Goal: Task Accomplishment & Management: Manage account settings

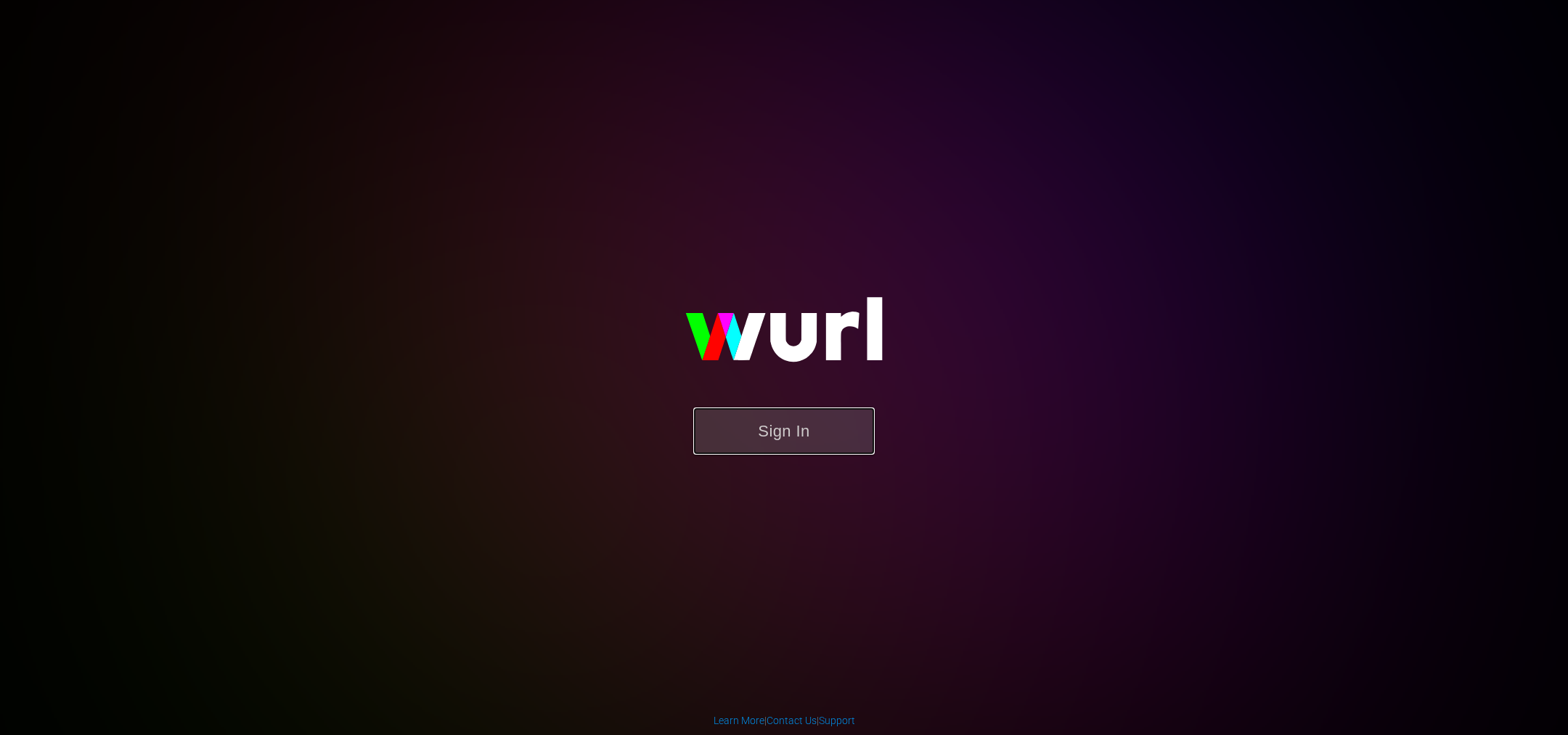
click at [782, 425] on button "Sign In" at bounding box center [783, 431] width 181 height 47
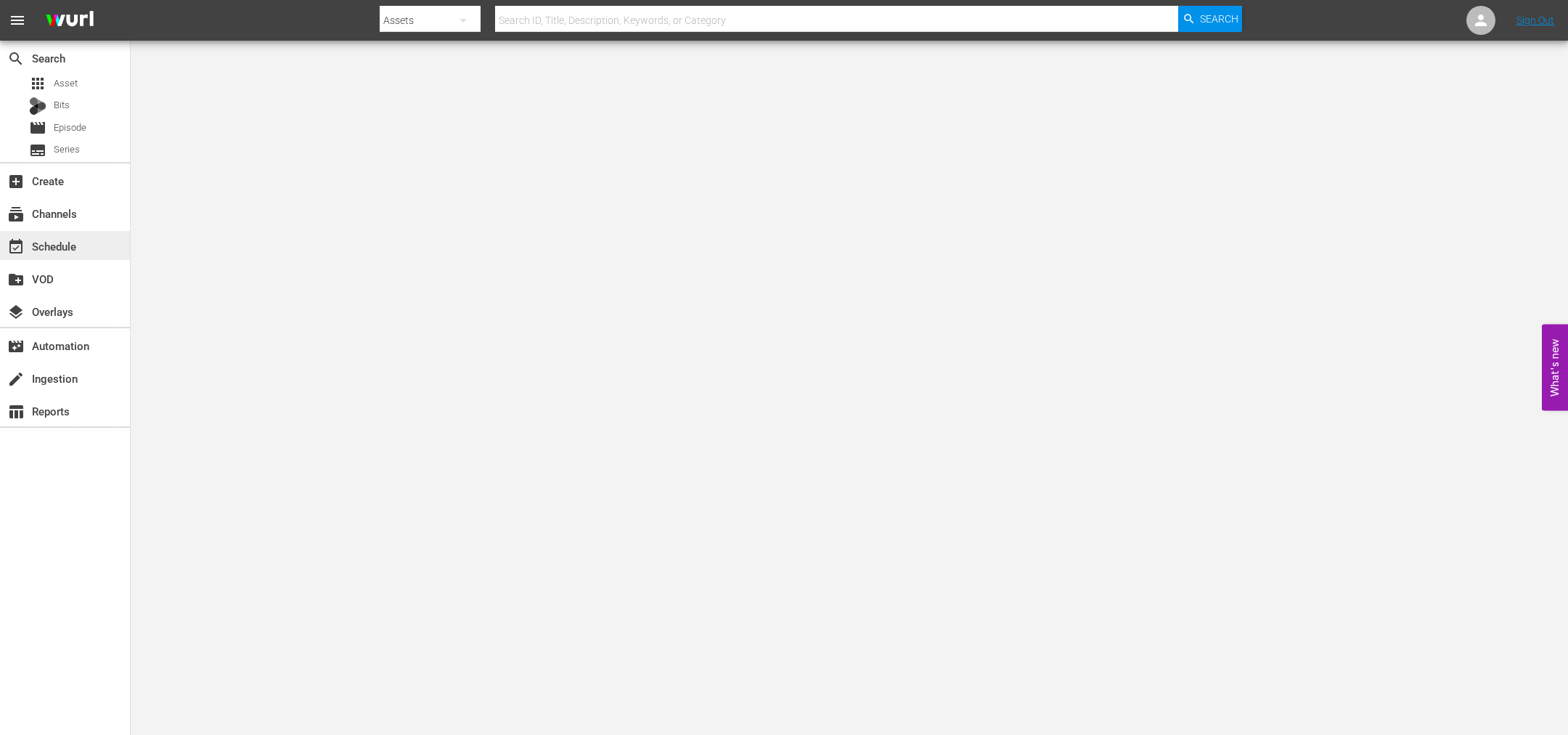
click at [37, 242] on div "event_available Schedule" at bounding box center [40, 244] width 81 height 13
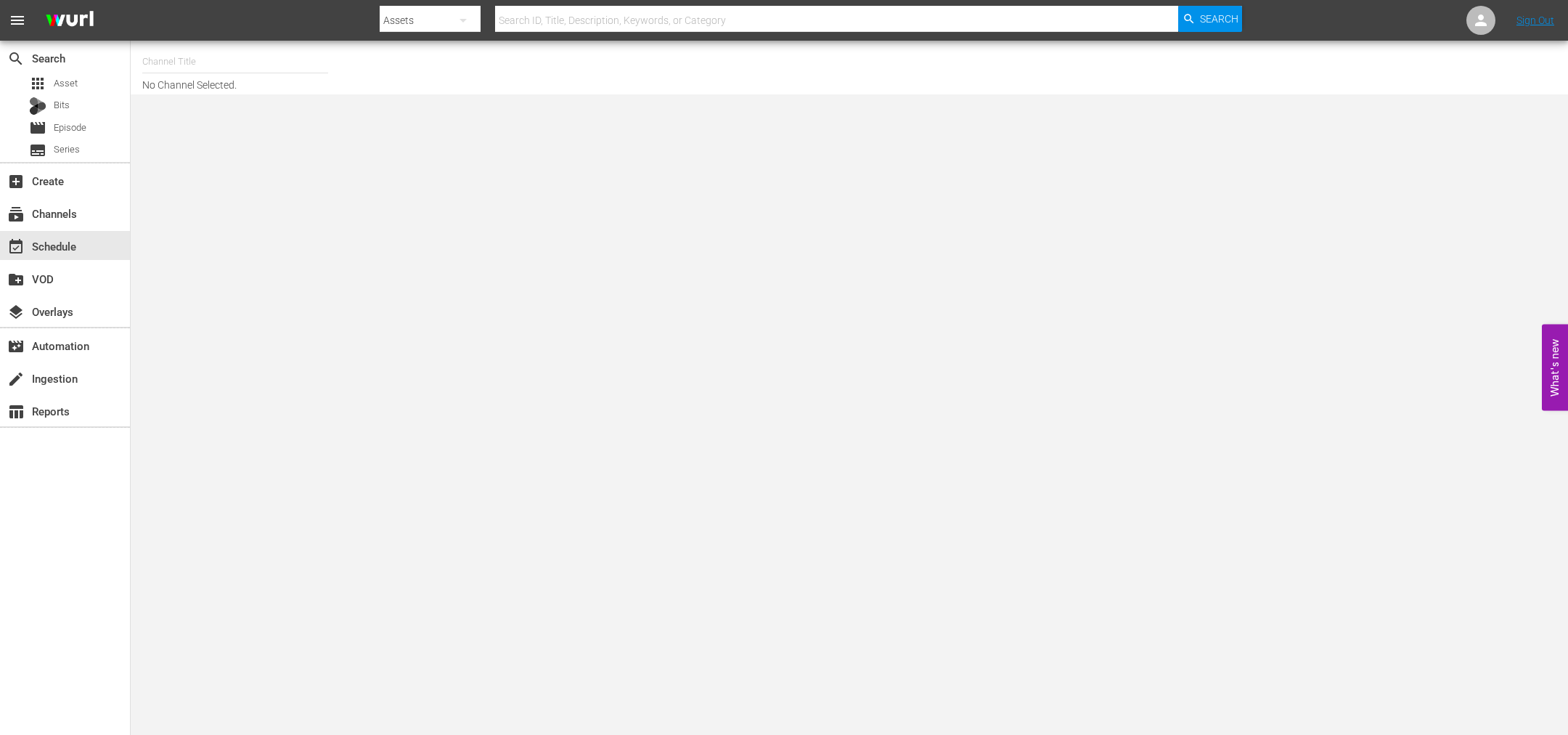
click at [155, 55] on input "text" at bounding box center [235, 61] width 186 height 35
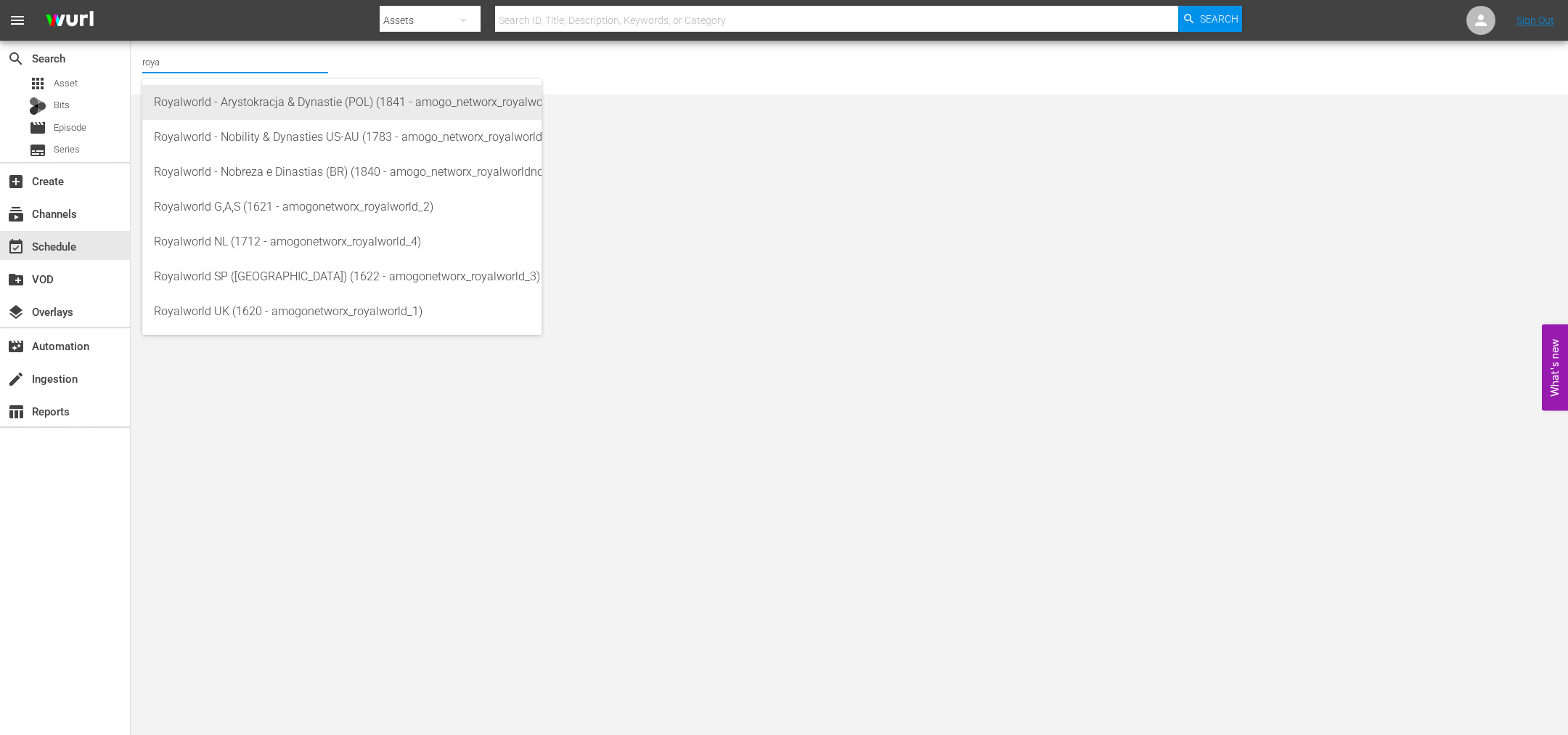
click at [222, 97] on div "Royalworld - Arystokracja & Dynastie (POL) (1841 - amogo_networx_royalworldarys…" at bounding box center [342, 102] width 376 height 35
type input "Royalworld - Arystokracja & Dynastie (POL) (1841 - amogo_networx_royalworldarys…"
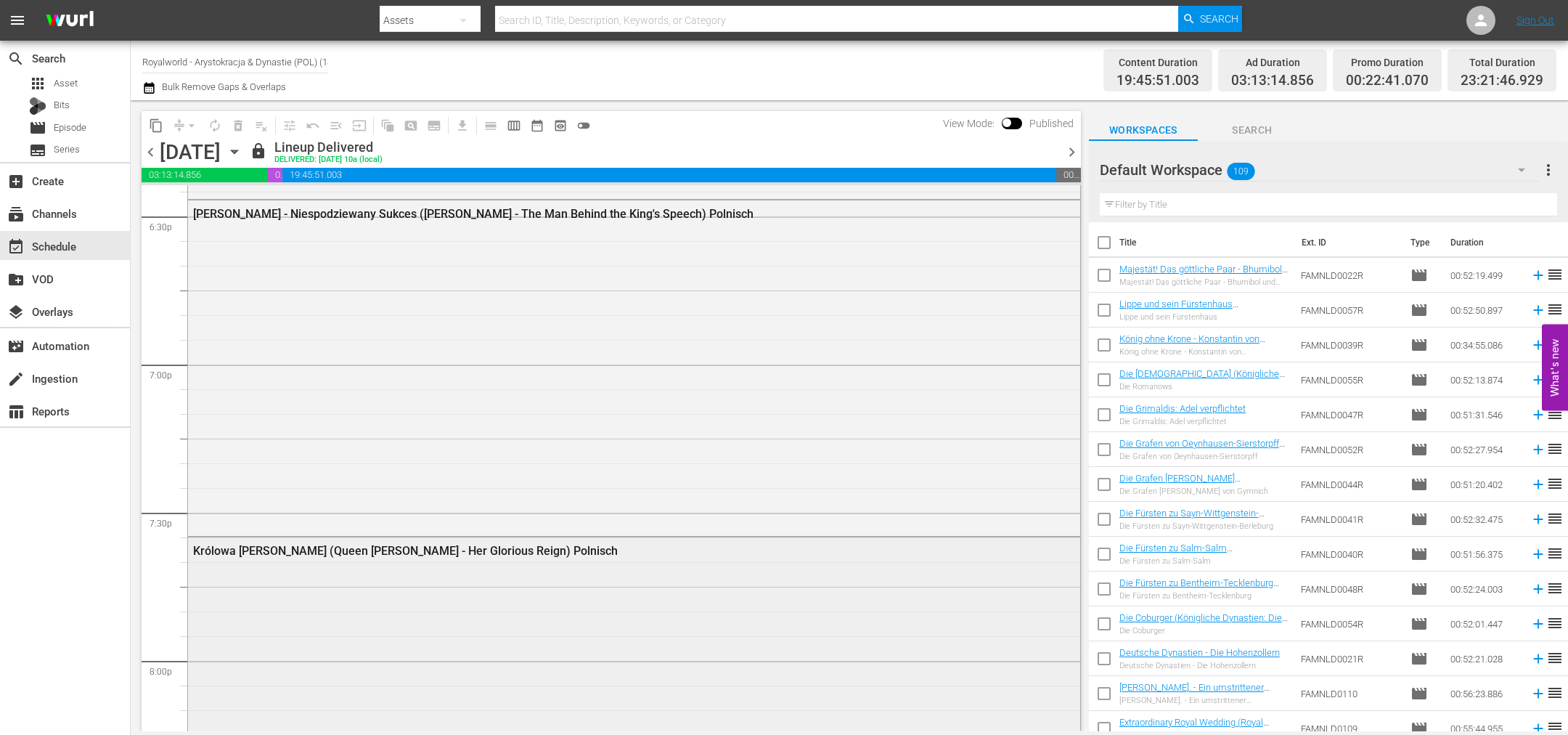
scroll to position [5446, 0]
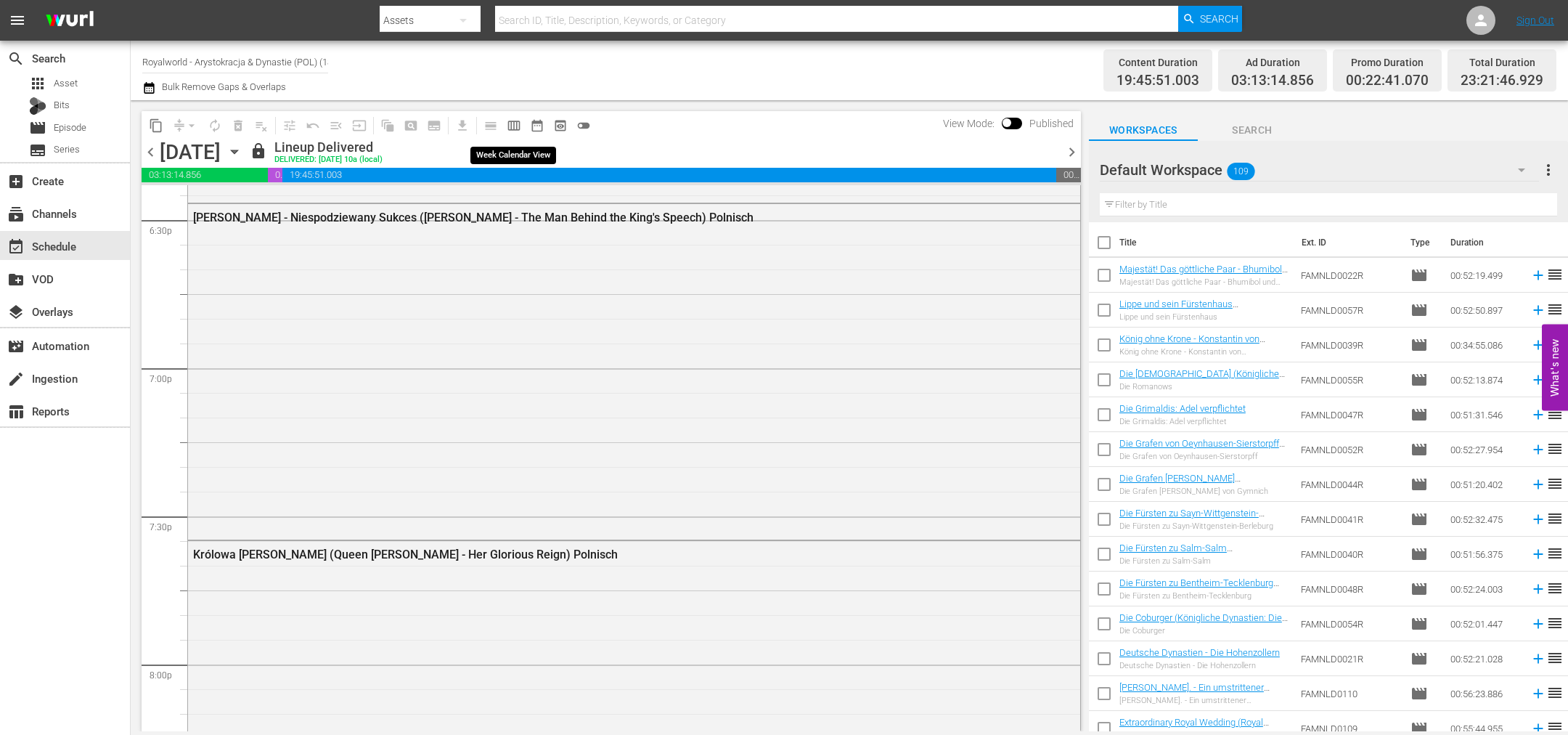
click at [507, 131] on span "calendar_view_week_outlined" at bounding box center [514, 126] width 15 height 15
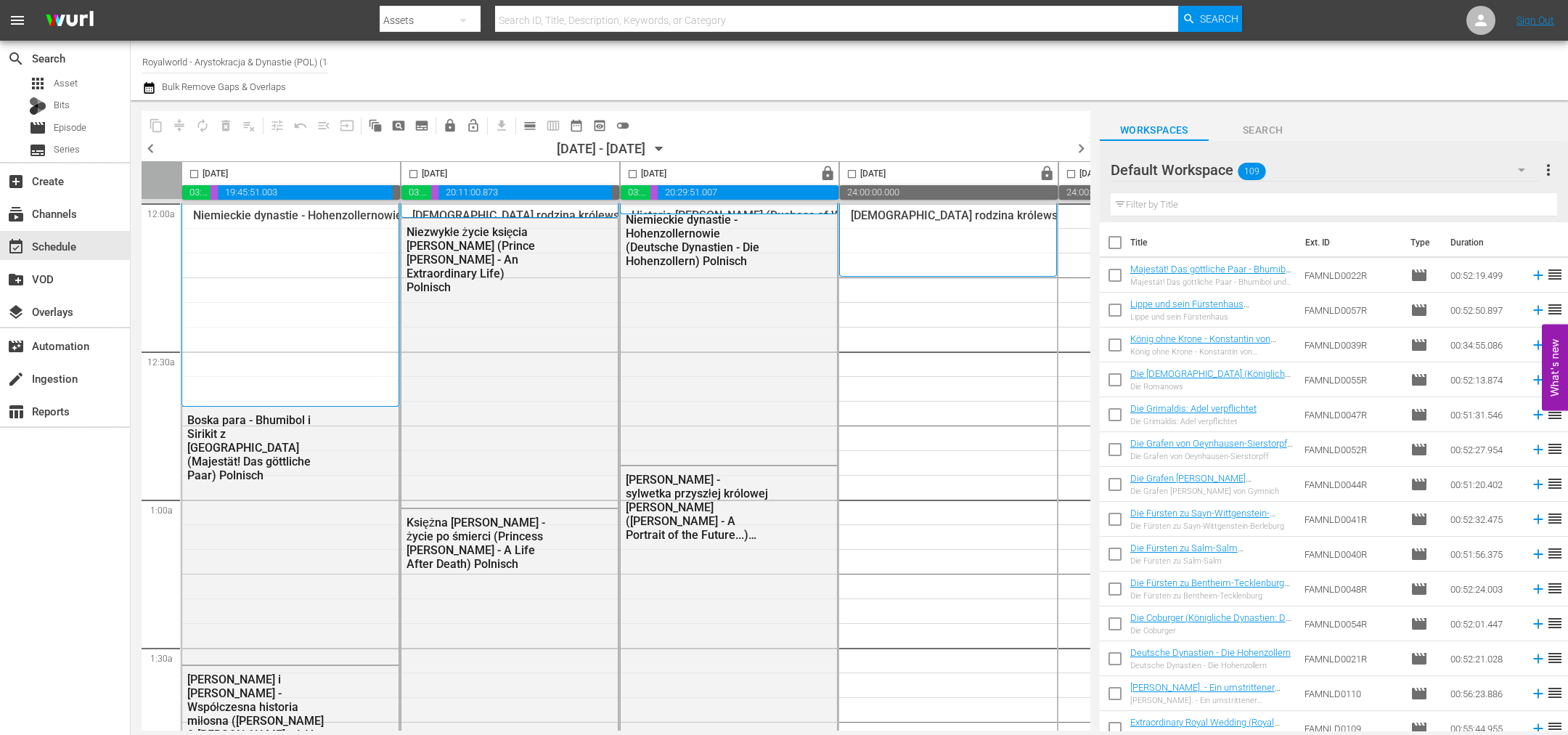
click at [416, 173] on input "checkbox" at bounding box center [413, 176] width 17 height 17
checkbox input "true"
click at [154, 127] on span "content_copy" at bounding box center [156, 126] width 15 height 15
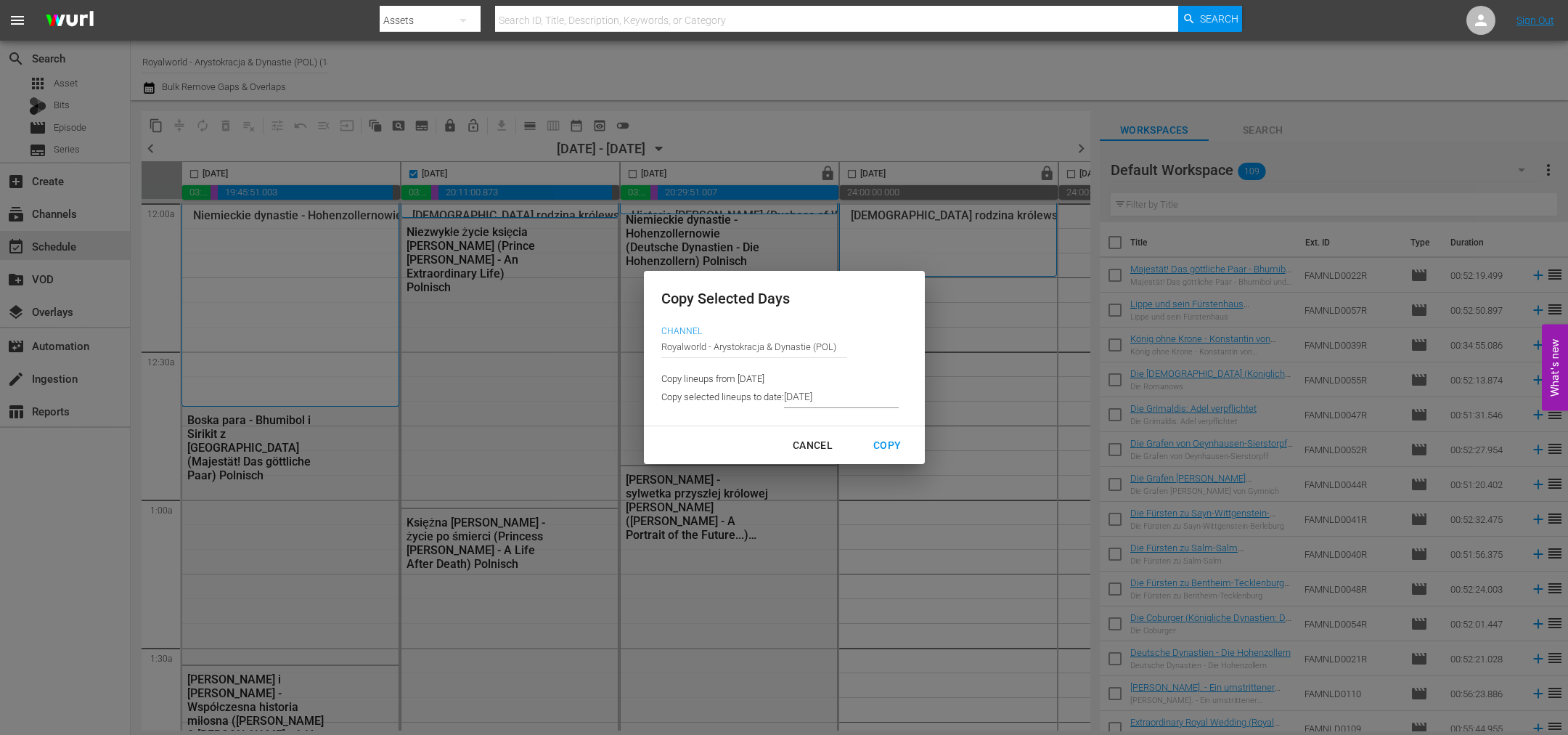
click at [827, 392] on input "[DATE]" at bounding box center [841, 397] width 115 height 22
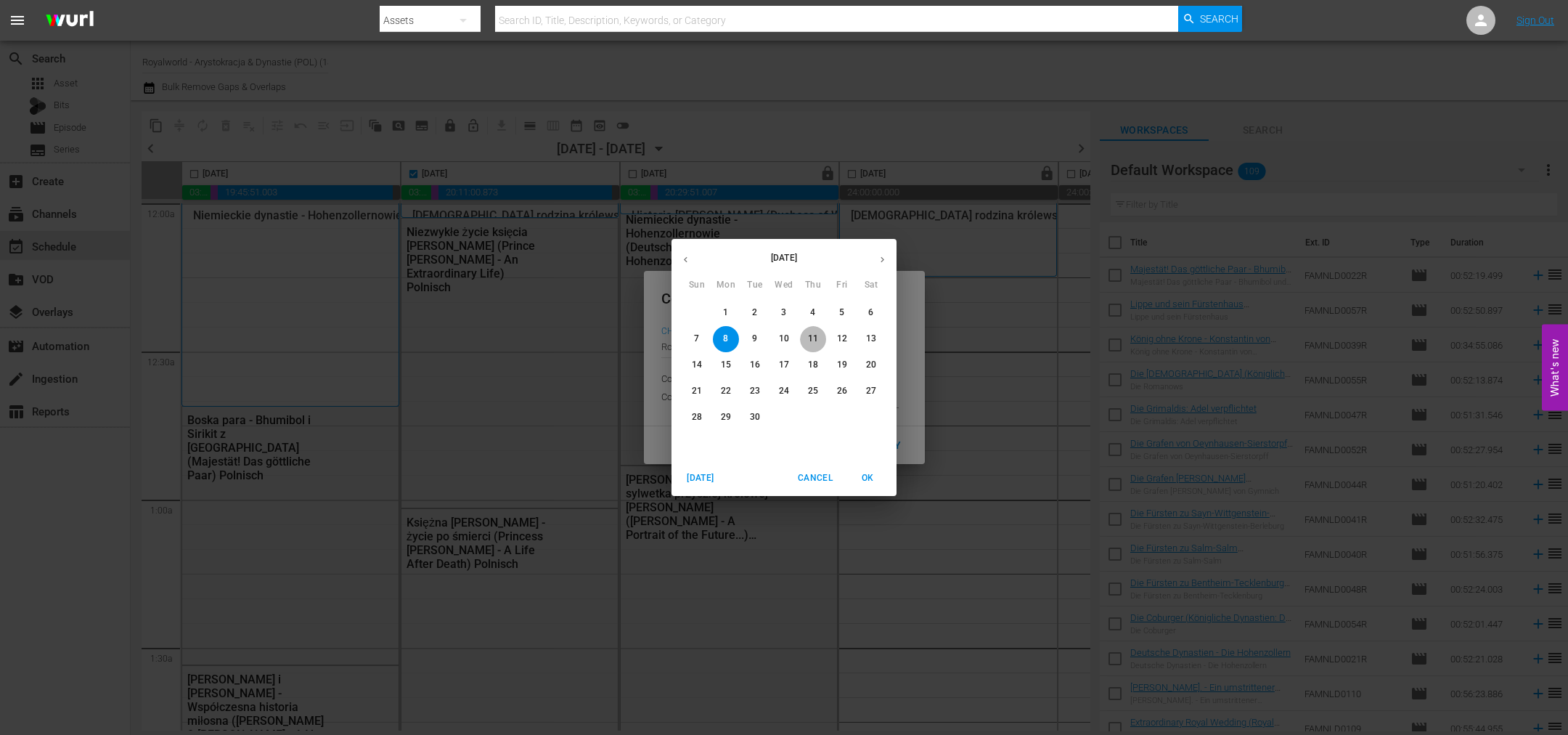
click at [819, 338] on span "11" at bounding box center [813, 338] width 26 height 12
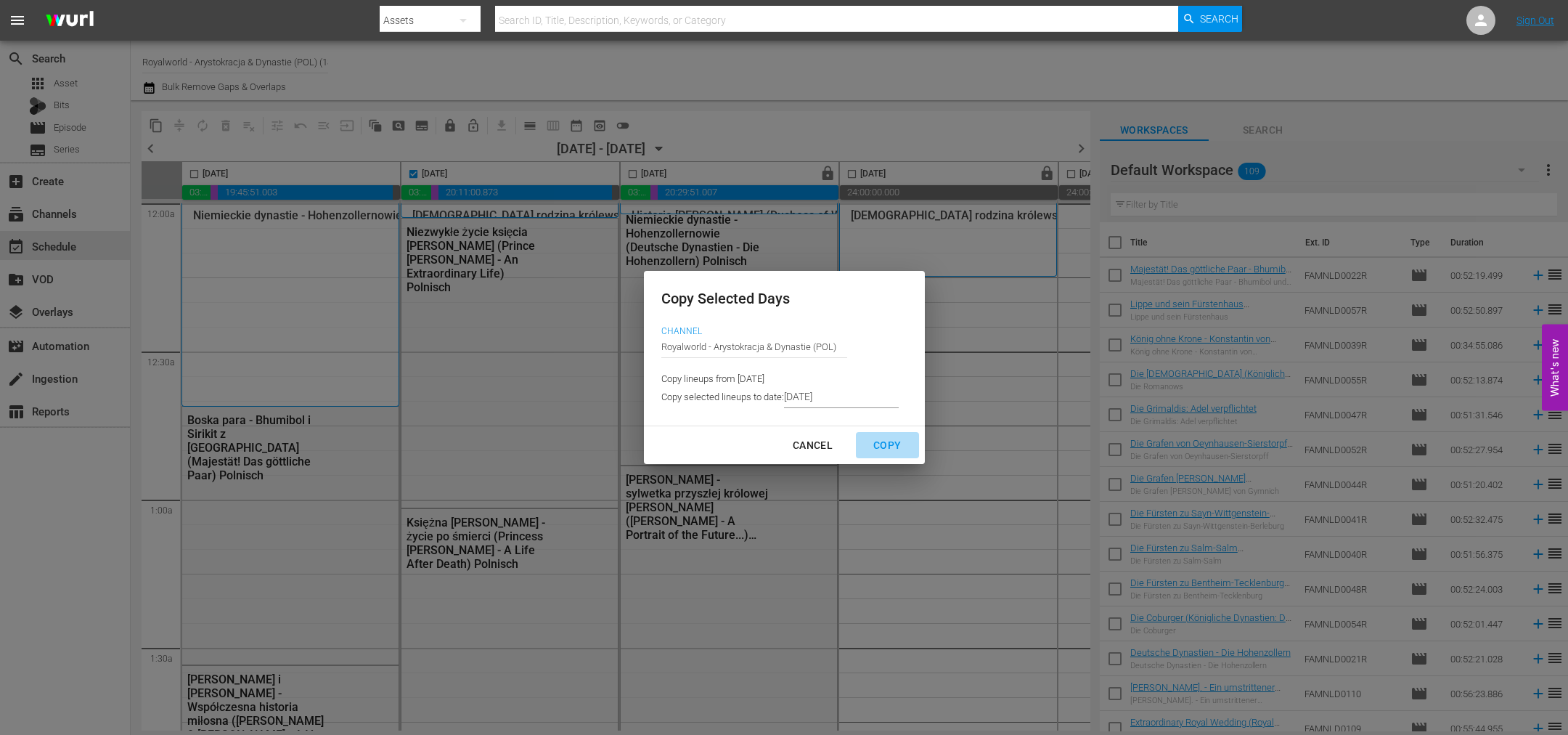
click at [880, 440] on div "Copy" at bounding box center [887, 445] width 51 height 18
type input "9/09/2025"
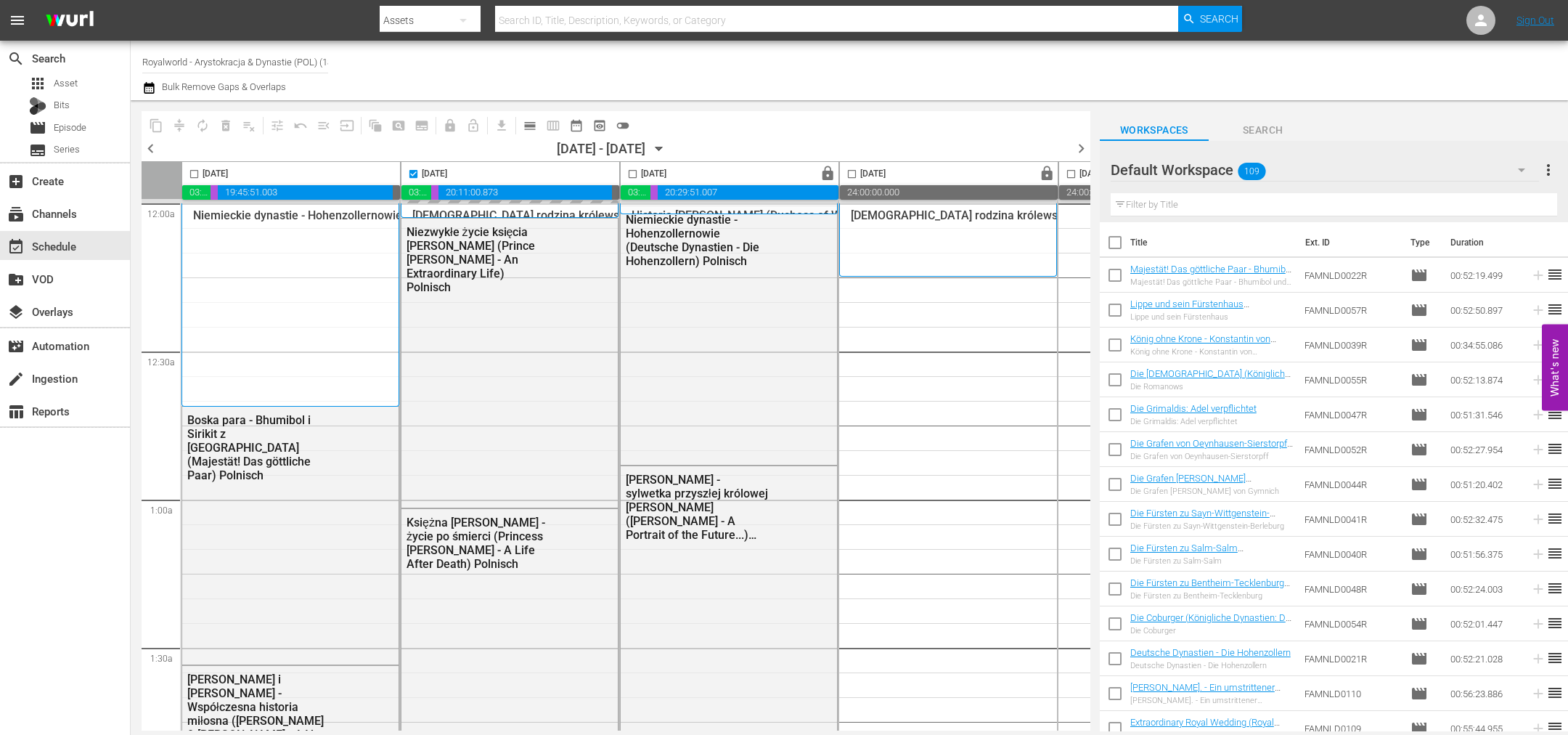
checkbox input "false"
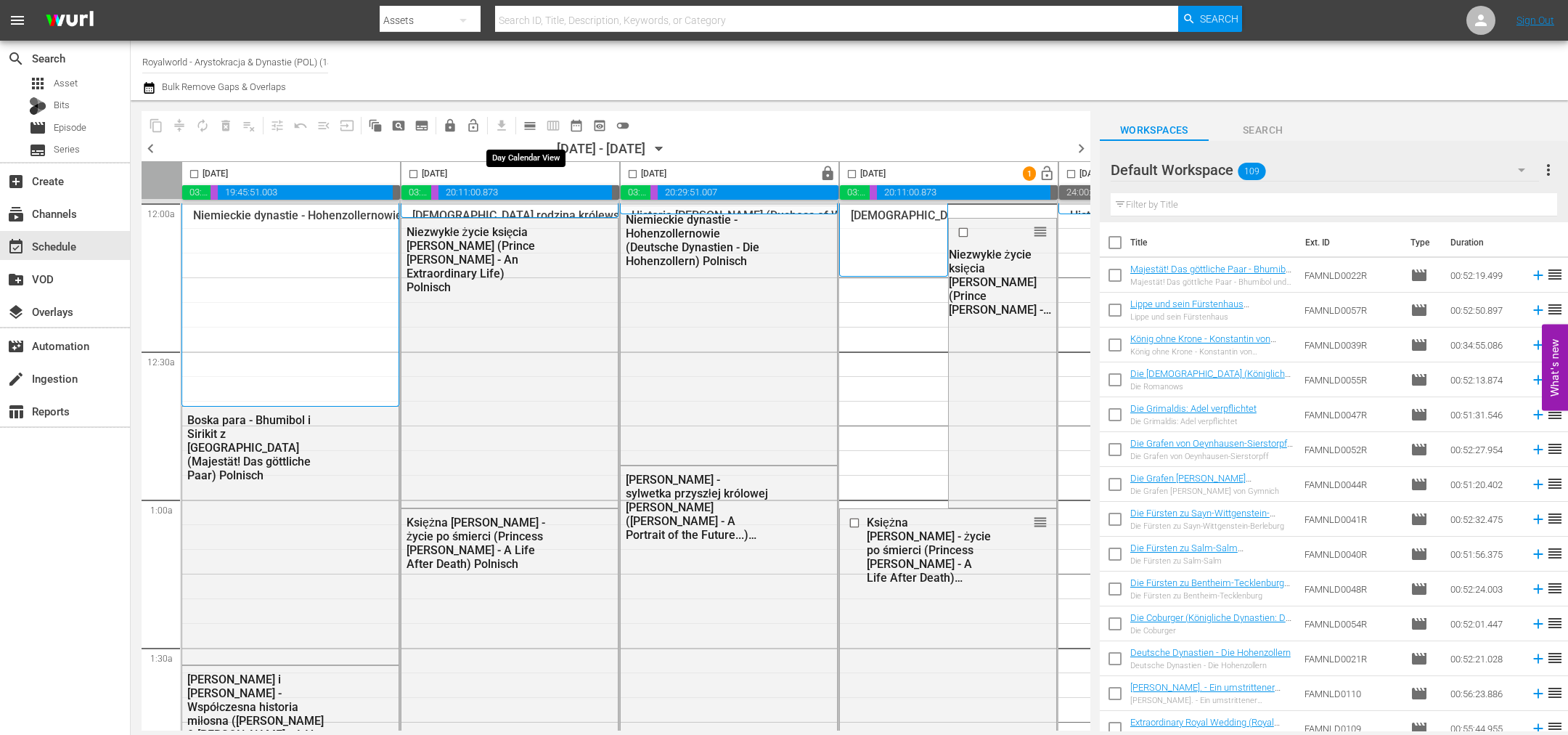
click at [525, 123] on span "calendar_view_day_outlined" at bounding box center [530, 126] width 15 height 15
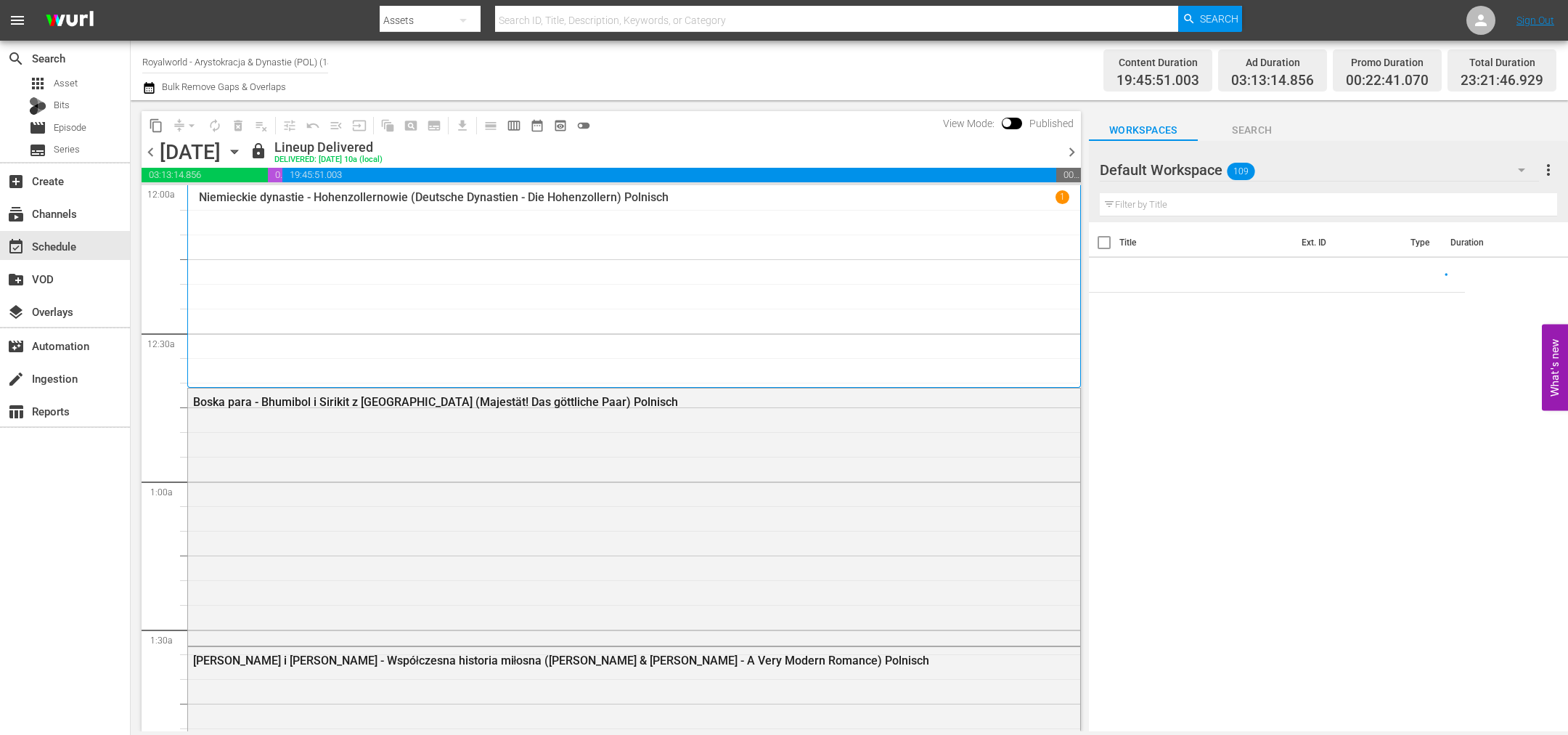
click at [1065, 151] on span "chevron_right" at bounding box center [1072, 152] width 18 height 18
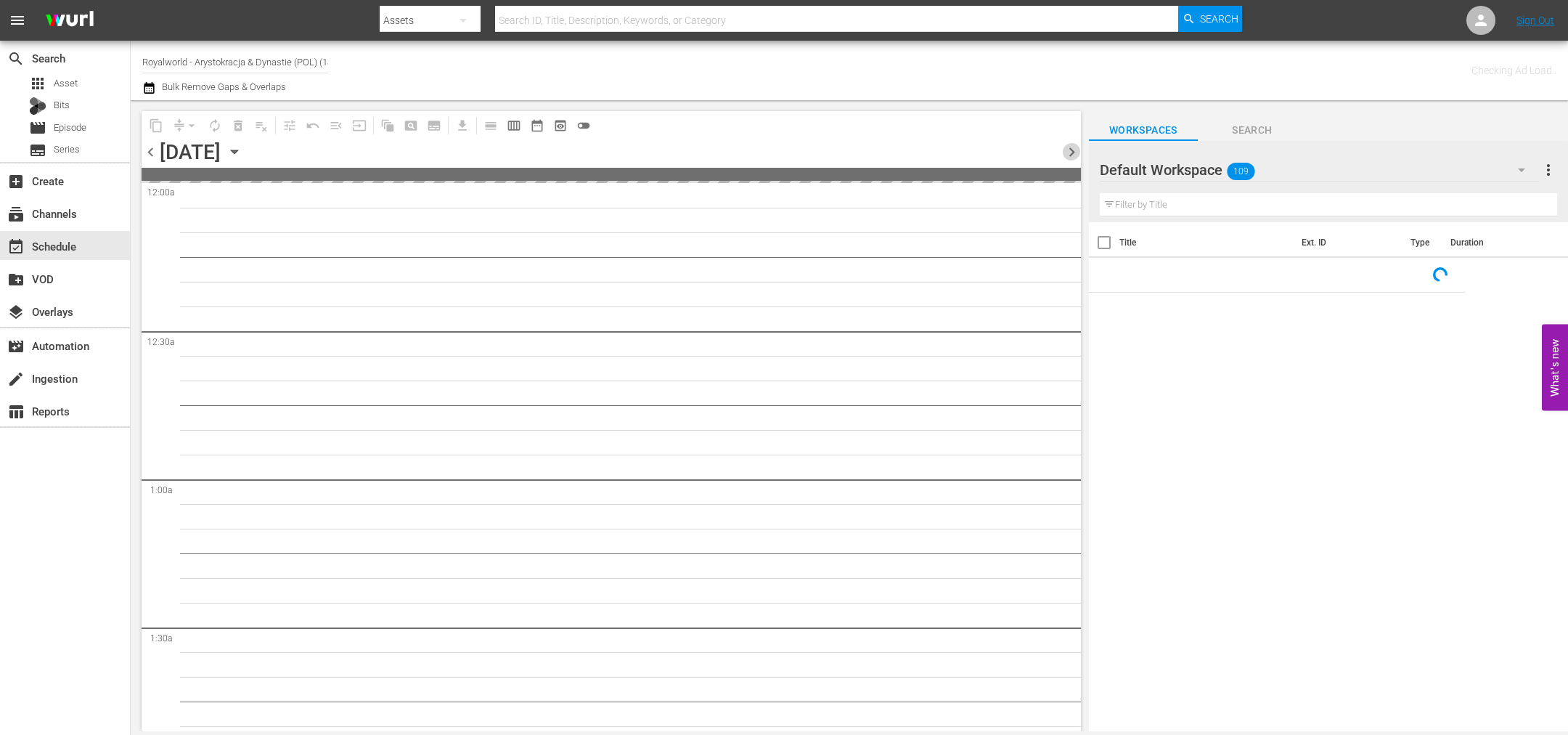
click at [1065, 151] on span "chevron_right" at bounding box center [1072, 152] width 18 height 18
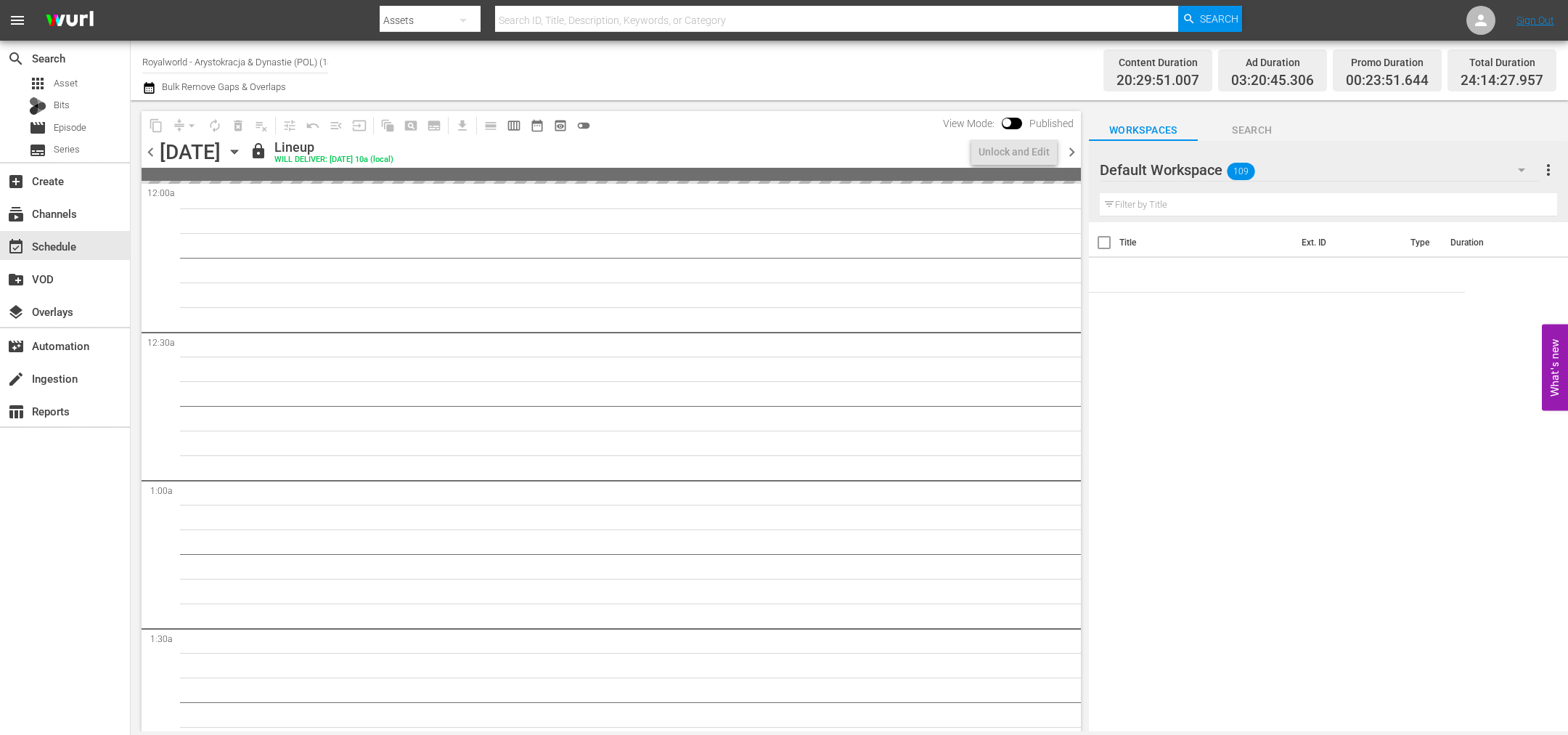
click at [1065, 151] on span "chevron_right" at bounding box center [1072, 152] width 18 height 18
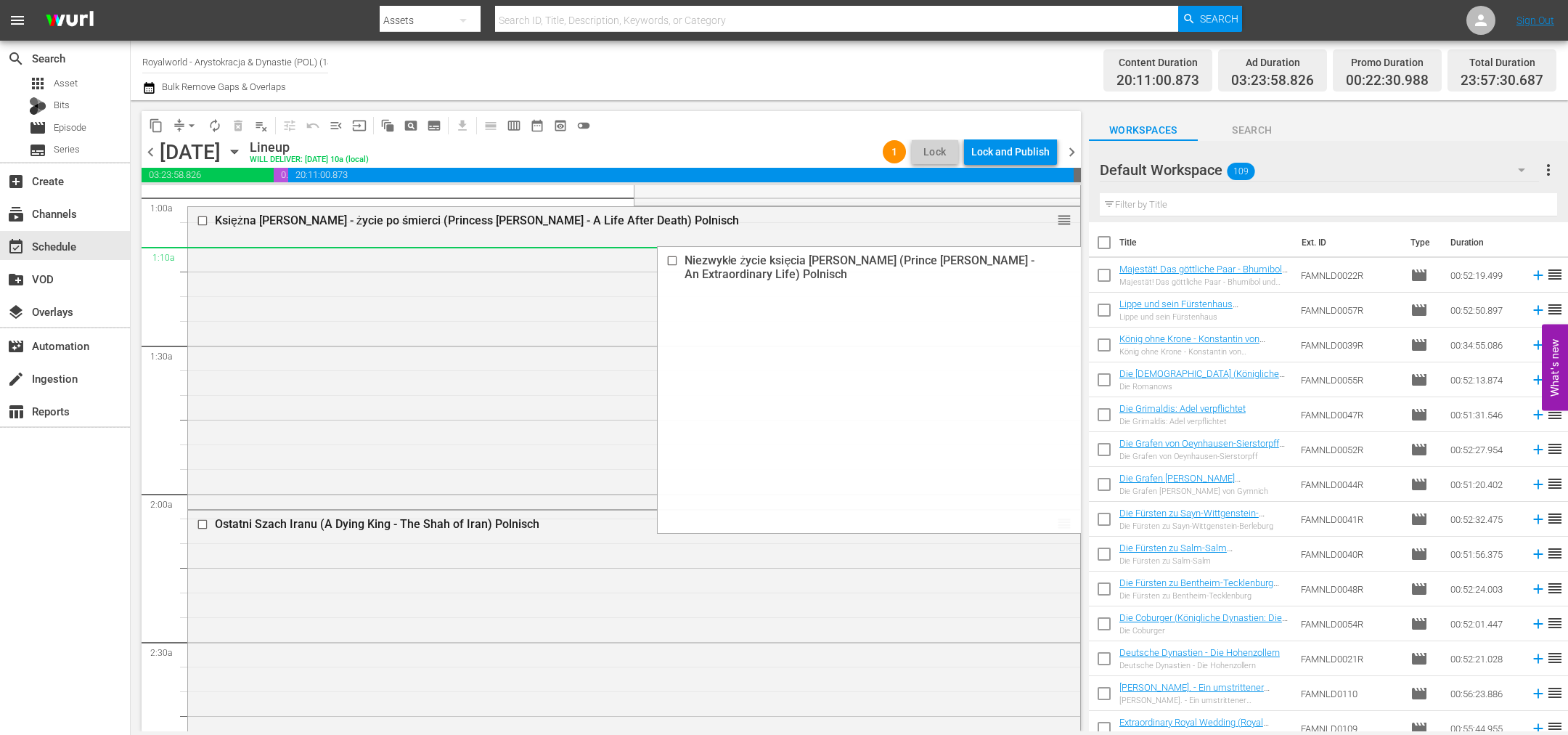
scroll to position [327, 0]
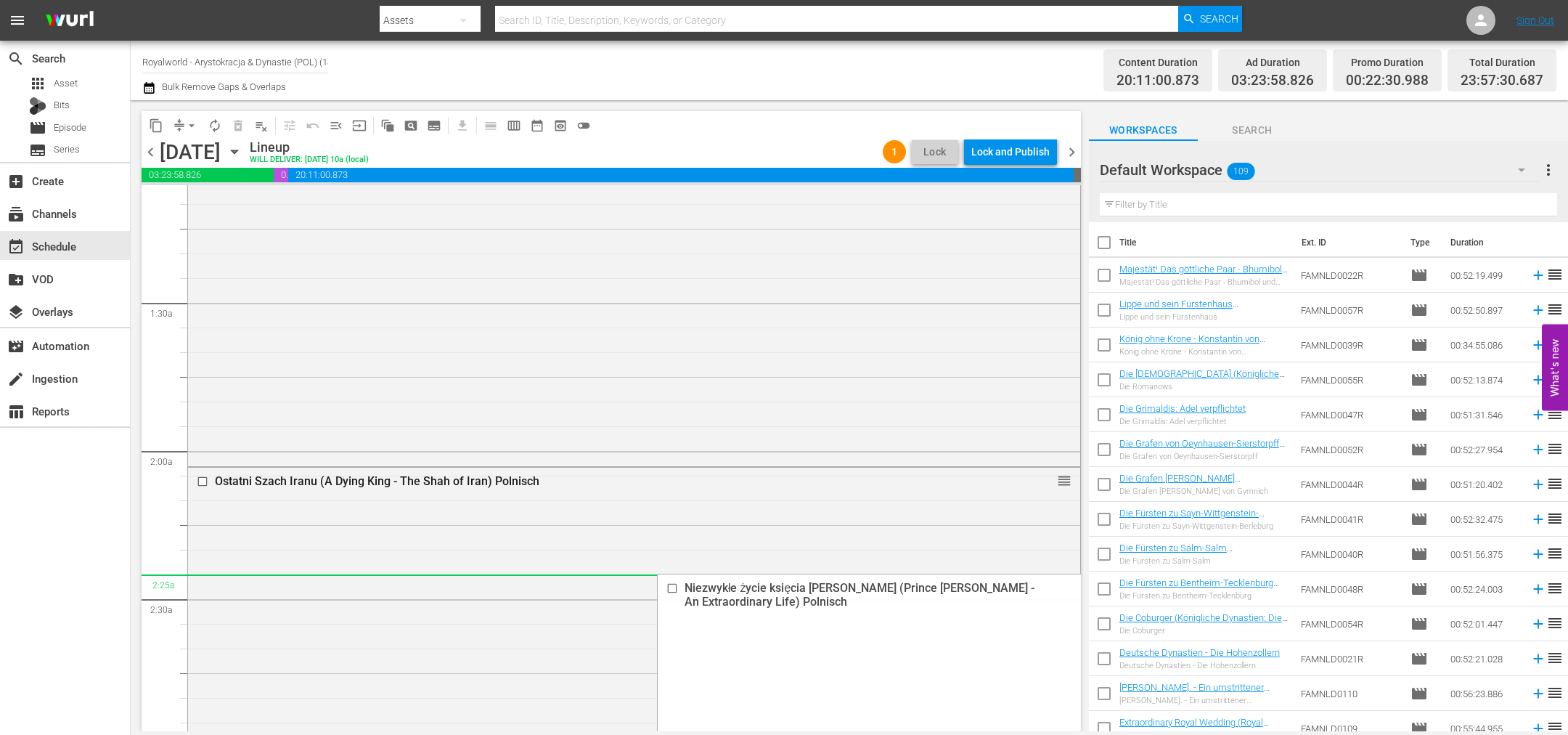
drag, startPoint x: 1049, startPoint y: 214, endPoint x: 772, endPoint y: 0, distance: 350.0
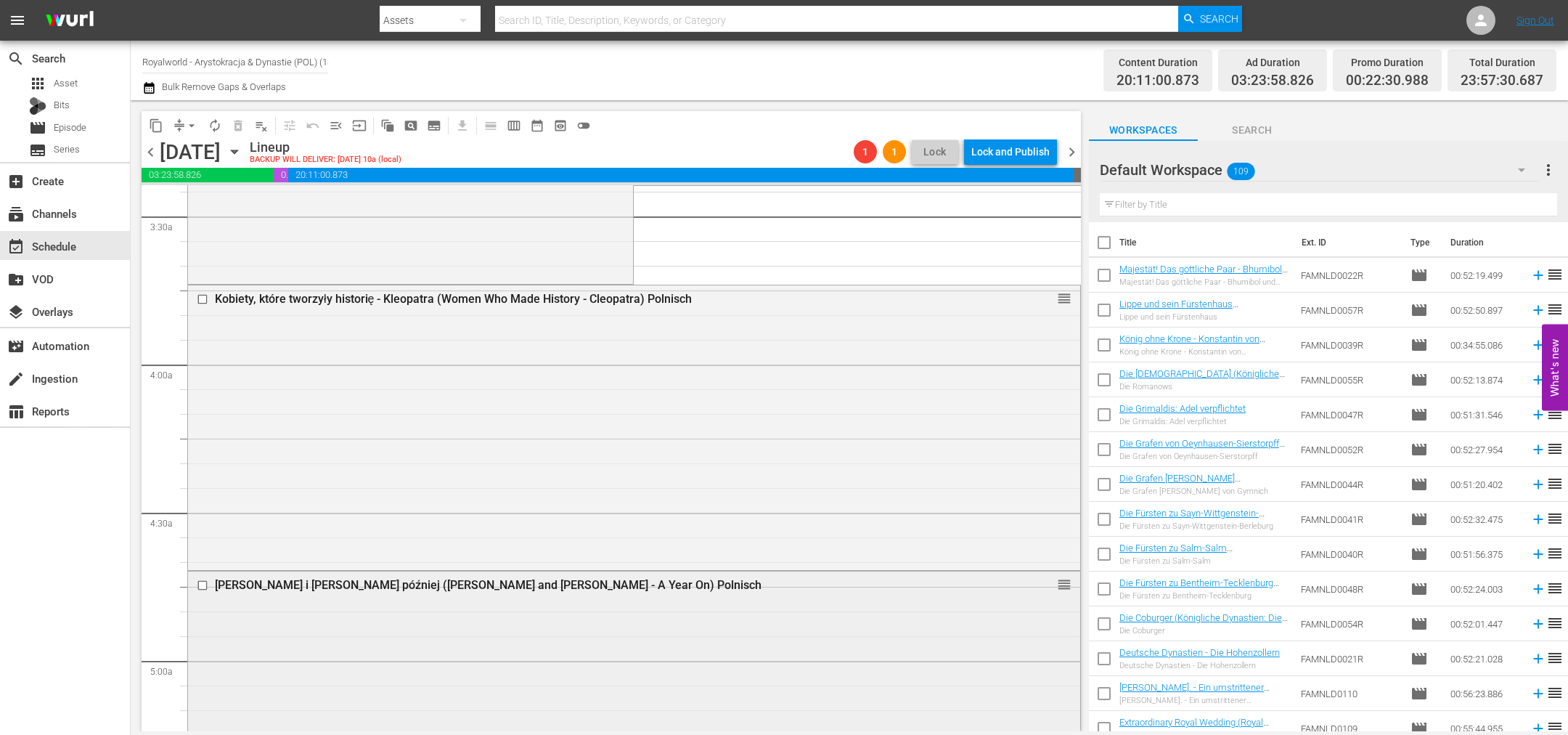
scroll to position [1198, 0]
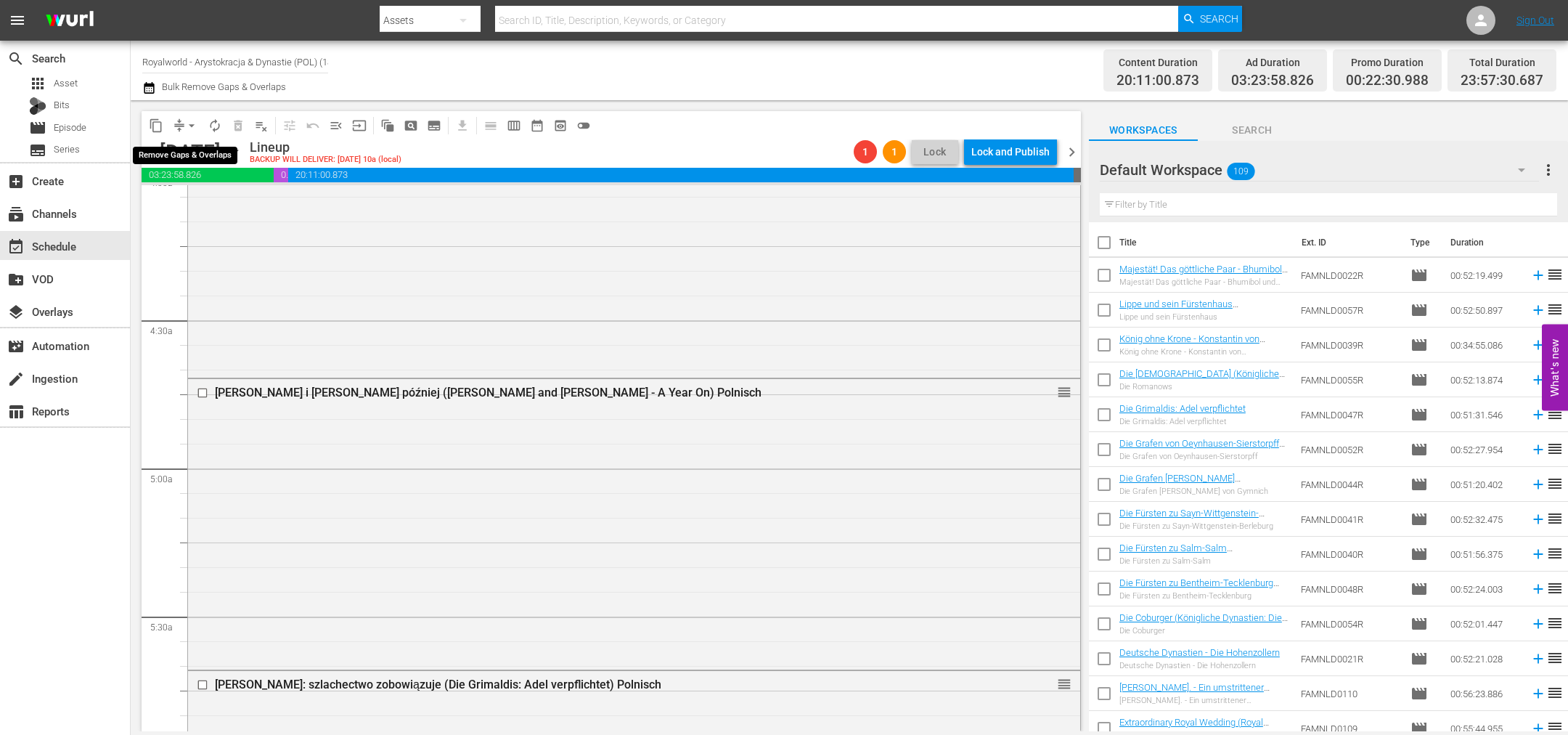
click at [193, 124] on span "arrow_drop_down" at bounding box center [192, 126] width 15 height 15
click at [203, 199] on li "Align to End of Previous Day" at bounding box center [192, 202] width 153 height 24
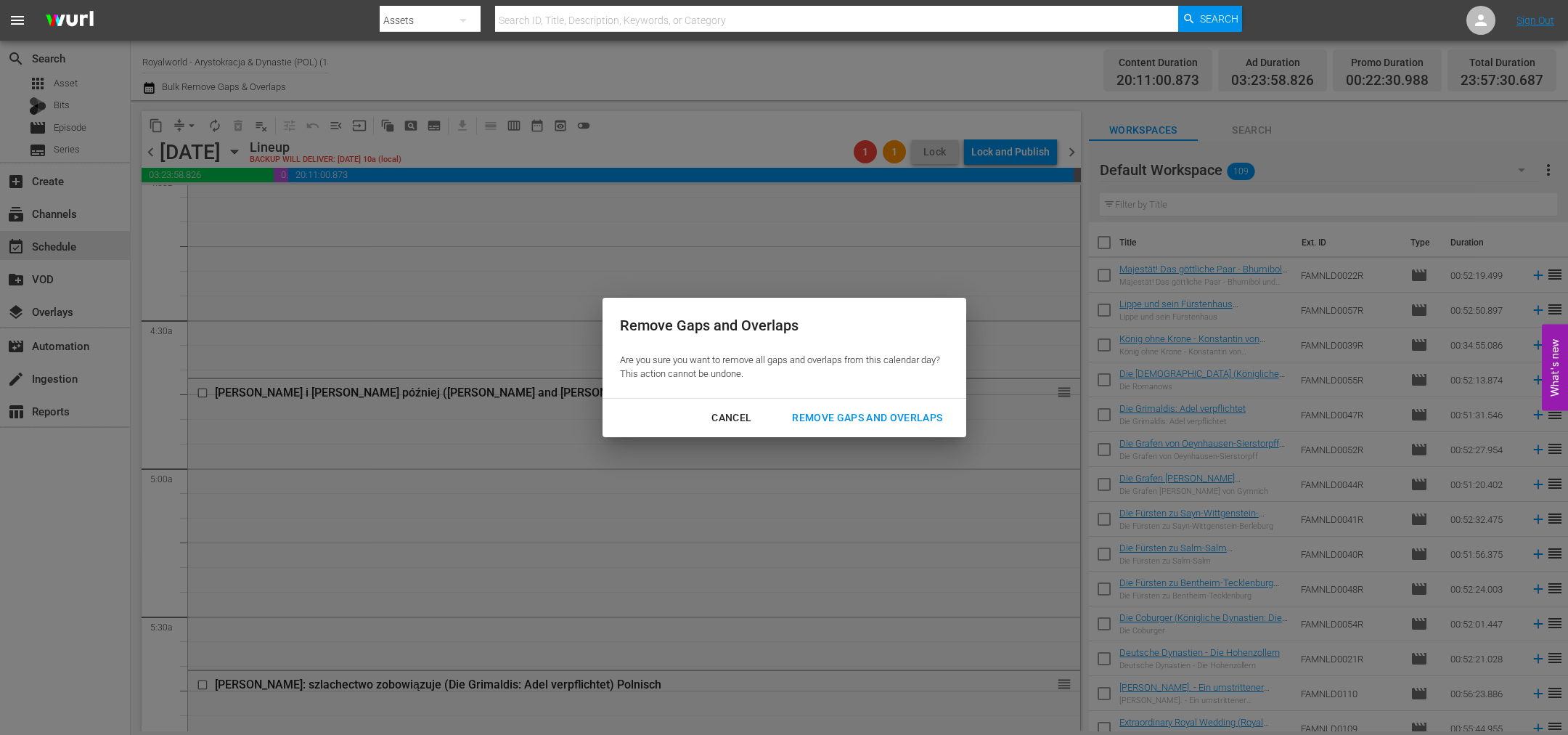
click at [808, 416] on div "Remove Gaps and Overlaps" at bounding box center [867, 418] width 173 height 18
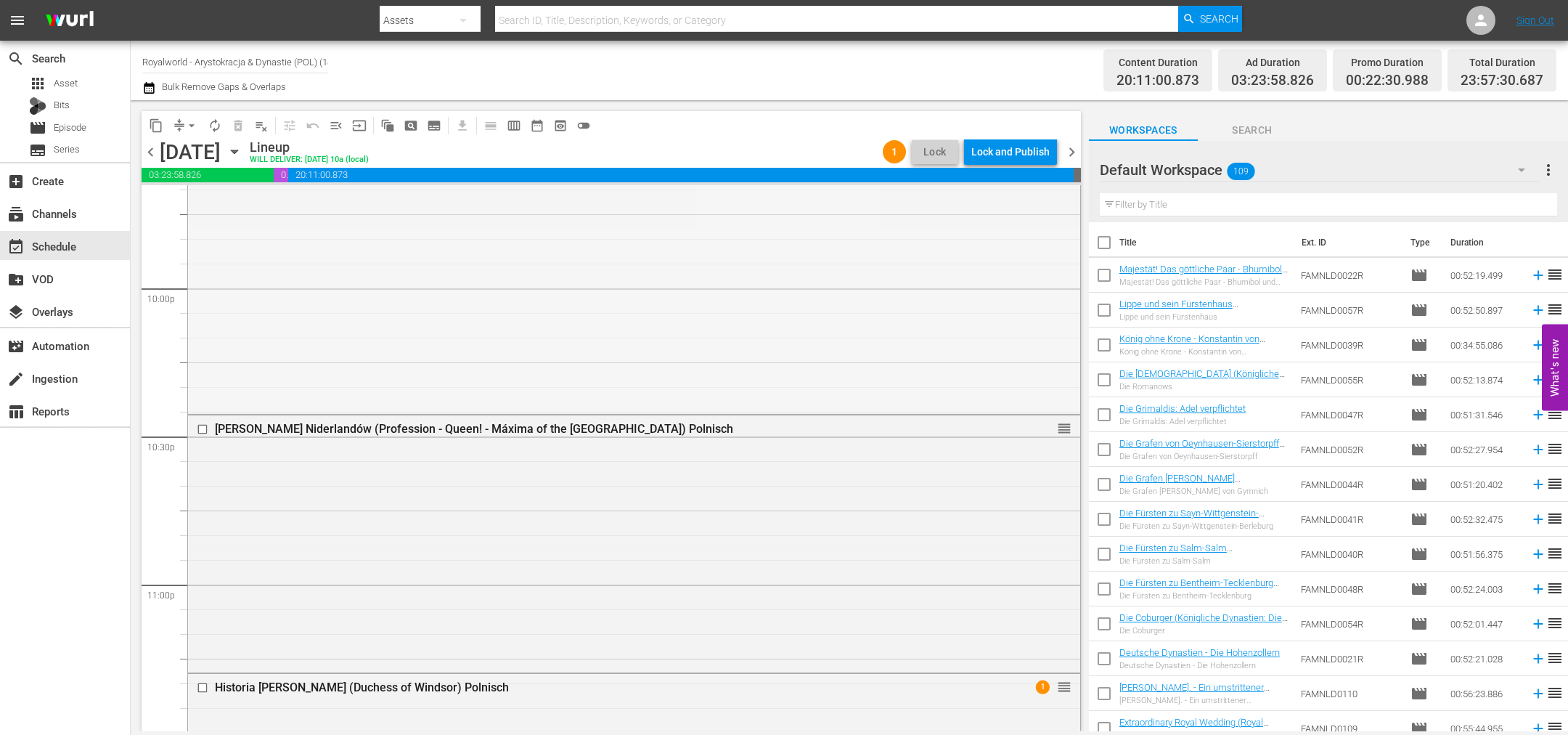
scroll to position [6625, 0]
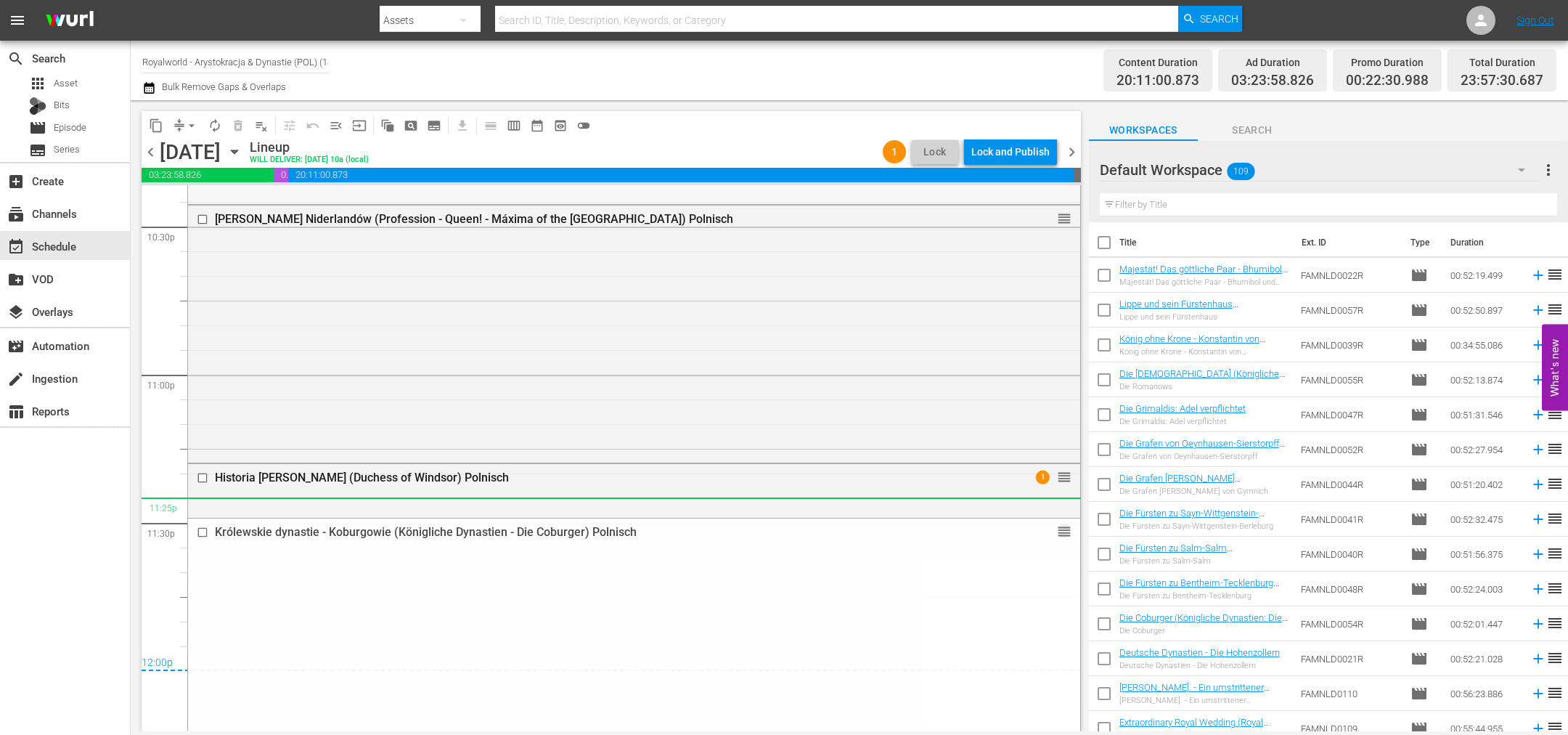
drag, startPoint x: 1045, startPoint y: 285, endPoint x: 828, endPoint y: 512, distance: 314.0
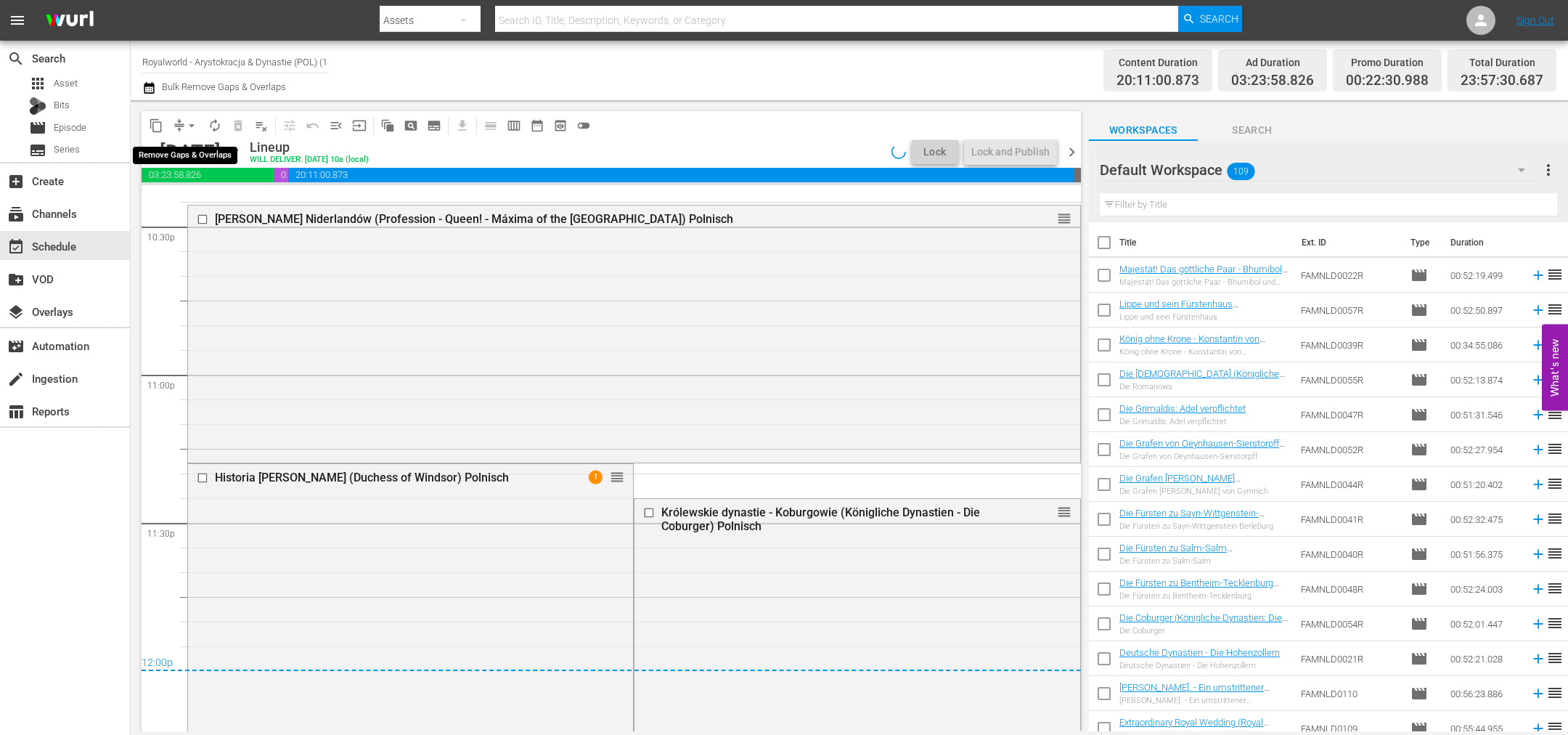
click at [192, 126] on span "arrow_drop_down" at bounding box center [192, 126] width 15 height 15
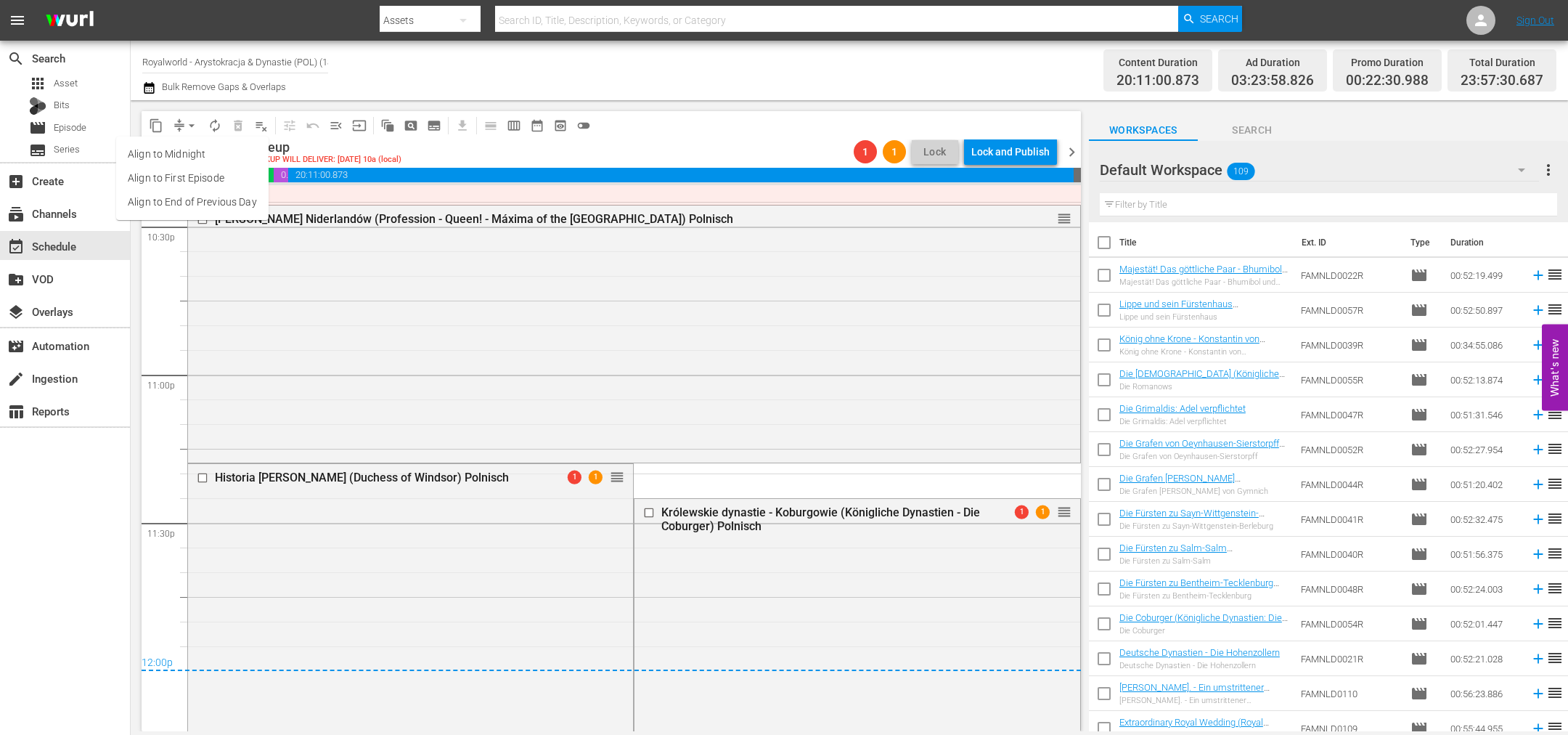
click at [222, 203] on li "Align to End of Previous Day" at bounding box center [192, 202] width 153 height 24
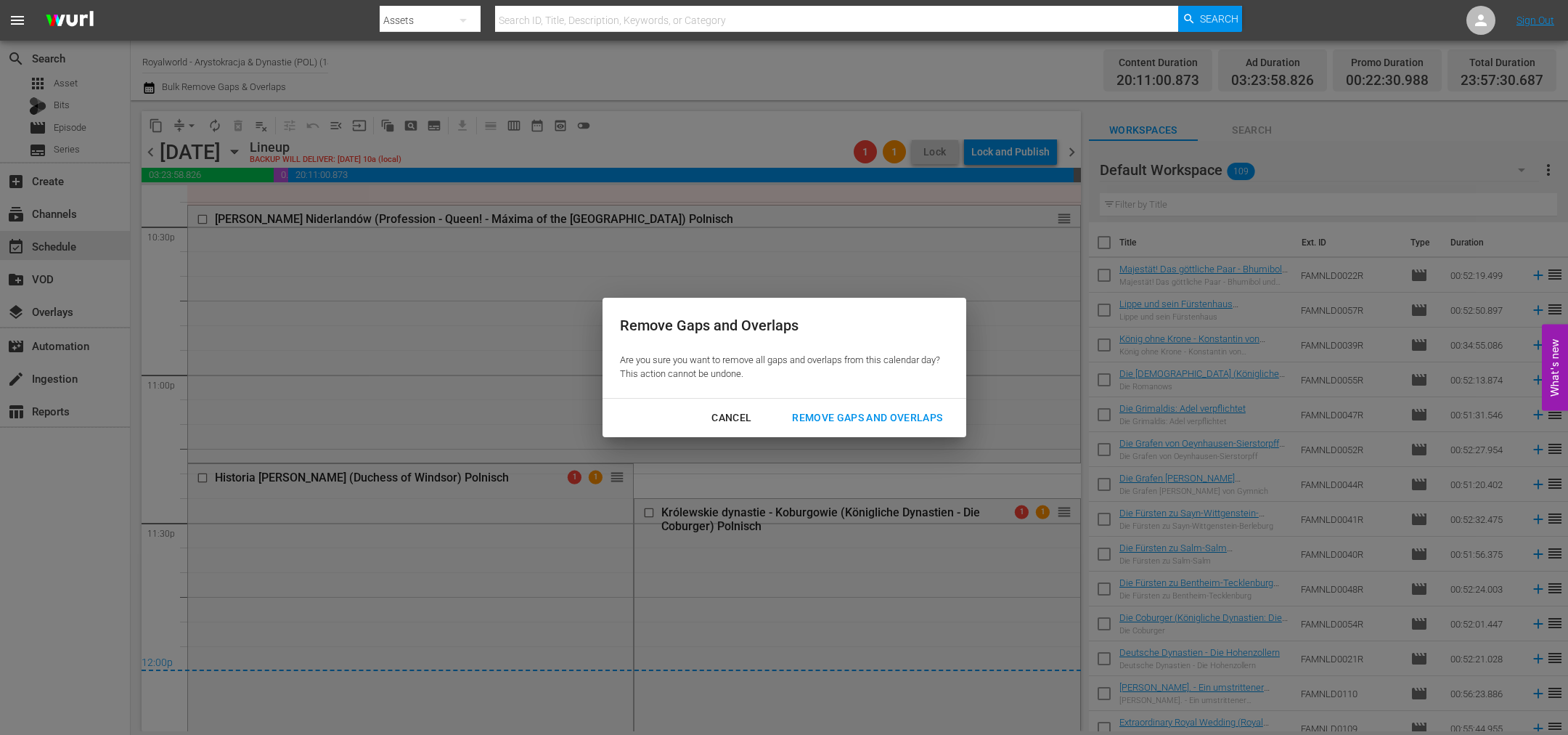
click at [890, 417] on div "Remove Gaps and Overlaps" at bounding box center [867, 418] width 173 height 18
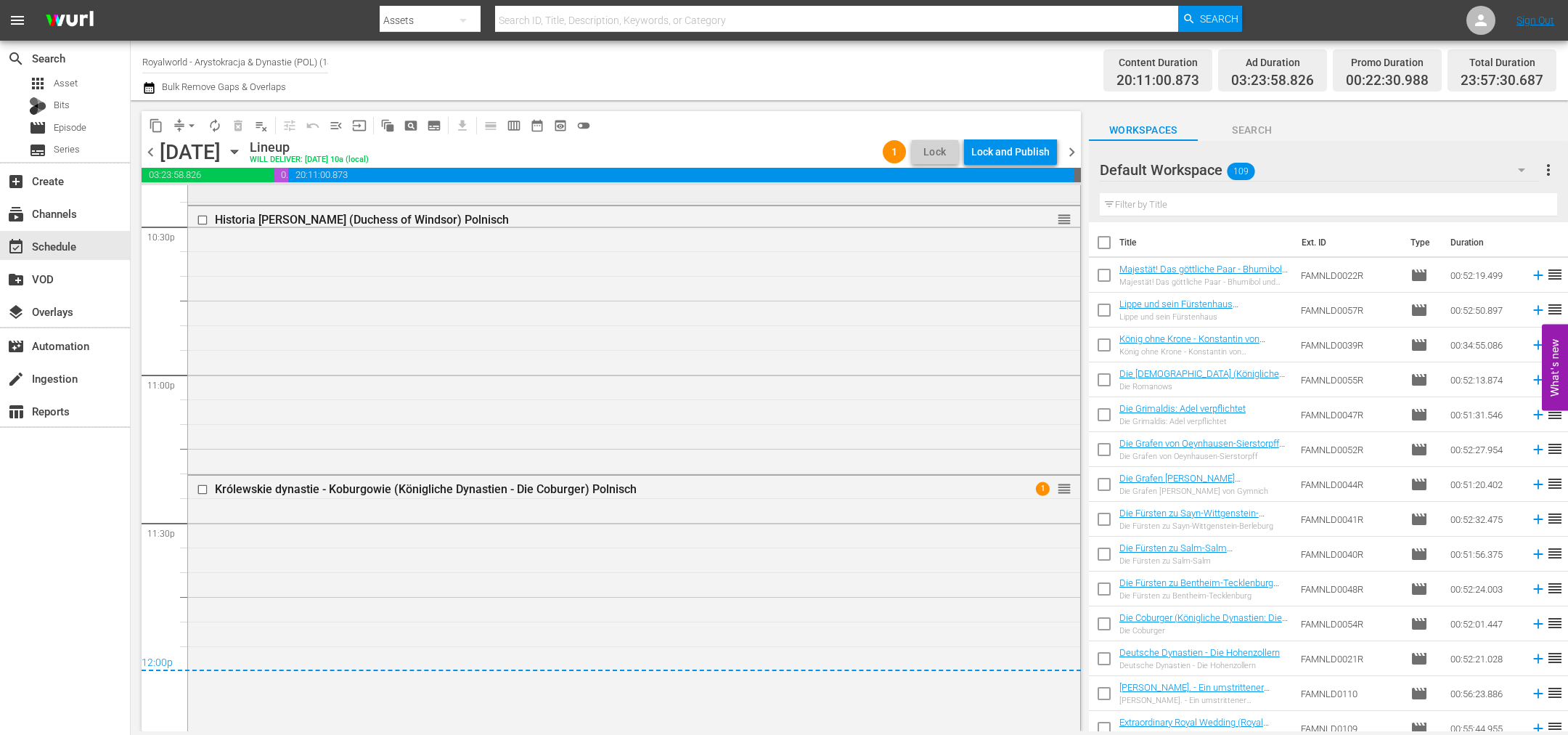
scroll to position [6440, 0]
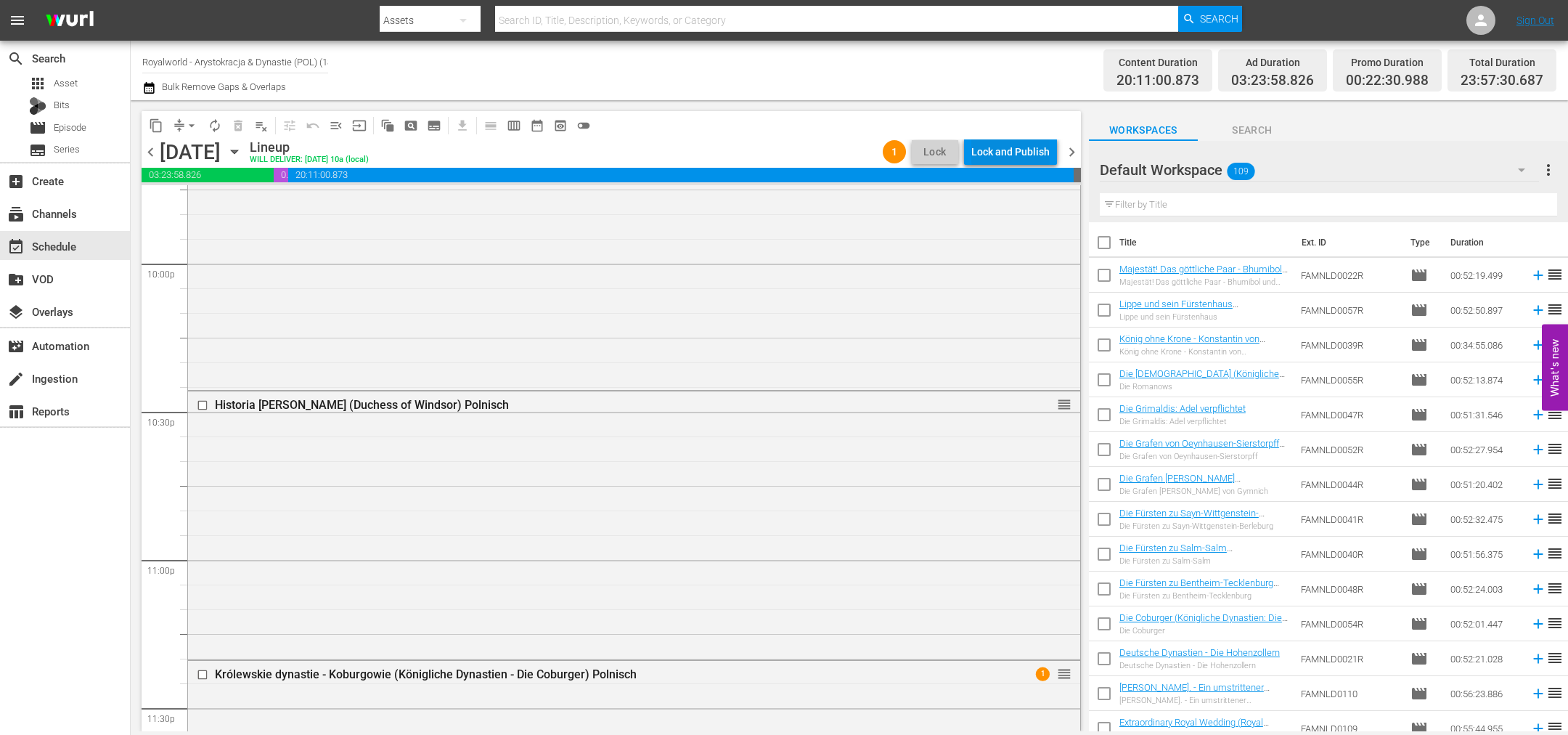
click at [985, 153] on div "Lock and Publish" at bounding box center [1010, 152] width 79 height 26
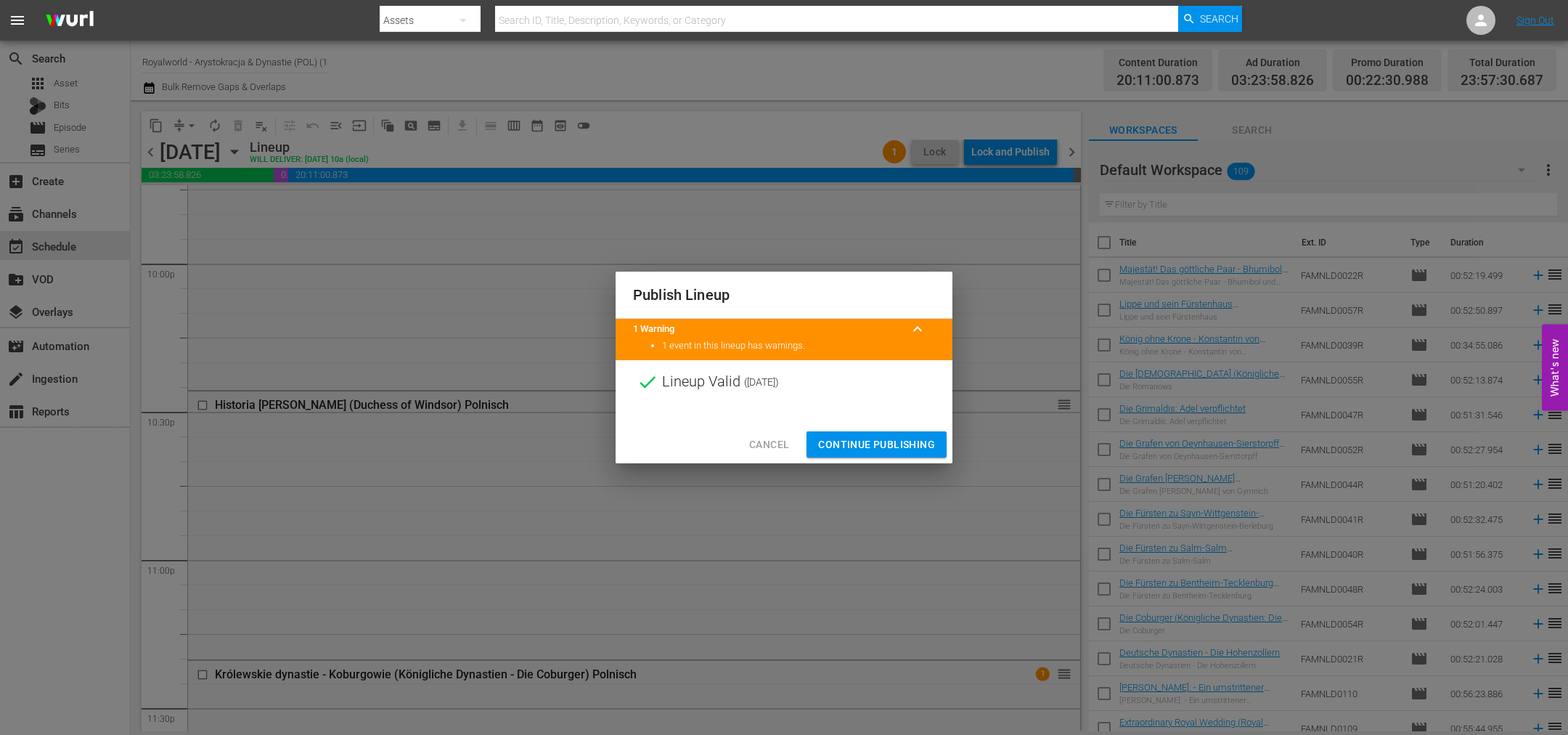
click at [882, 448] on span "Continue Publishing" at bounding box center [876, 444] width 117 height 18
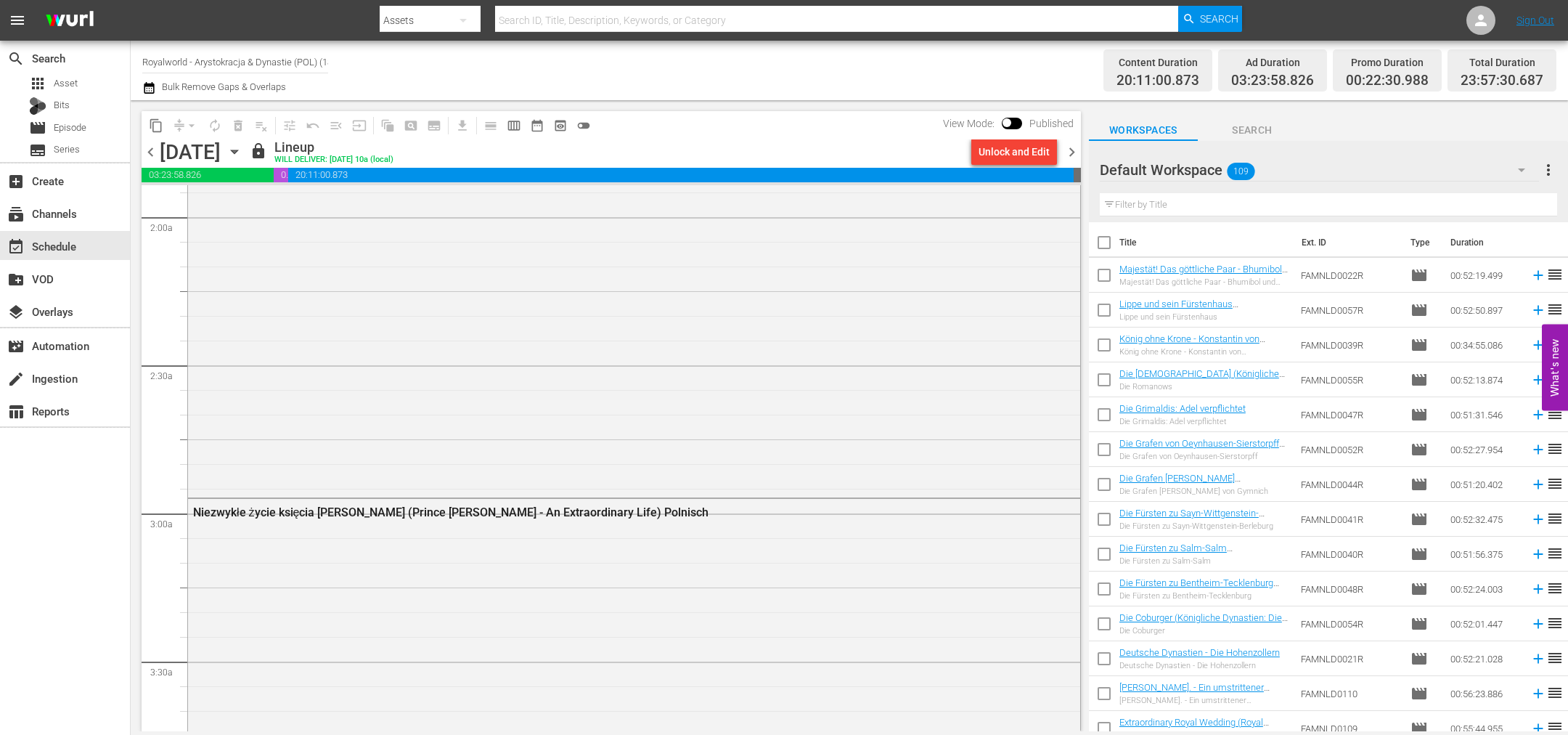
scroll to position [0, 0]
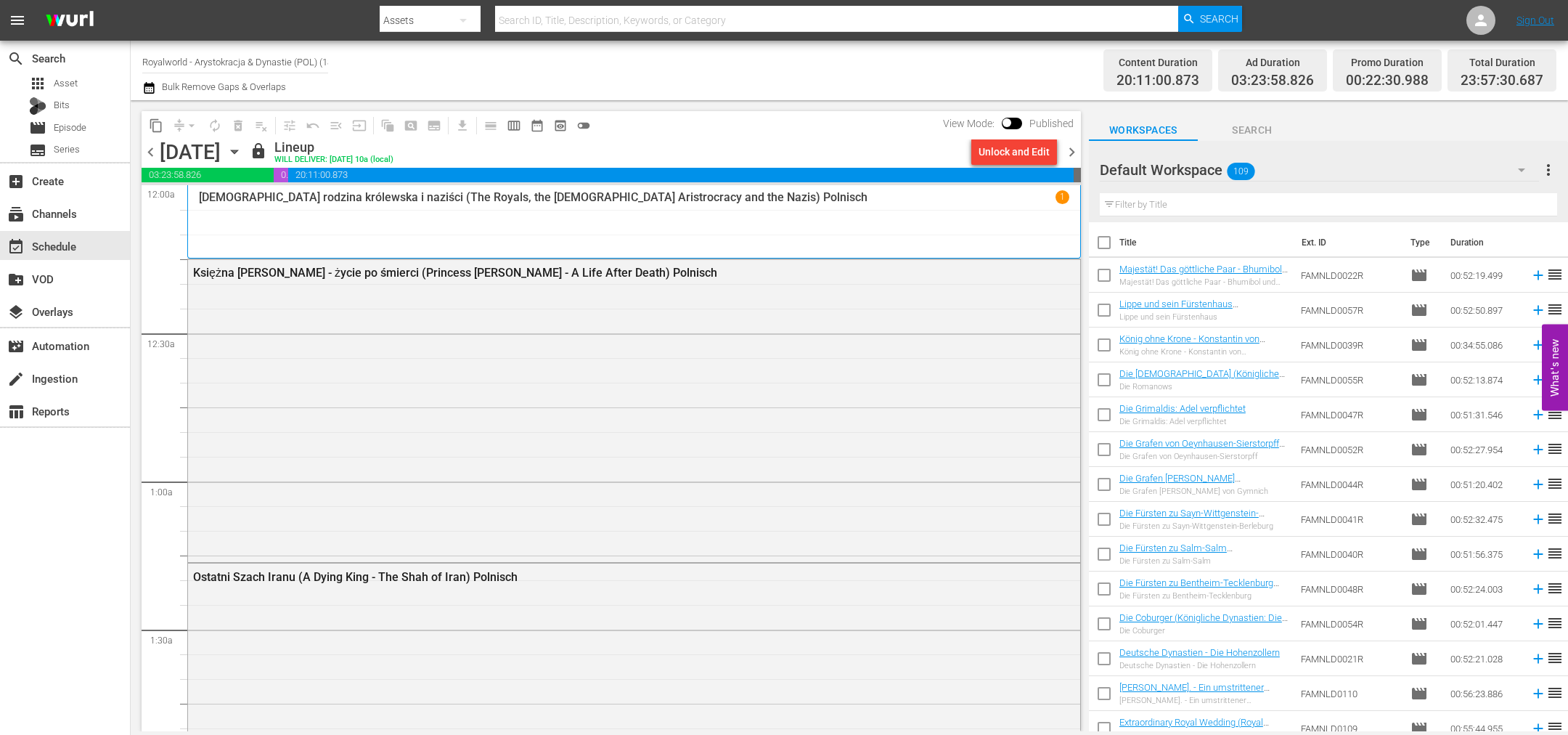
click at [1070, 154] on span "chevron_right" at bounding box center [1072, 152] width 18 height 18
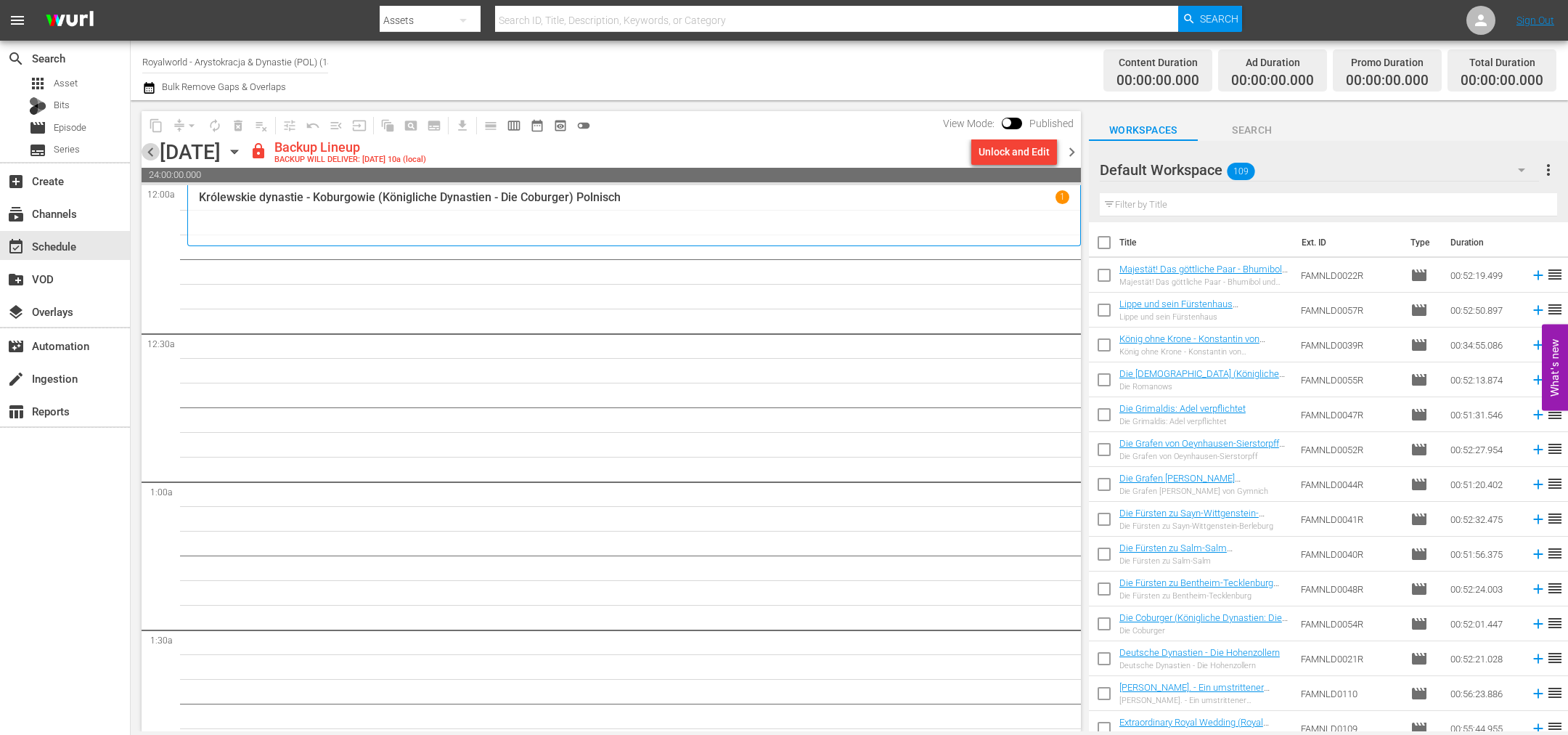
click at [144, 155] on span "chevron_left" at bounding box center [150, 152] width 18 height 18
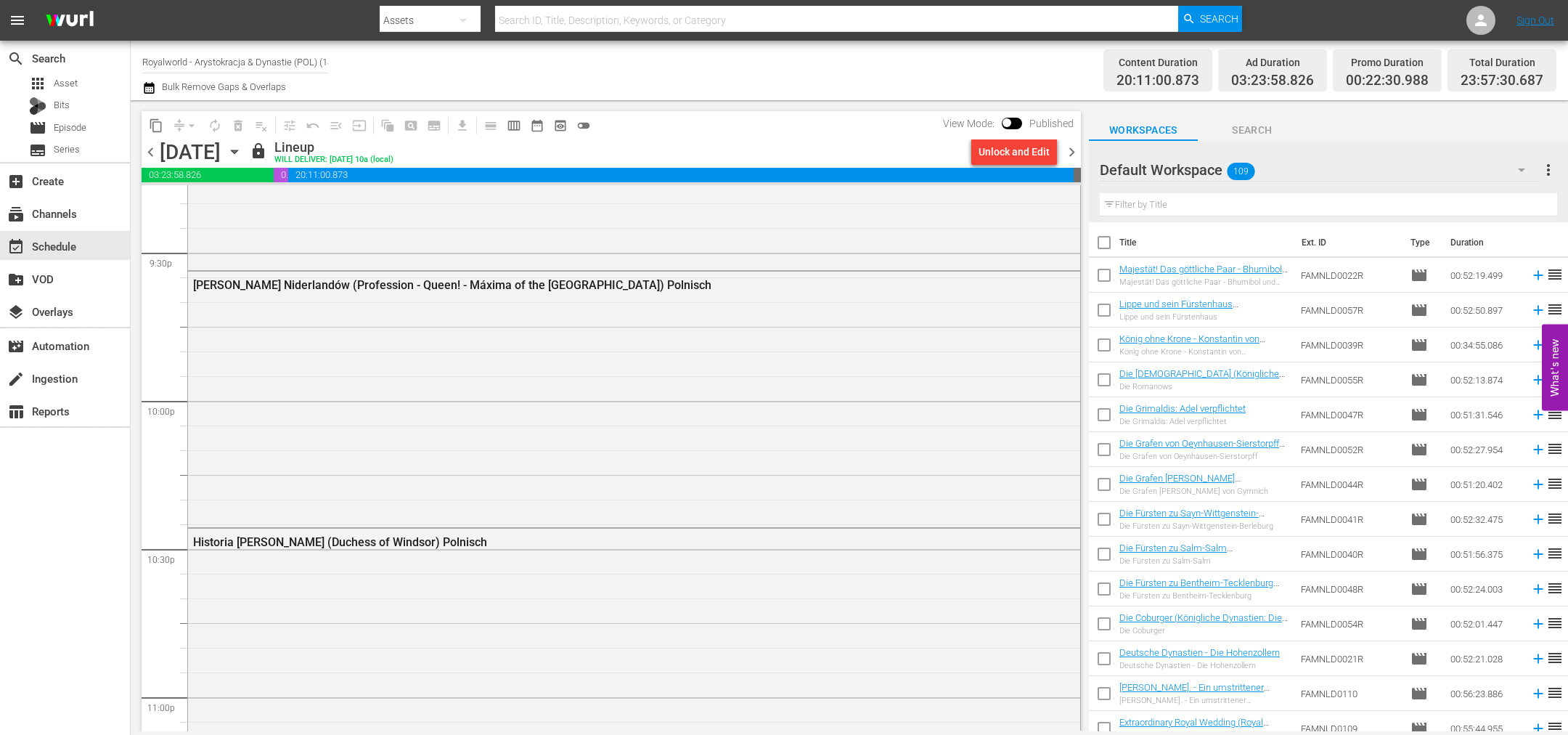
scroll to position [6625, 0]
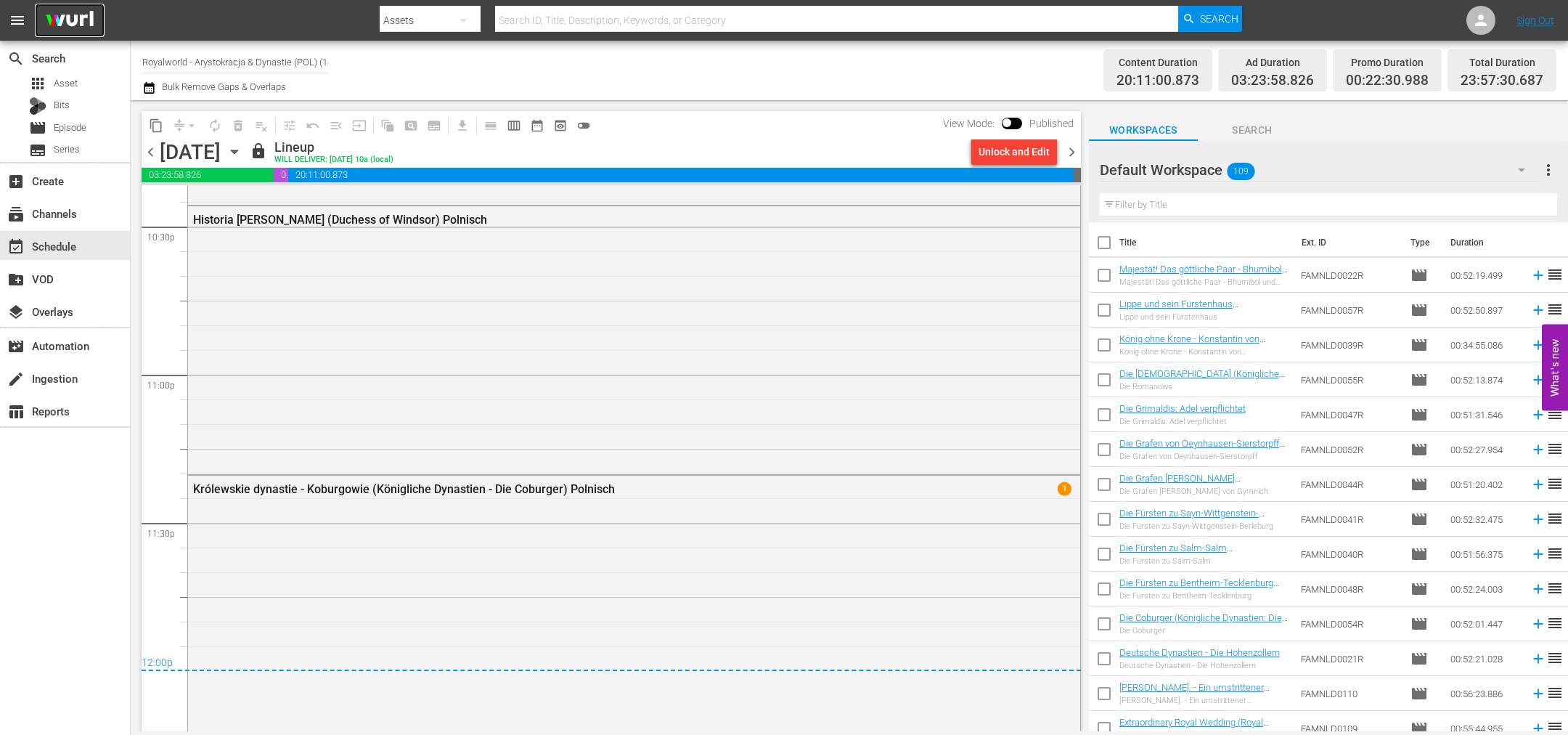
click at [74, 24] on img at bounding box center [69, 21] width 70 height 34
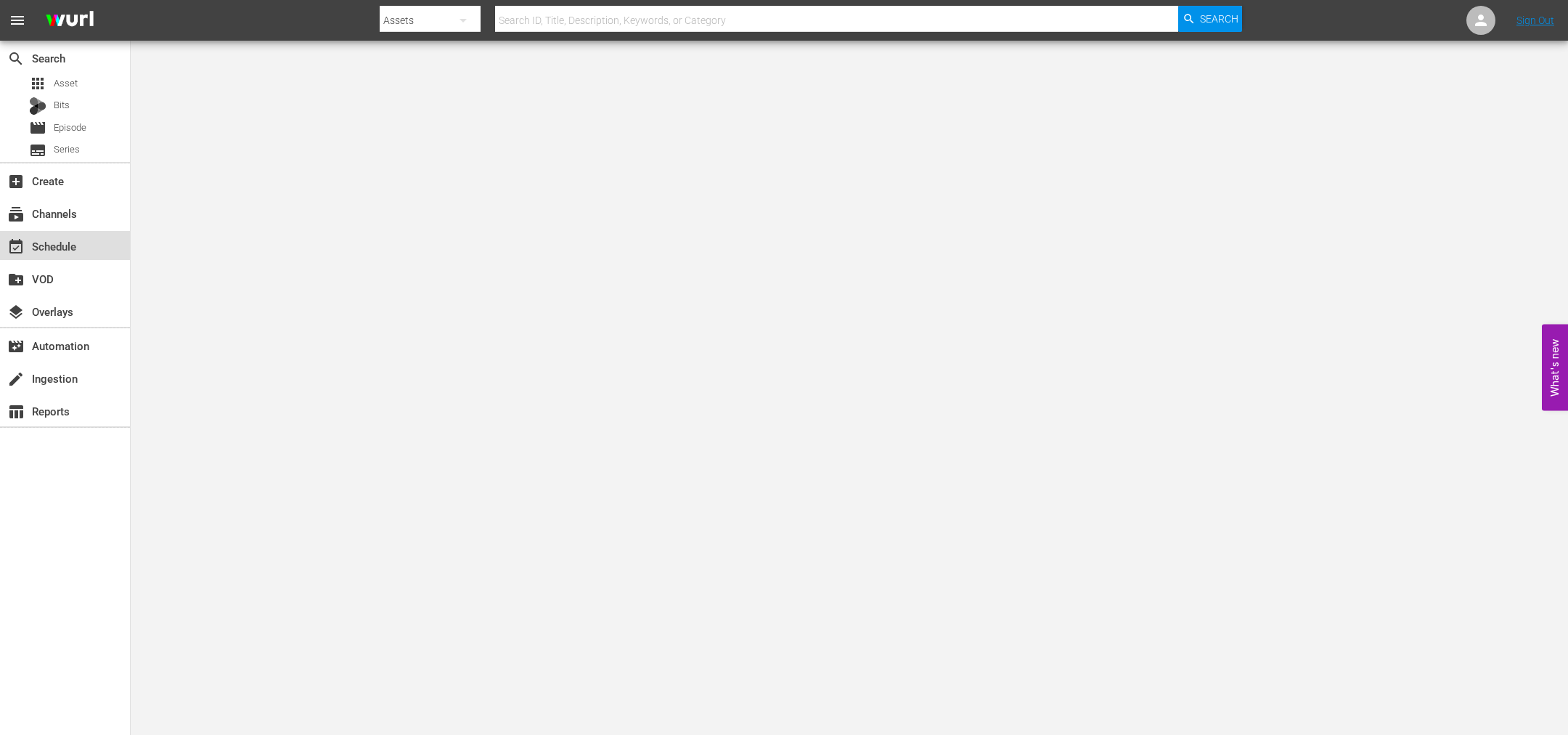
click at [62, 248] on div "event_available Schedule" at bounding box center [40, 244] width 81 height 13
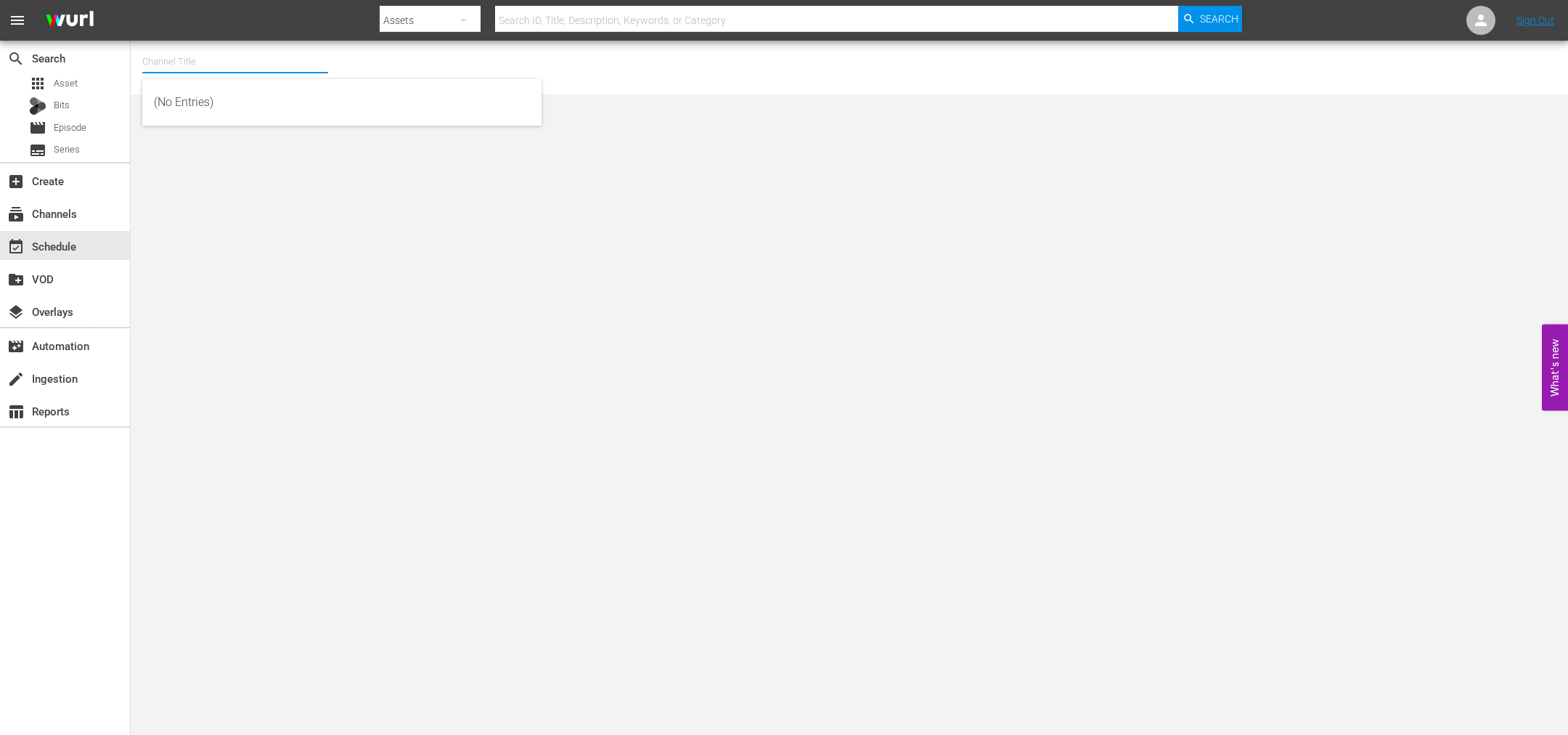
click at [177, 61] on input "text" at bounding box center [235, 61] width 186 height 35
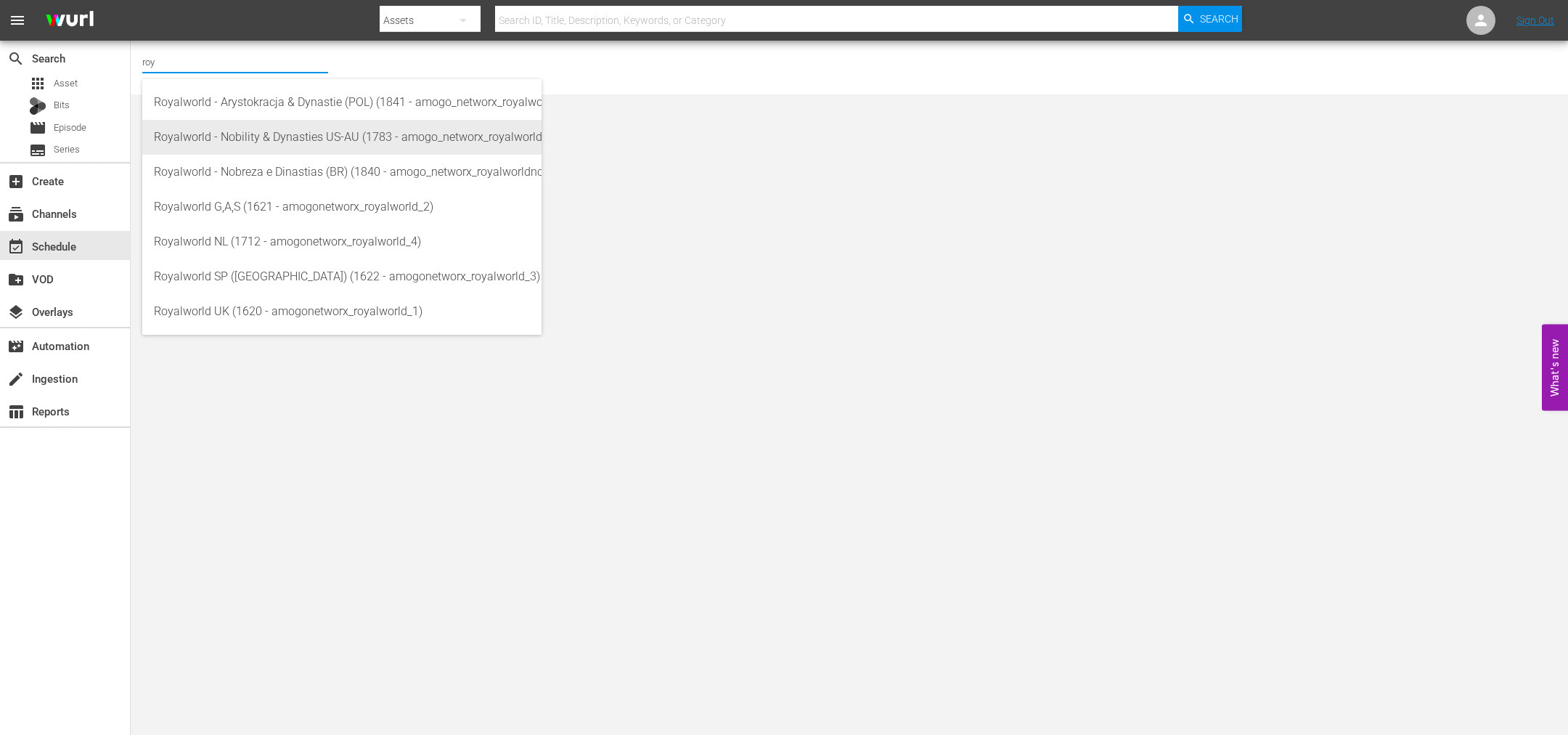
click at [217, 137] on div "Royalworld - Nobility & Dynasties US-AU (1783 - amogo_networx_royalworldnobilit…" at bounding box center [342, 137] width 376 height 35
type input "Royalworld - Nobility & Dynasties US-AU (1783 - amogo_networx_royalworldnobilit…"
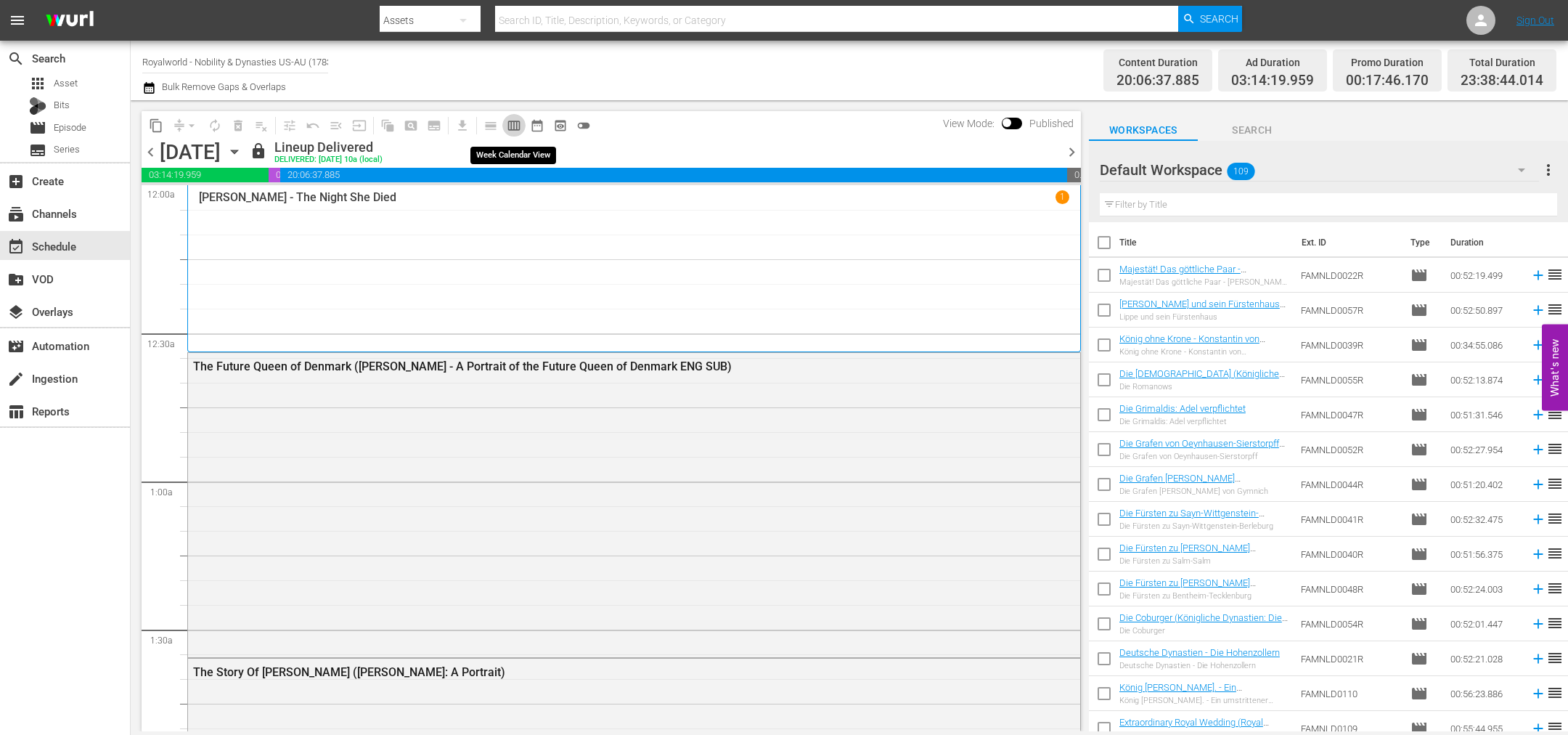
click at [510, 128] on span "calendar_view_week_outlined" at bounding box center [514, 126] width 15 height 15
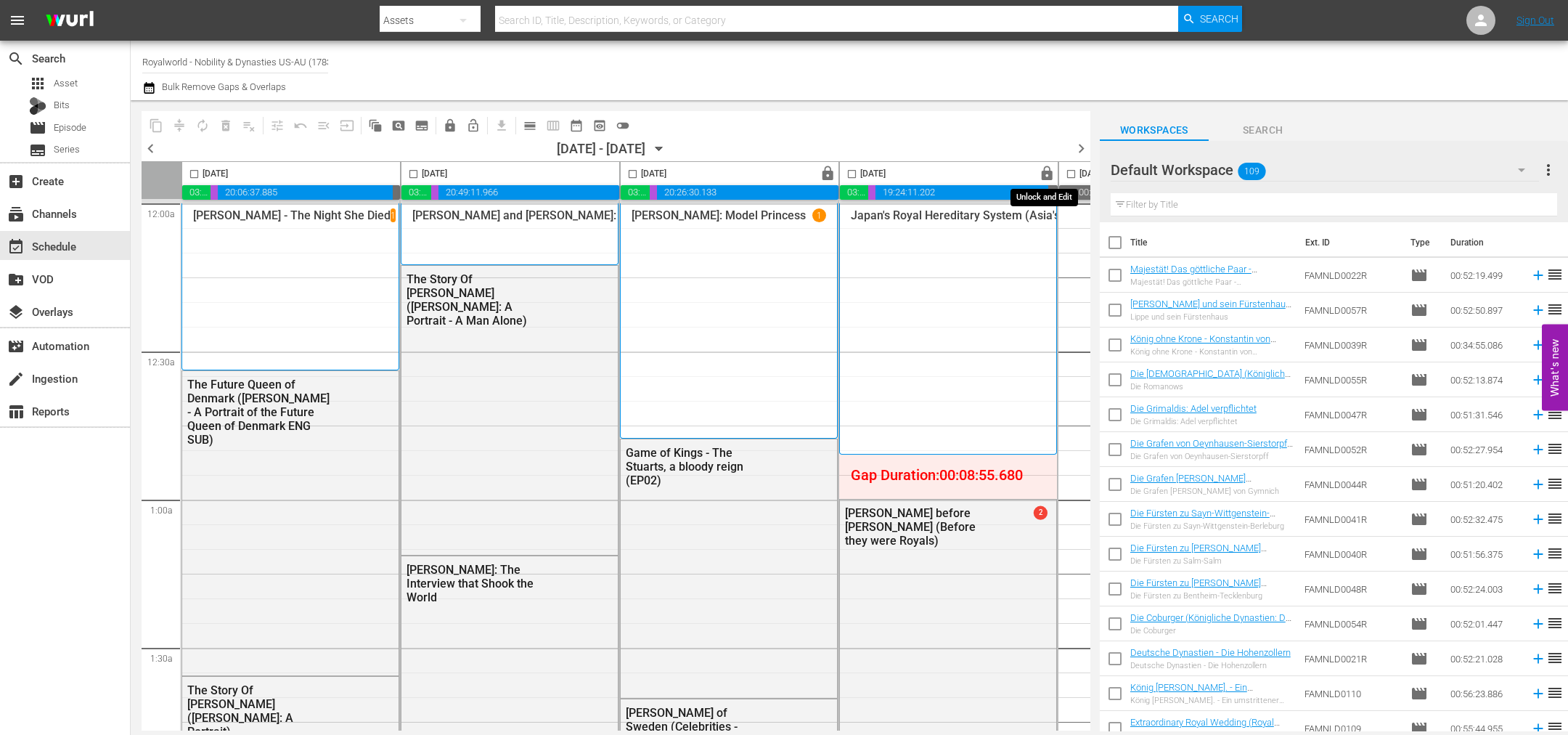
click at [1039, 176] on span "lock" at bounding box center [1047, 173] width 17 height 17
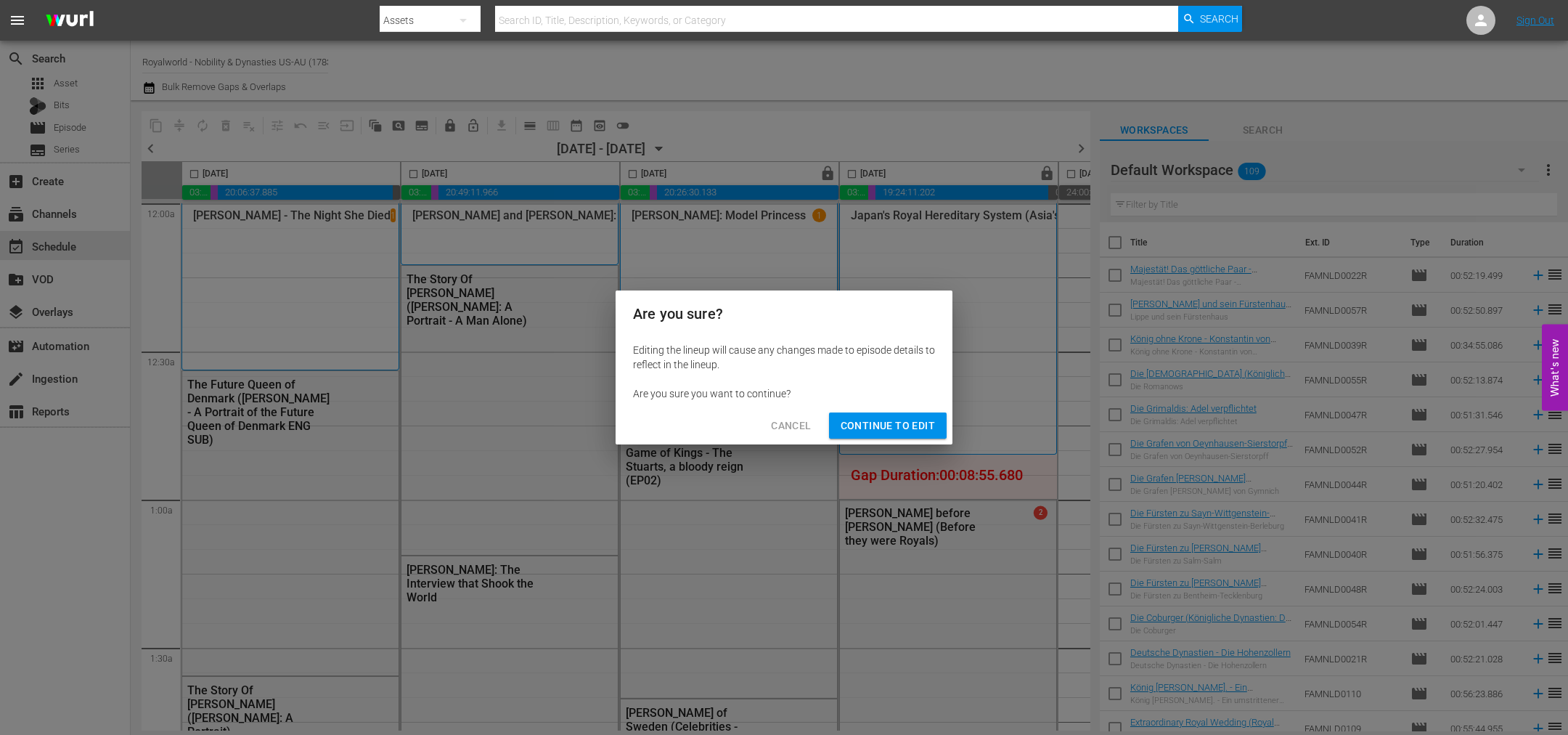
click at [893, 428] on span "Continue to Edit" at bounding box center [888, 426] width 95 height 18
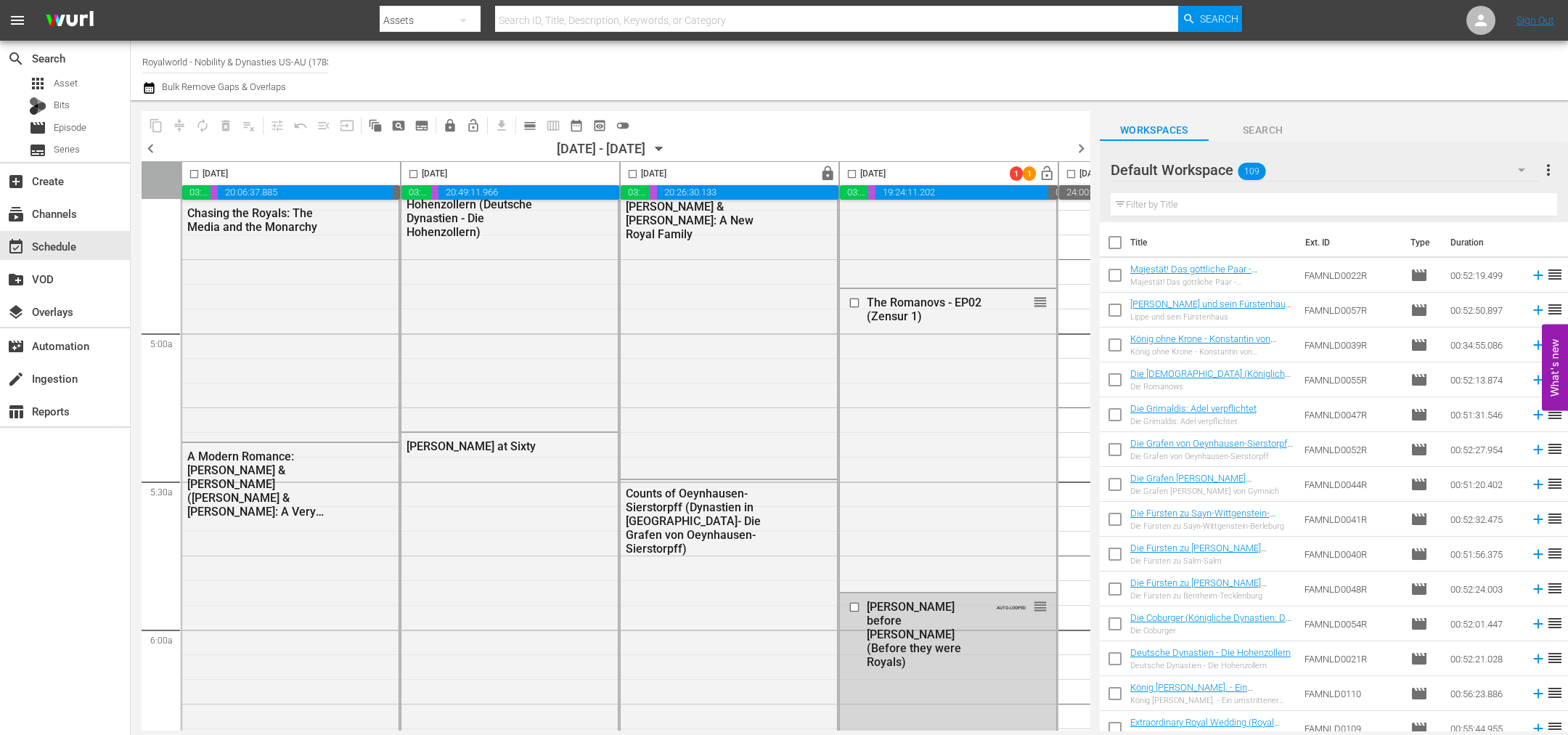
scroll to position [1307, 0]
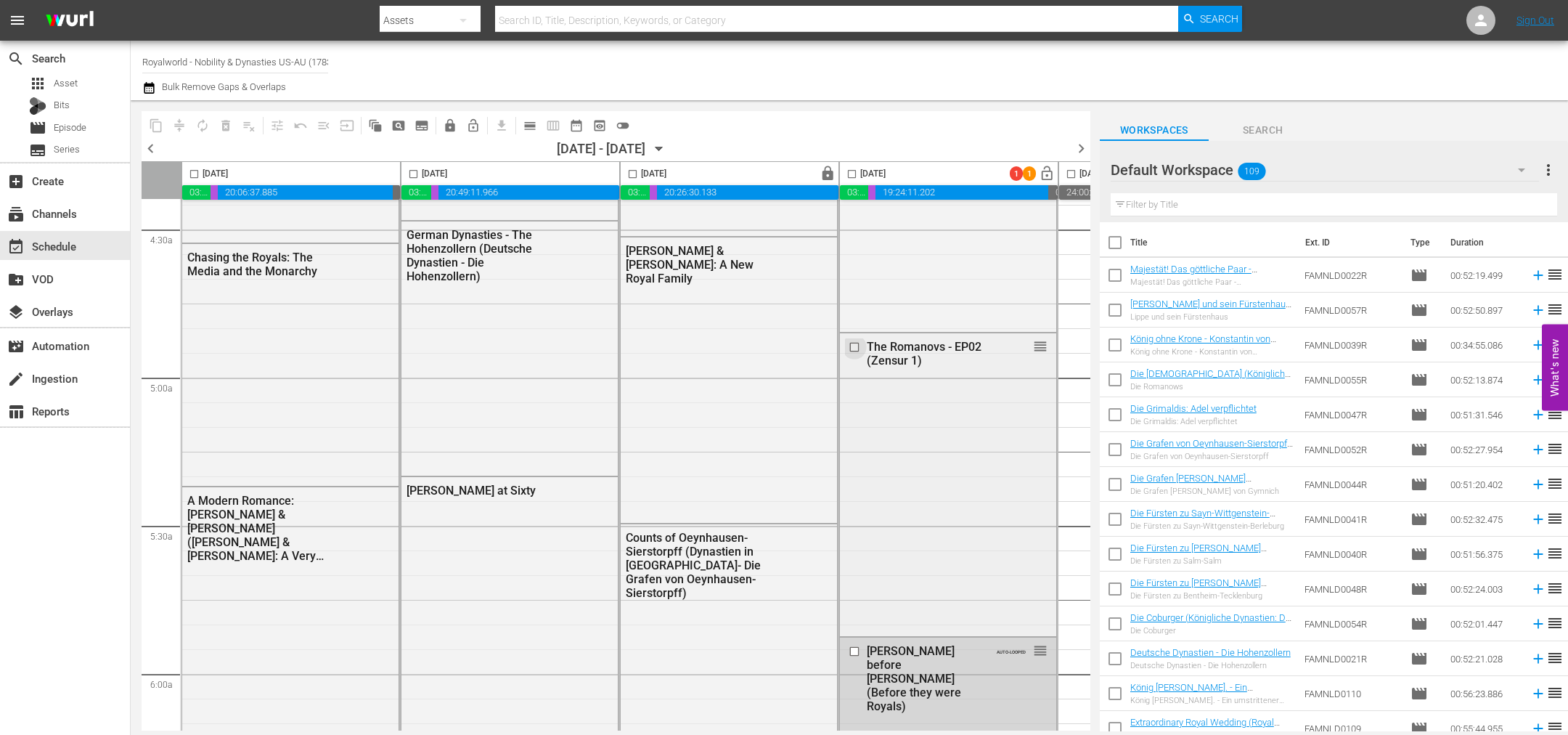
click at [850, 344] on input "checkbox" at bounding box center [856, 347] width 15 height 12
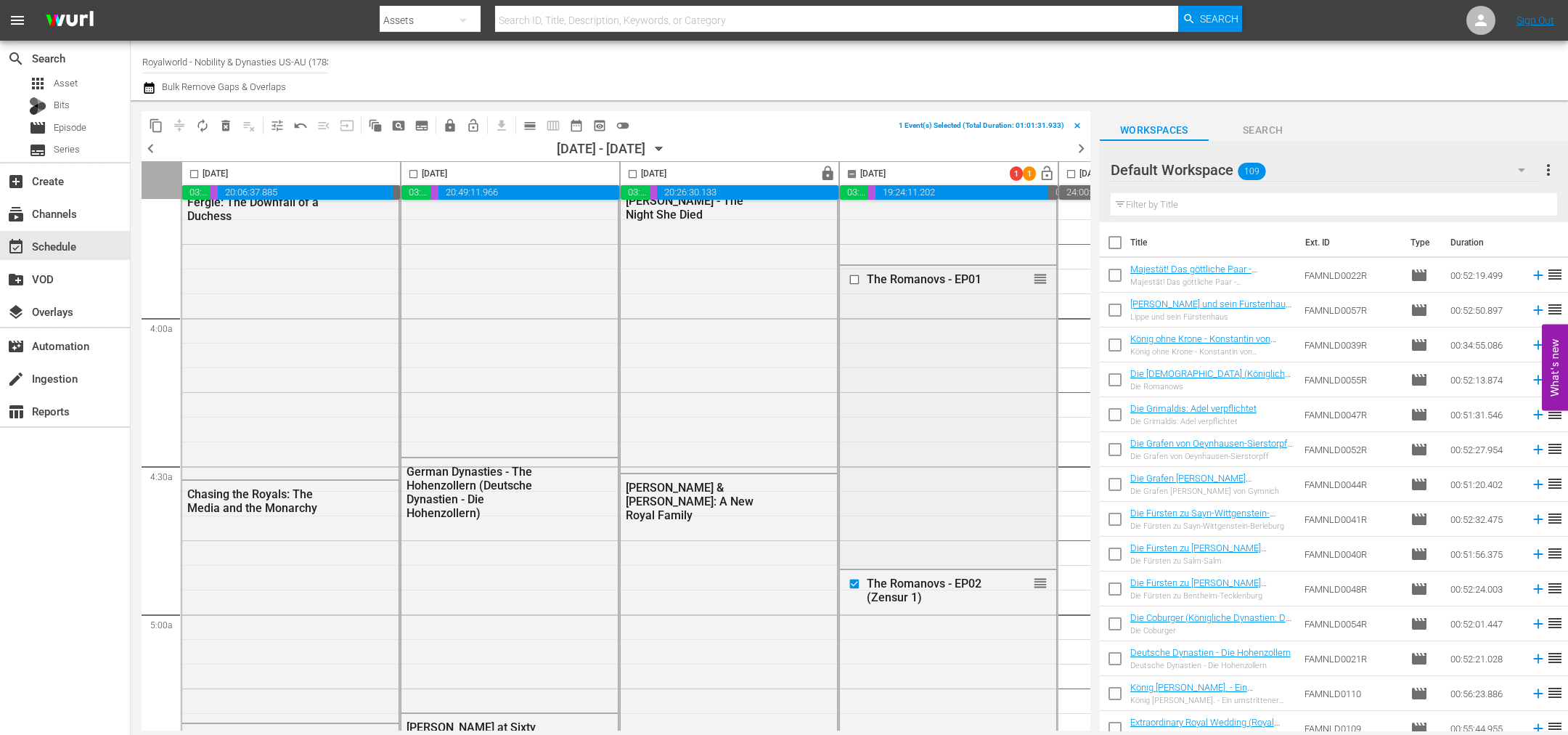
scroll to position [980, 0]
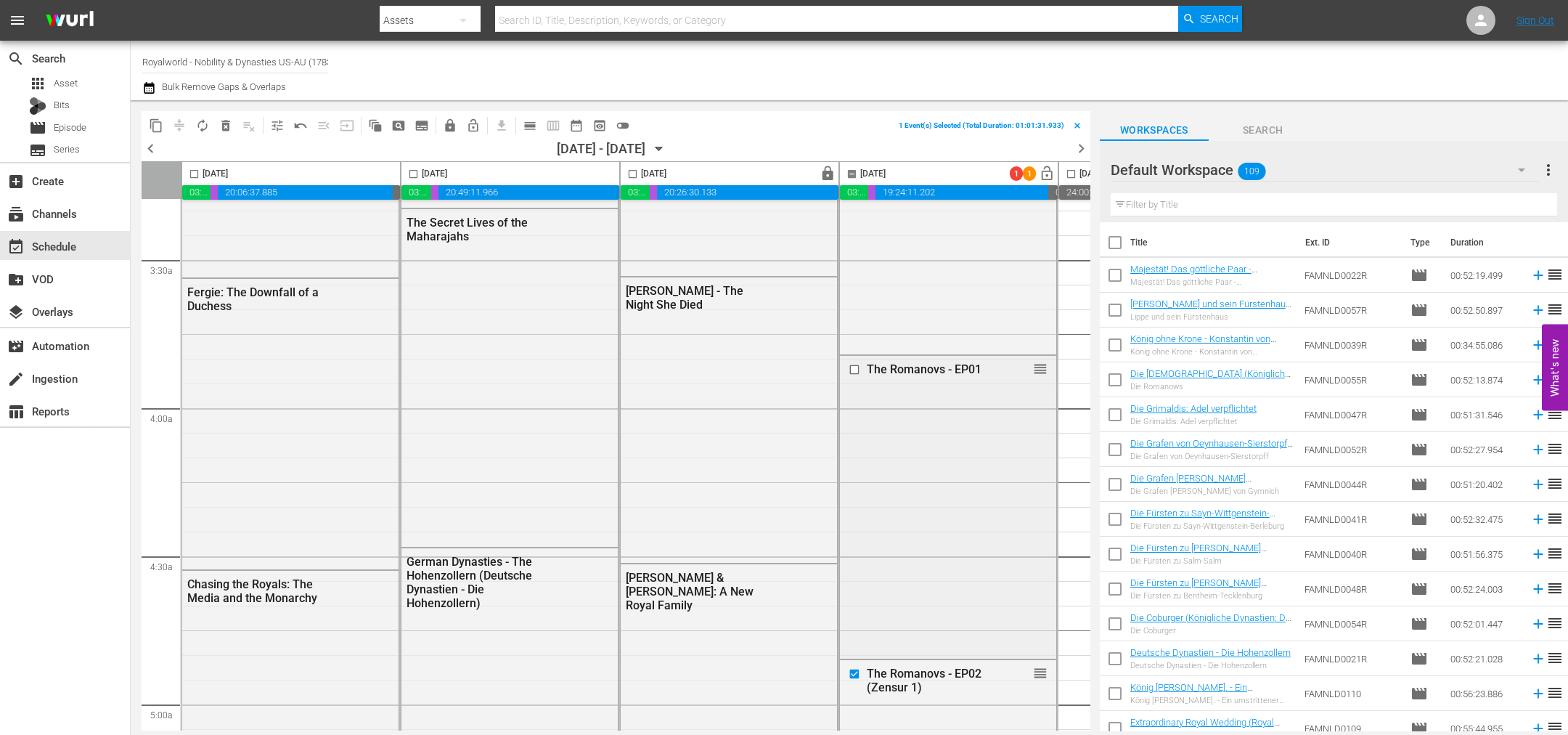
click at [853, 369] on input "checkbox" at bounding box center [856, 369] width 15 height 12
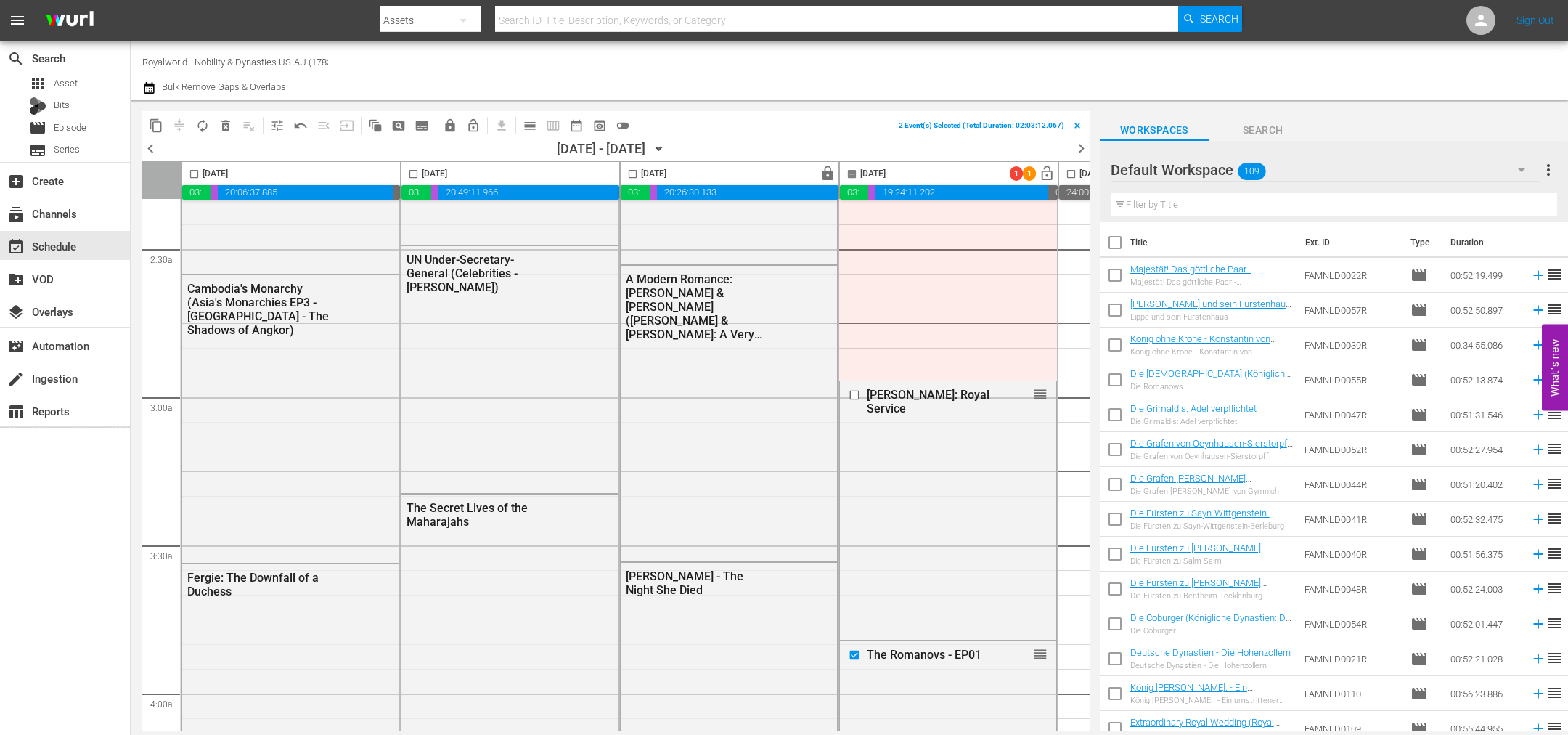
scroll to position [653, 0]
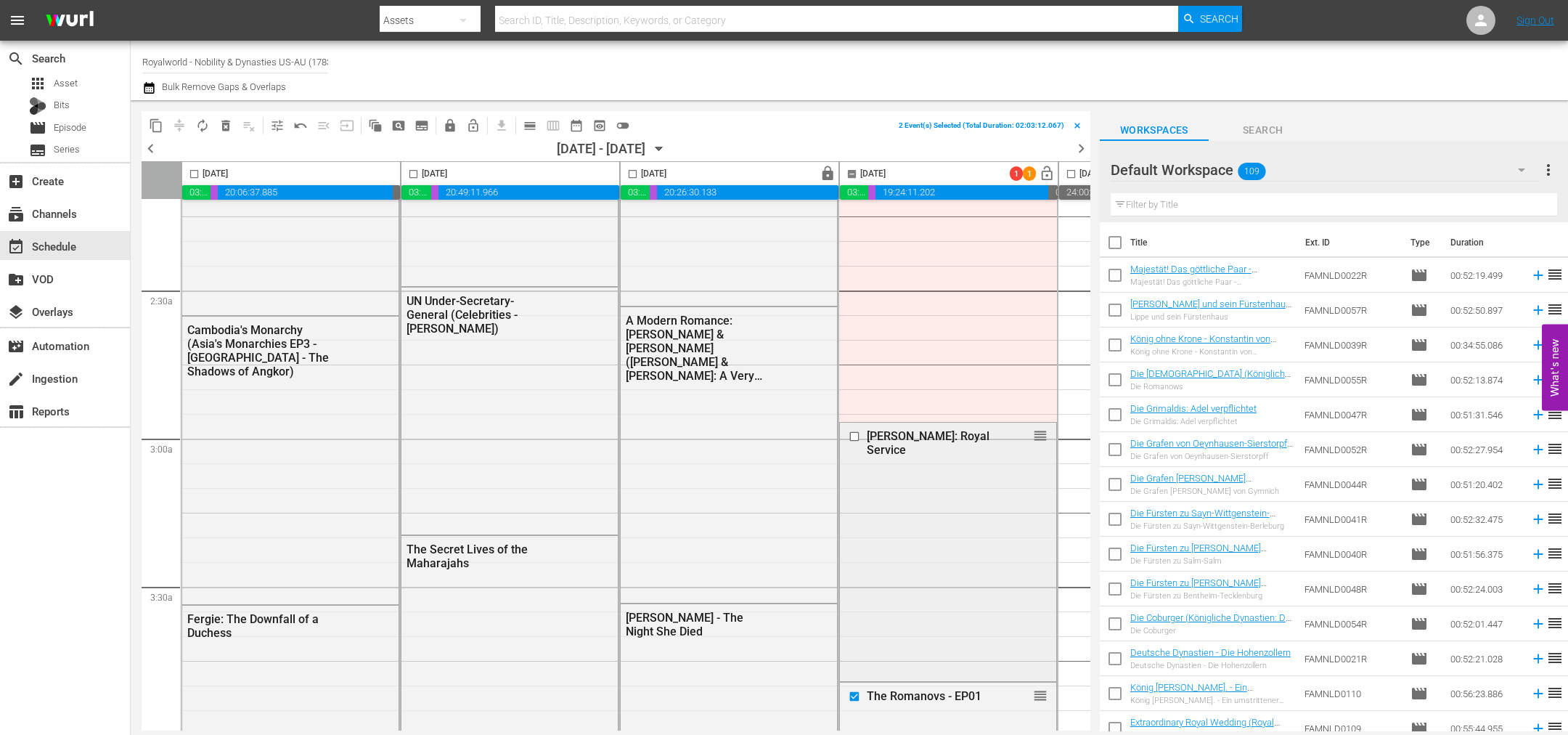
click at [851, 435] on input "checkbox" at bounding box center [856, 436] width 15 height 12
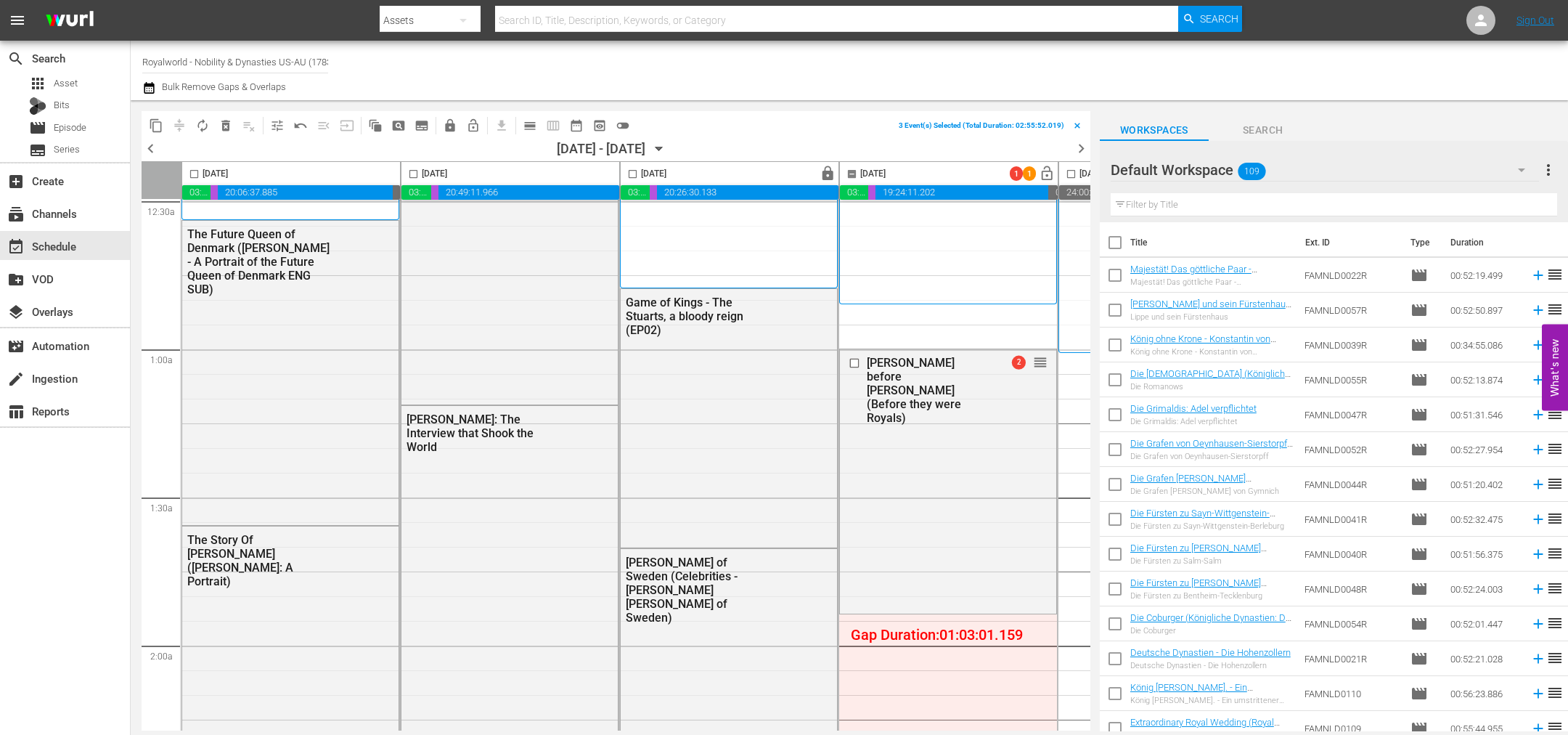
scroll to position [109, 0]
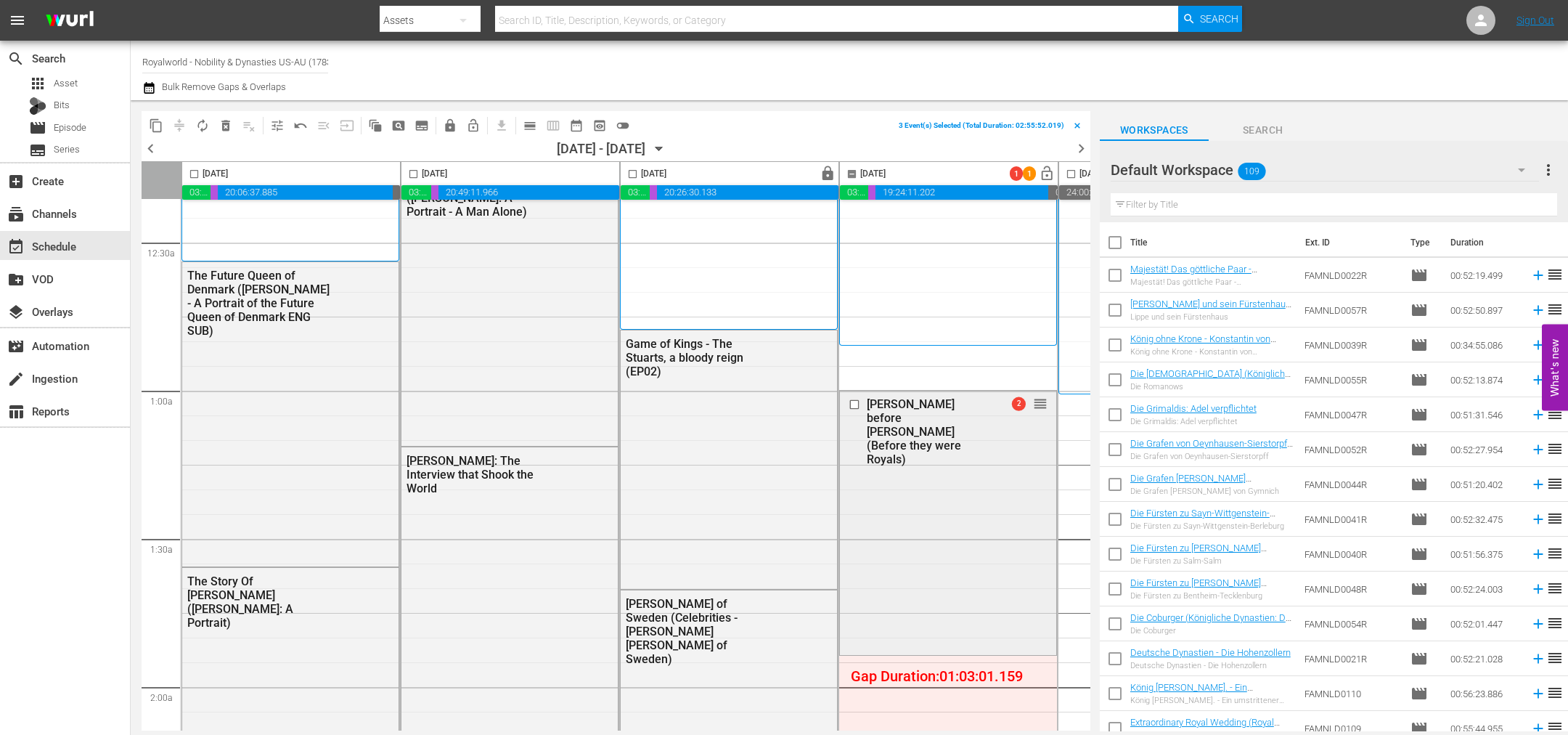
click at [849, 397] on div at bounding box center [856, 405] width 22 height 18
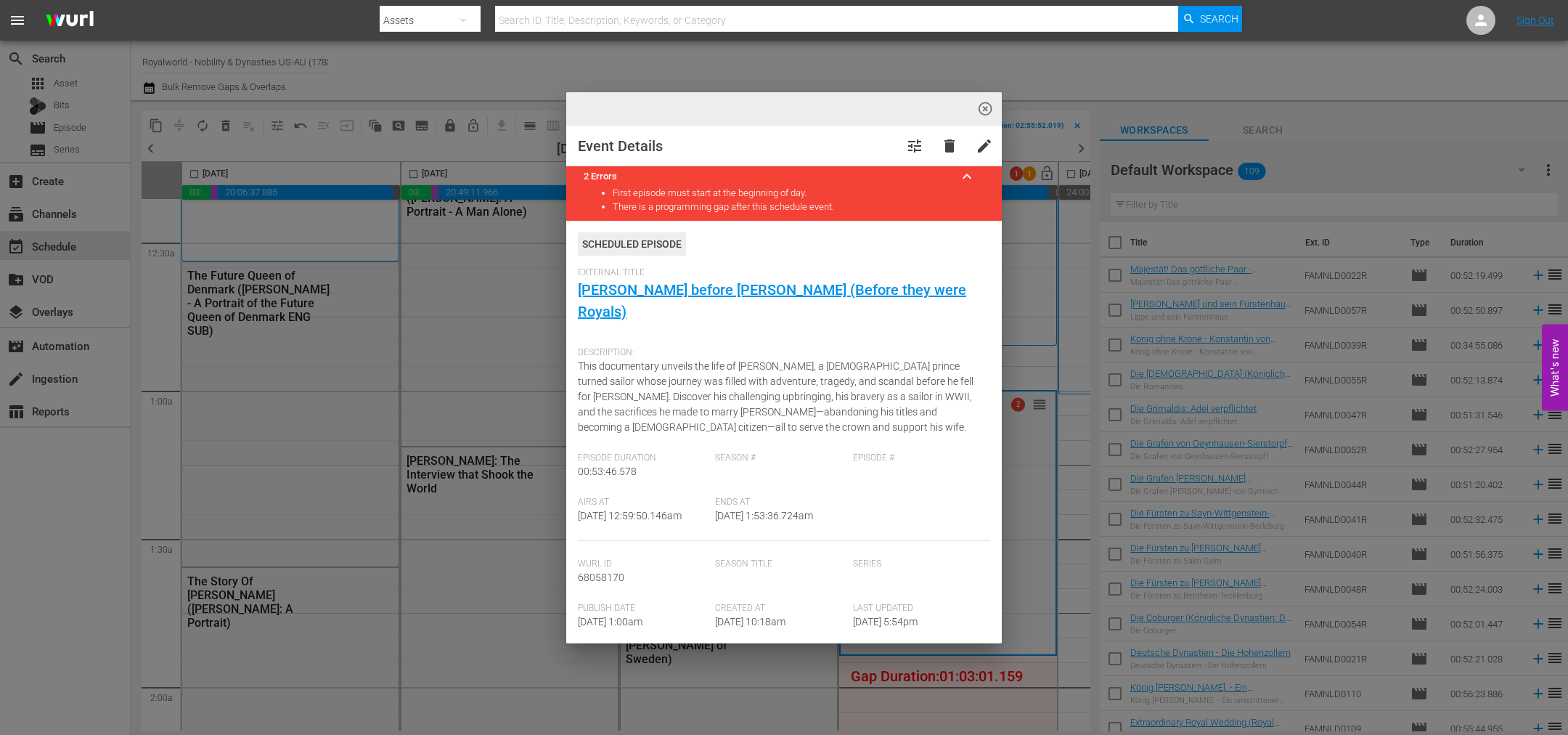
click at [982, 115] on span "highlight_off_icon" at bounding box center [985, 109] width 17 height 17
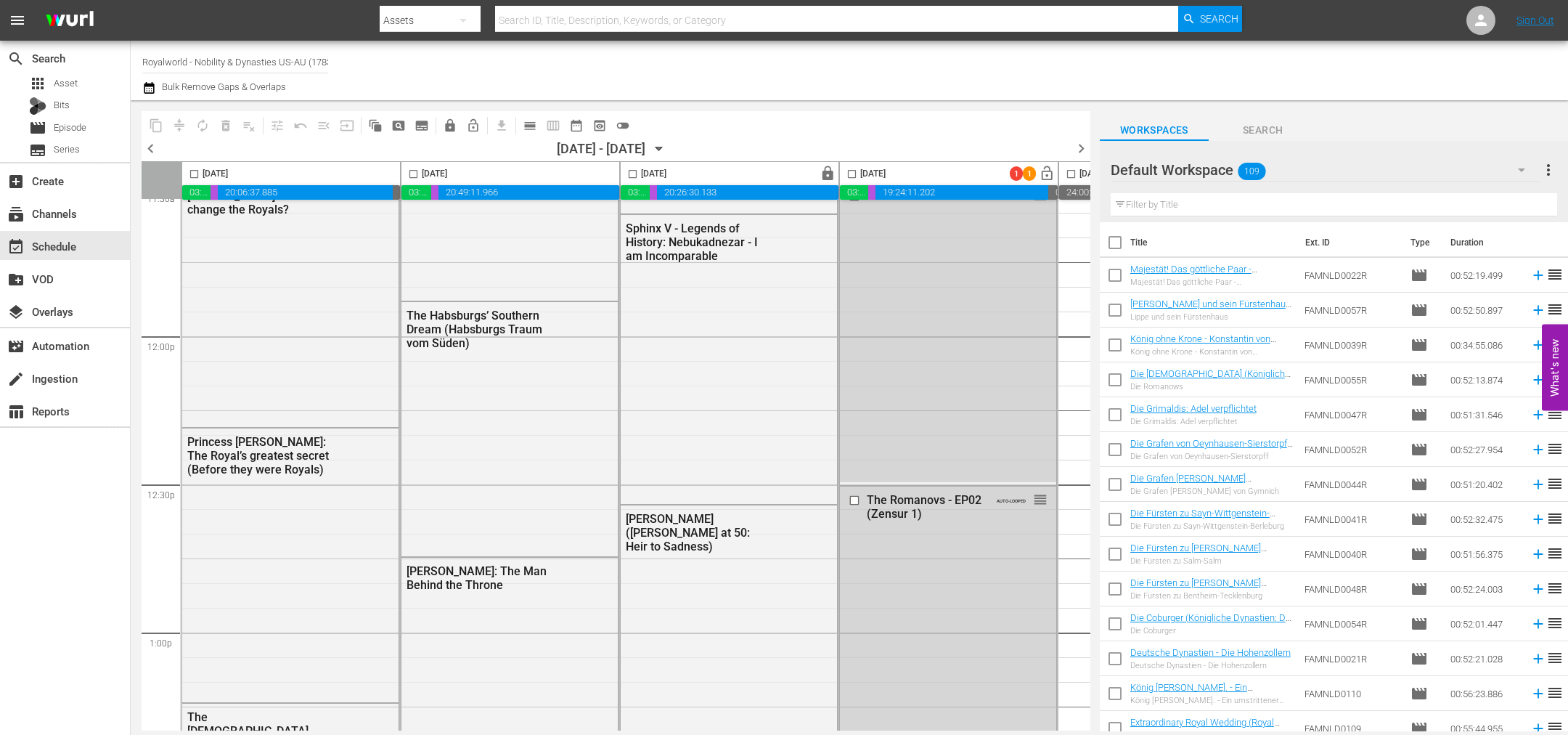
scroll to position [3812, 0]
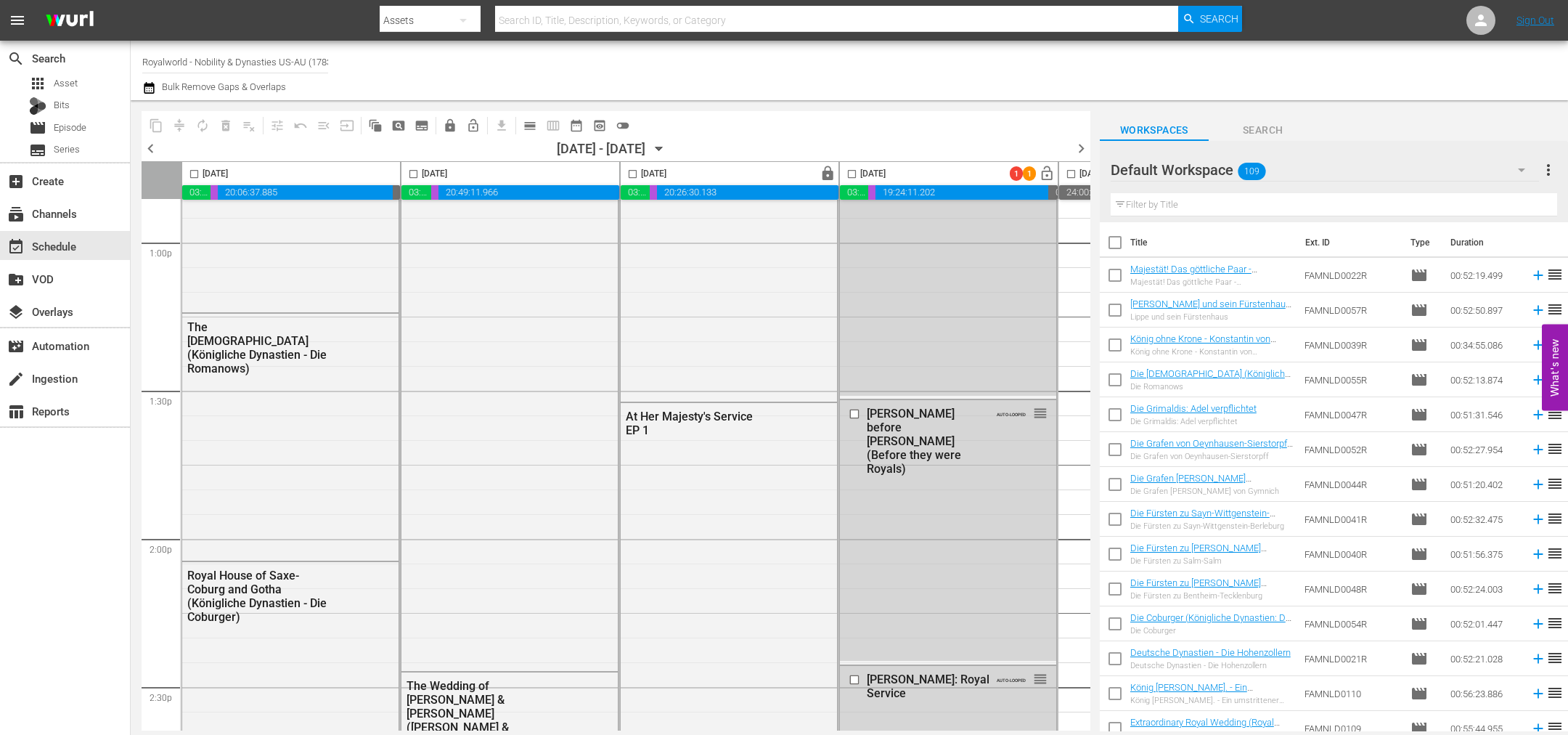
click at [852, 172] on input "checkbox" at bounding box center [852, 176] width 17 height 17
drag, startPoint x: 1083, startPoint y: 501, endPoint x: 1104, endPoint y: 300, distance: 202.1
click at [1104, 300] on div "content_copy compress autorenew_outlined delete_forever_outlined playlist_remov…" at bounding box center [849, 415] width 1437 height 631
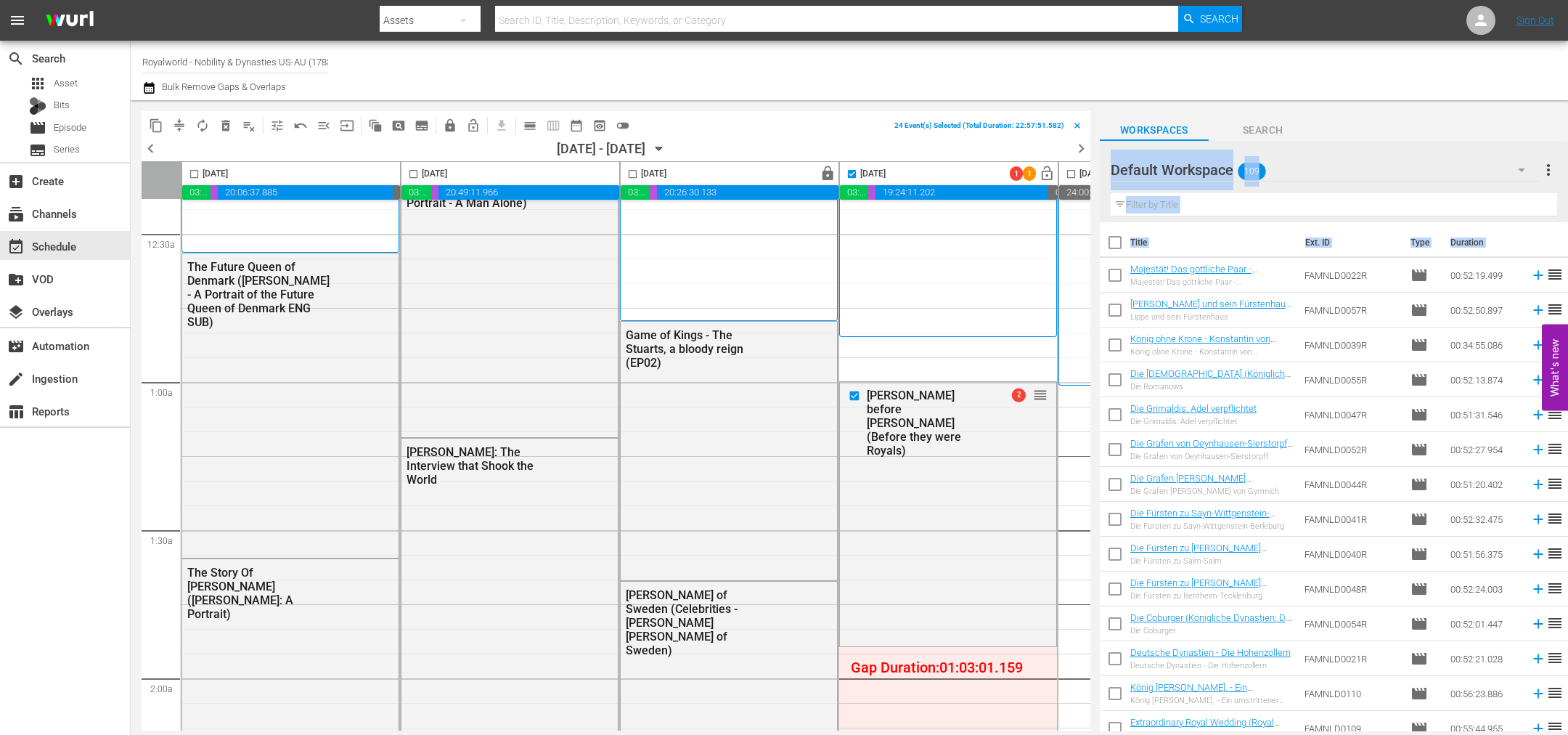
scroll to position [0, 0]
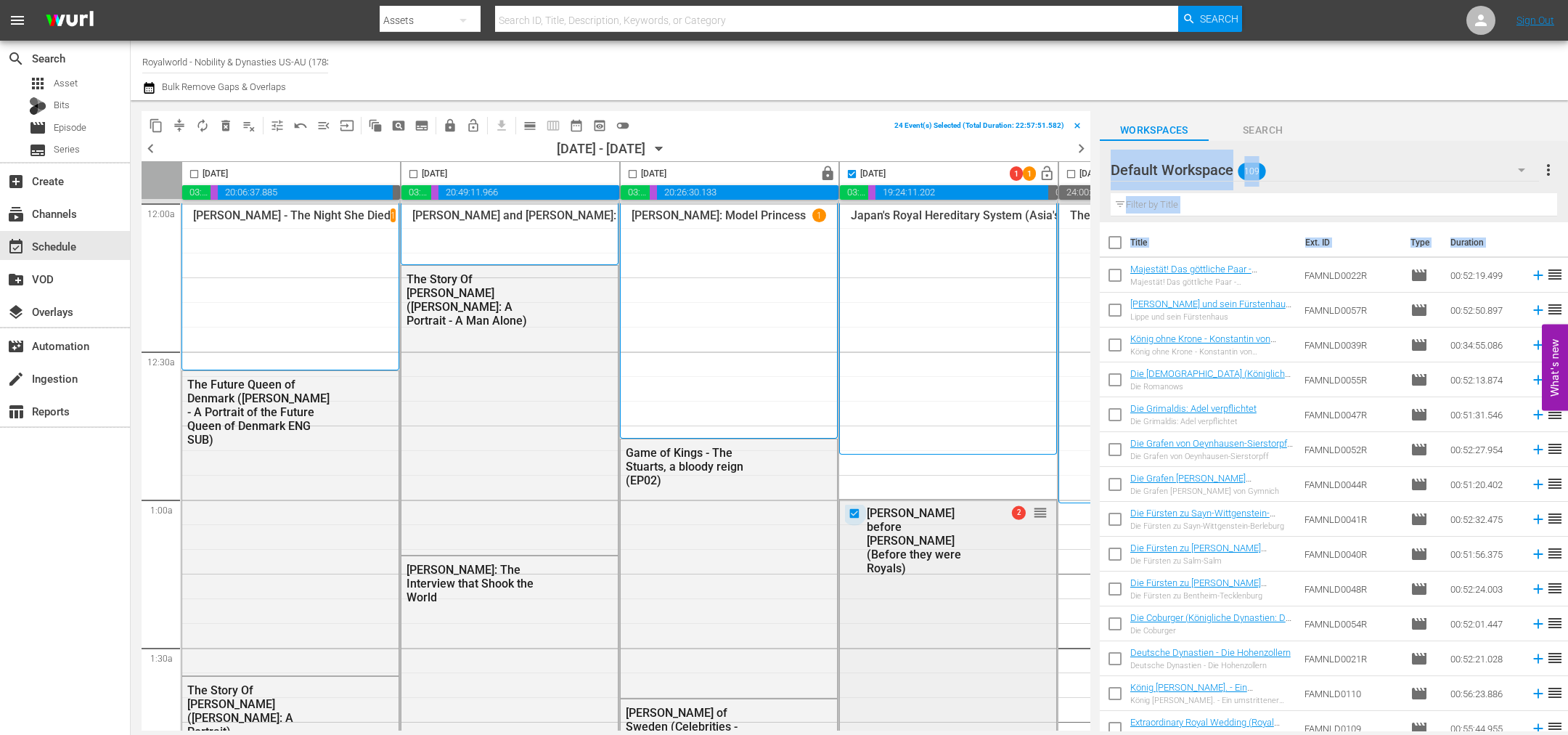
click at [851, 511] on input "checkbox" at bounding box center [856, 513] width 15 height 12
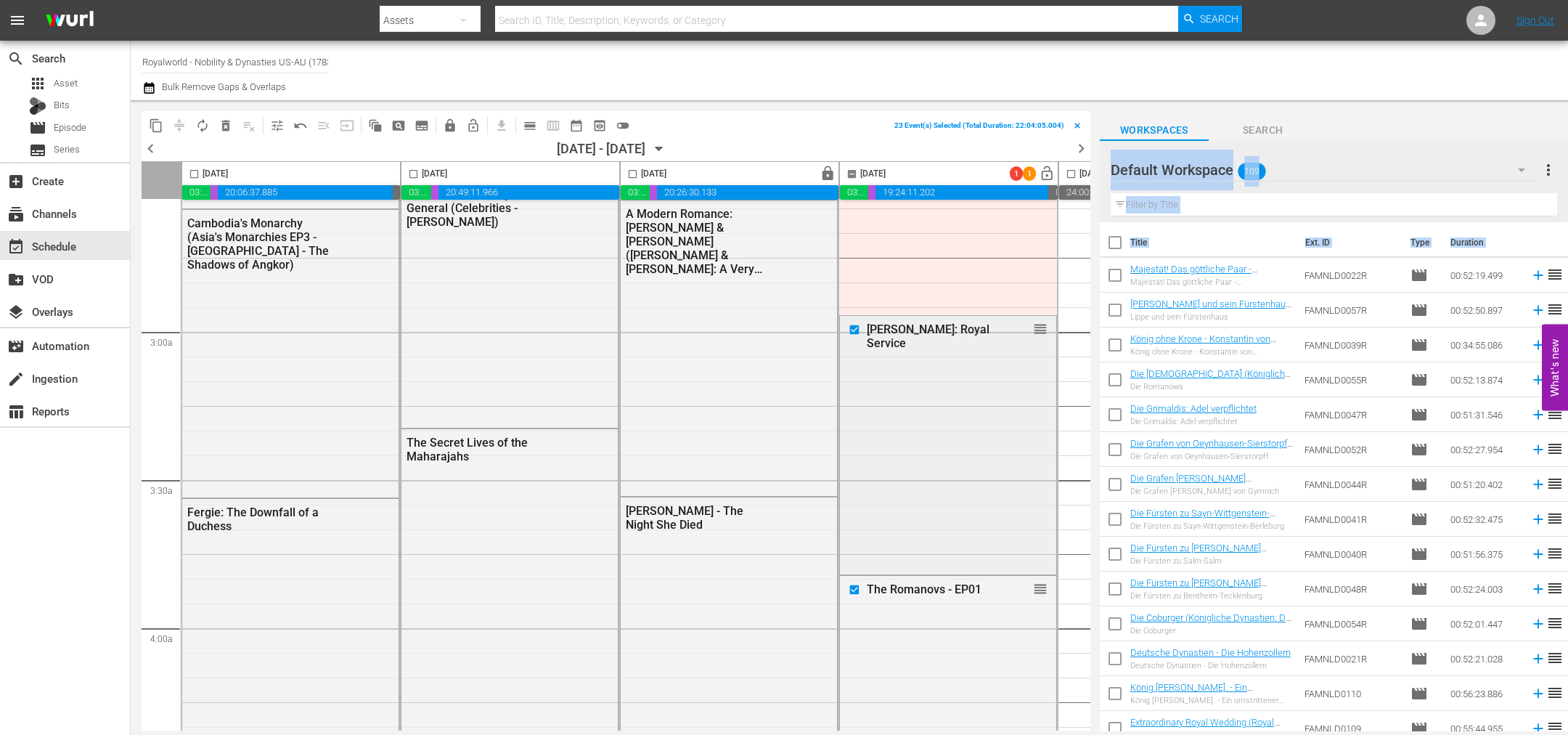
scroll to position [762, 0]
click at [852, 331] on input "checkbox" at bounding box center [856, 327] width 15 height 12
click at [856, 585] on input "checkbox" at bounding box center [856, 587] width 15 height 12
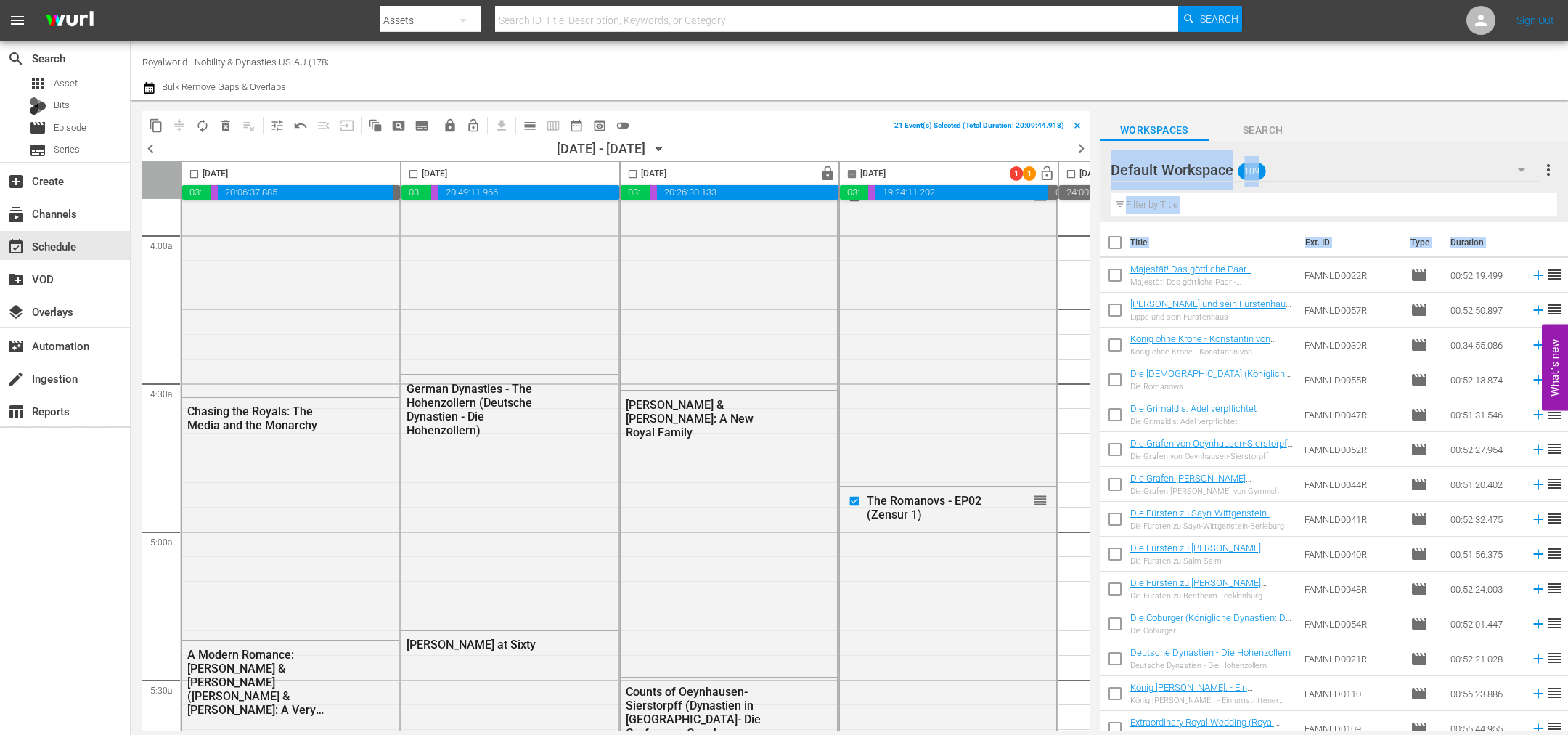
scroll to position [1198, 0]
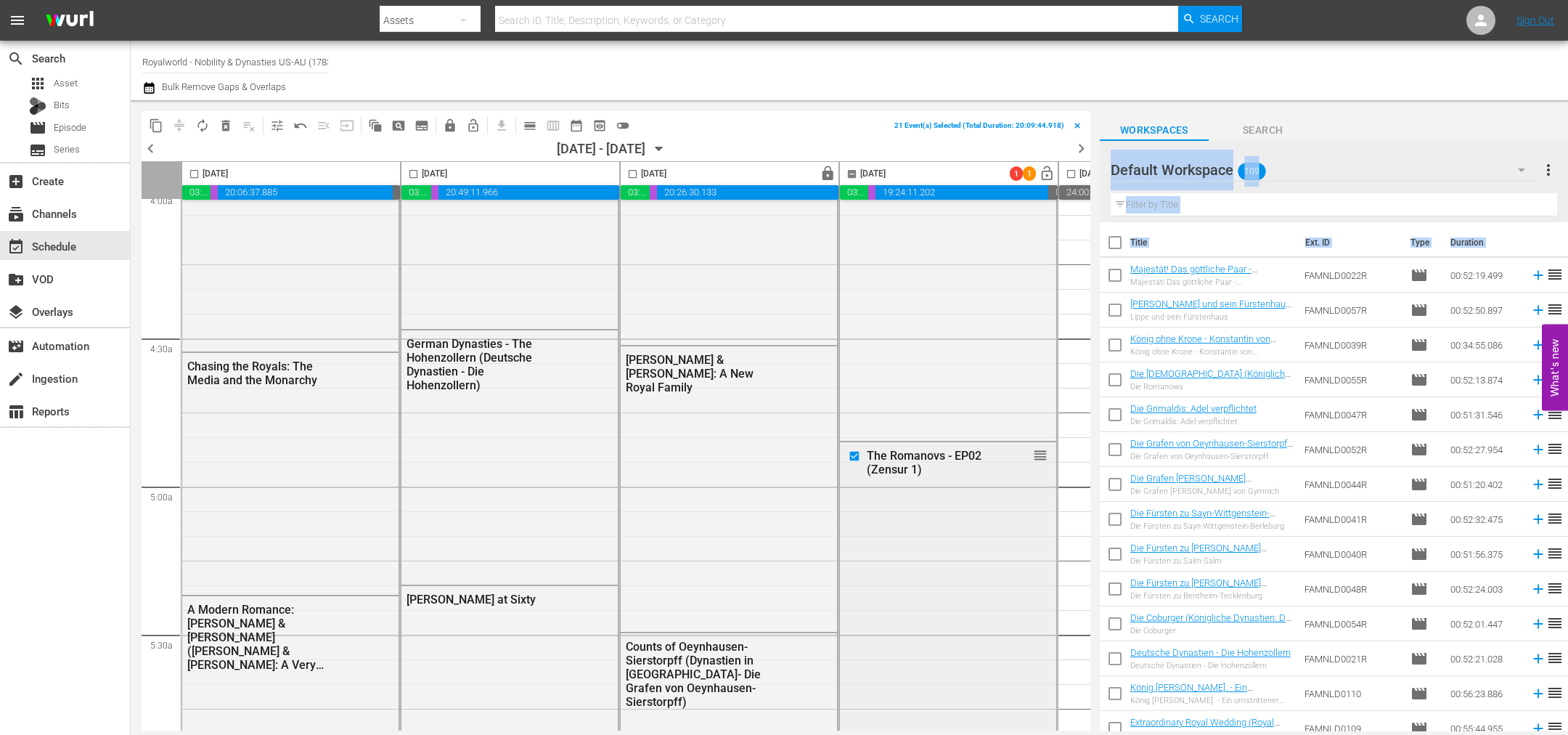
click at [858, 455] on input "checkbox" at bounding box center [856, 456] width 15 height 12
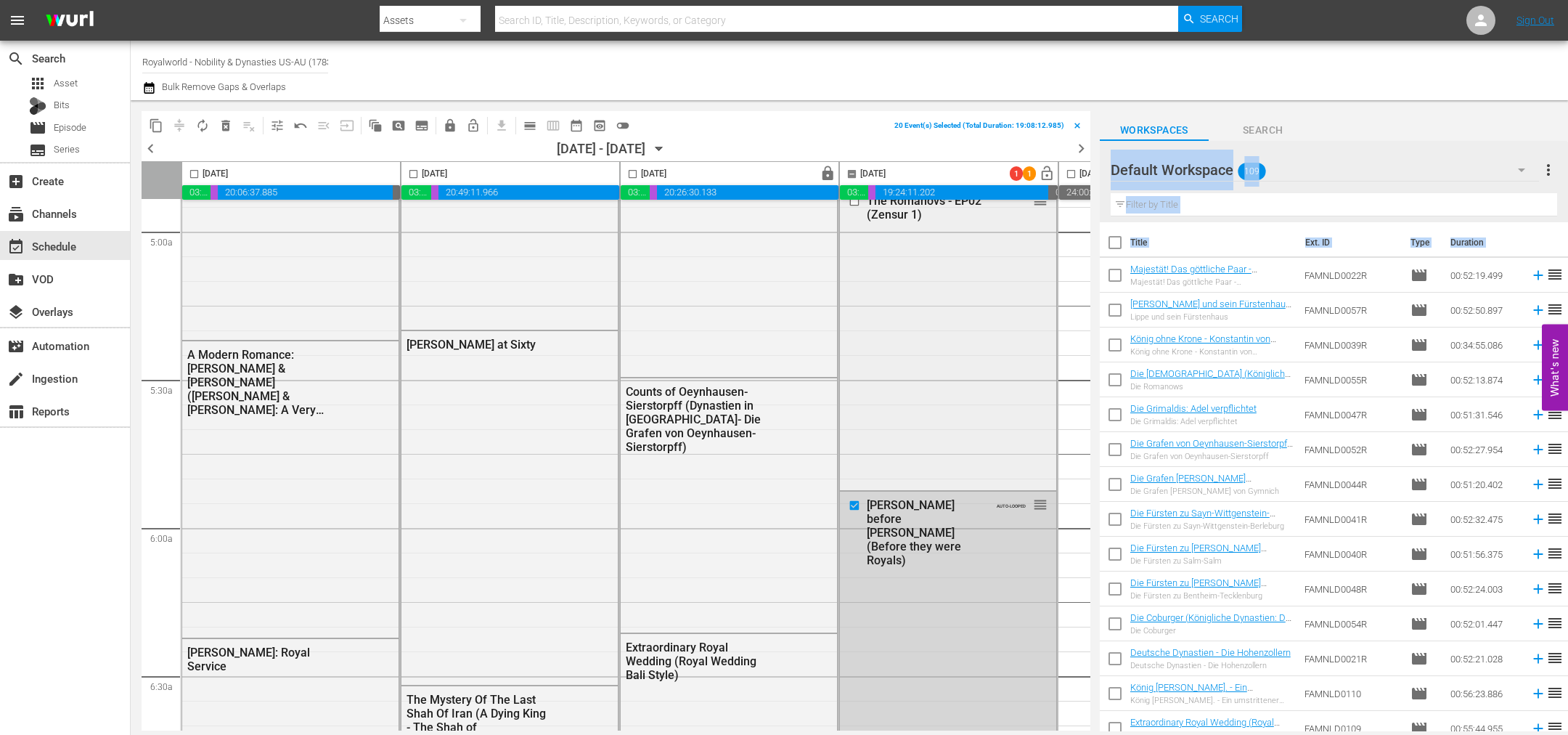
scroll to position [1525, 0]
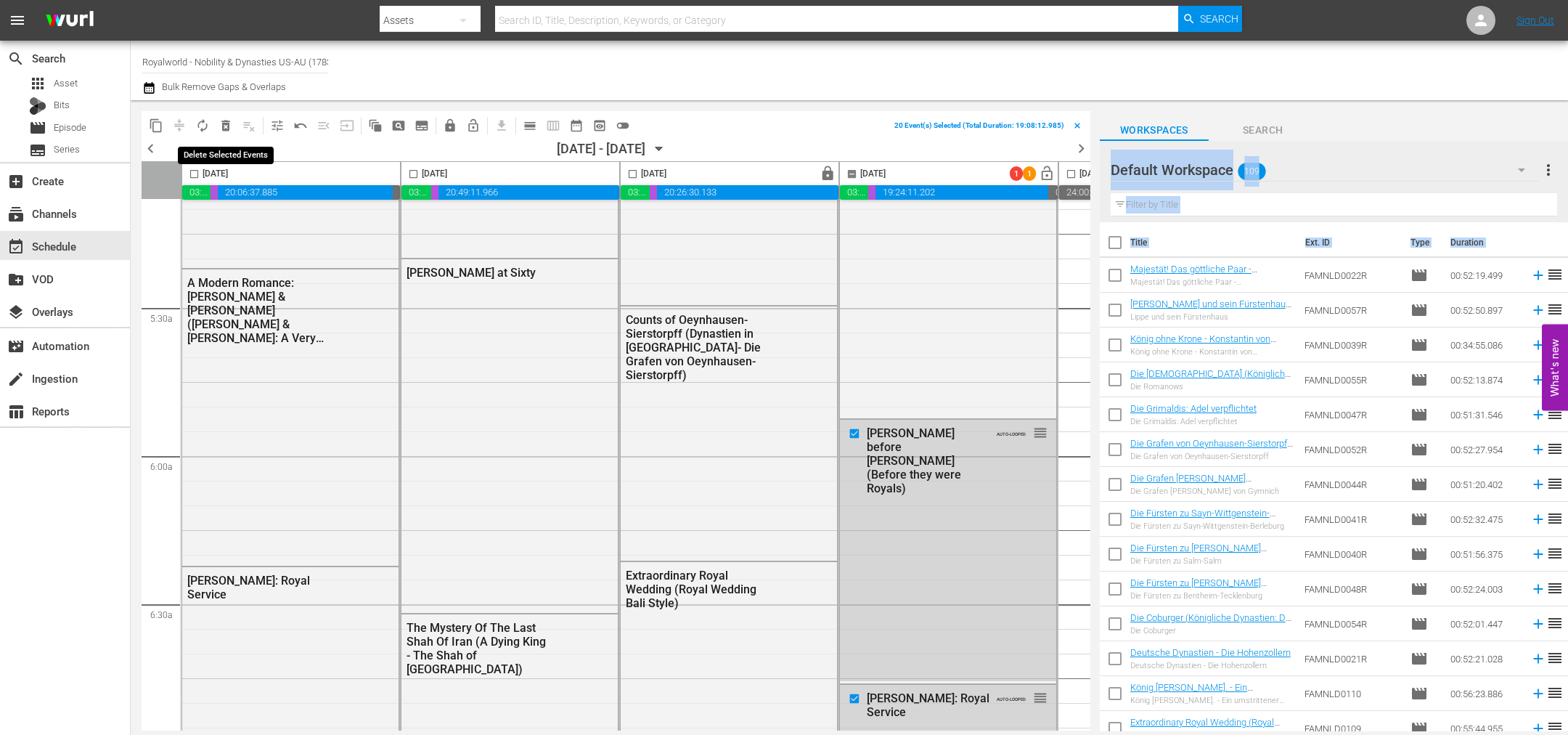
click at [224, 128] on span "delete_forever_outlined" at bounding box center [226, 126] width 15 height 15
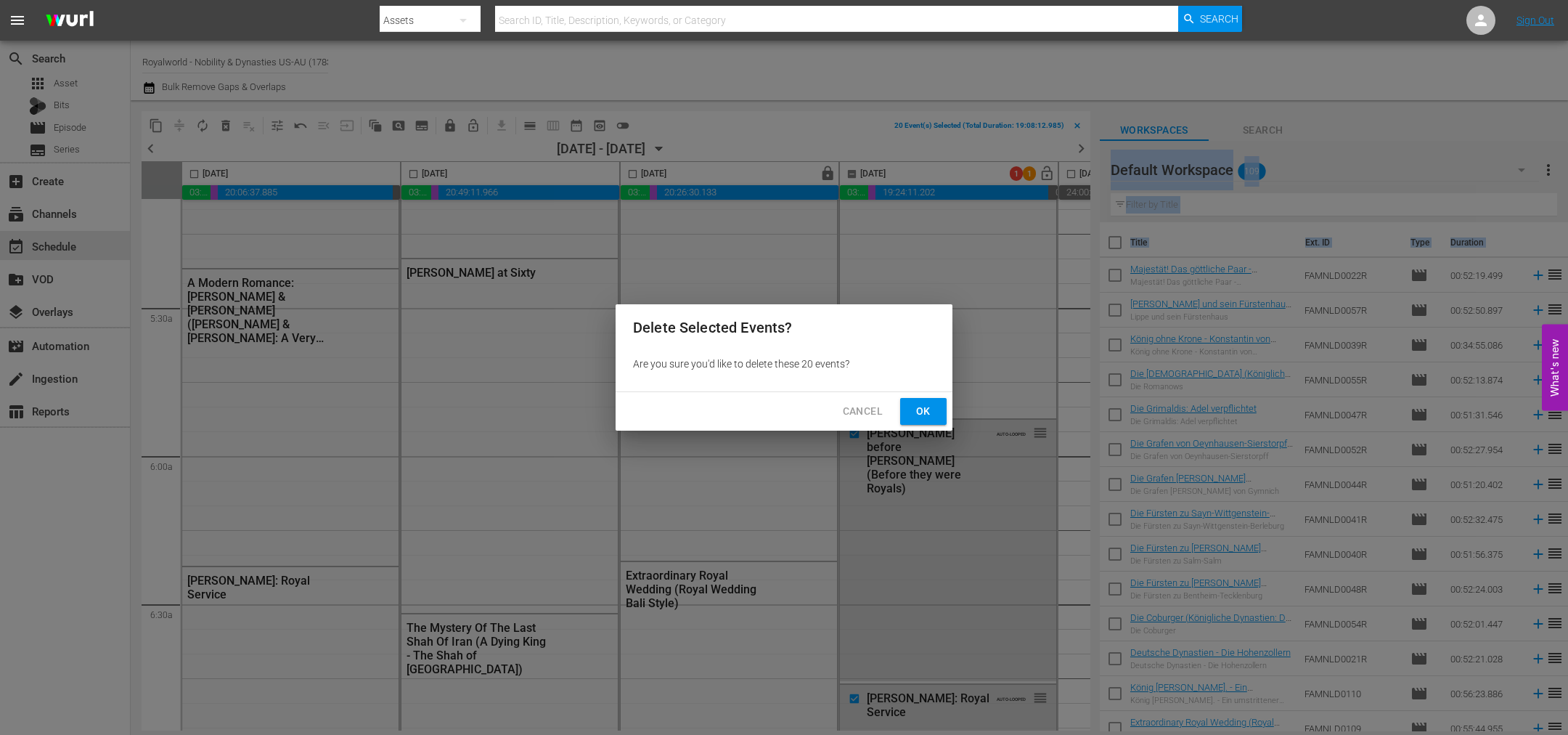
drag, startPoint x: 925, startPoint y: 410, endPoint x: 941, endPoint y: 433, distance: 28.0
click at [925, 410] on span "Ok" at bounding box center [923, 411] width 23 height 18
checkbox input "false"
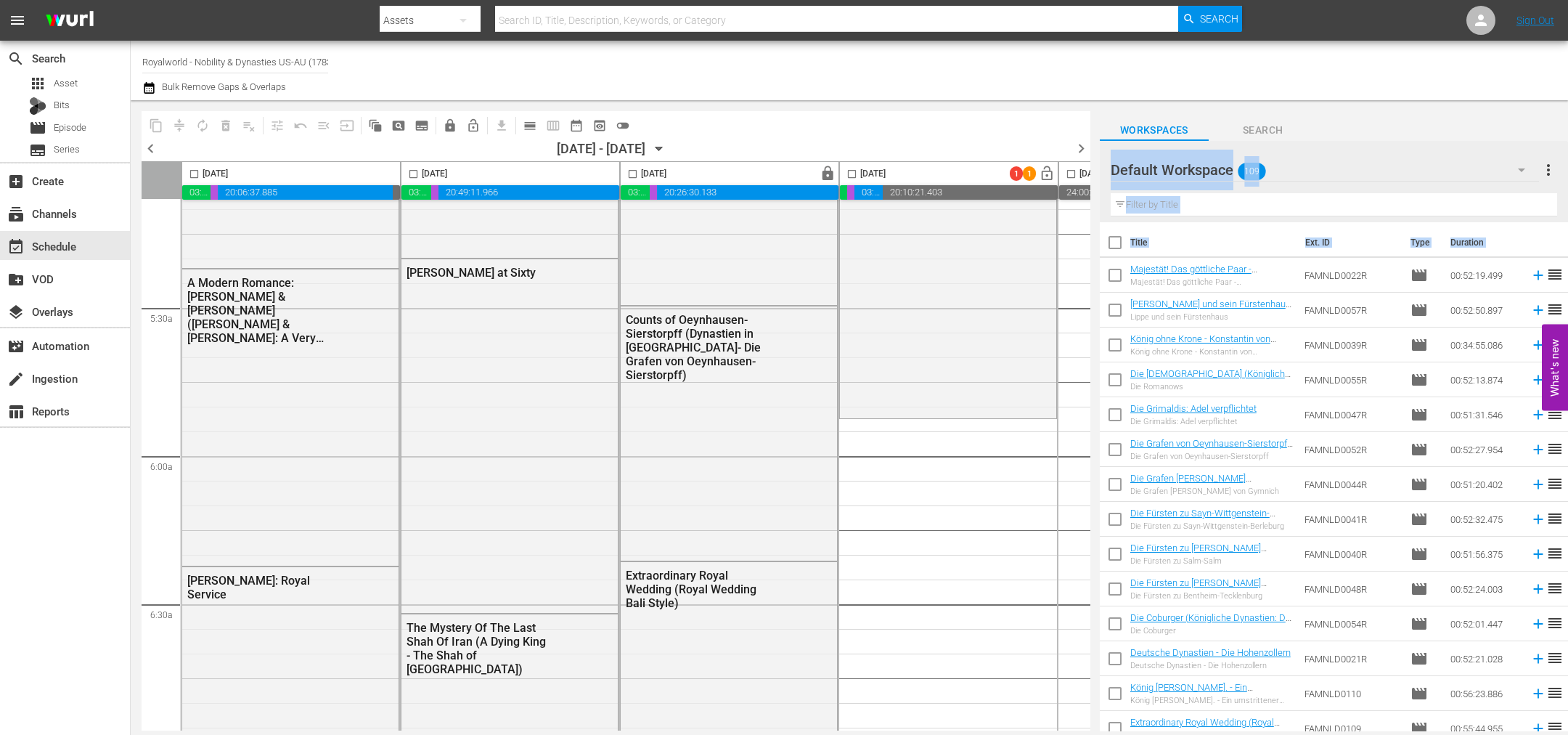
click at [153, 150] on span "chevron_left" at bounding box center [150, 148] width 18 height 18
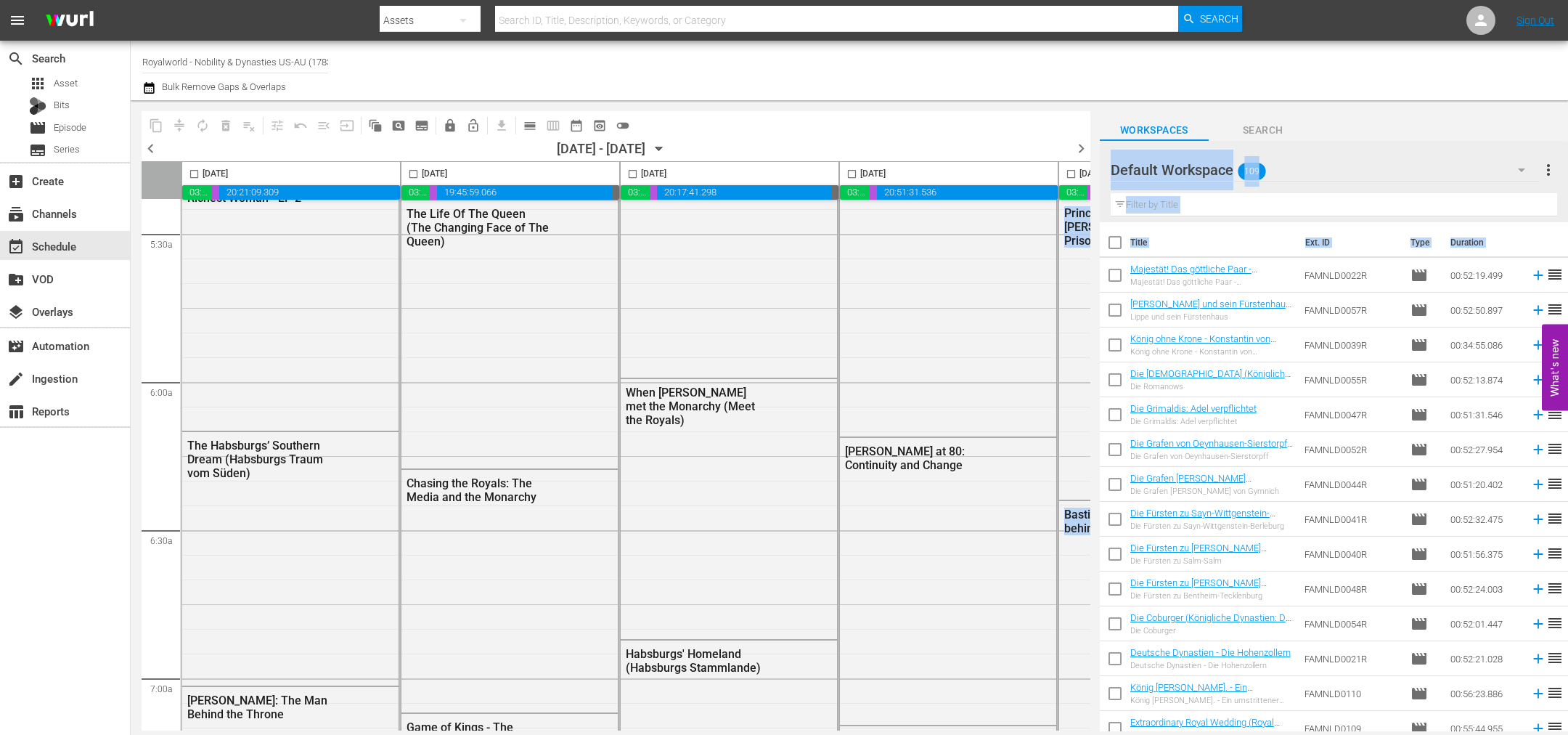
scroll to position [1549, 0]
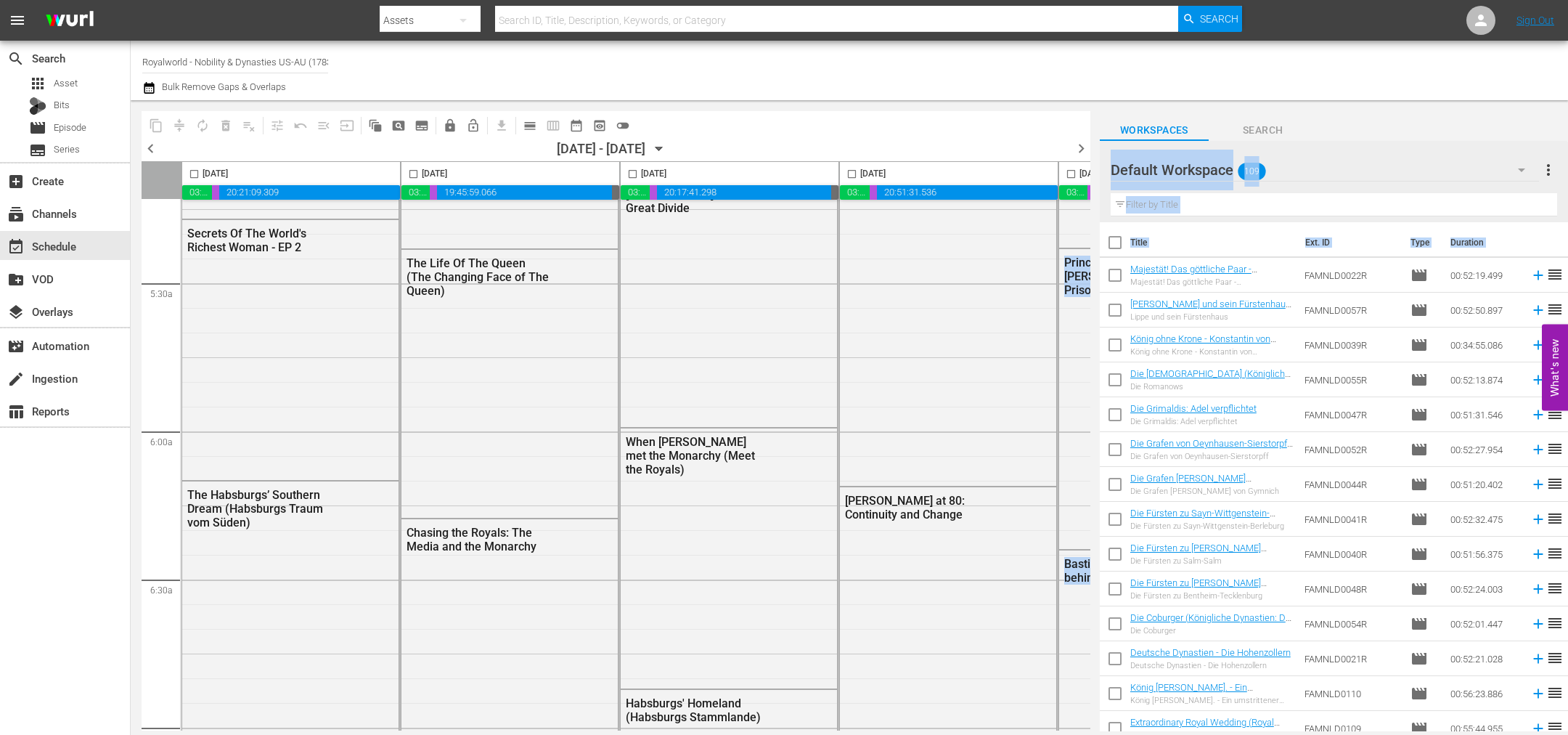
click at [632, 173] on input "checkbox" at bounding box center [632, 176] width 17 height 17
checkbox input "true"
click at [154, 125] on span "content_copy" at bounding box center [156, 126] width 15 height 15
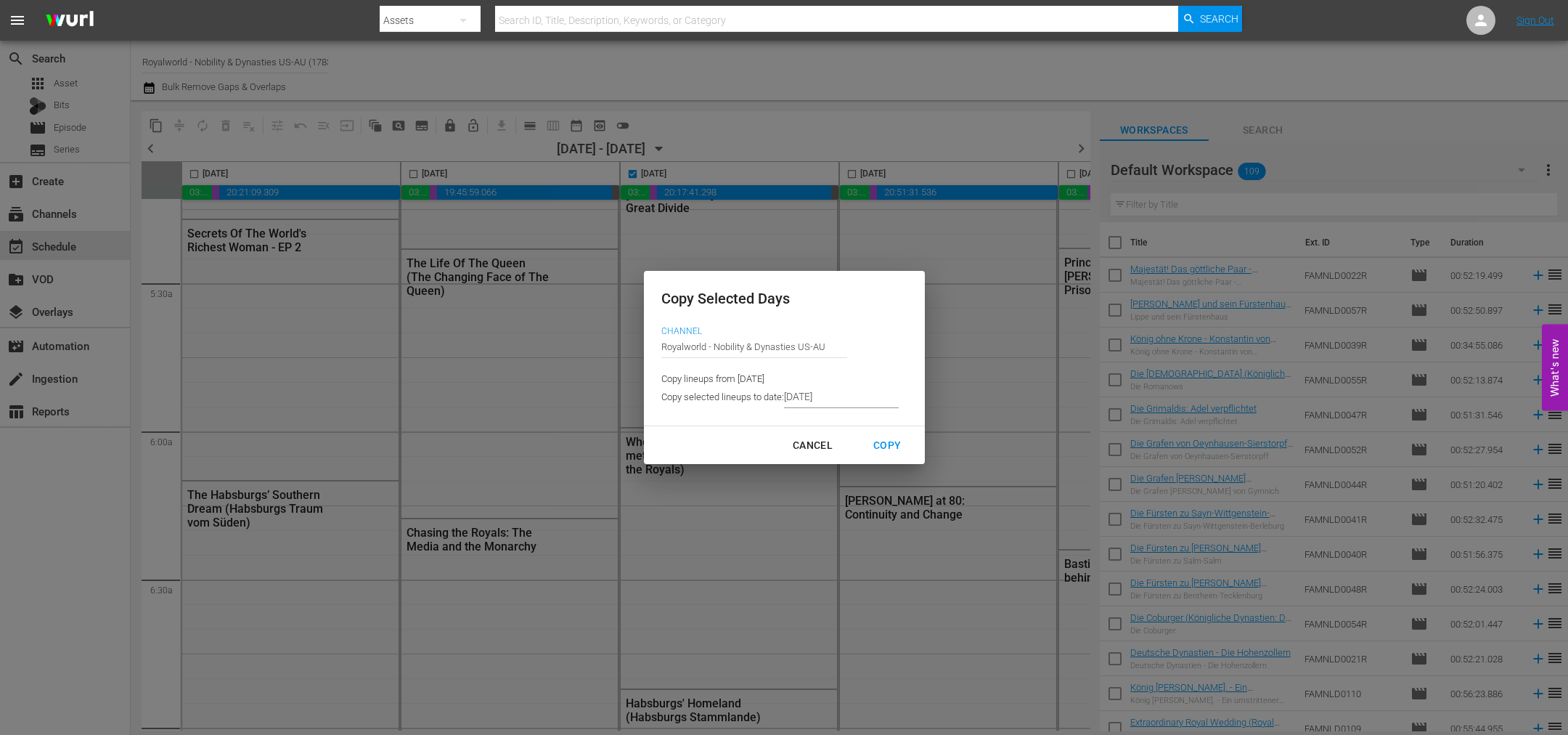
click at [829, 401] on input "9/08/2025" at bounding box center [841, 397] width 115 height 22
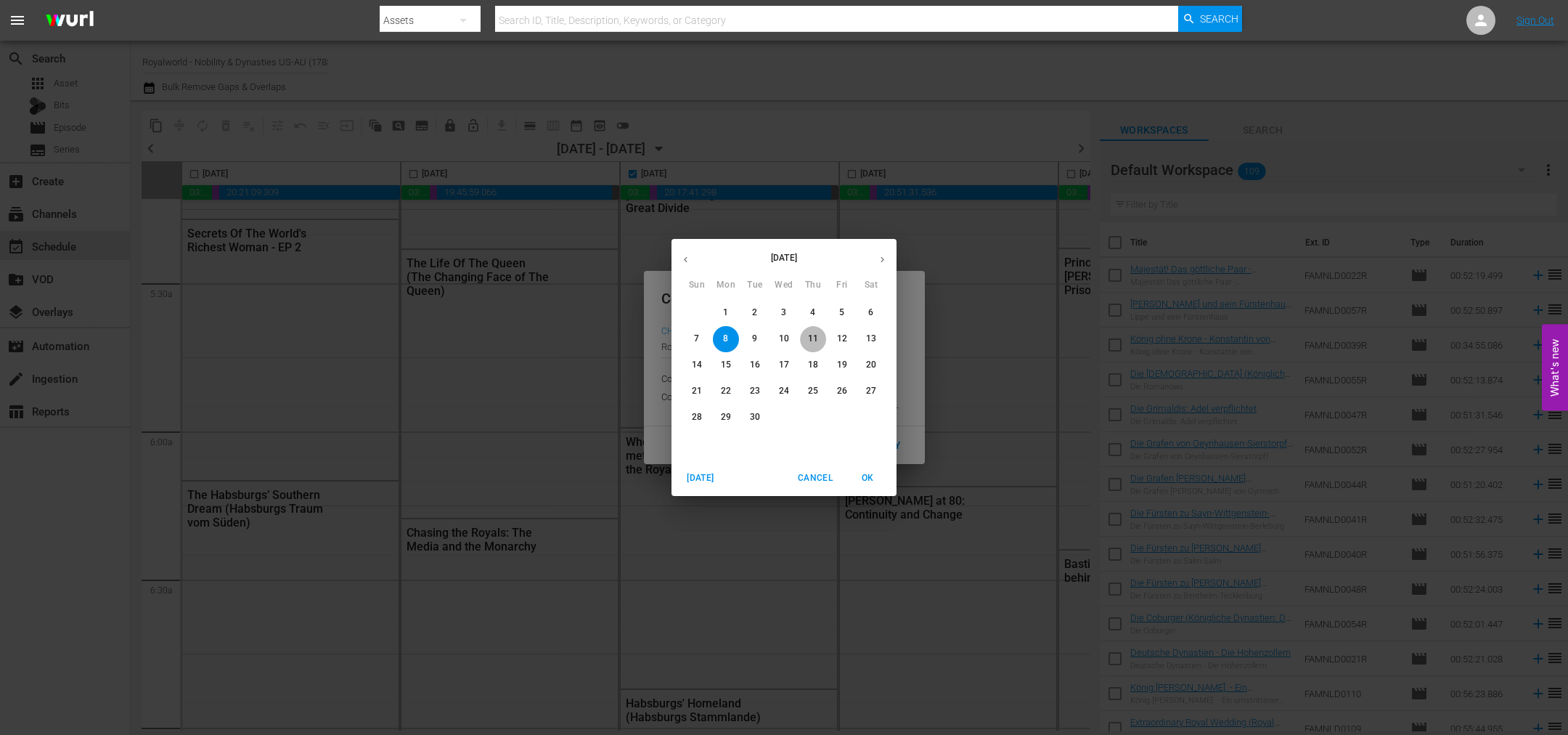
click at [816, 338] on p "11" at bounding box center [813, 338] width 10 height 12
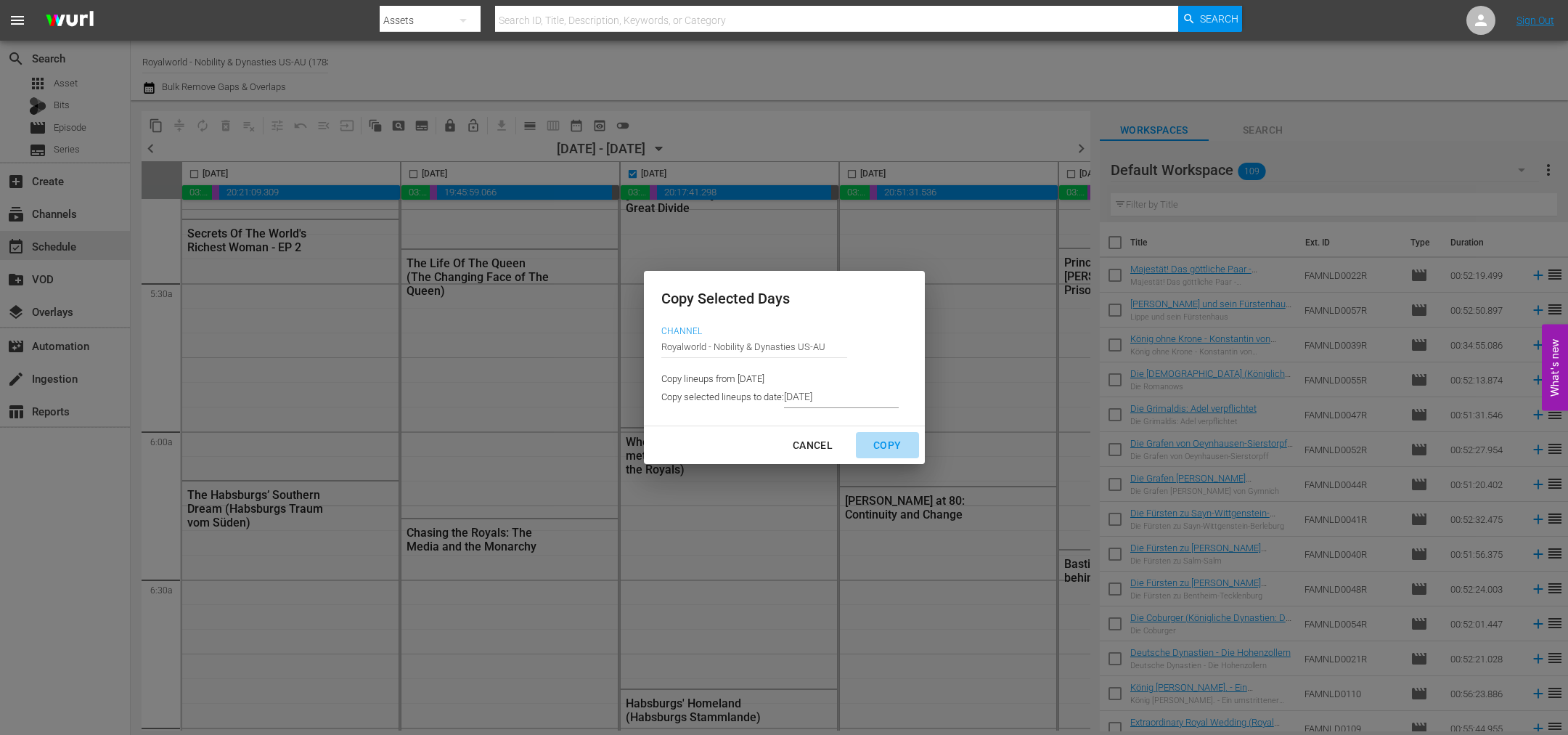
click at [888, 447] on div "Copy" at bounding box center [887, 445] width 51 height 18
type input "9/03/2025"
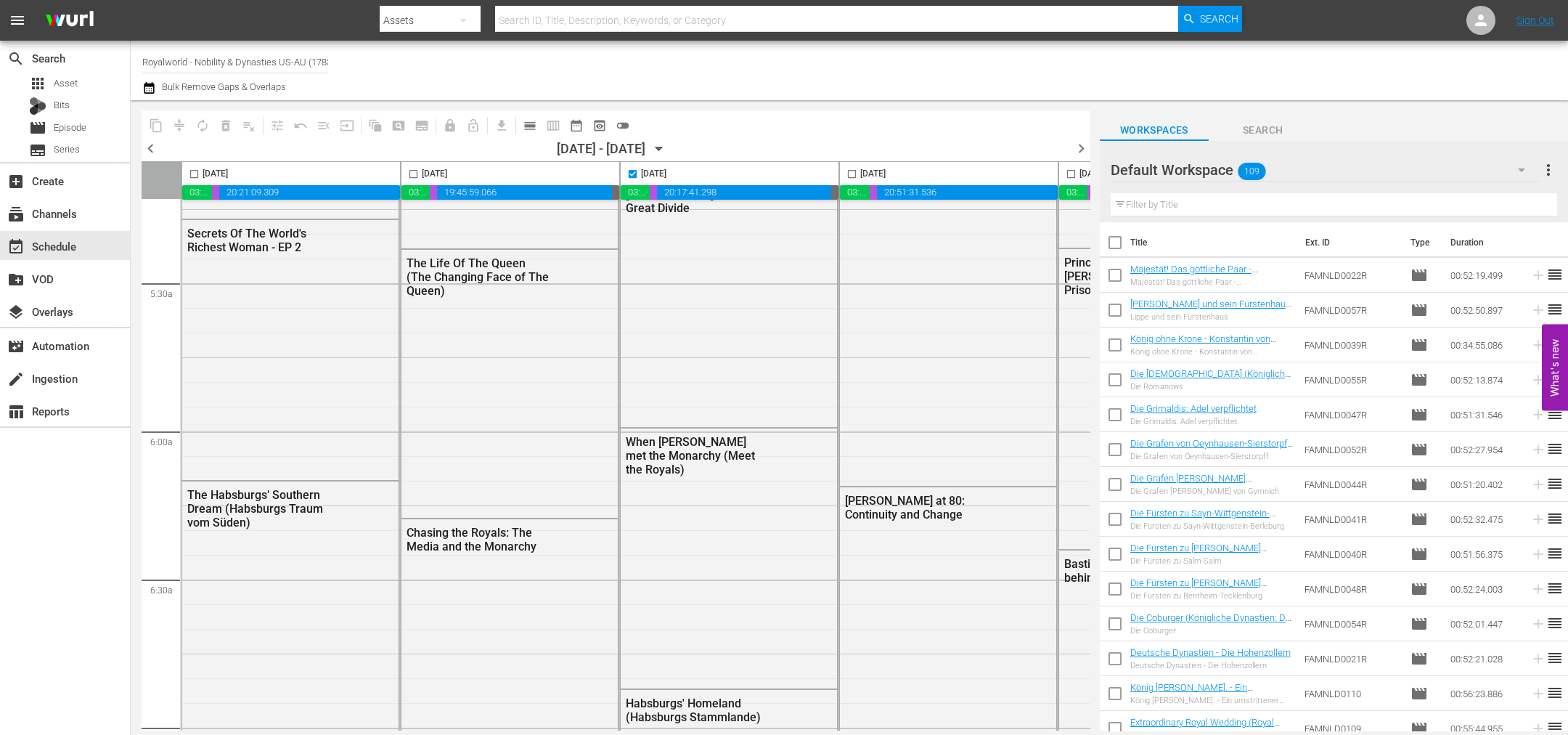
checkbox input "false"
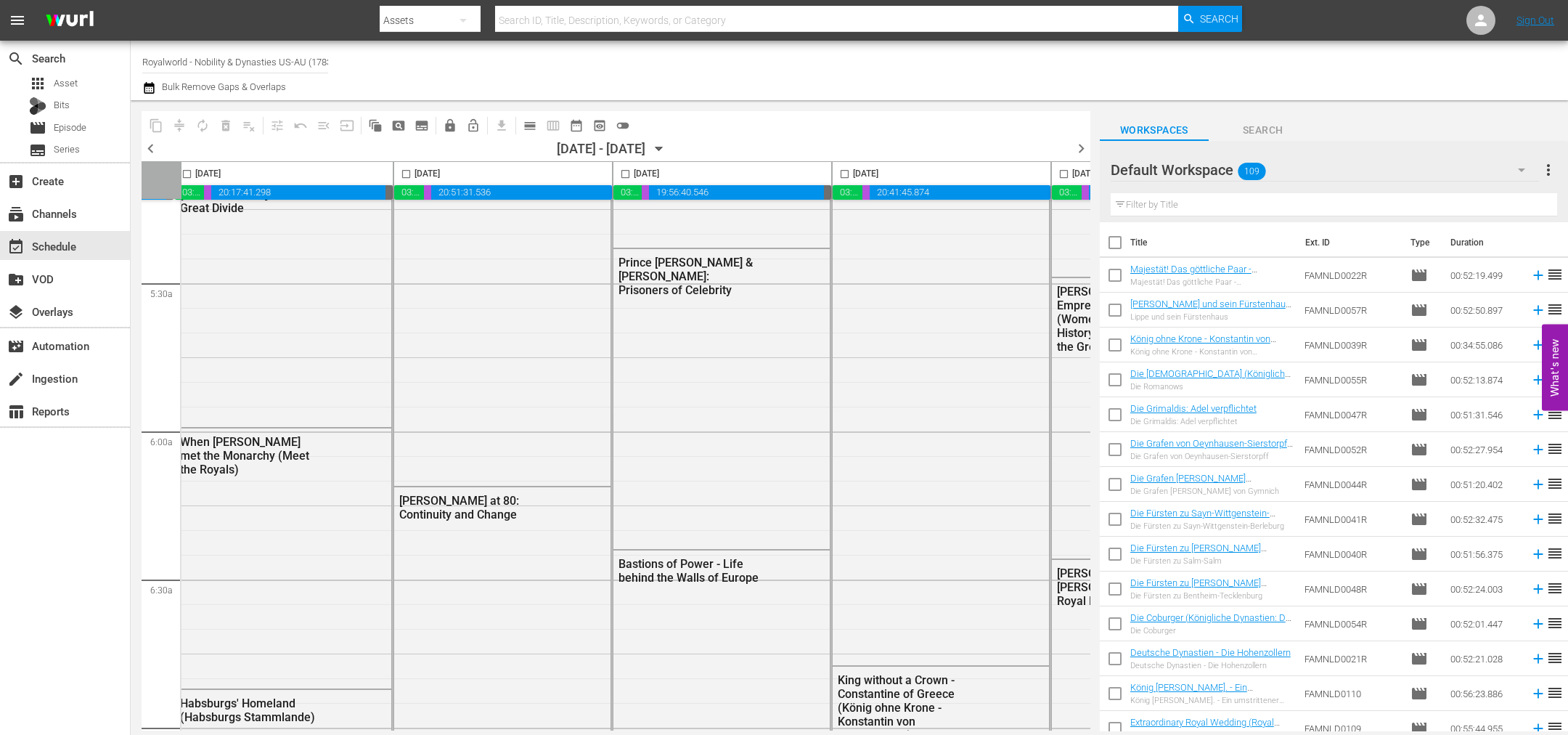
scroll to position [1549, 628]
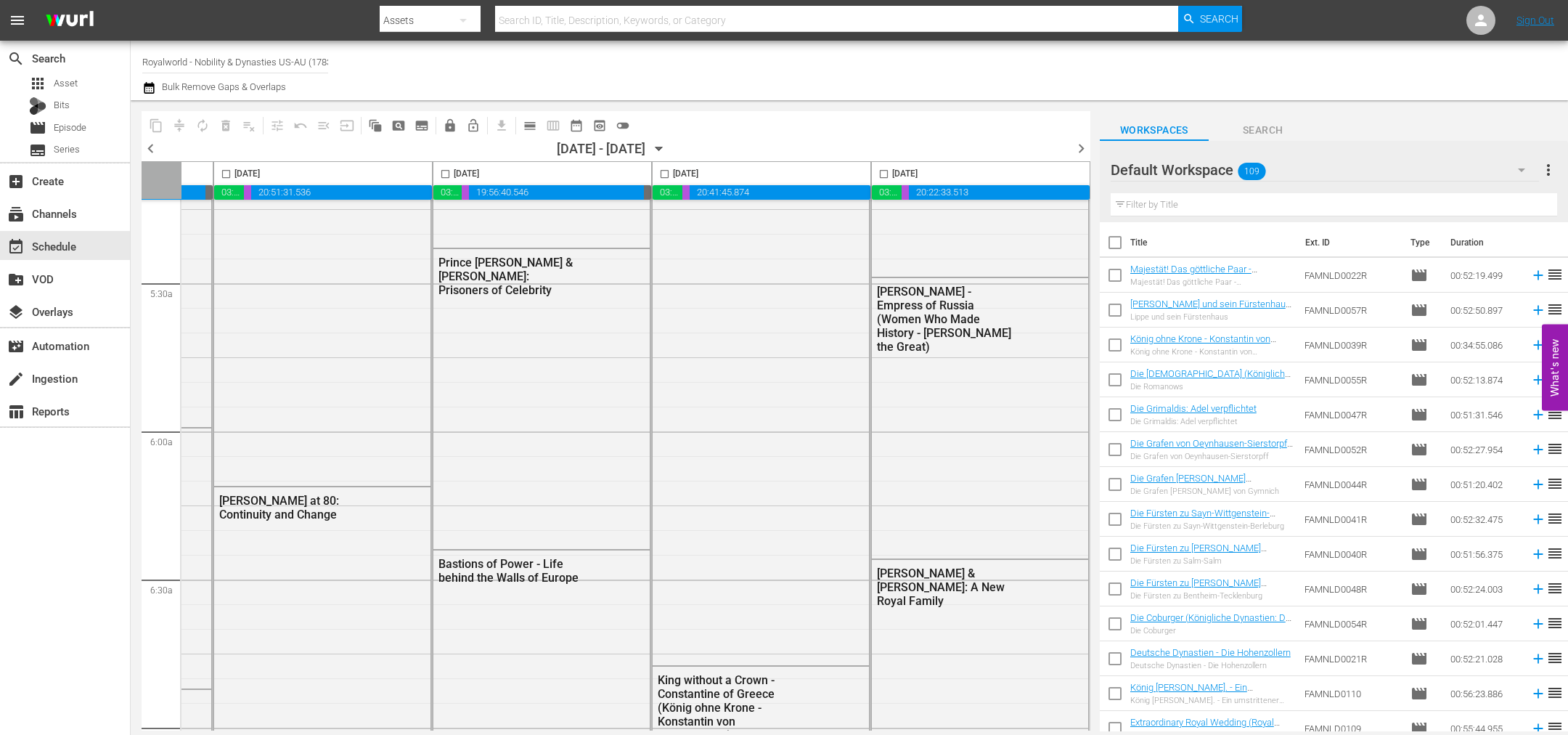
click at [1081, 153] on span "chevron_right" at bounding box center [1081, 148] width 18 height 18
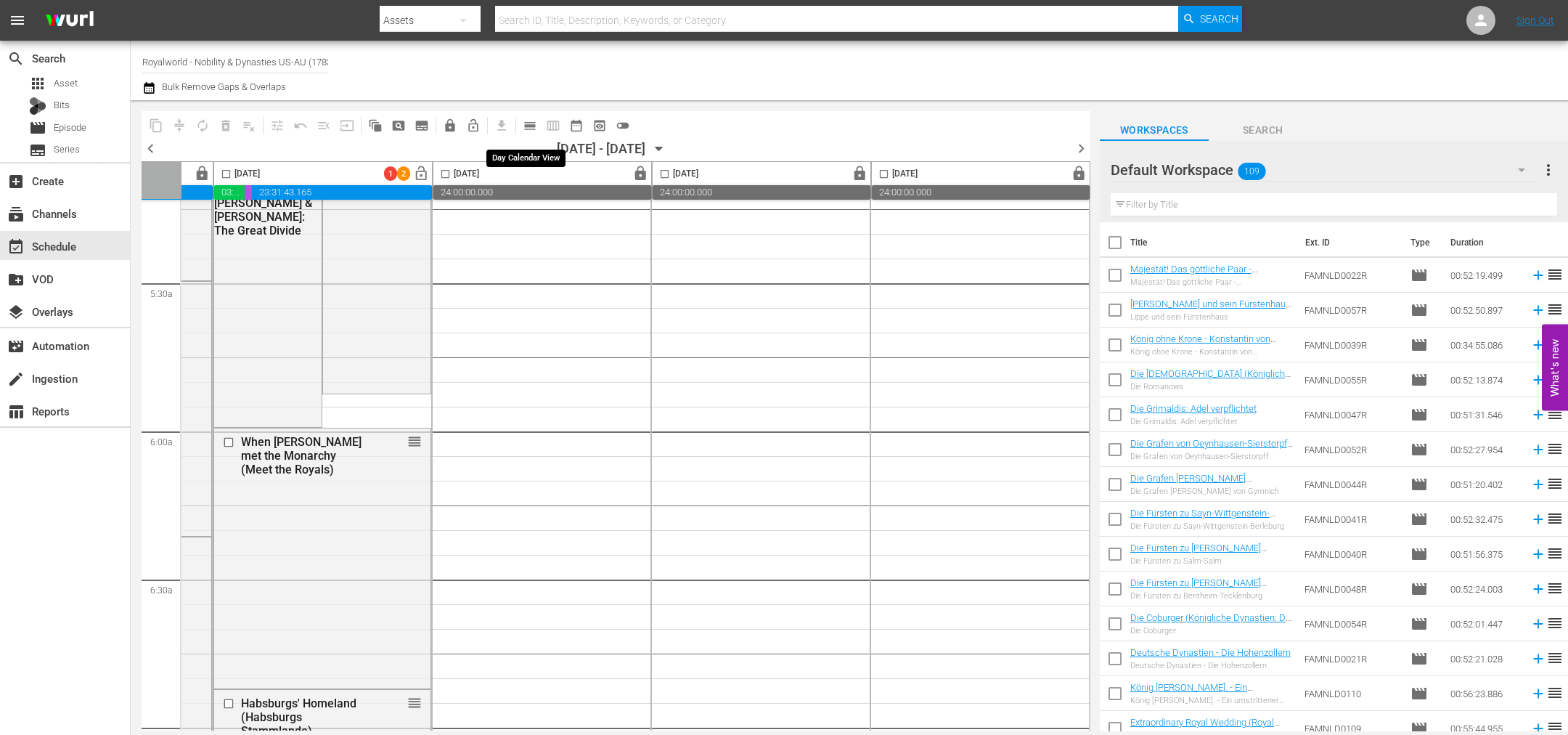
click at [531, 128] on span "calendar_view_day_outlined" at bounding box center [530, 126] width 15 height 15
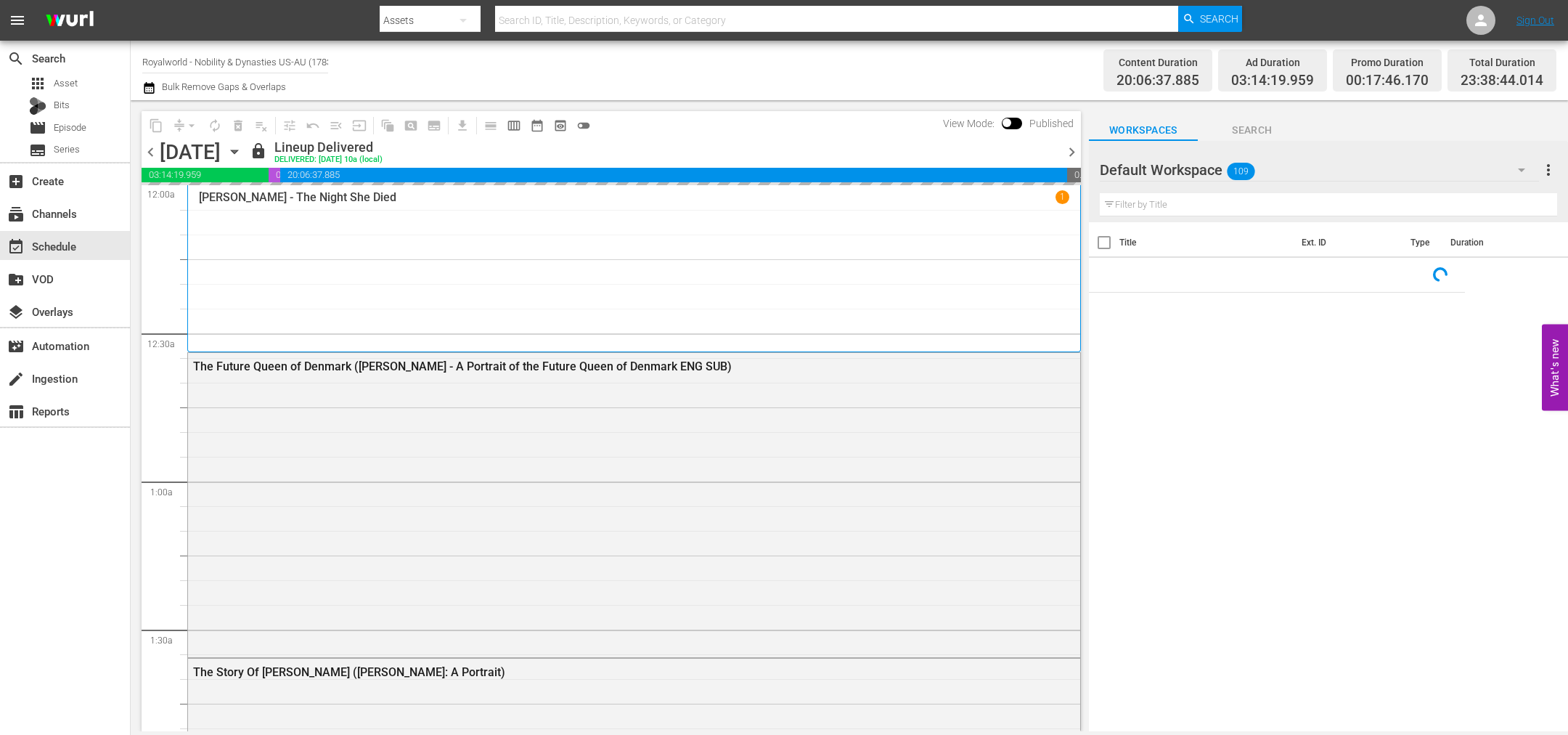
click at [1067, 146] on span "chevron_right" at bounding box center [1072, 152] width 18 height 18
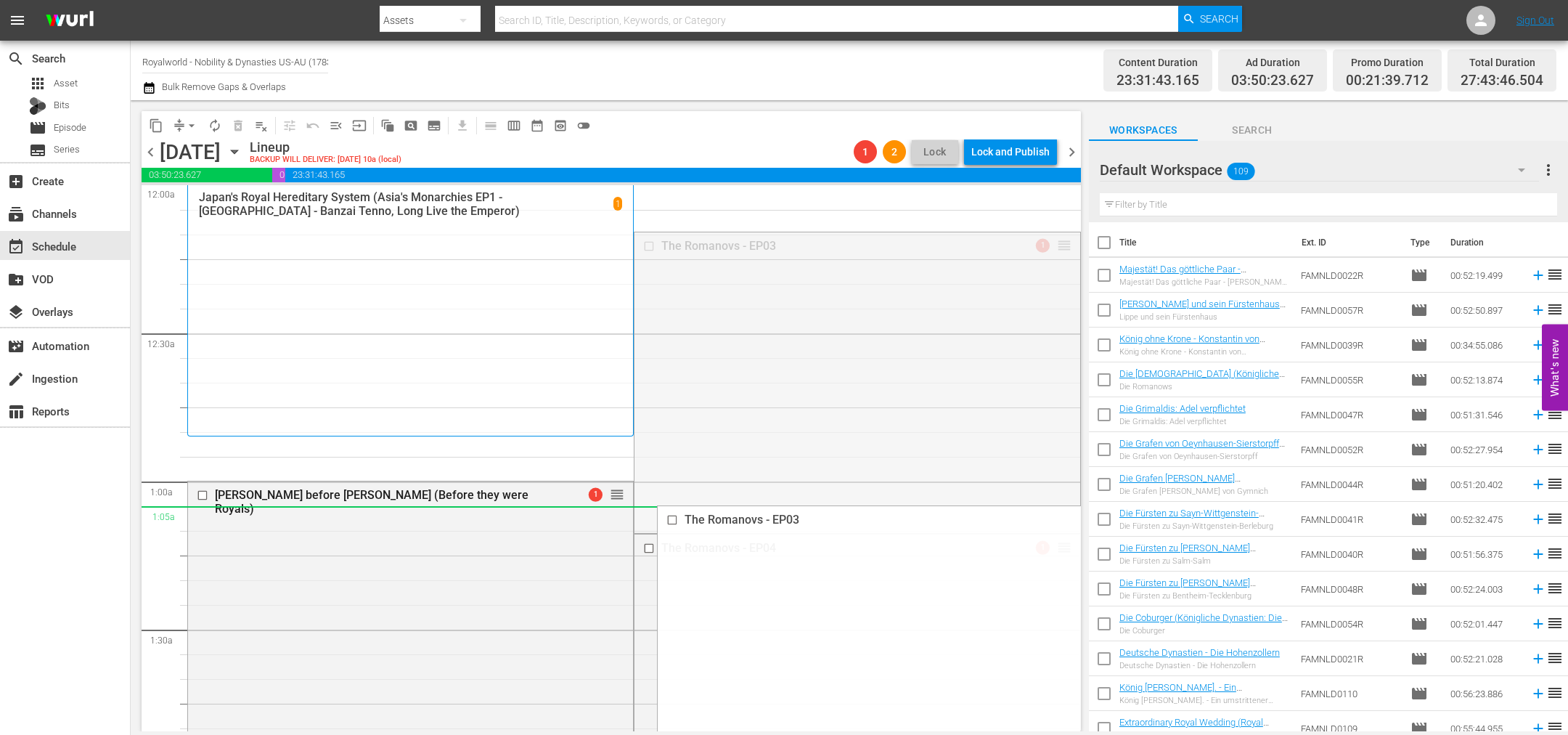
drag, startPoint x: 1047, startPoint y: 247, endPoint x: 982, endPoint y: 529, distance: 289.4
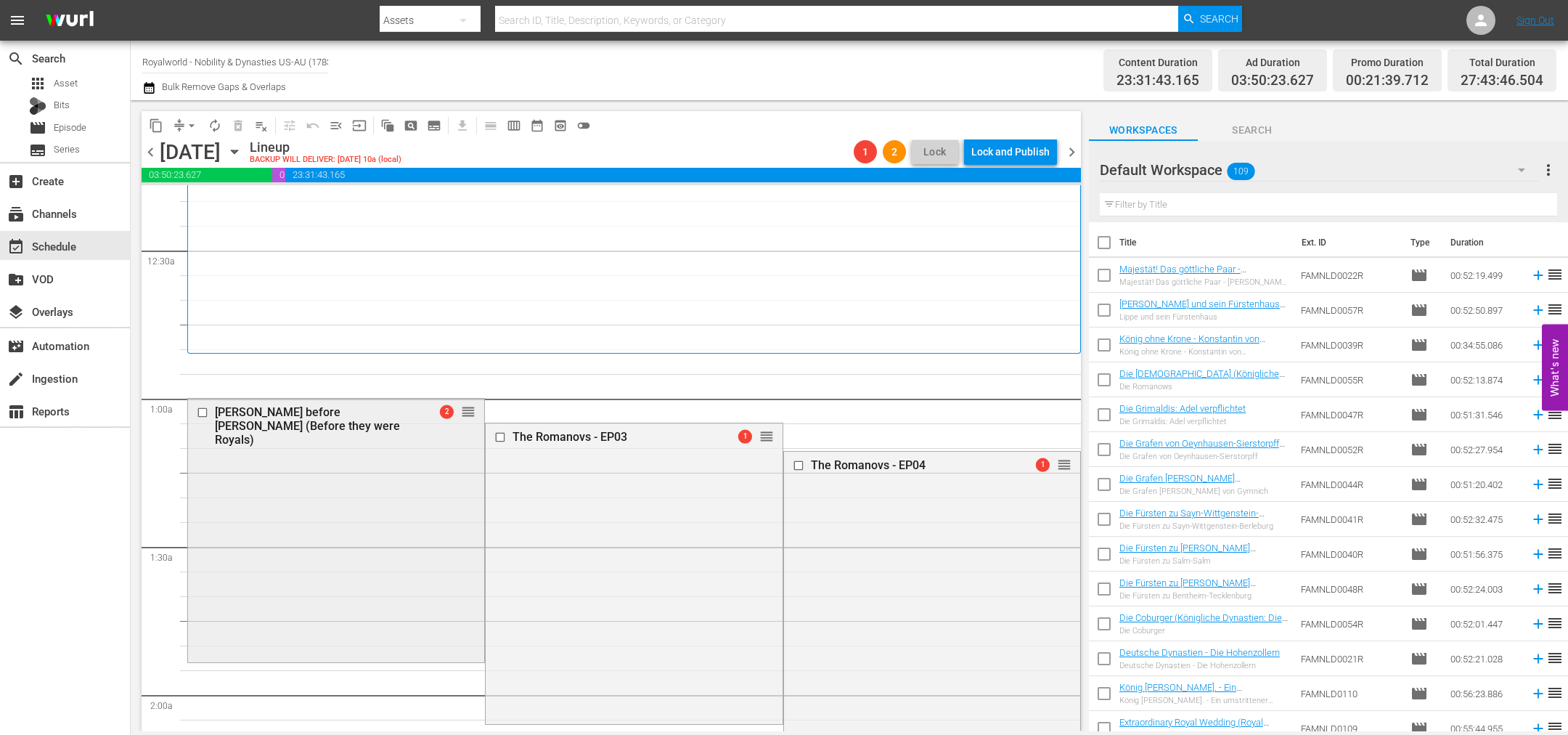
scroll to position [109, 0]
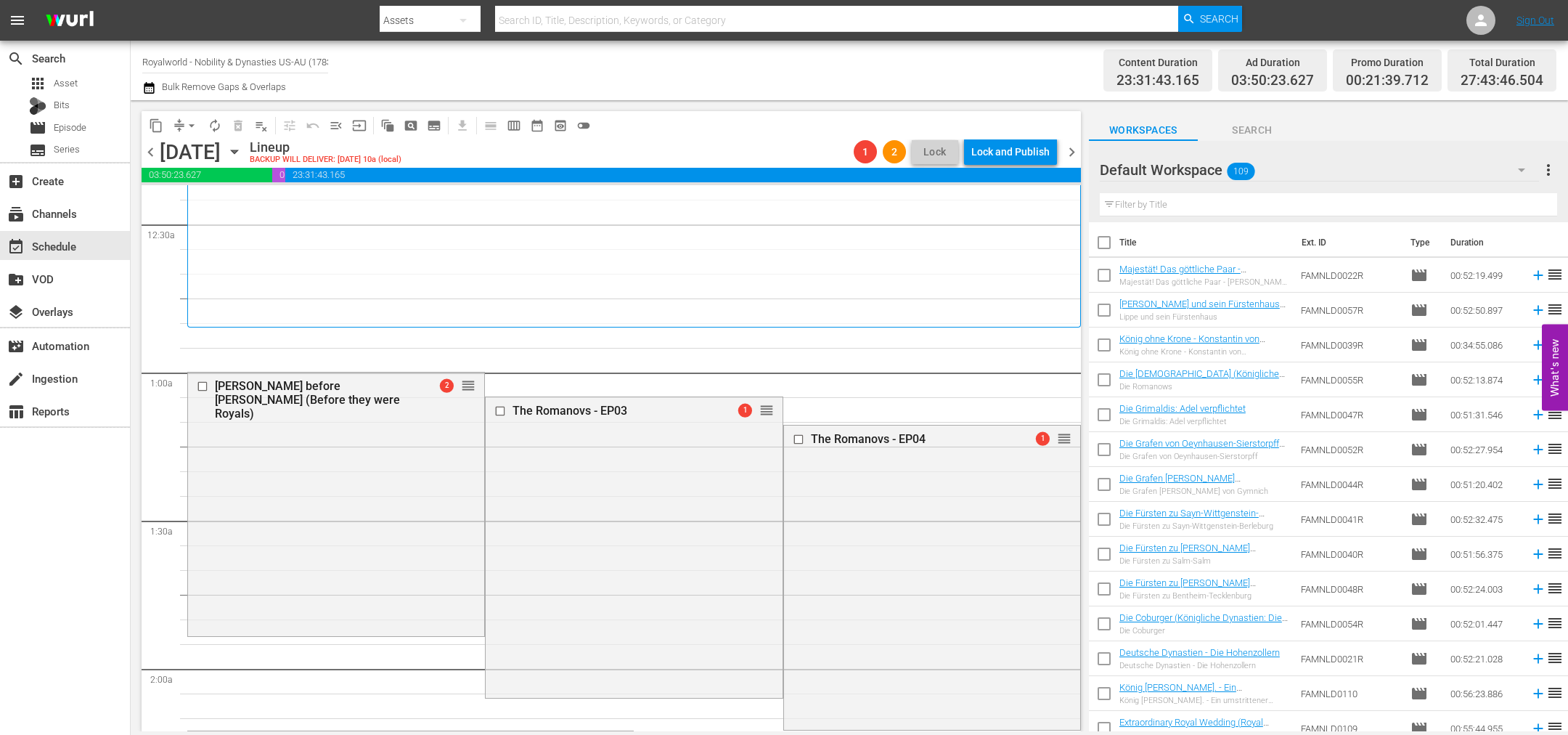
drag, startPoint x: 454, startPoint y: 379, endPoint x: 472, endPoint y: 377, distance: 18.1
click at [455, 377] on div "2 reorder" at bounding box center [445, 385] width 62 height 15
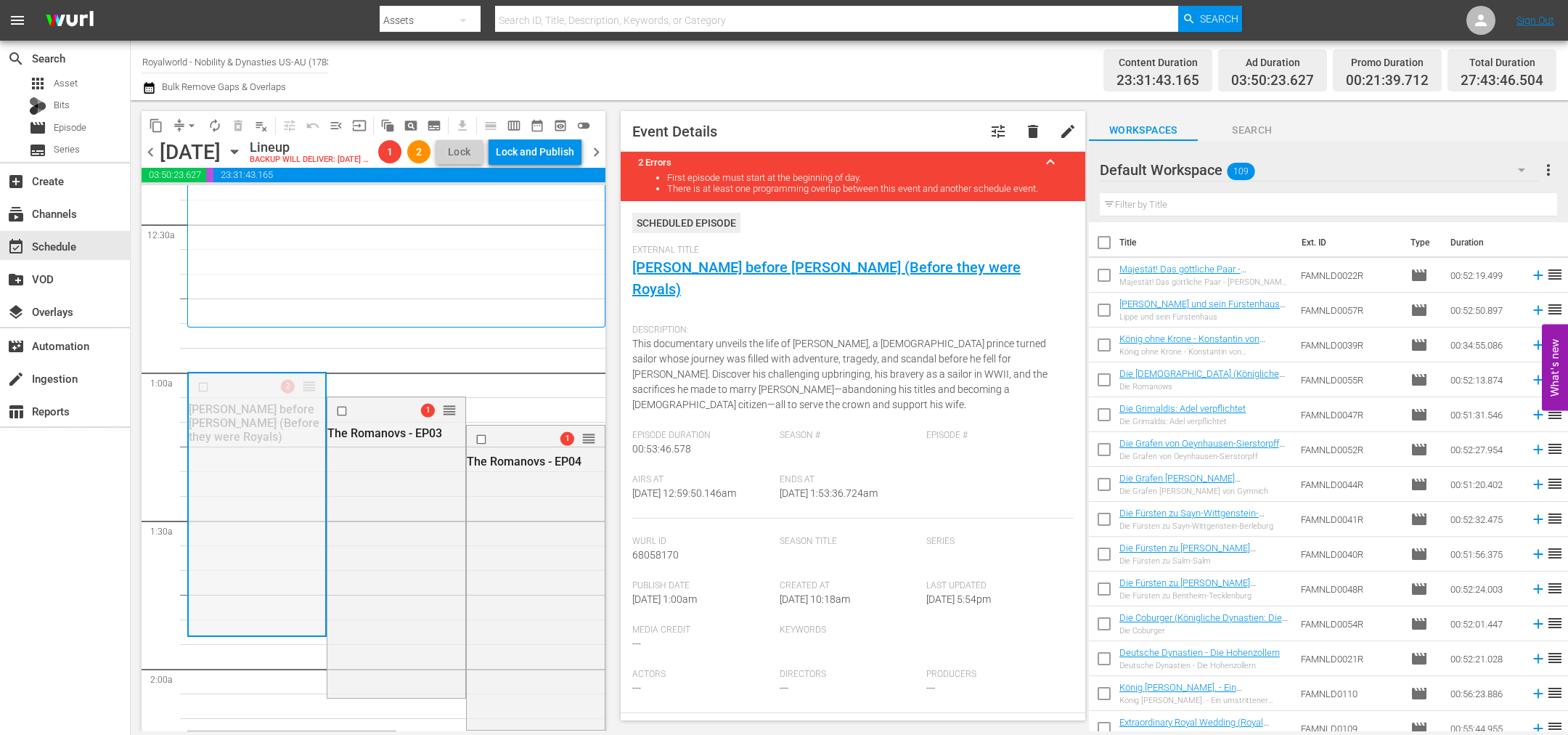
drag, startPoint x: 298, startPoint y: 408, endPoint x: 302, endPoint y: 360, distance: 48.2
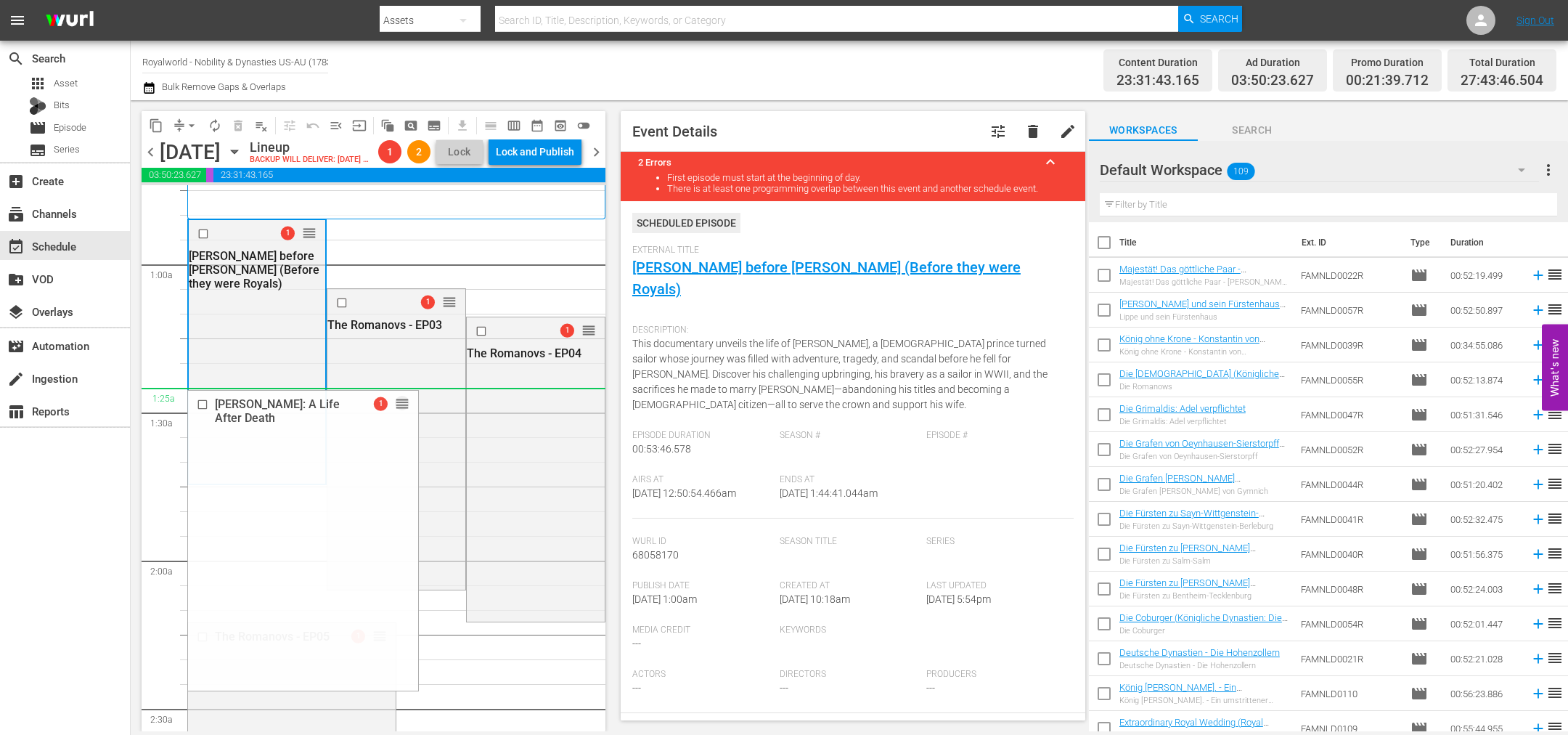
scroll to position [0, 0]
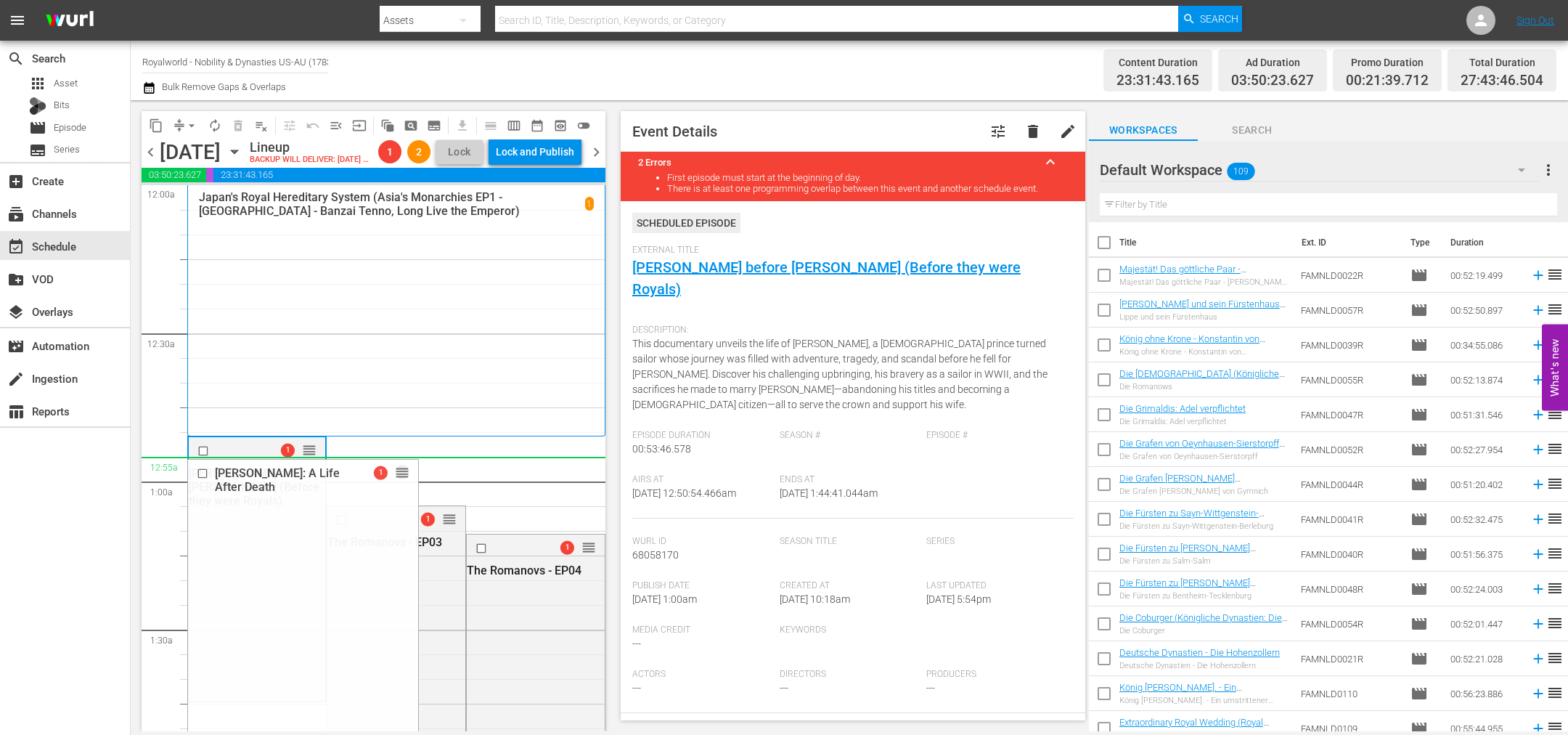
drag, startPoint x: 368, startPoint y: 637, endPoint x: 373, endPoint y: 496, distance: 141.1
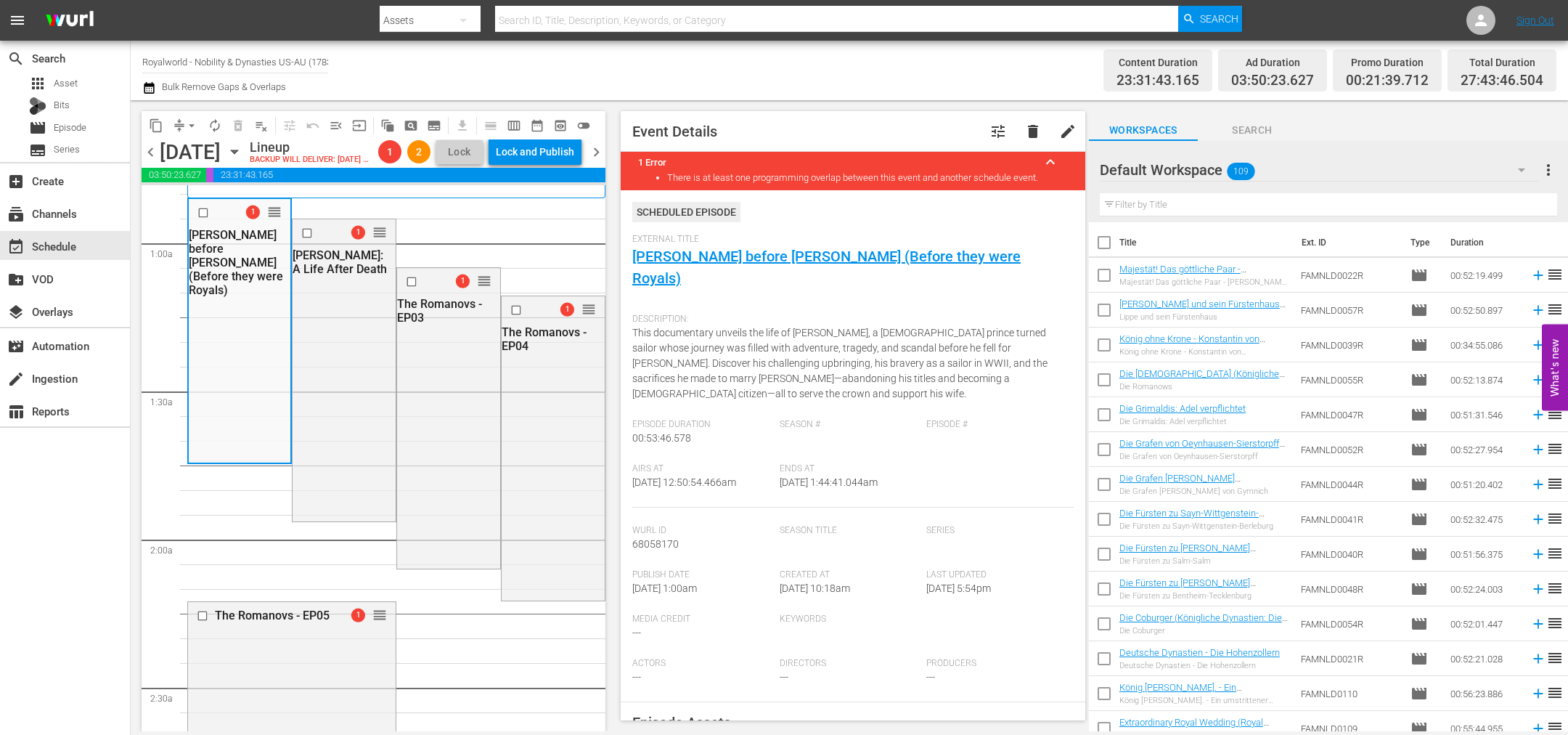
scroll to position [218, 0]
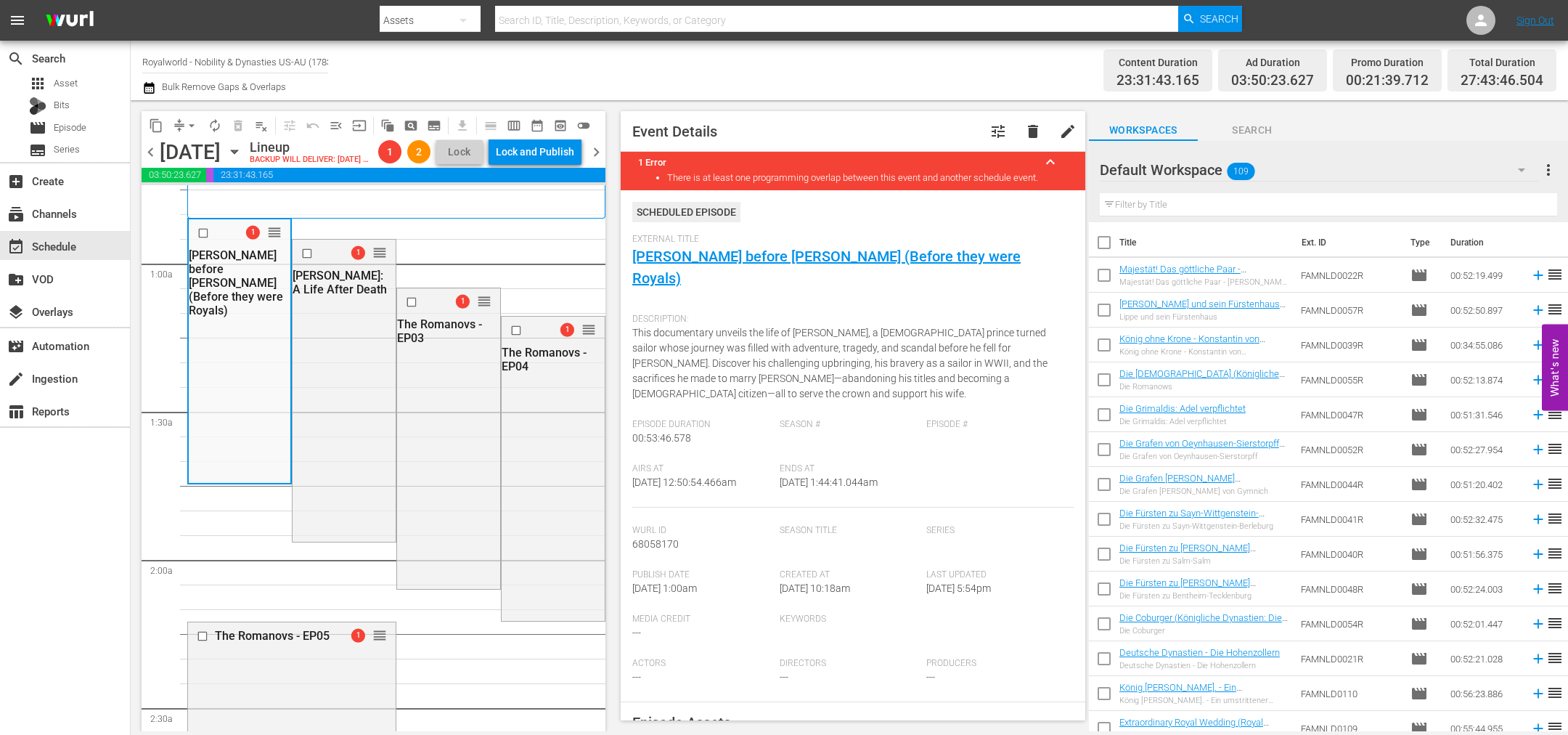
drag, startPoint x: 577, startPoint y: 336, endPoint x: 567, endPoint y: 300, distance: 37.4
drag, startPoint x: 468, startPoint y: 336, endPoint x: 442, endPoint y: 496, distance: 162.1
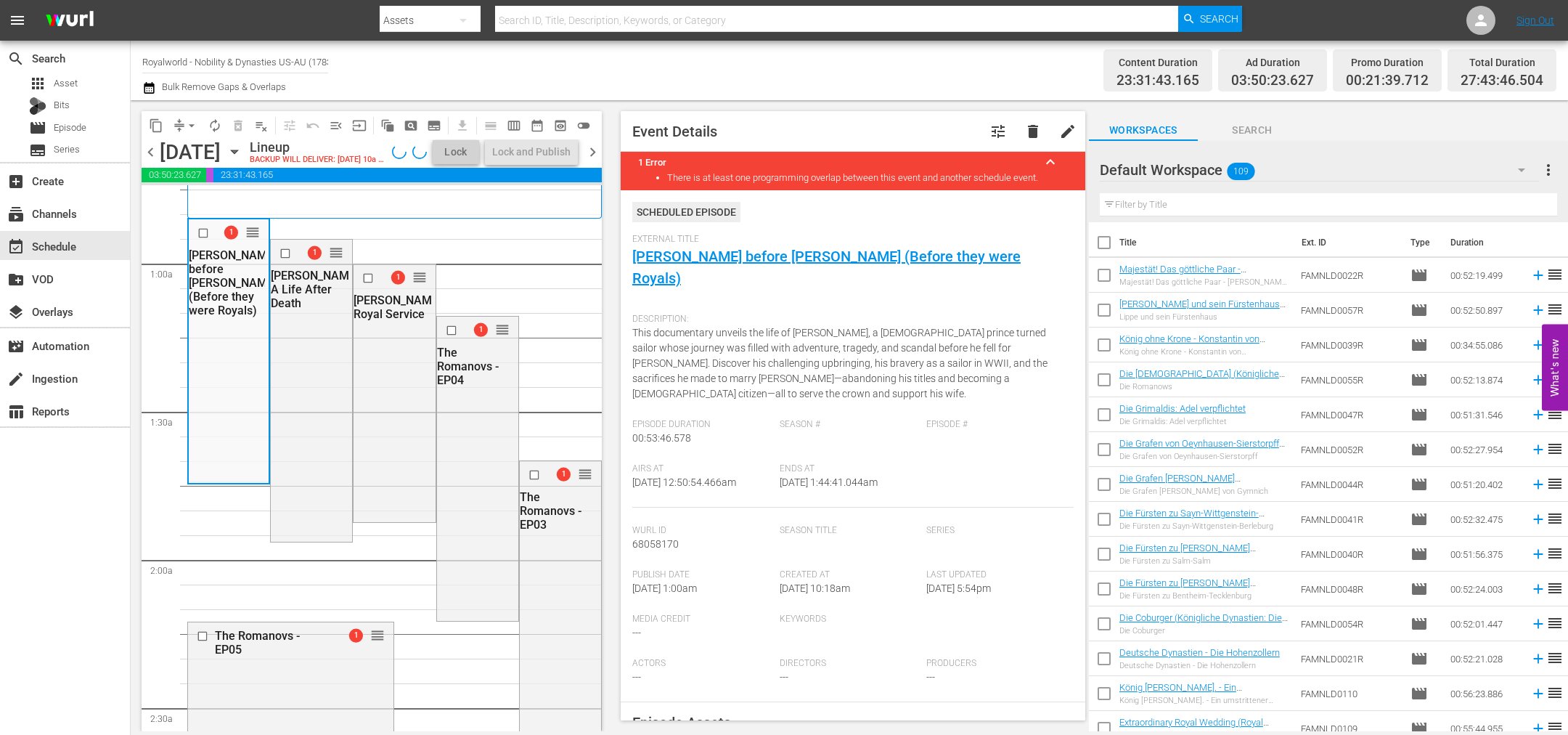
drag, startPoint x: 576, startPoint y: 352, endPoint x: 523, endPoint y: 543, distance: 198.2
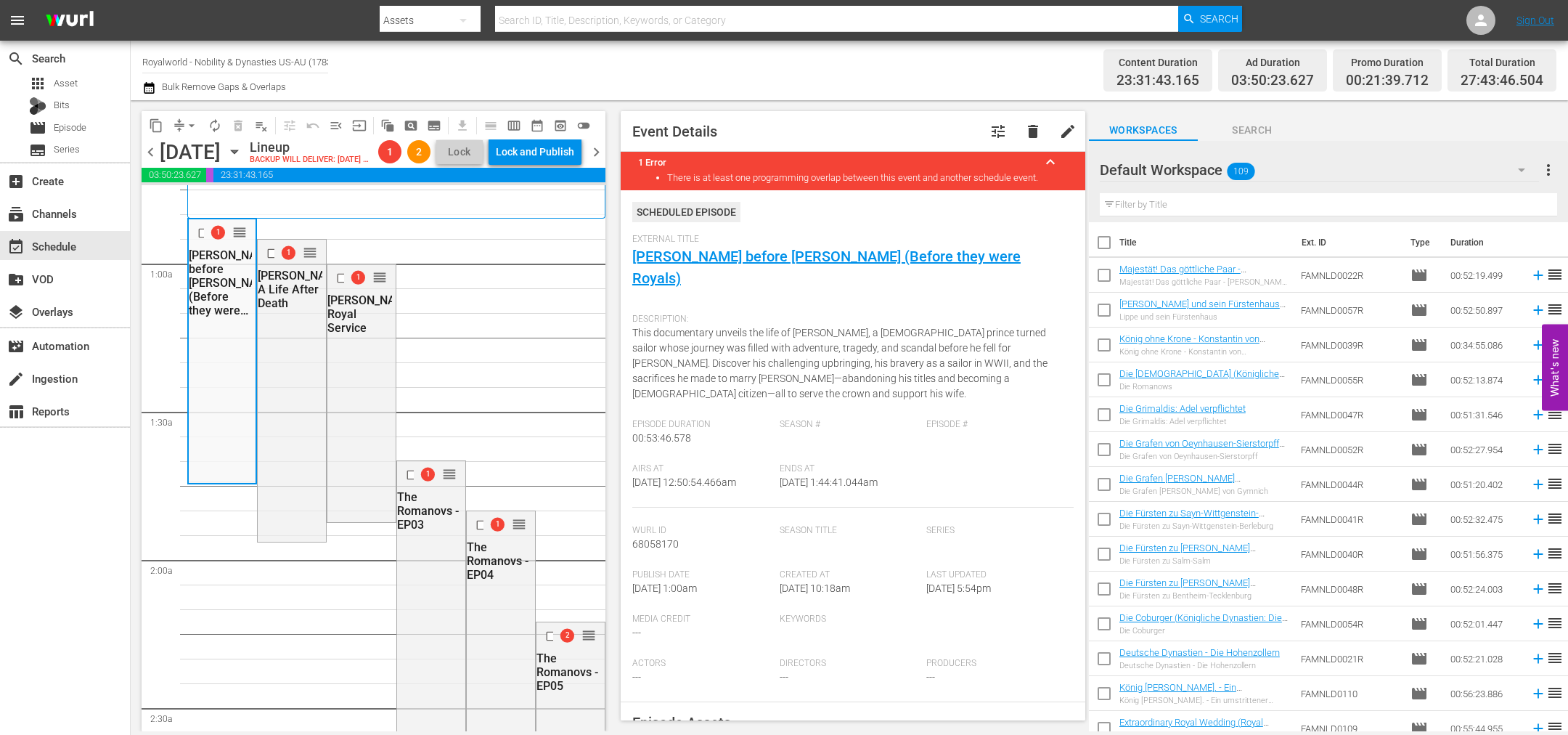
drag, startPoint x: 366, startPoint y: 483, endPoint x: 432, endPoint y: 341, distance: 156.6
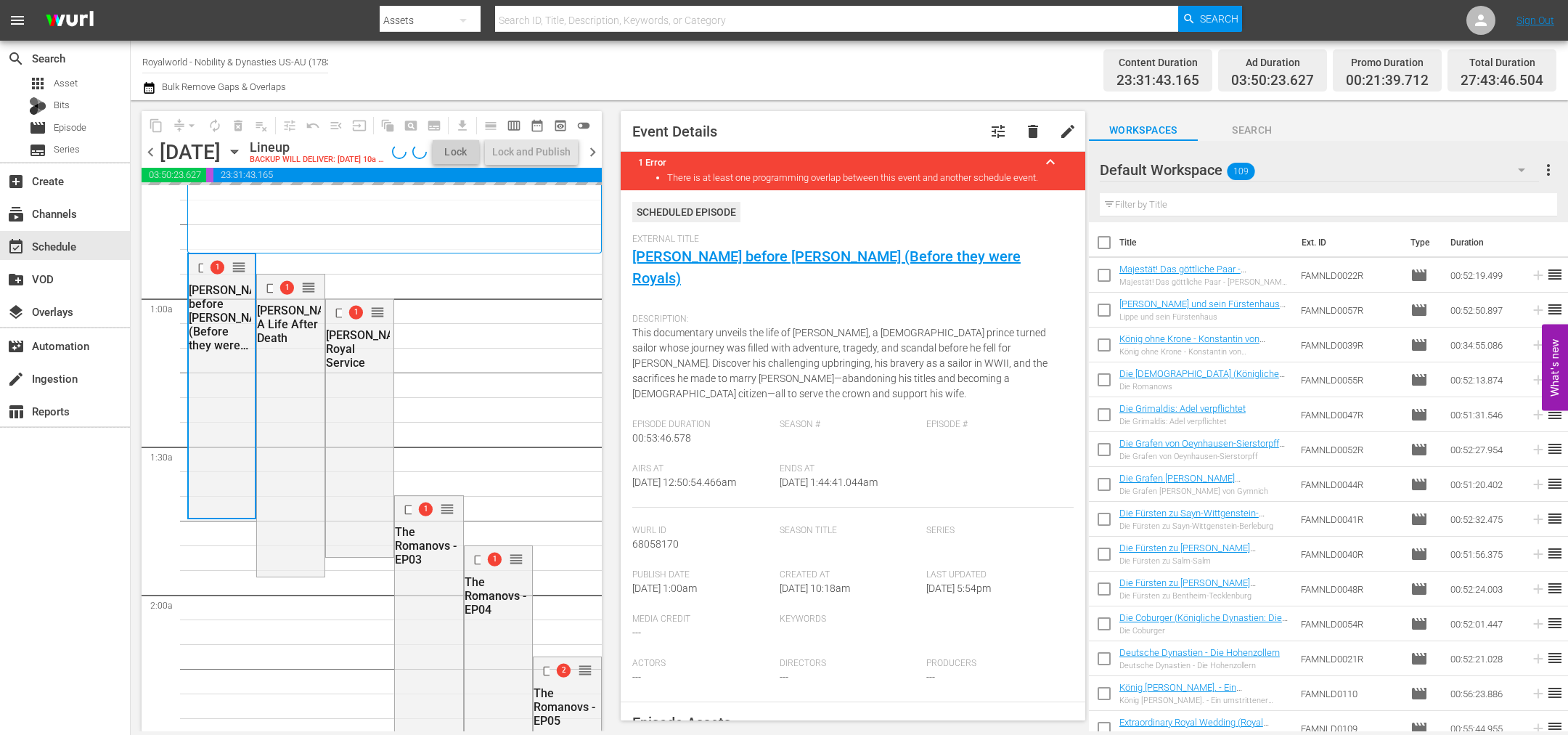
scroll to position [0, 0]
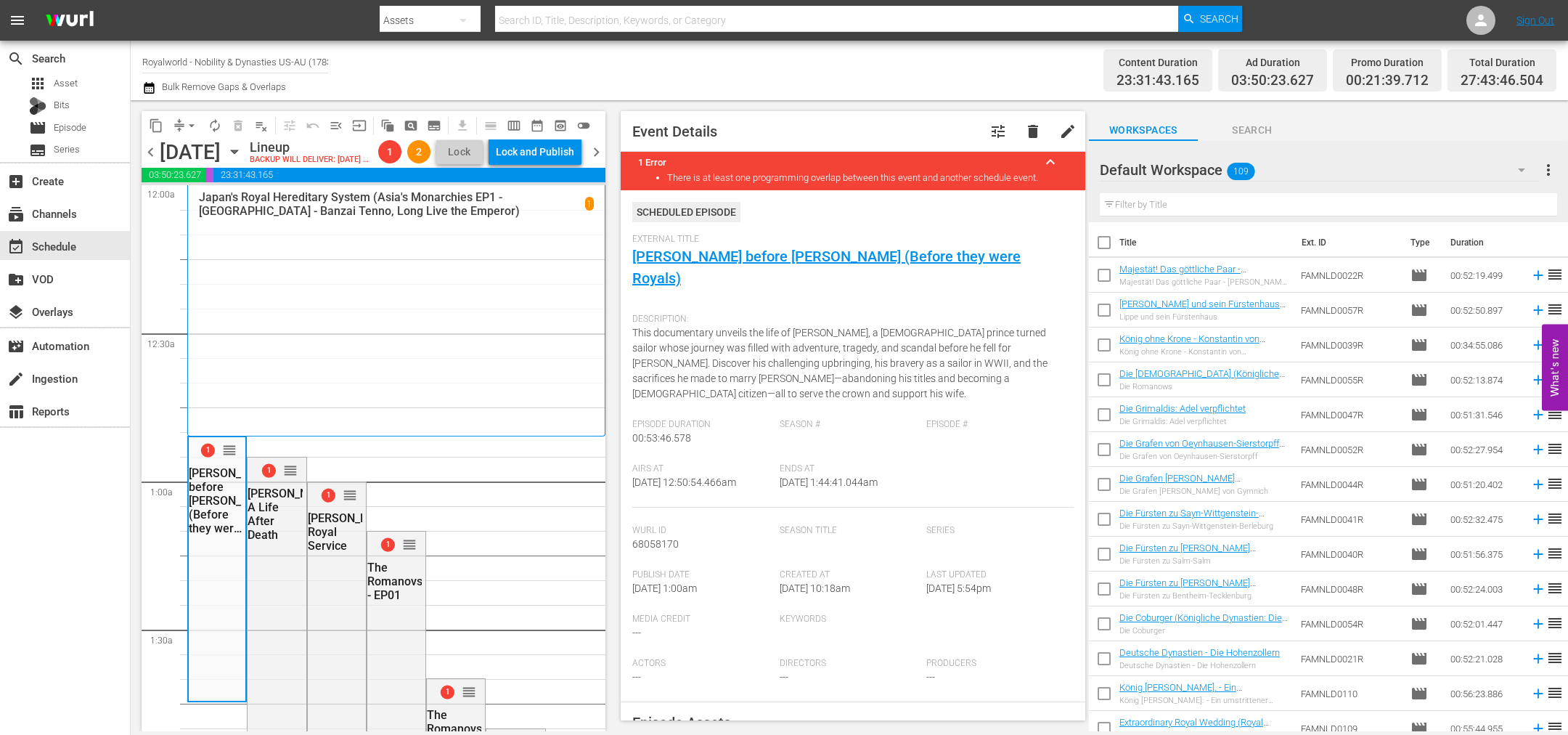
drag, startPoint x: 366, startPoint y: 570, endPoint x: 456, endPoint y: 629, distance: 107.6
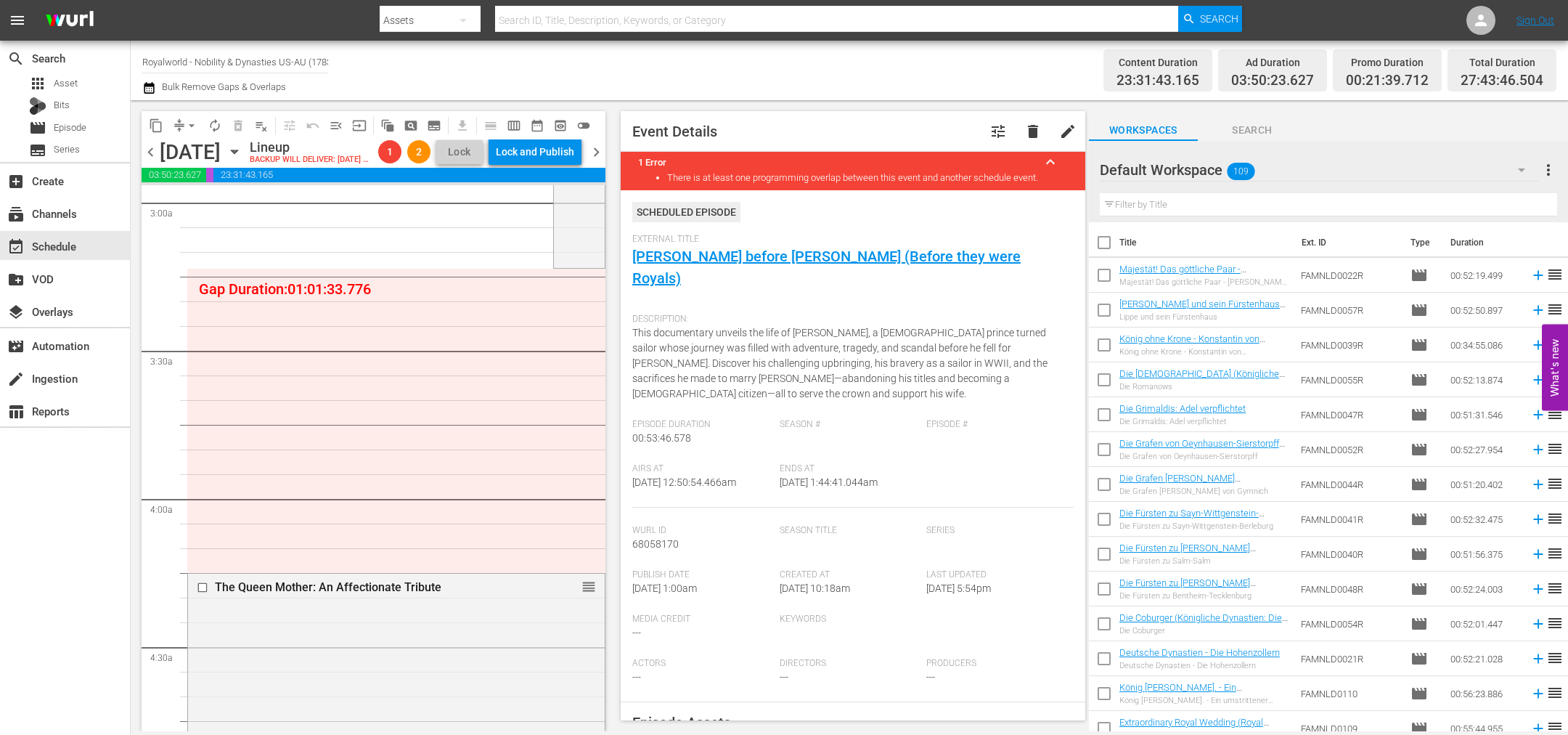
scroll to position [1198, 0]
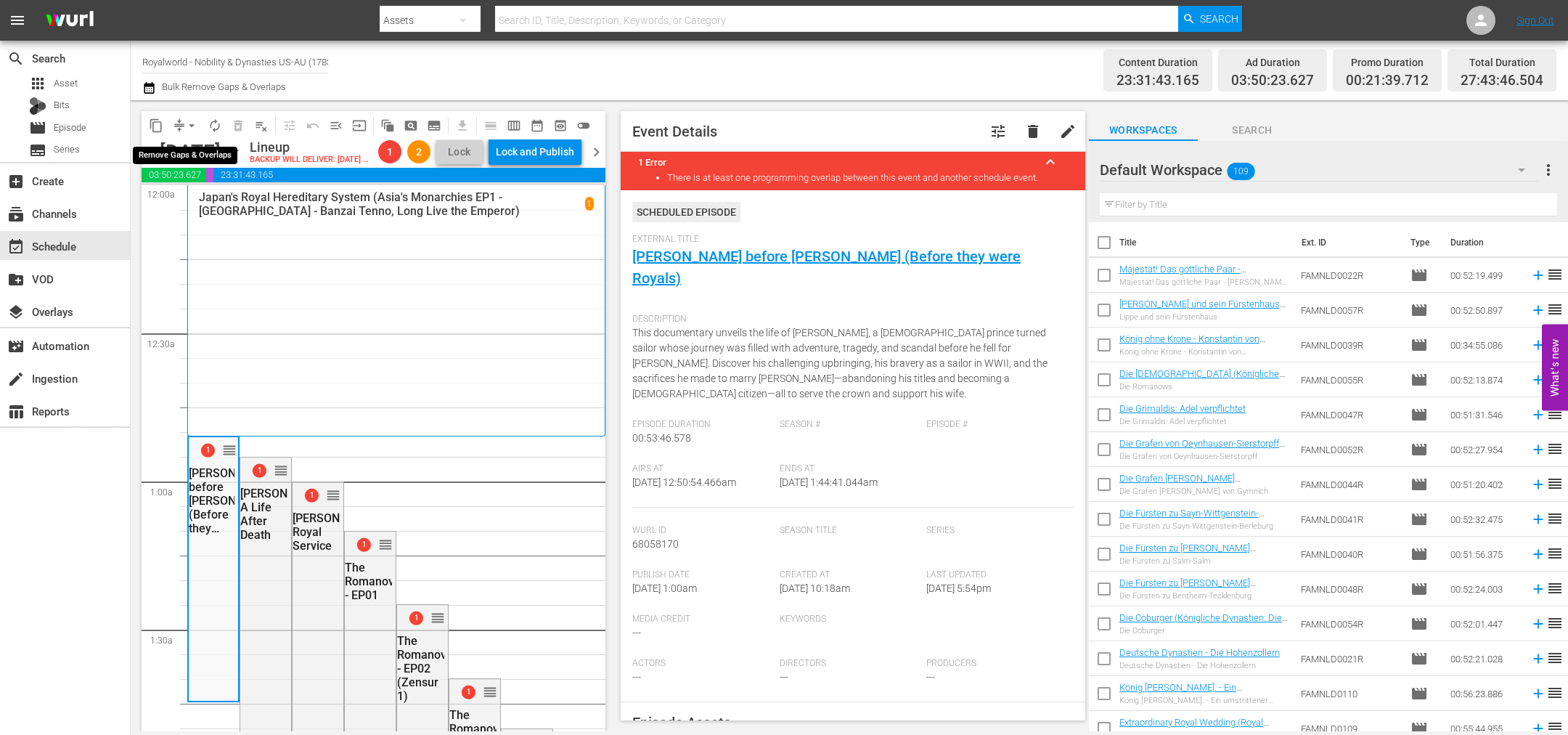
click at [192, 127] on span "arrow_drop_down" at bounding box center [192, 126] width 15 height 15
click at [216, 203] on li "Align to End of Previous Day" at bounding box center [192, 202] width 153 height 24
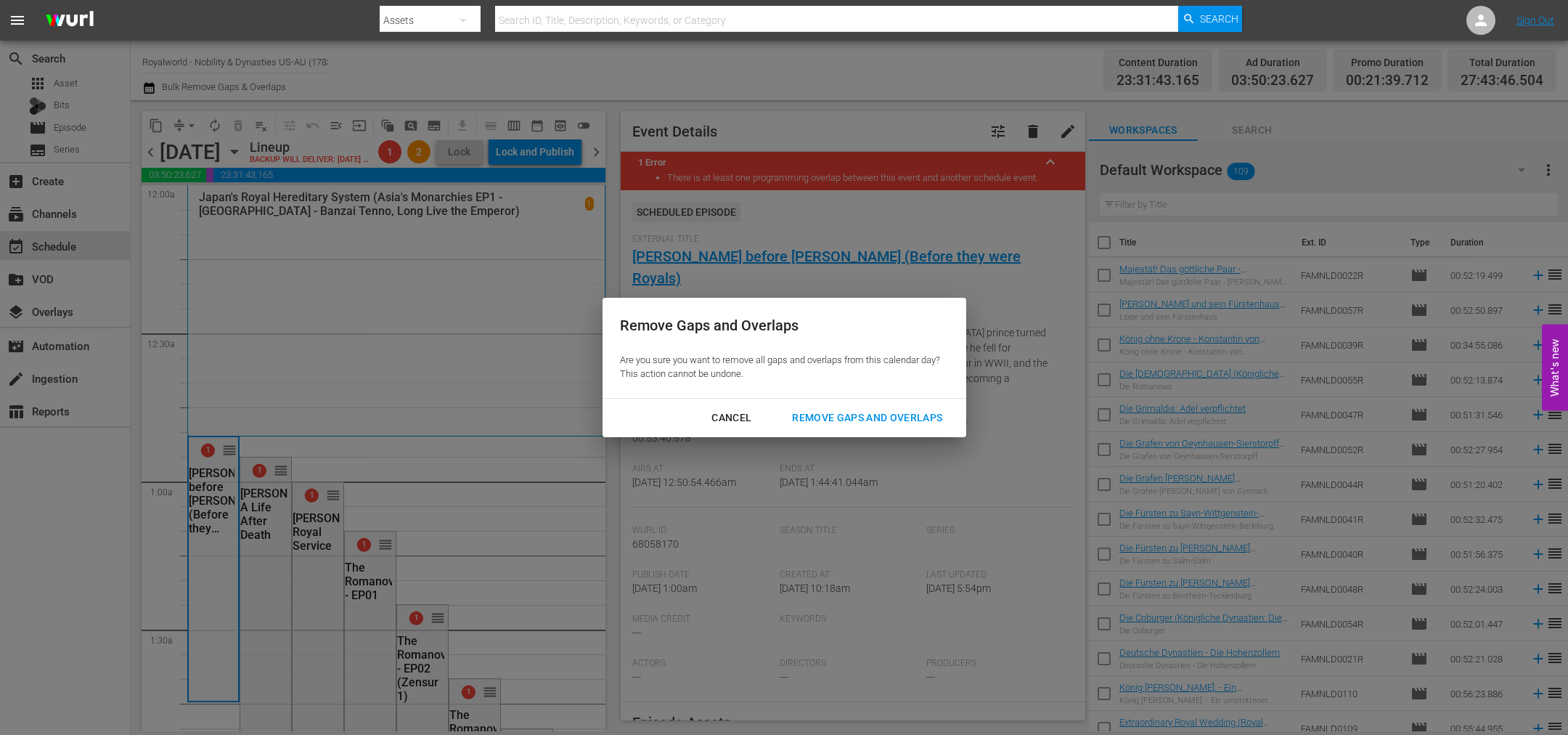
click at [847, 413] on div "Remove Gaps and Overlaps" at bounding box center [867, 418] width 173 height 18
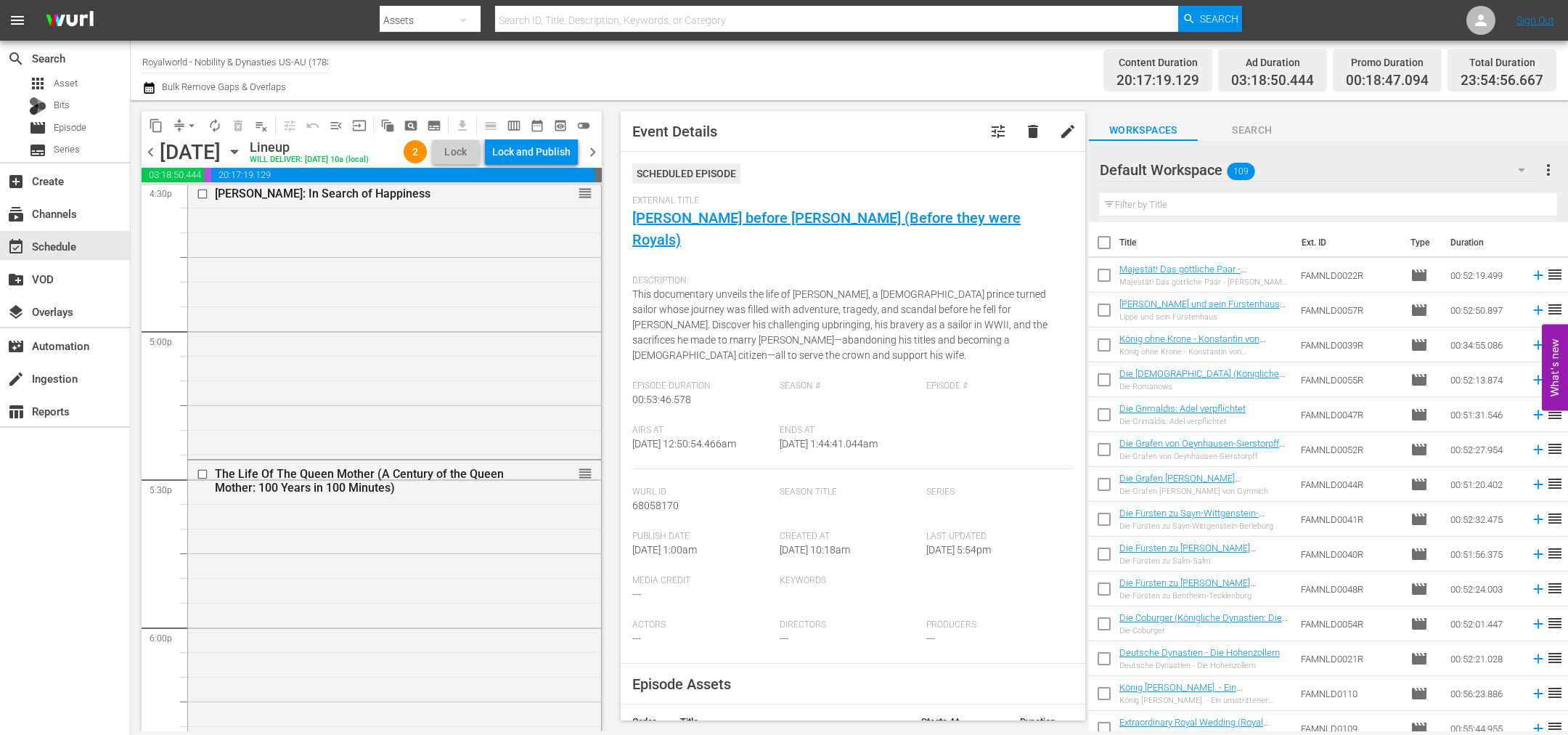
scroll to position [6812, 0]
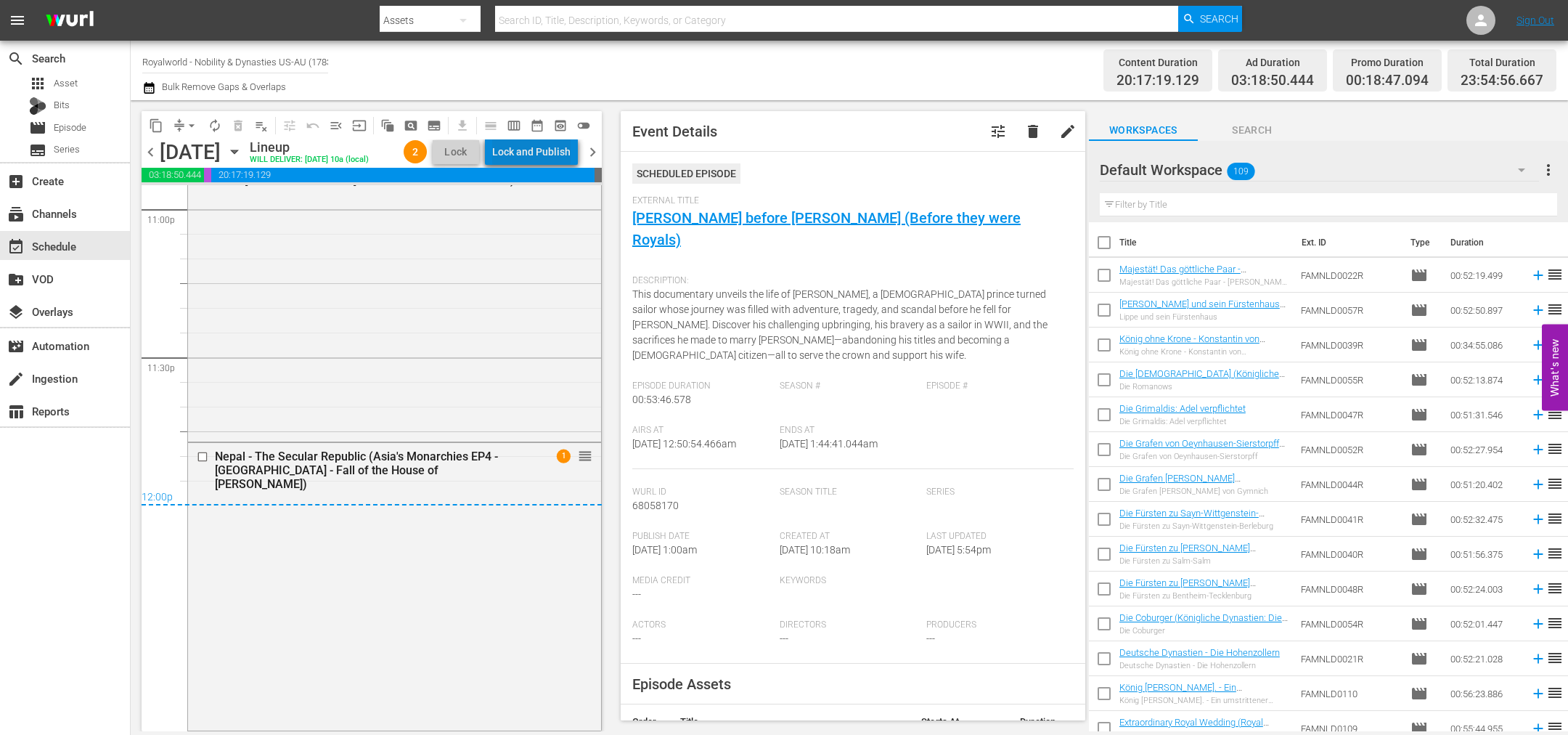
click at [552, 153] on div "Lock and Publish" at bounding box center [531, 152] width 79 height 26
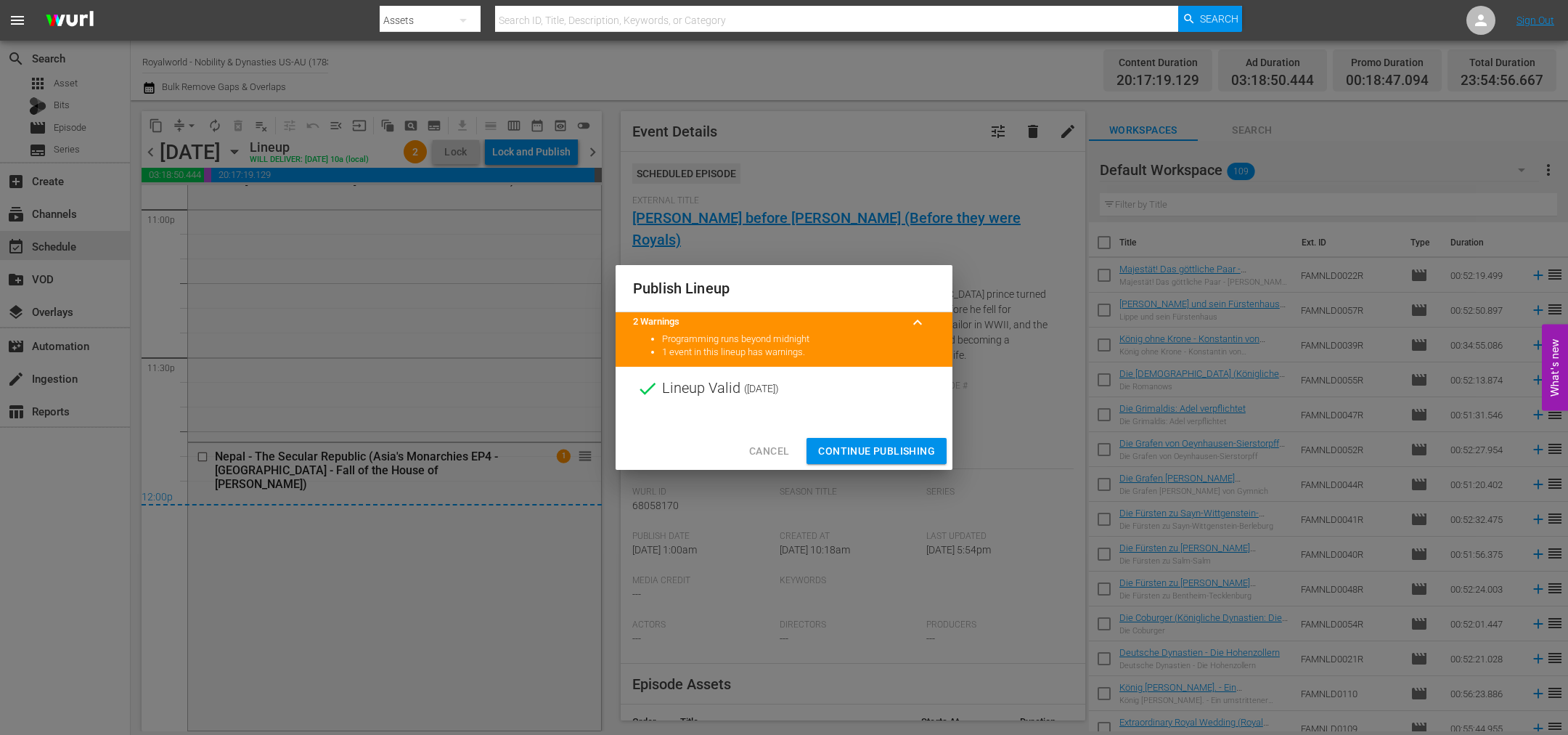
drag, startPoint x: 910, startPoint y: 452, endPoint x: 920, endPoint y: 452, distance: 10.0
click at [912, 452] on span "Continue Publishing" at bounding box center [876, 451] width 117 height 18
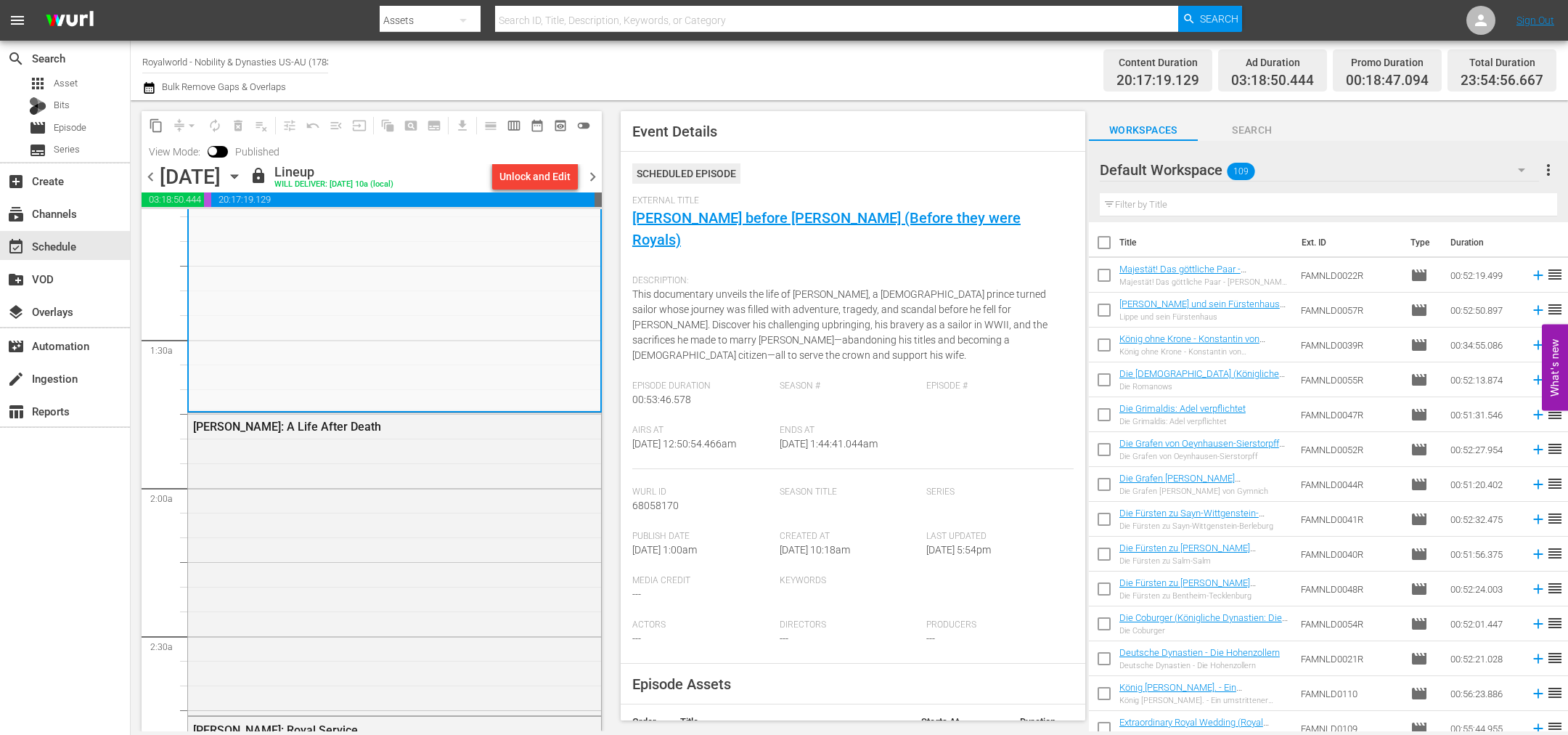
scroll to position [0, 0]
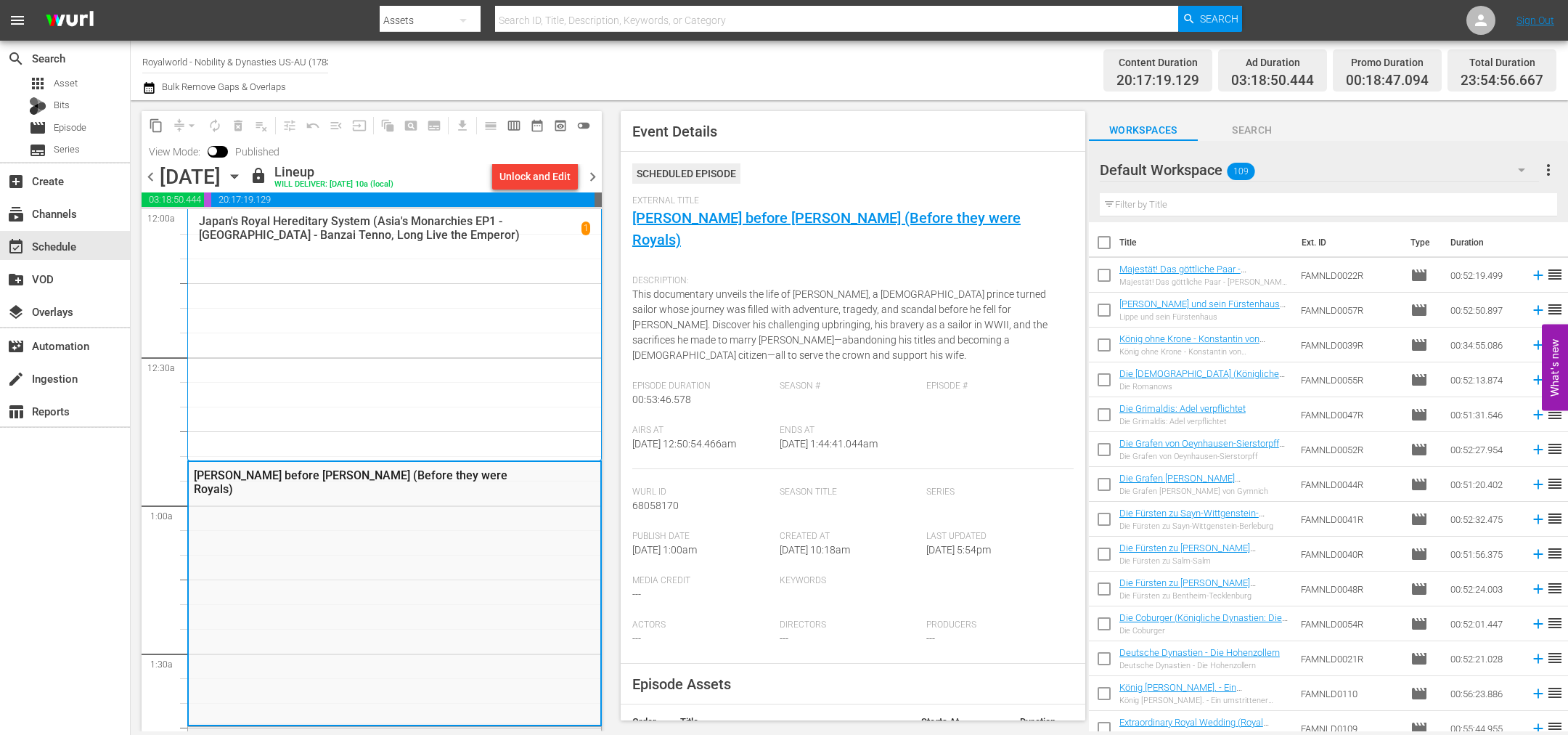
click at [152, 90] on icon "button" at bounding box center [149, 88] width 14 height 18
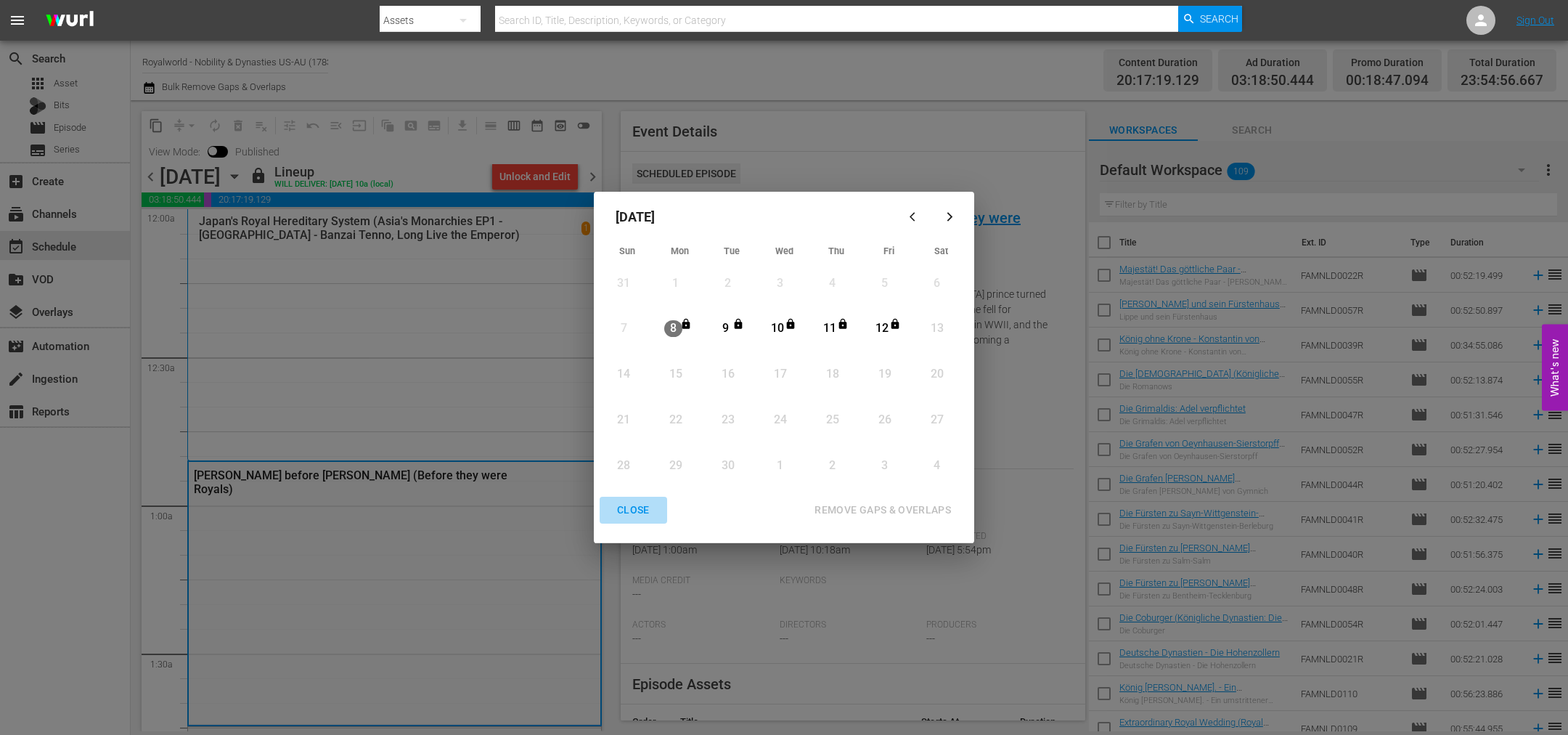
click at [642, 507] on div "CLOSE" at bounding box center [634, 510] width 56 height 18
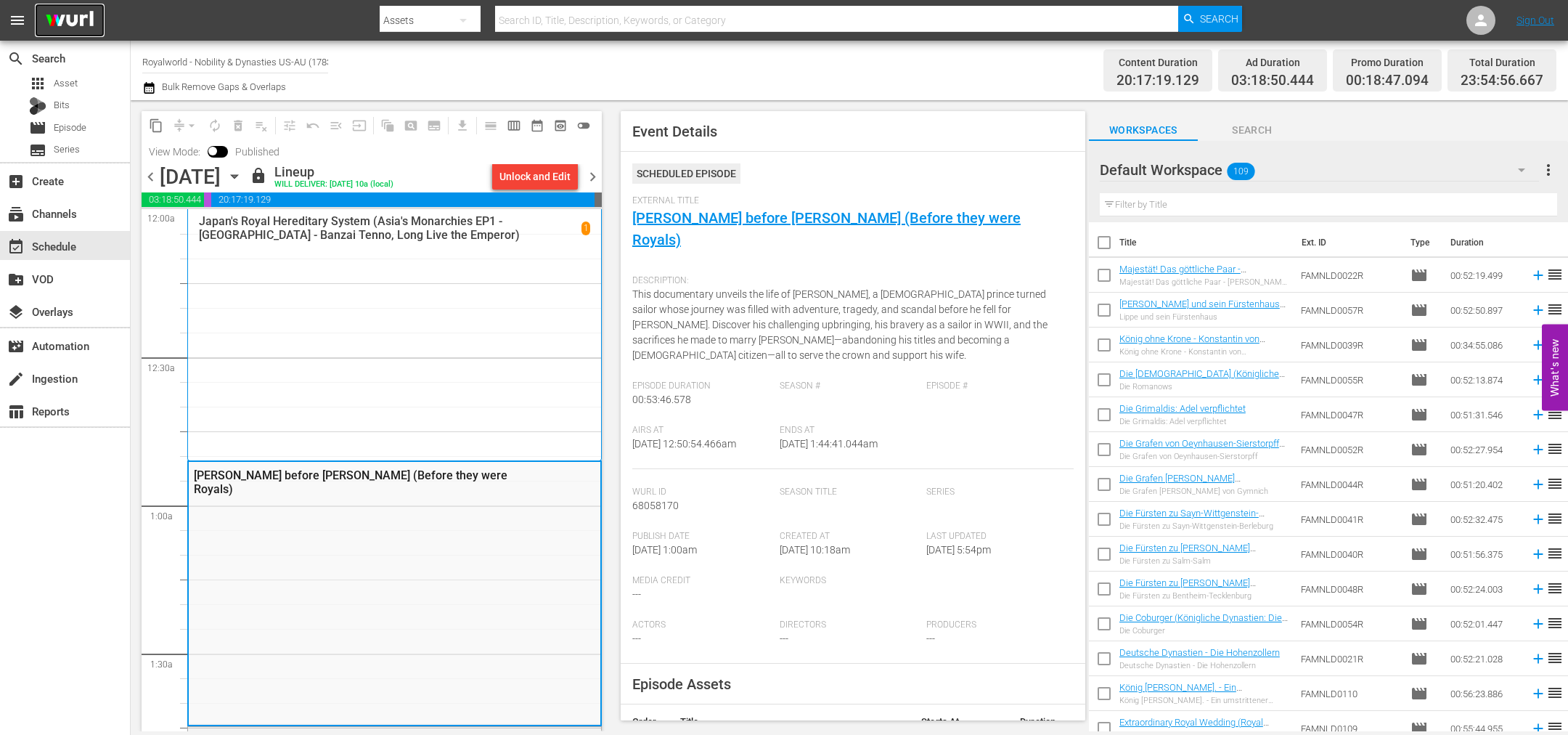
click at [70, 24] on img at bounding box center [69, 21] width 70 height 34
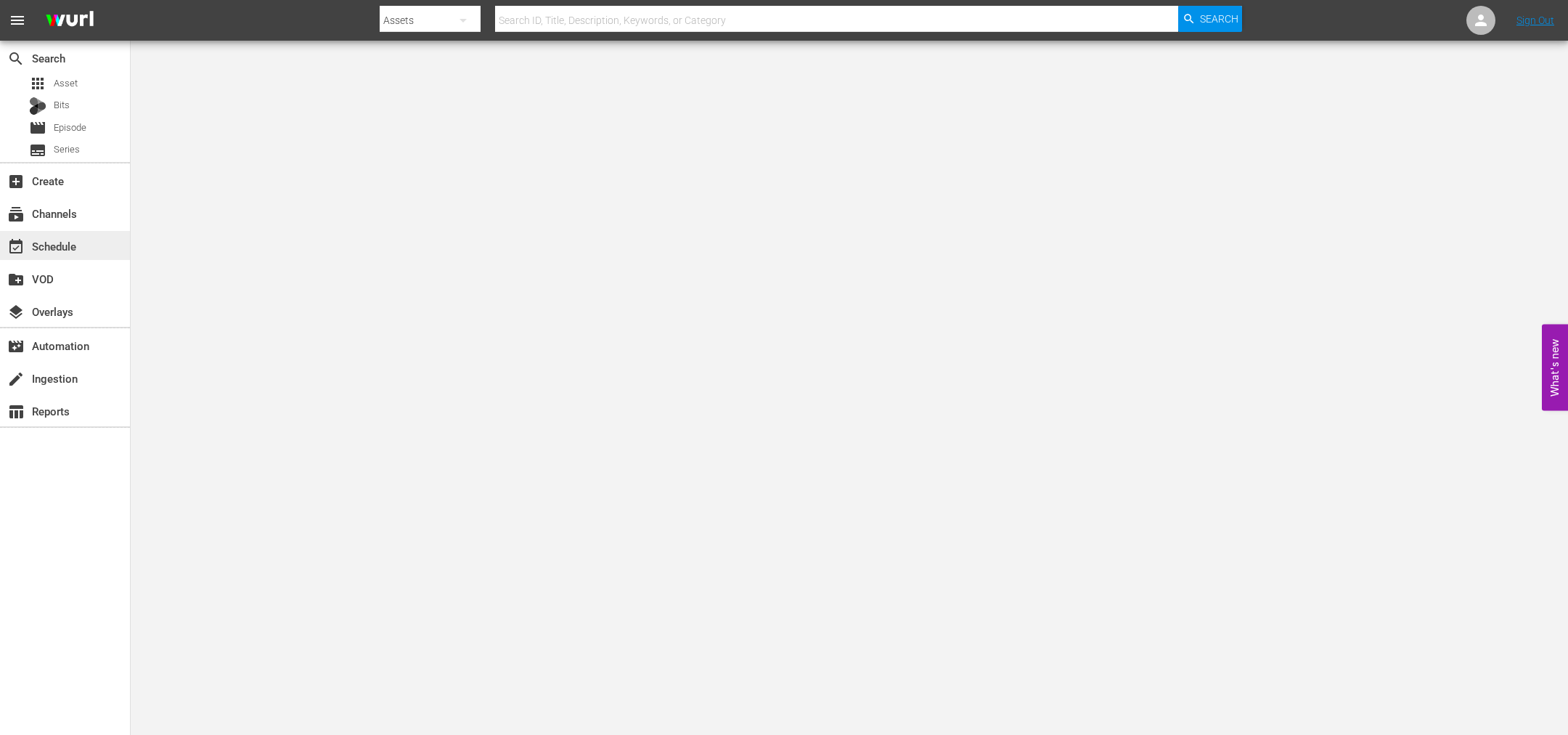
click at [70, 250] on div "event_available Schedule" at bounding box center [40, 244] width 81 height 13
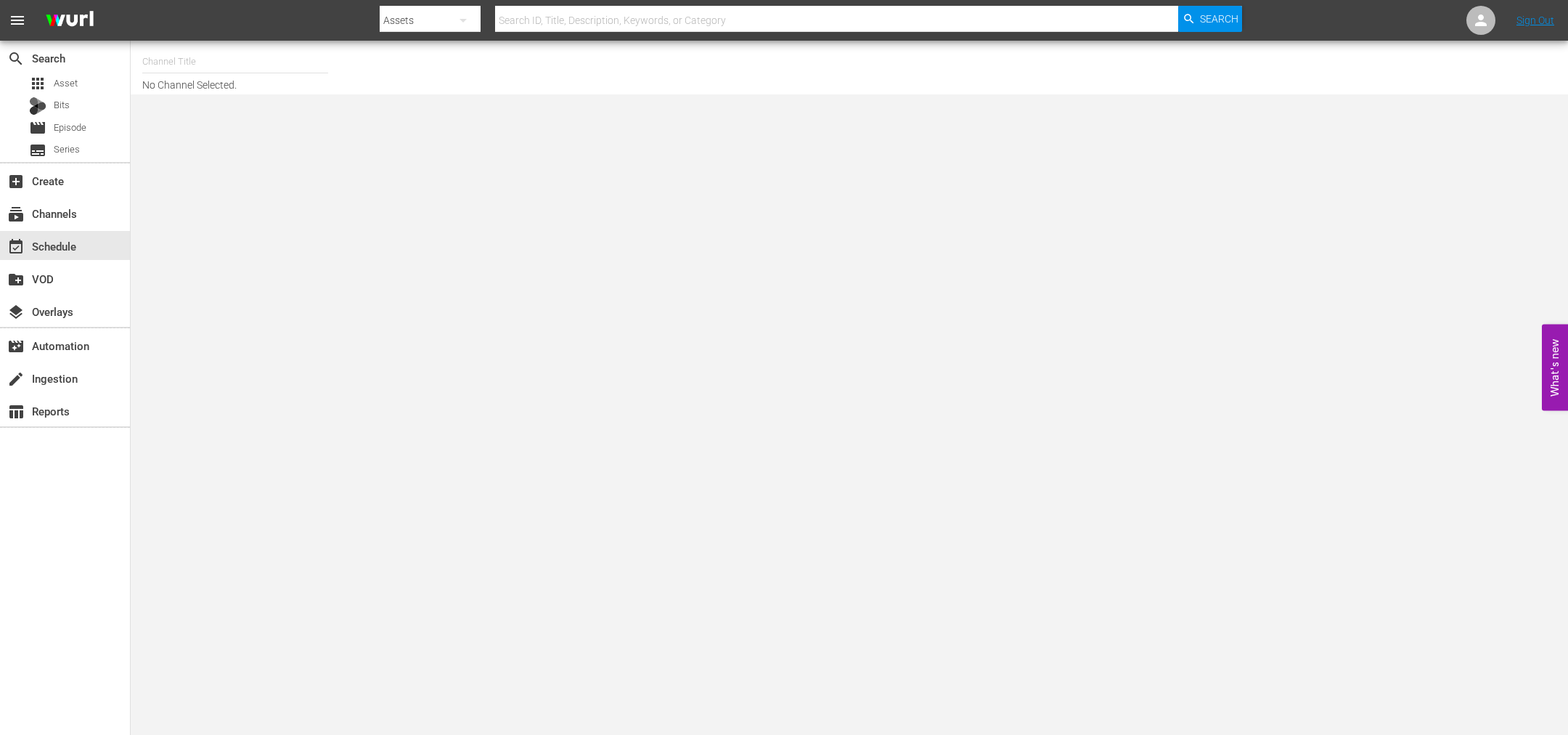
click at [167, 64] on input "text" at bounding box center [235, 61] width 186 height 35
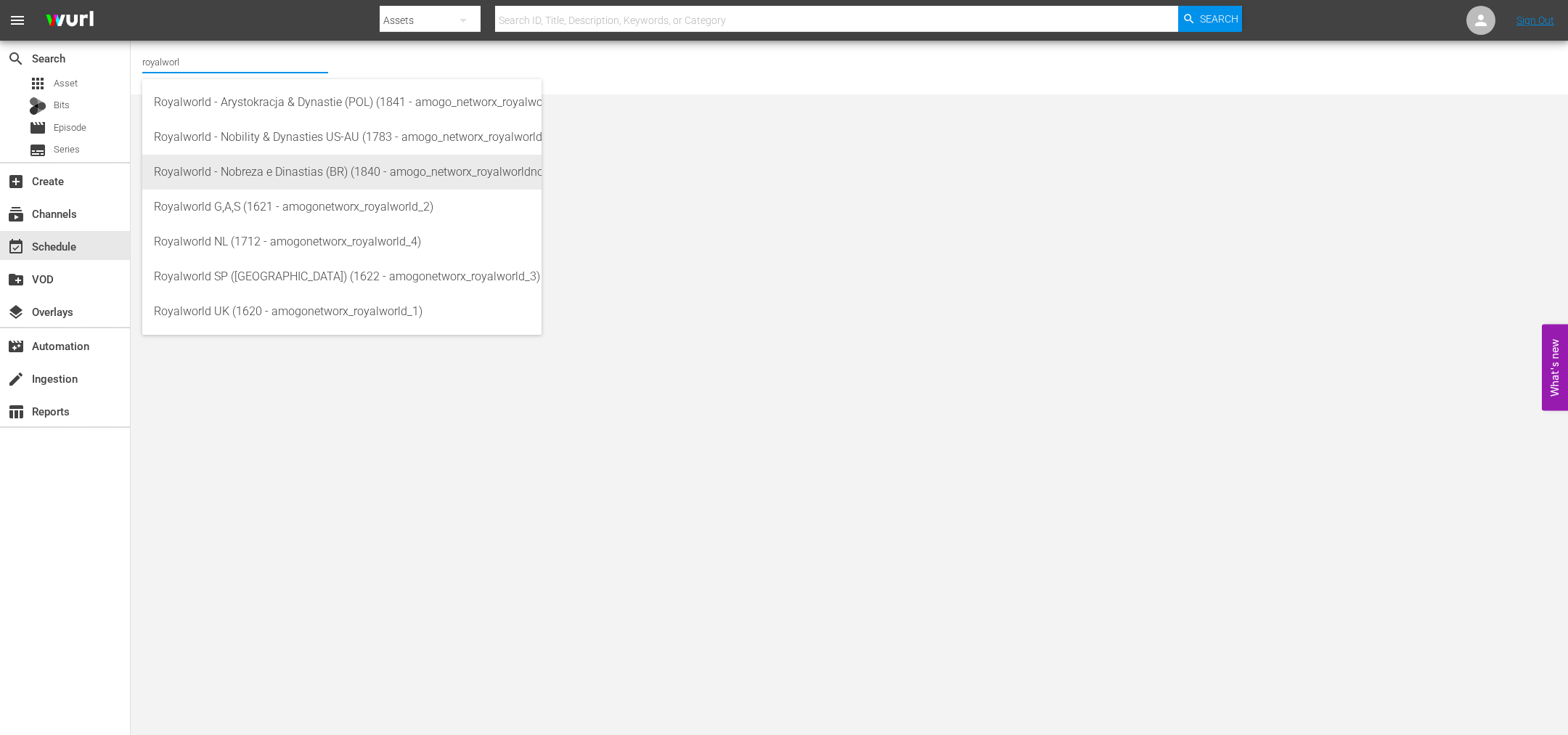
click at [228, 173] on div "Royalworld - Nobreza e Dinastias (BR) (1840 - amogo_networx_royalworldnobrezaed…" at bounding box center [342, 172] width 376 height 35
type input "Royalworld - Nobreza e Dinastias (BR) (1840 - amogo_networx_royalworldnobrezaed…"
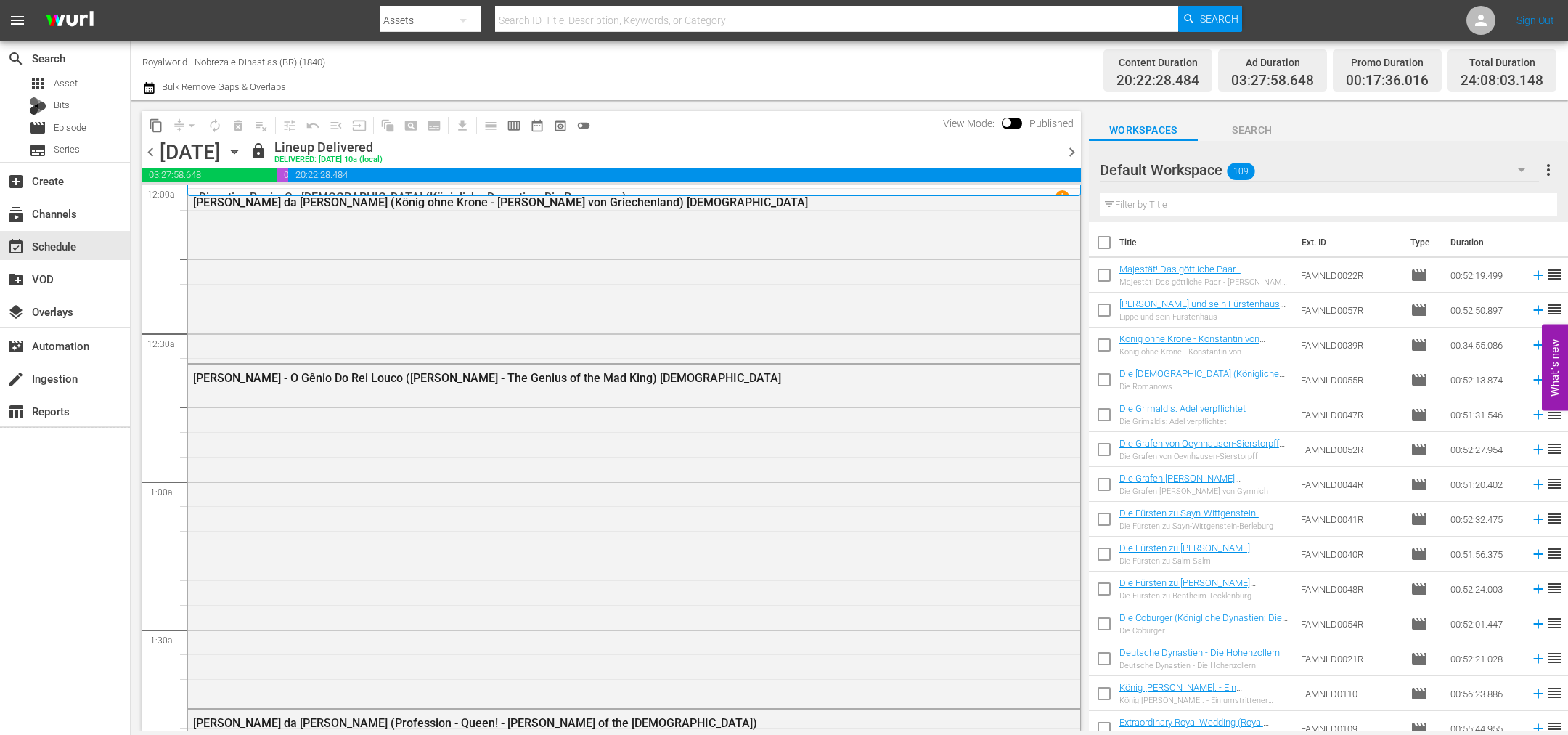
click at [515, 120] on span "calendar_view_week_outlined" at bounding box center [514, 126] width 15 height 15
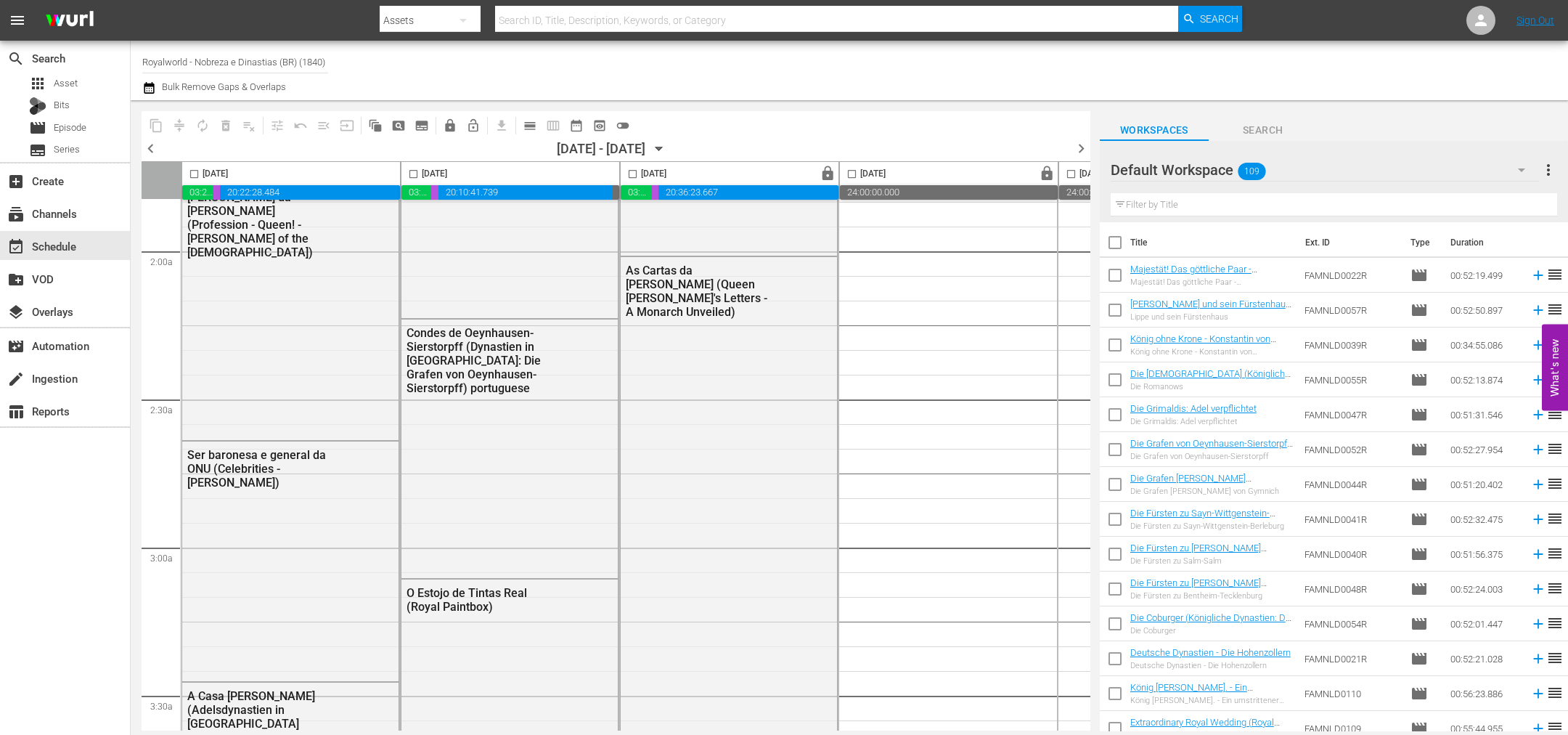
scroll to position [545, 0]
click at [1051, 172] on span "lock" at bounding box center [1047, 173] width 17 height 17
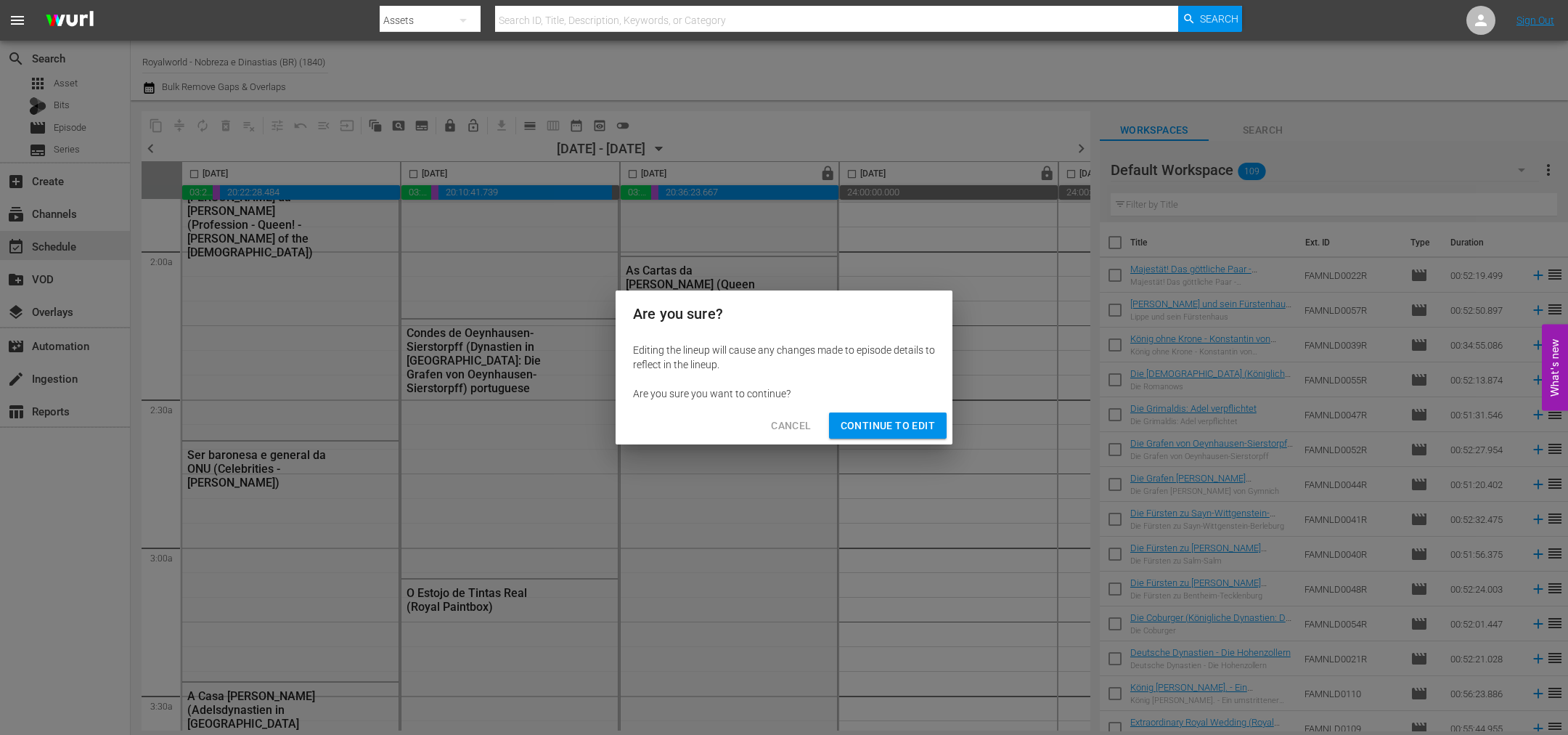
drag, startPoint x: 918, startPoint y: 428, endPoint x: 946, endPoint y: 465, distance: 46.4
click at [918, 427] on span "Continue to Edit" at bounding box center [888, 426] width 95 height 18
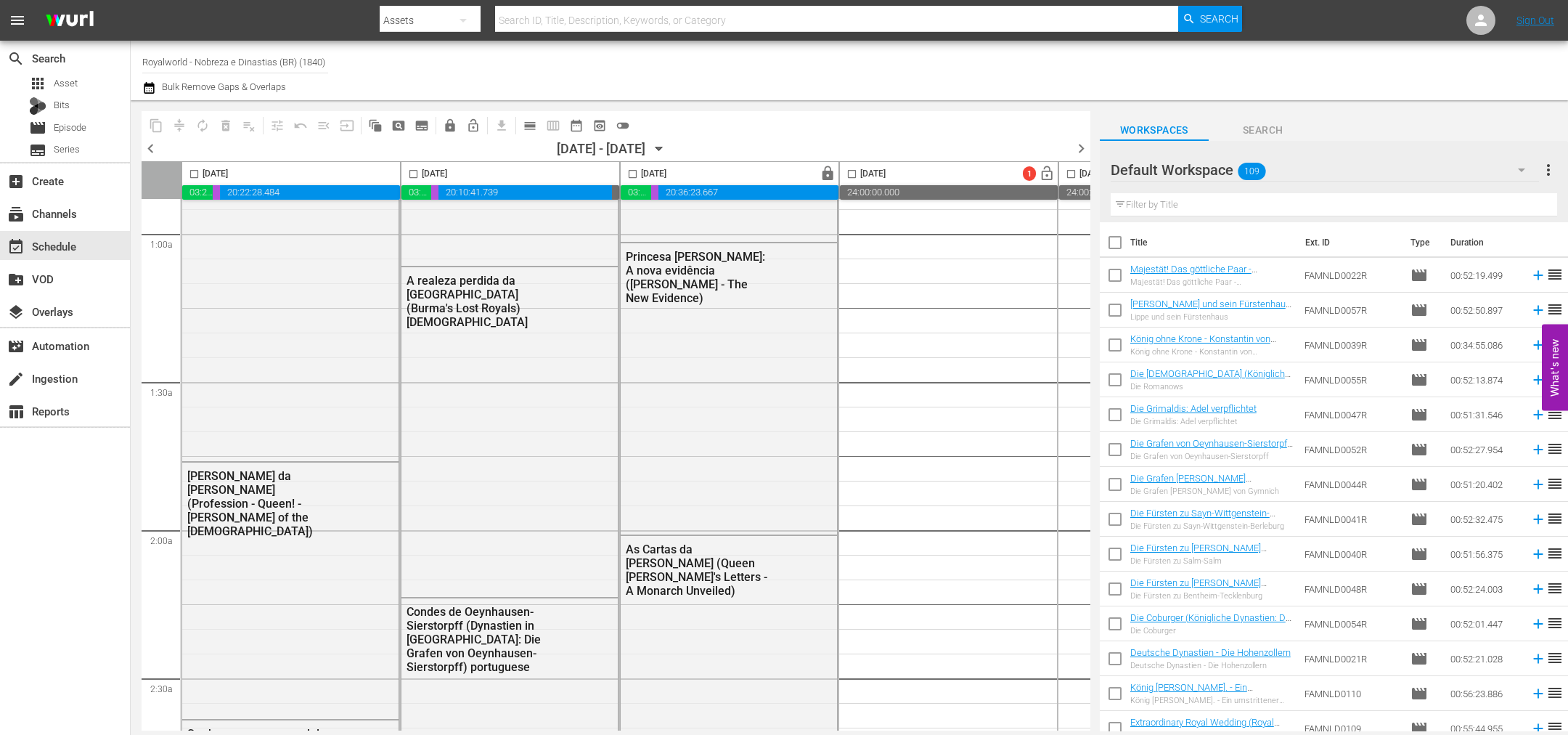
scroll to position [109, 0]
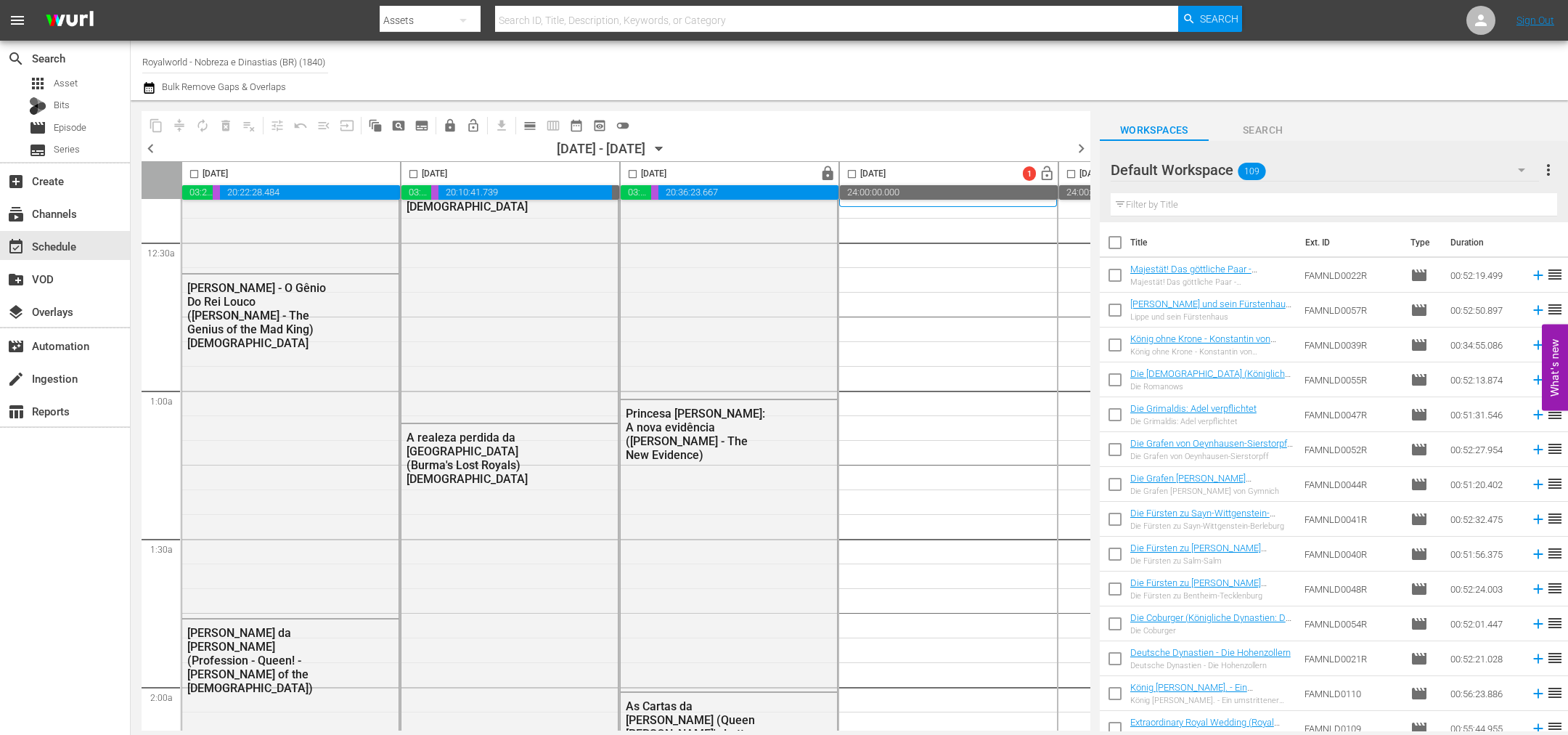
click at [199, 174] on input "checkbox" at bounding box center [194, 176] width 17 height 17
checkbox input "true"
click at [158, 122] on span "content_copy" at bounding box center [156, 126] width 15 height 15
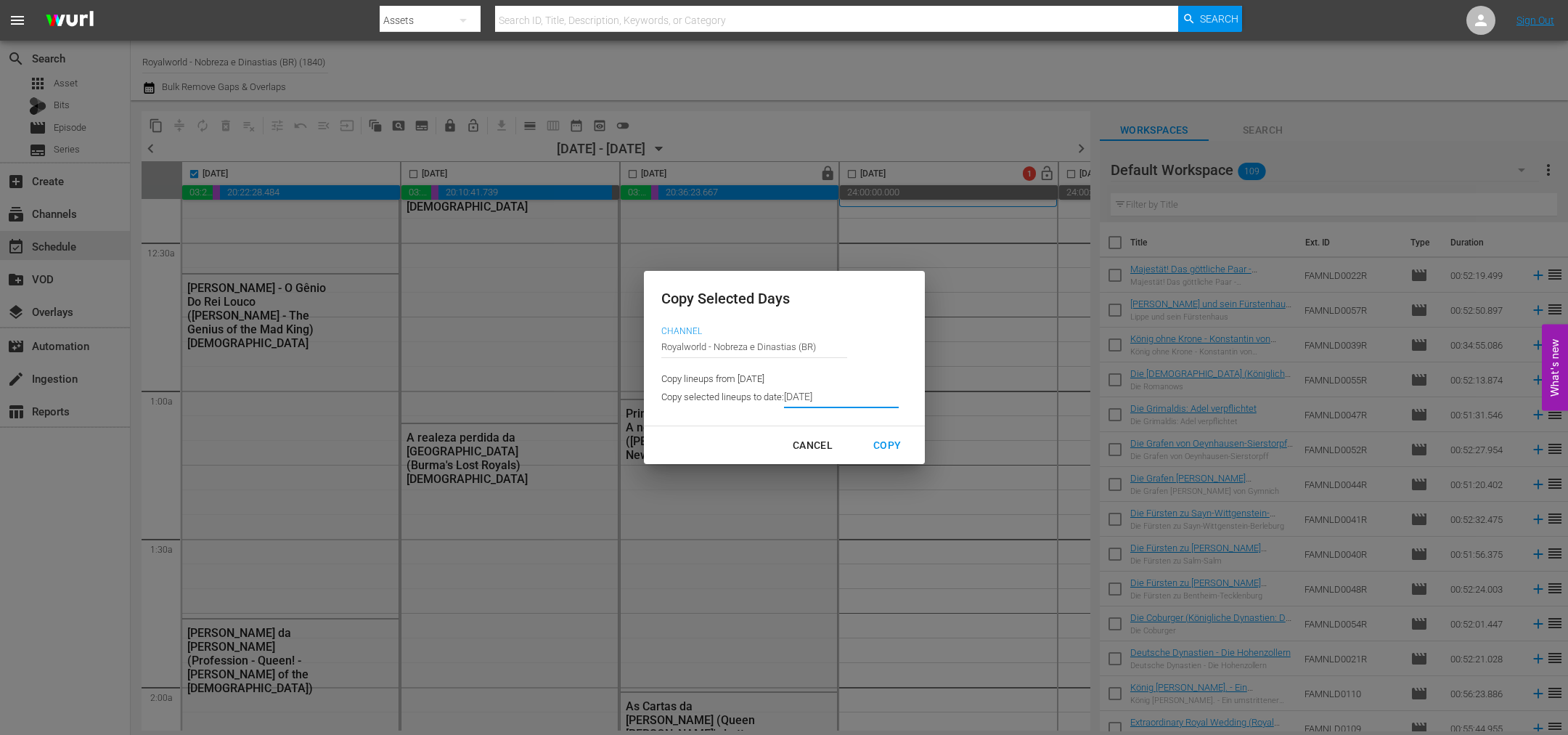
click at [865, 390] on input "[DATE]" at bounding box center [841, 397] width 115 height 22
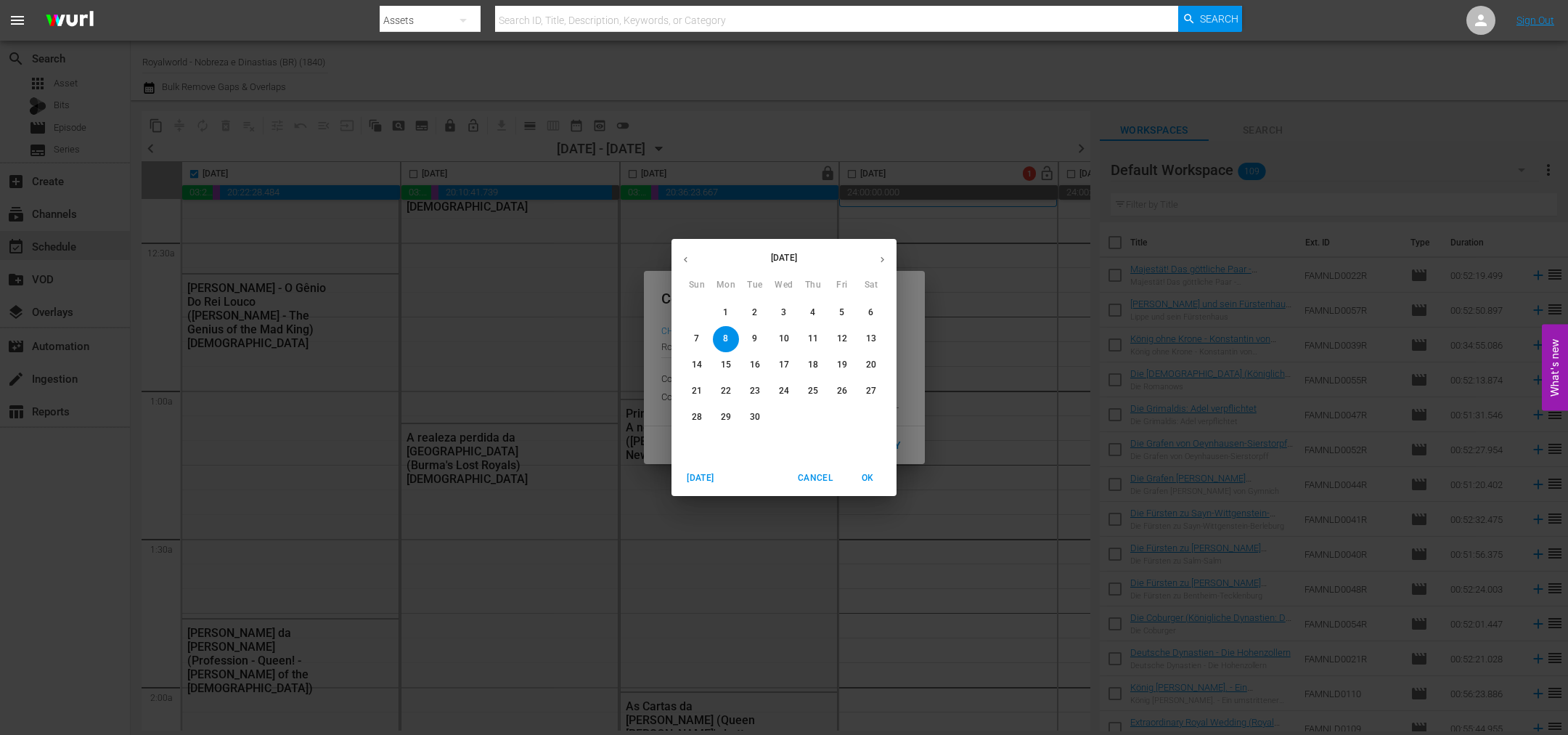
click at [802, 338] on span "11" at bounding box center [813, 338] width 26 height 12
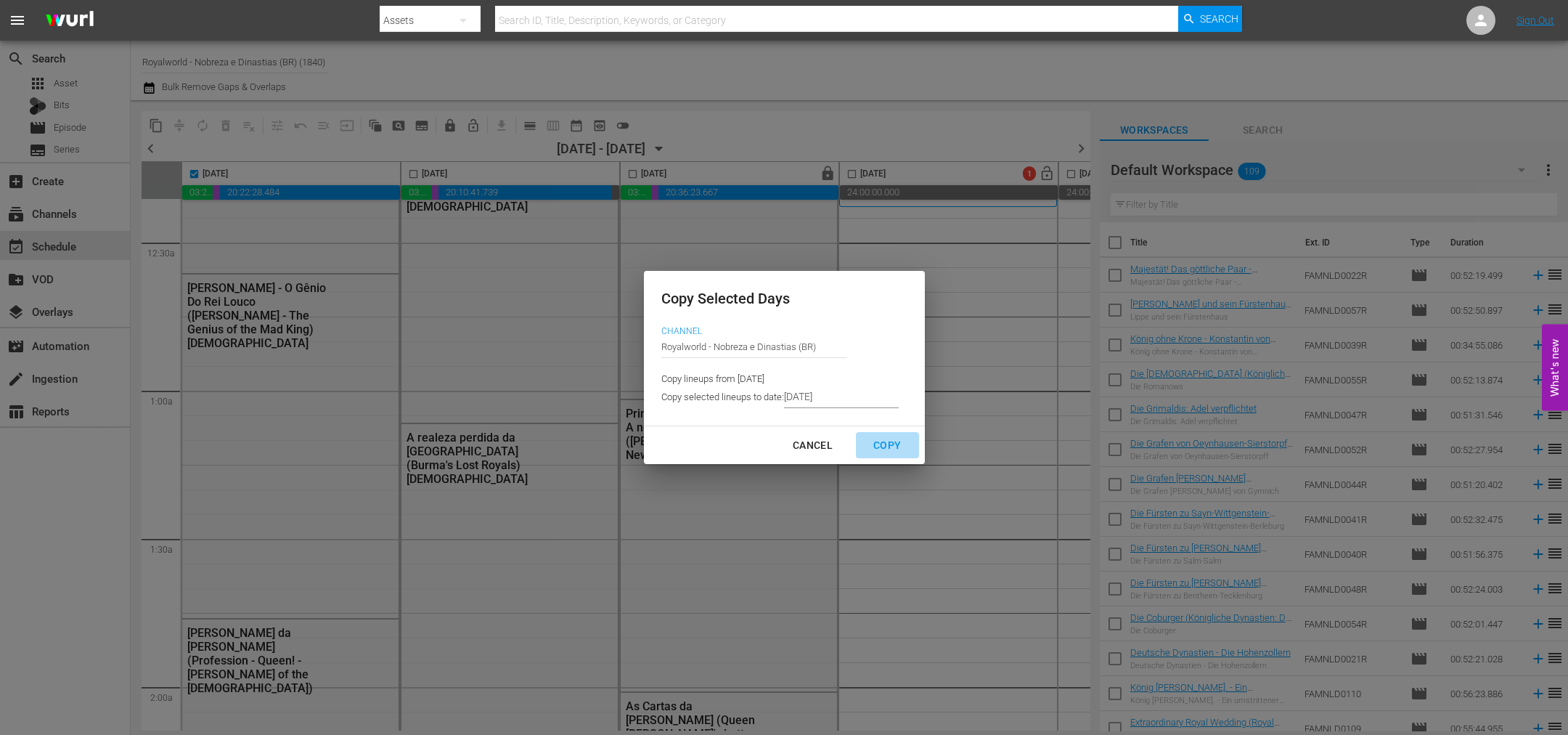
click at [888, 440] on div "Copy" at bounding box center [887, 445] width 51 height 18
type input "[DATE]"
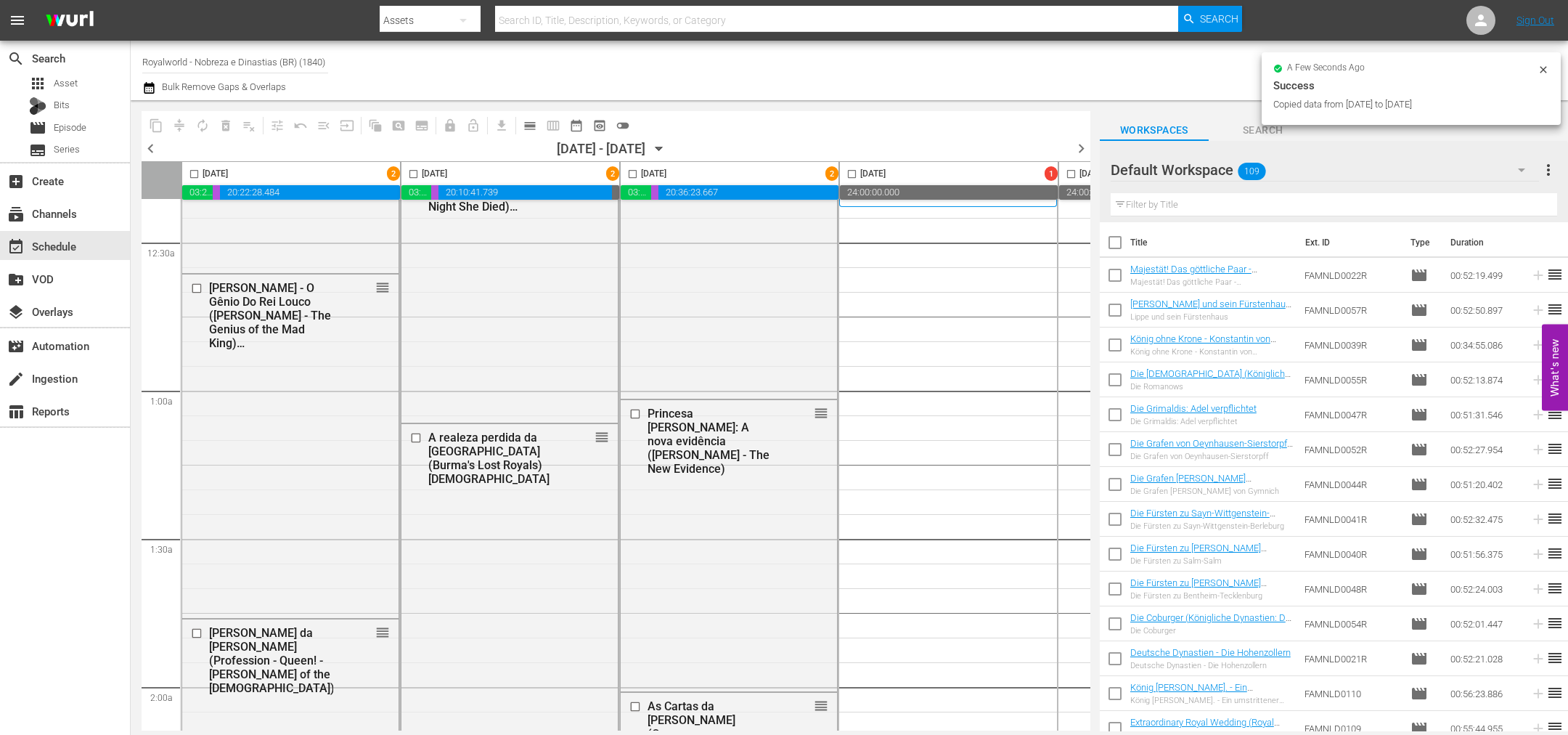
checkbox input "false"
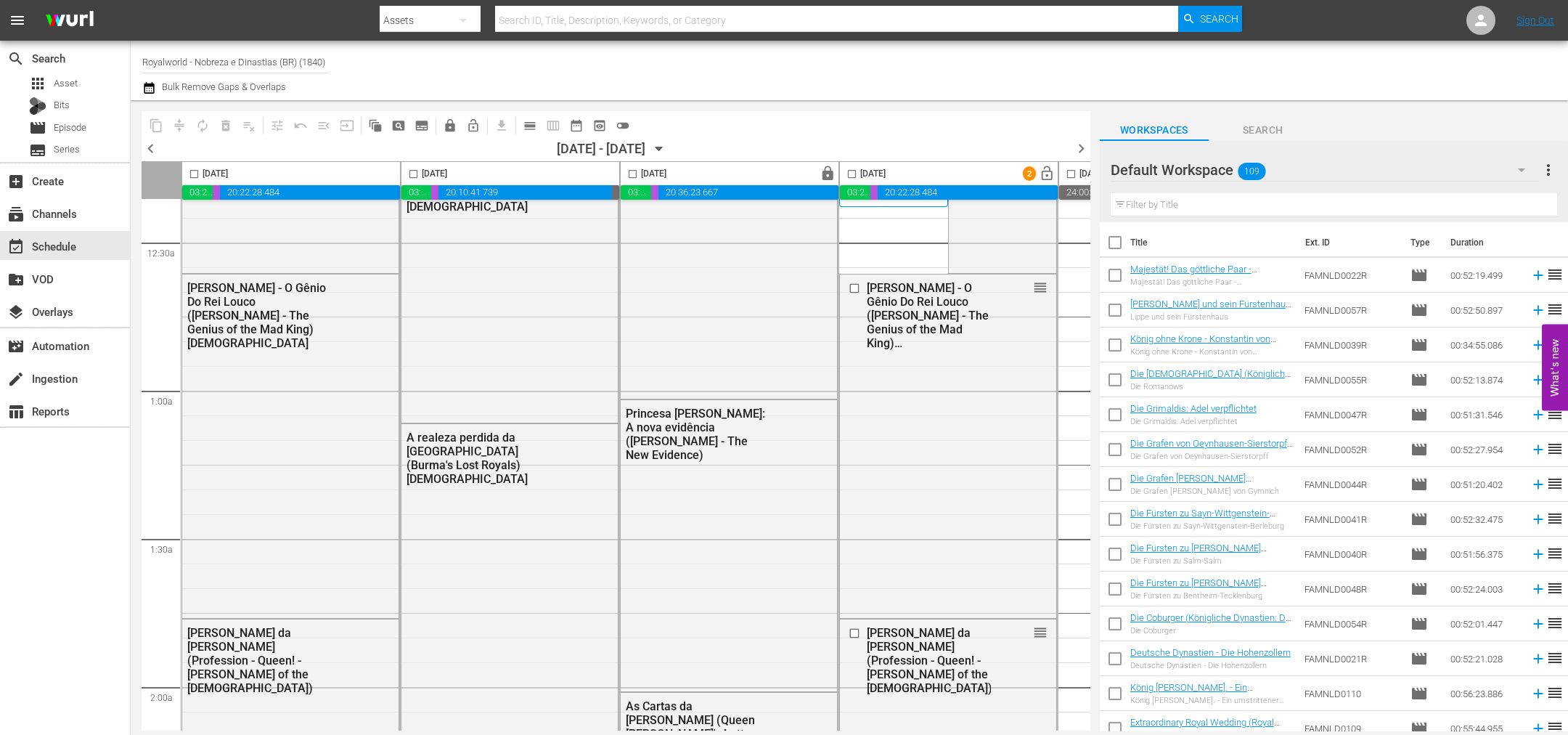
click at [534, 131] on span "calendar_view_day_outlined" at bounding box center [530, 126] width 15 height 15
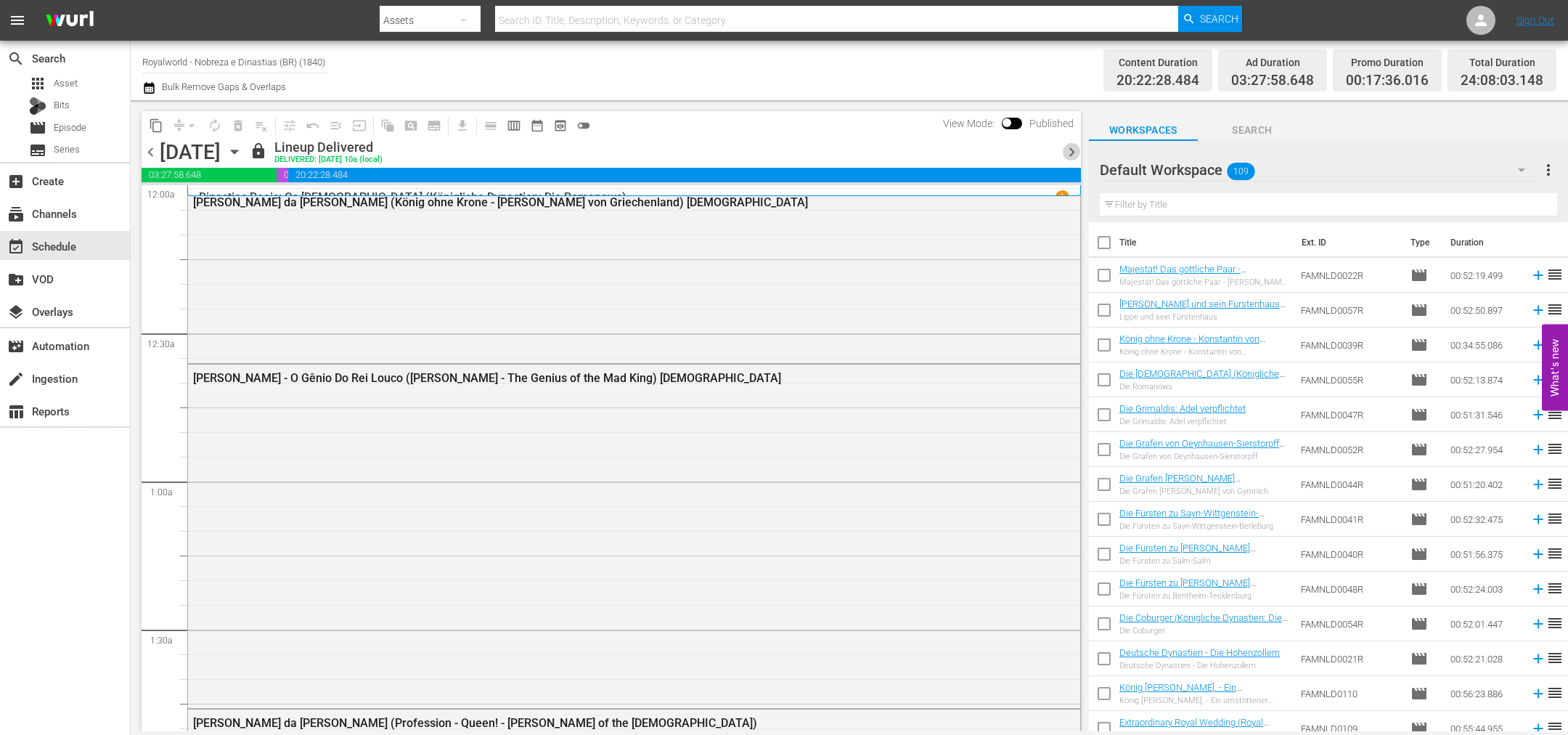
click at [1076, 153] on span "chevron_right" at bounding box center [1072, 152] width 18 height 18
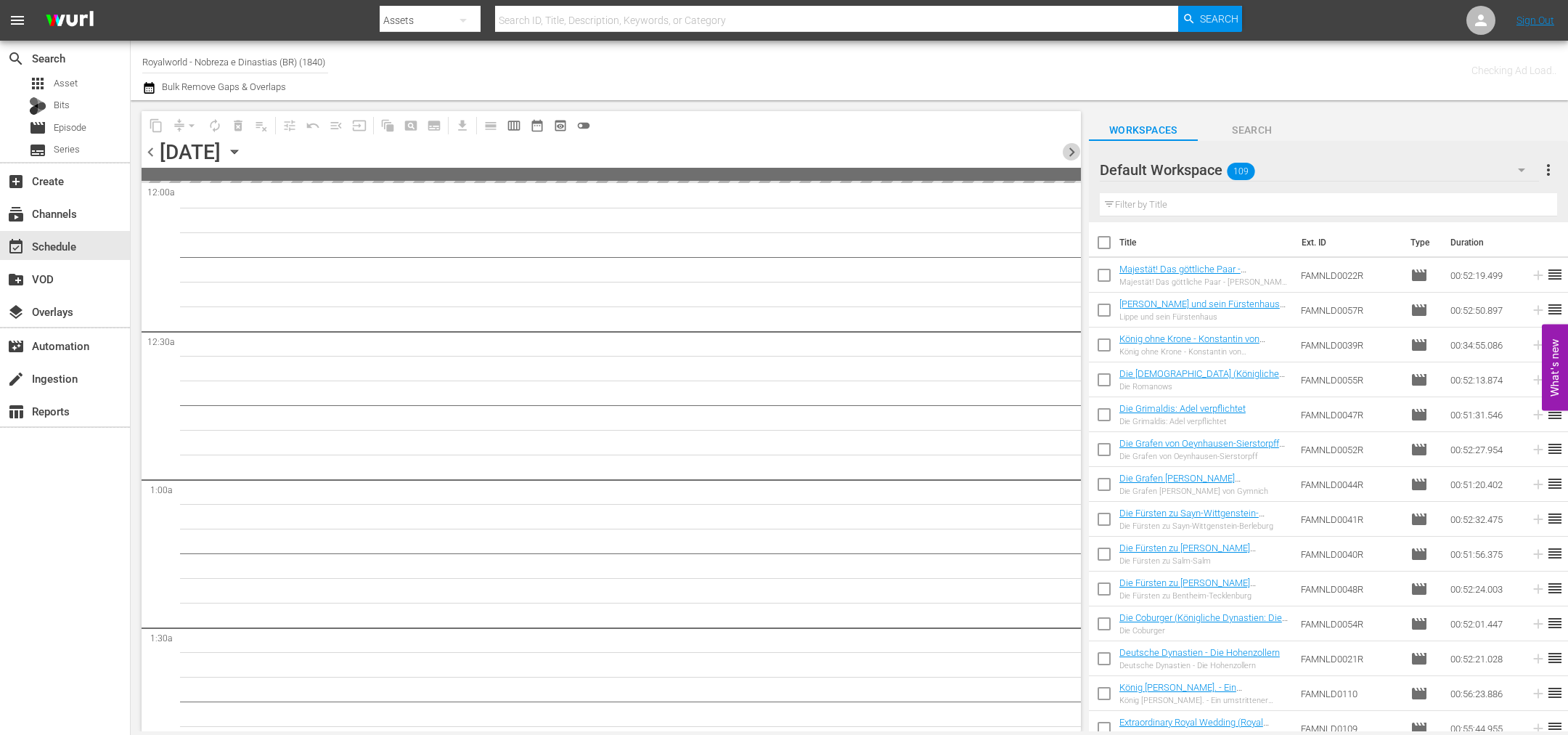
click at [1076, 153] on span "chevron_right" at bounding box center [1072, 152] width 18 height 18
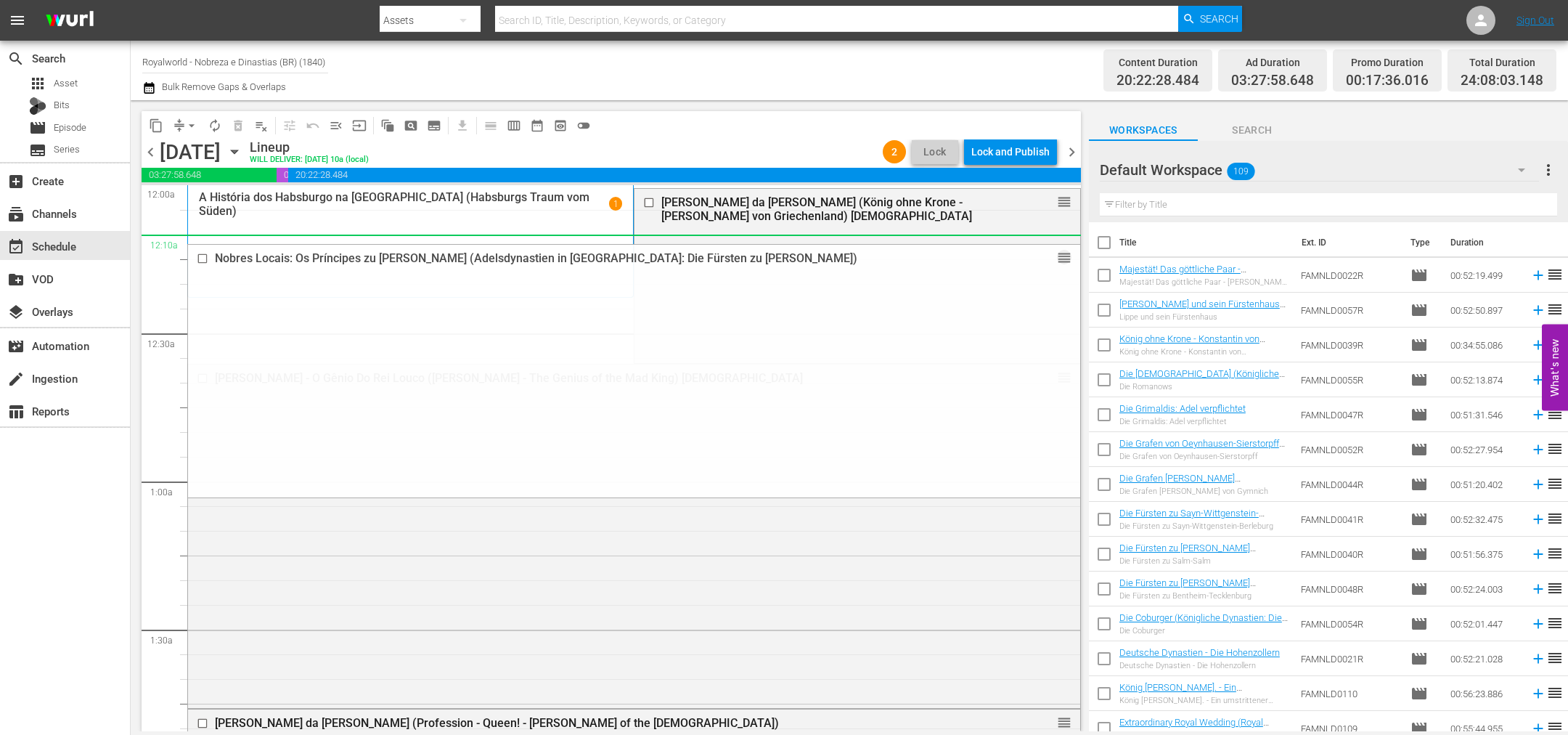
drag, startPoint x: 1048, startPoint y: 622, endPoint x: 975, endPoint y: 242, distance: 386.9
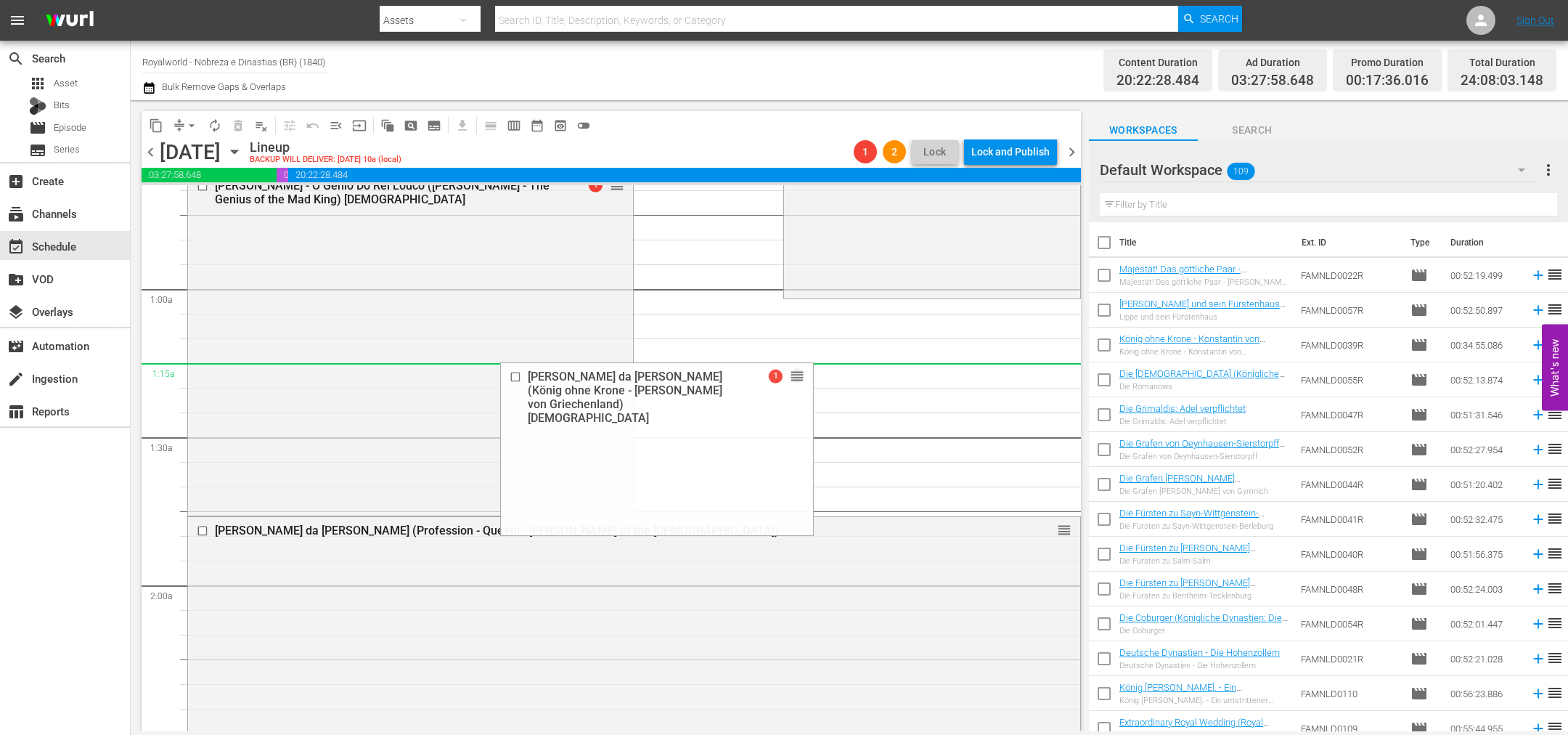
scroll to position [545, 0]
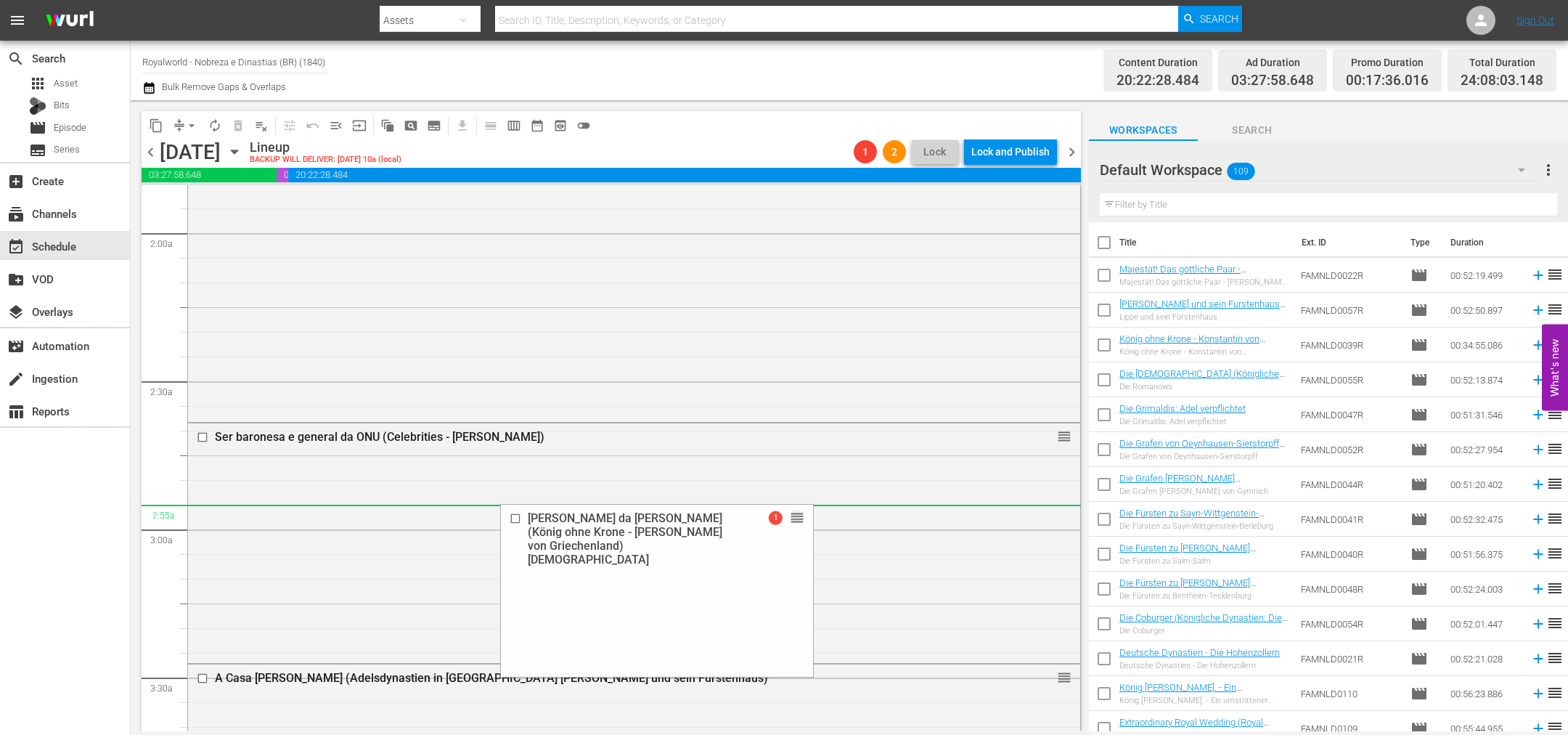
drag, startPoint x: 758, startPoint y: 198, endPoint x: 773, endPoint y: 518, distance: 320.4
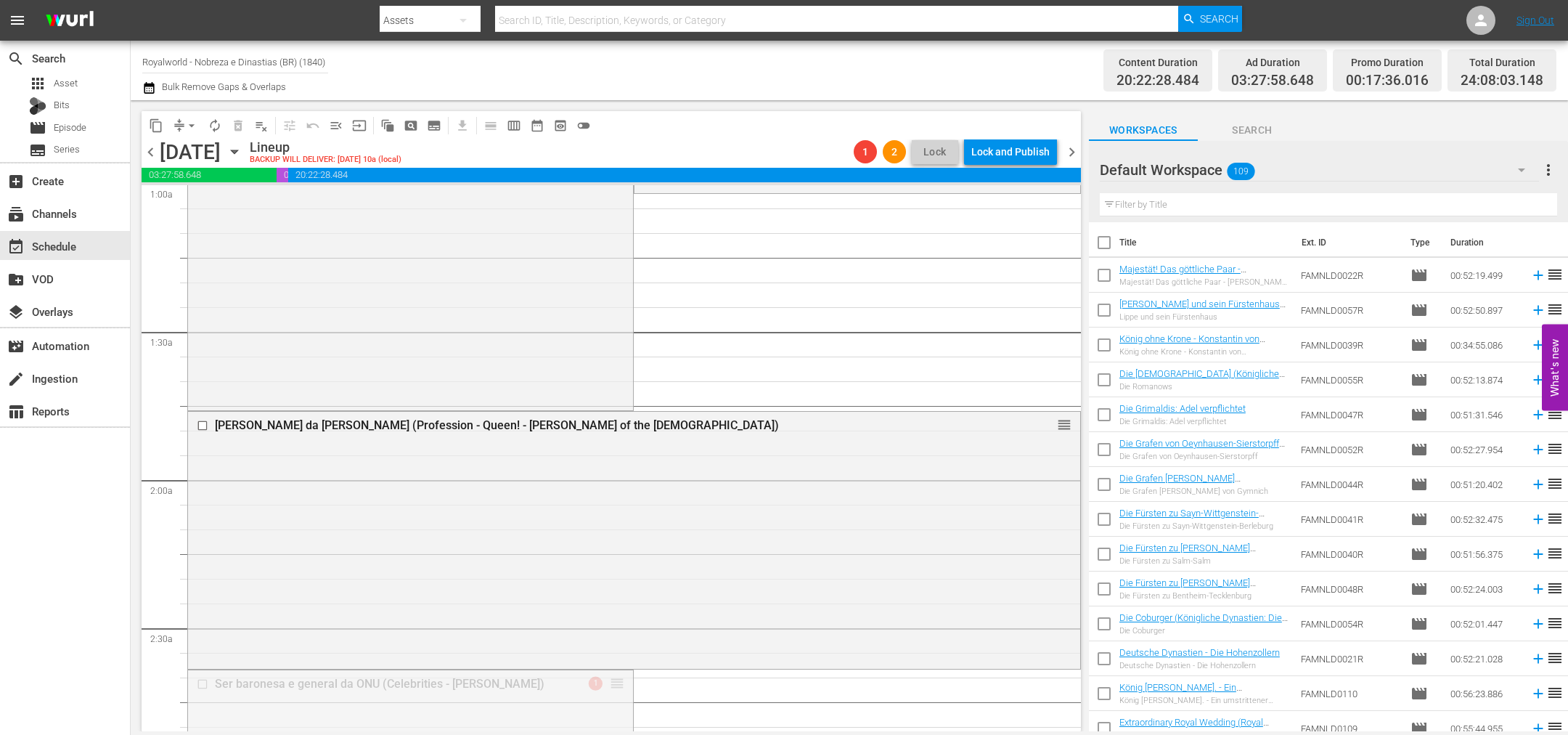
scroll to position [0, 0]
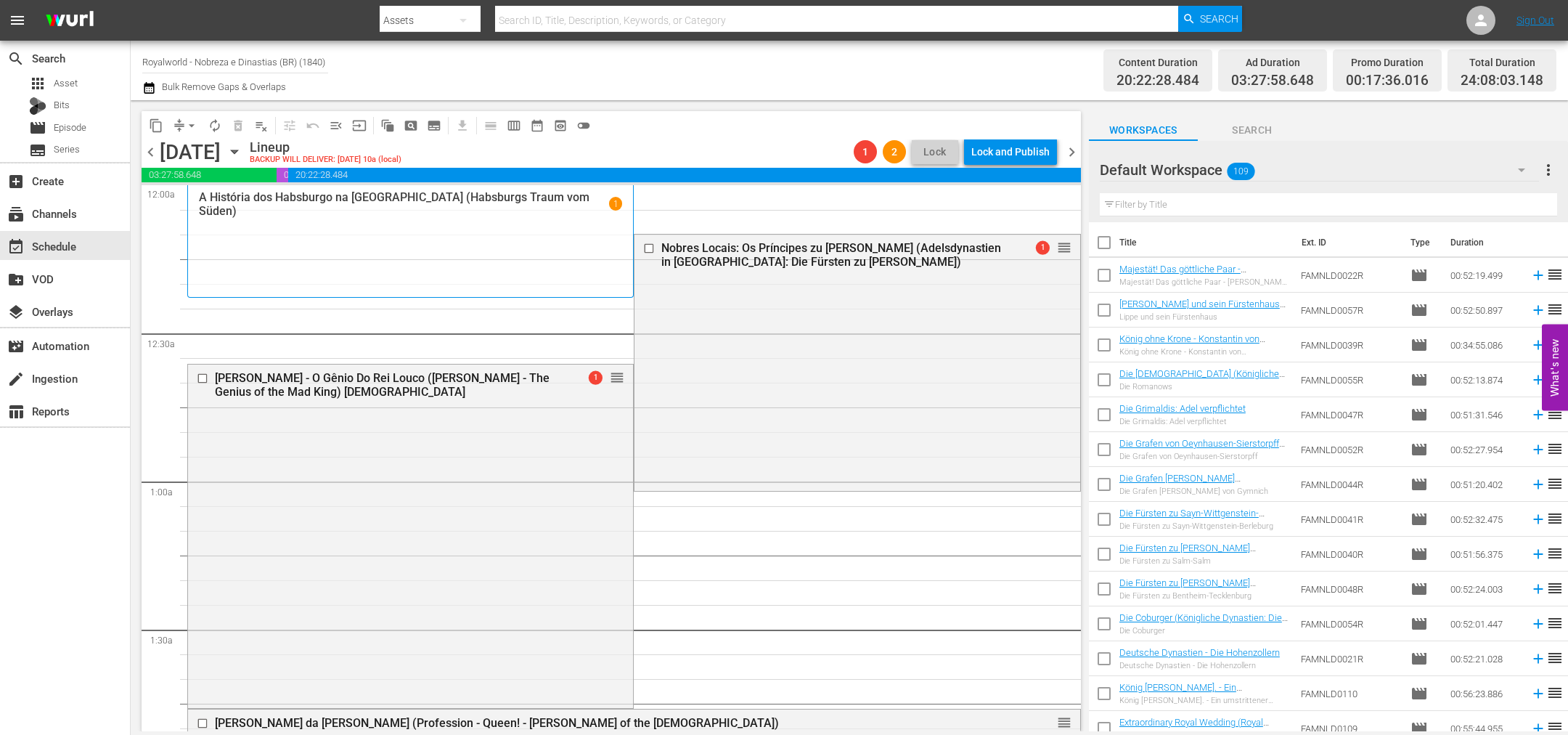
drag, startPoint x: 613, startPoint y: 413, endPoint x: 660, endPoint y: 313, distance: 110.5
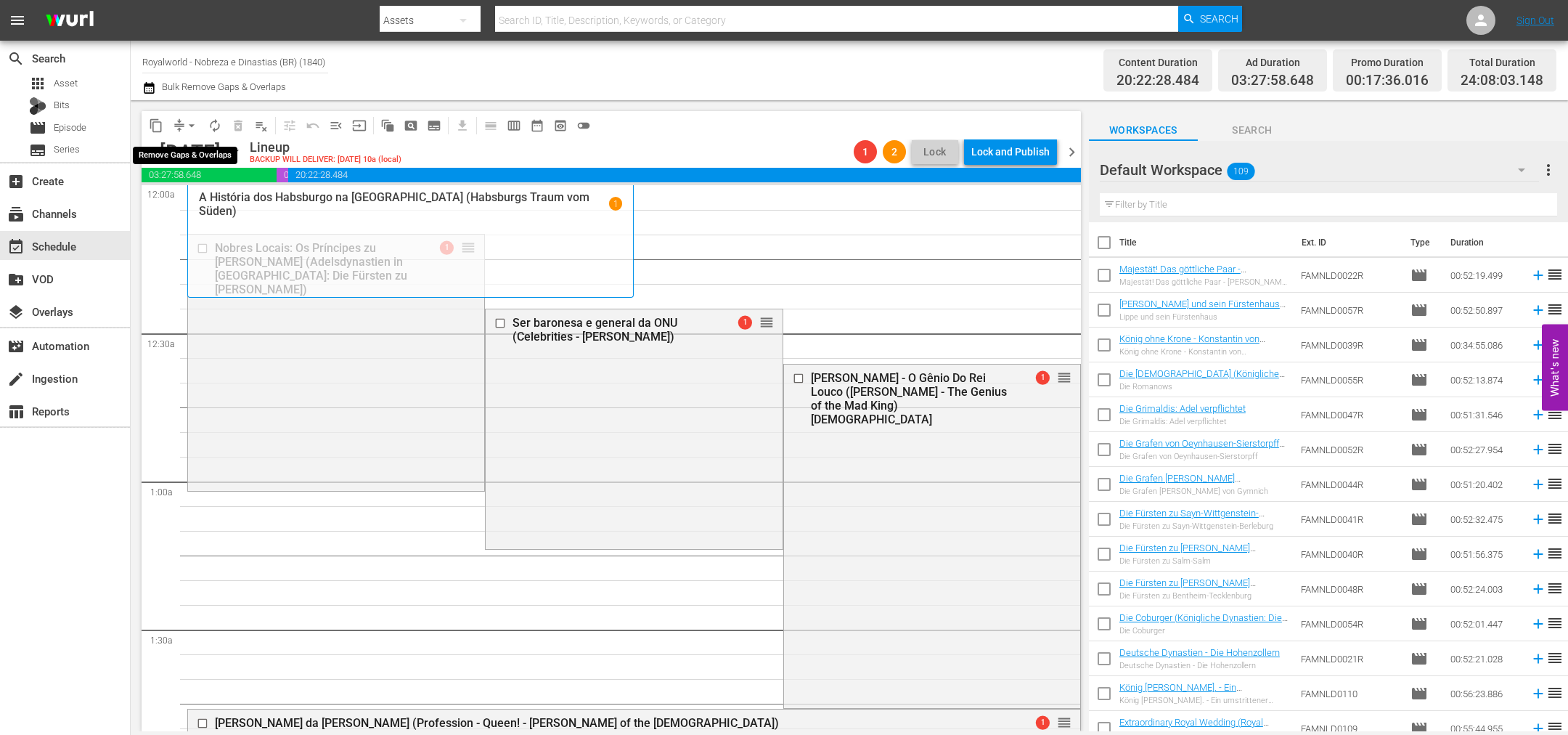
click at [191, 126] on span "arrow_drop_down" at bounding box center [192, 126] width 15 height 15
click at [208, 192] on li "Align to End of Previous Day" at bounding box center [192, 202] width 153 height 24
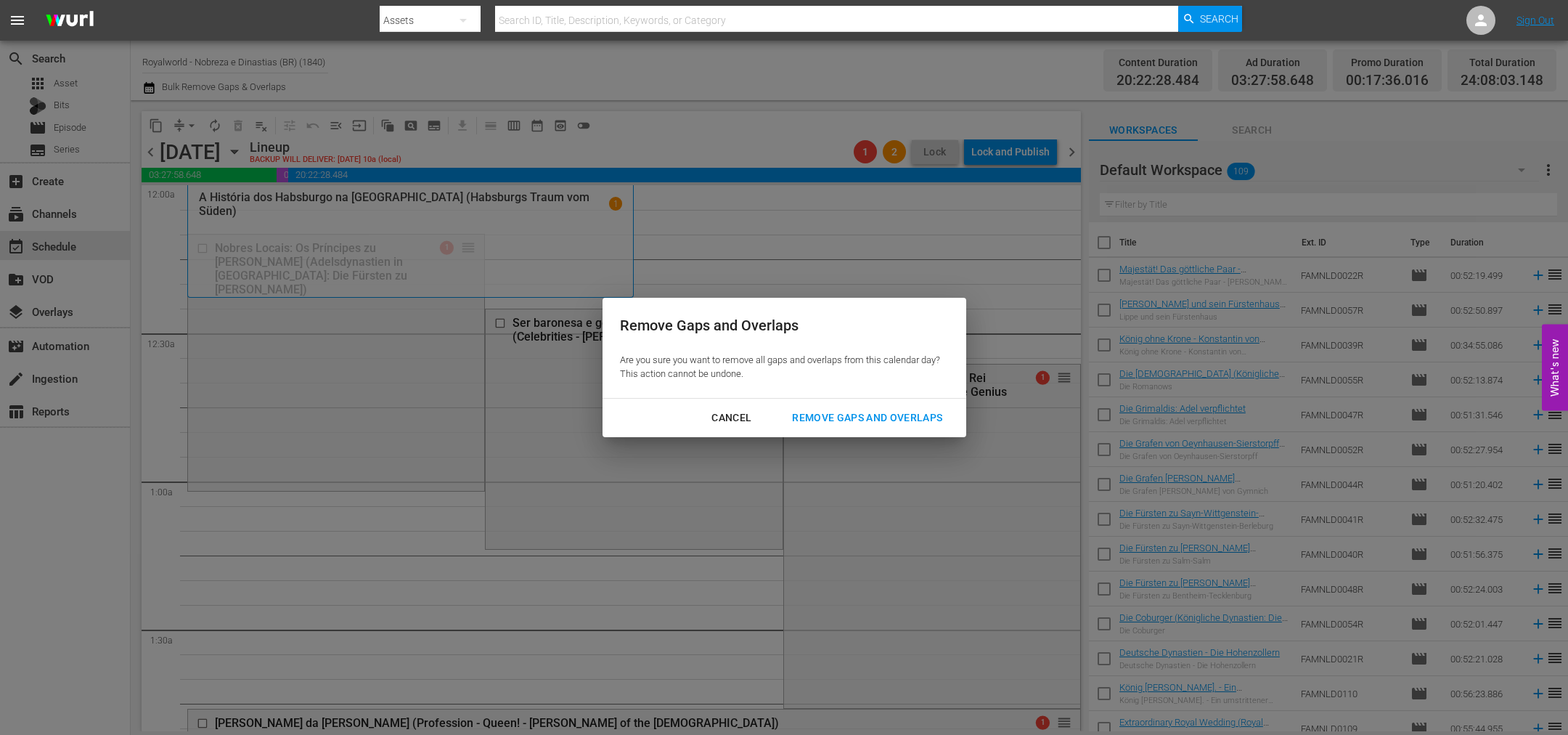
click at [886, 419] on div "Remove Gaps and Overlaps" at bounding box center [867, 418] width 173 height 18
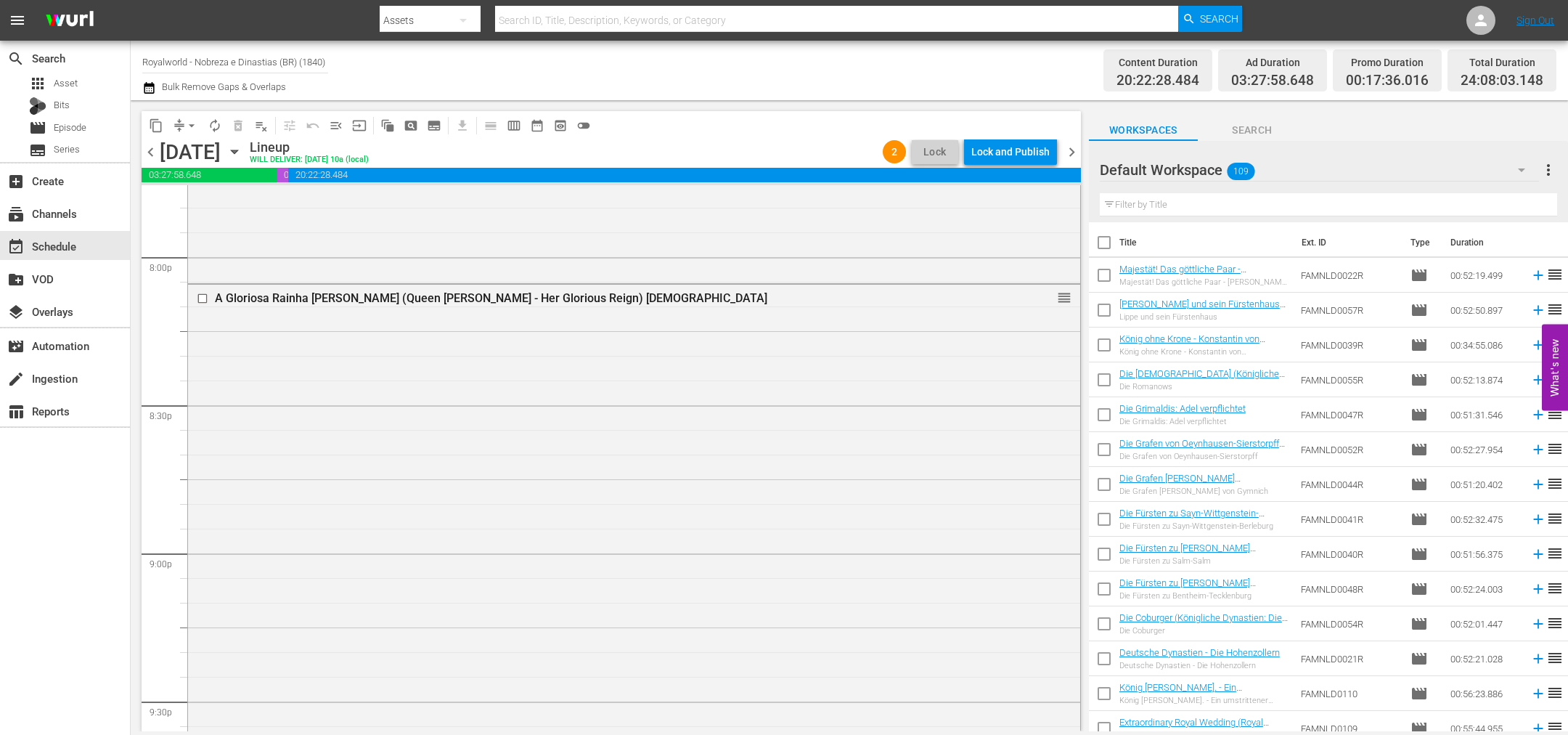
scroll to position [6716, 0]
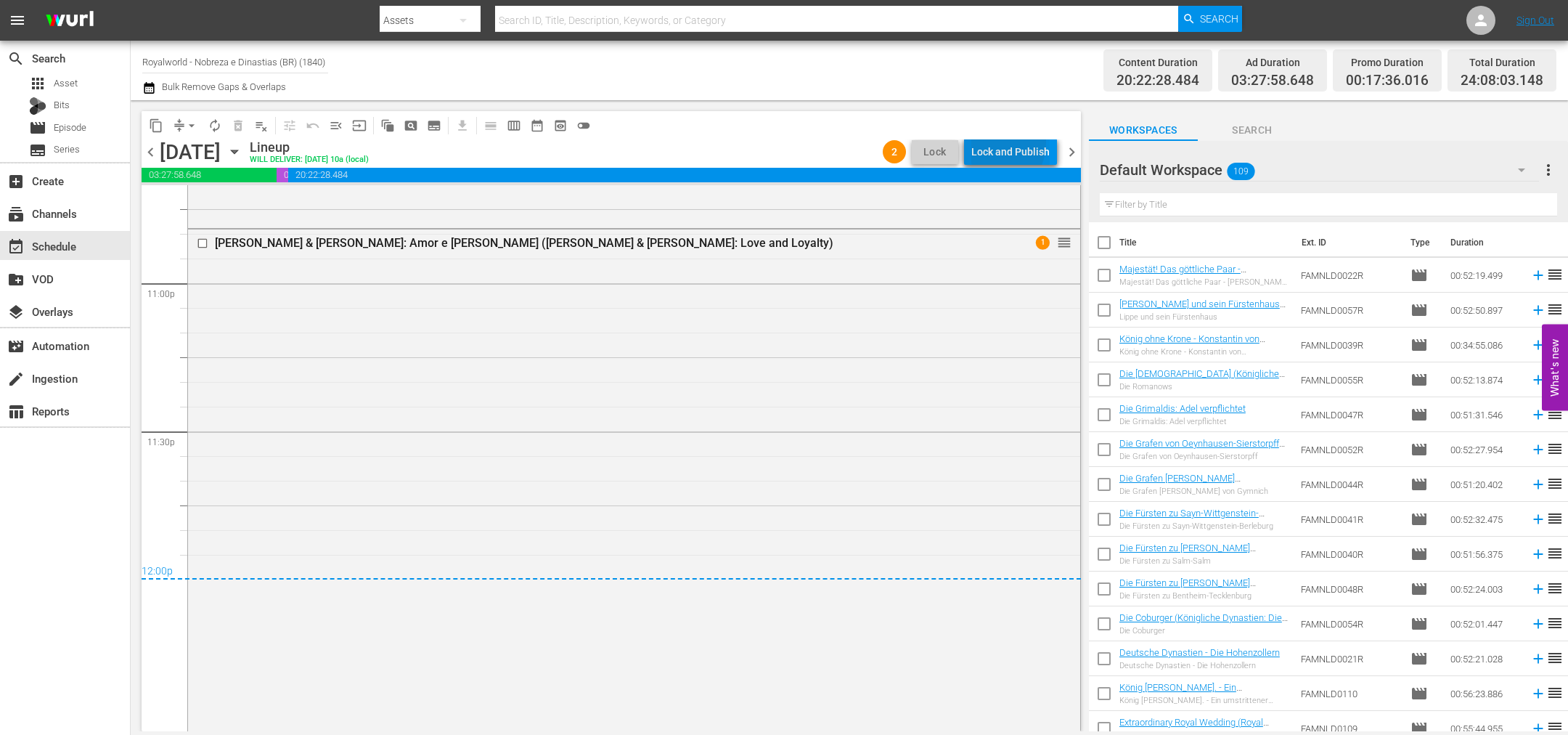
click at [994, 142] on div "Lock and Publish" at bounding box center [1010, 152] width 79 height 26
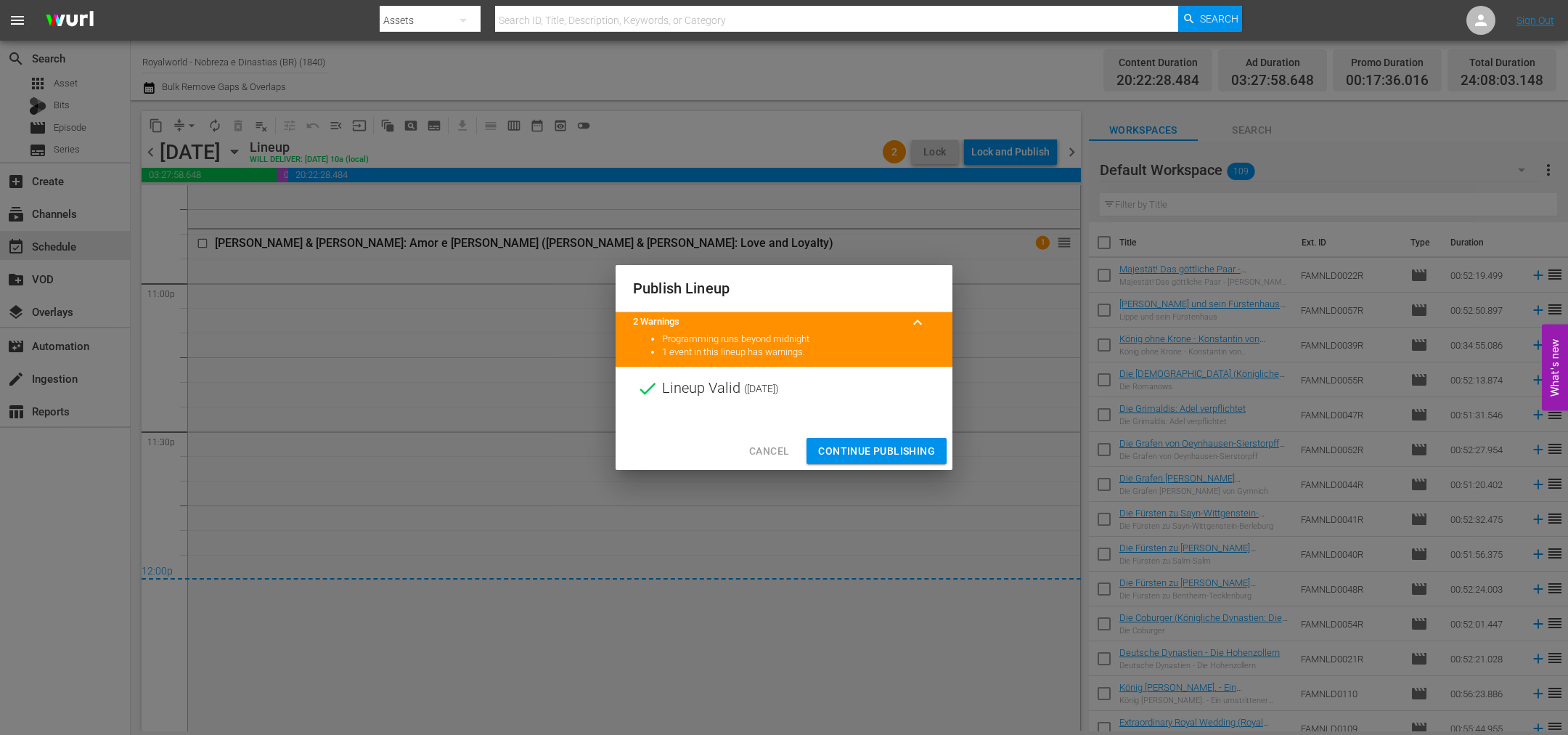
click at [907, 453] on span "Continue Publishing" at bounding box center [876, 451] width 117 height 18
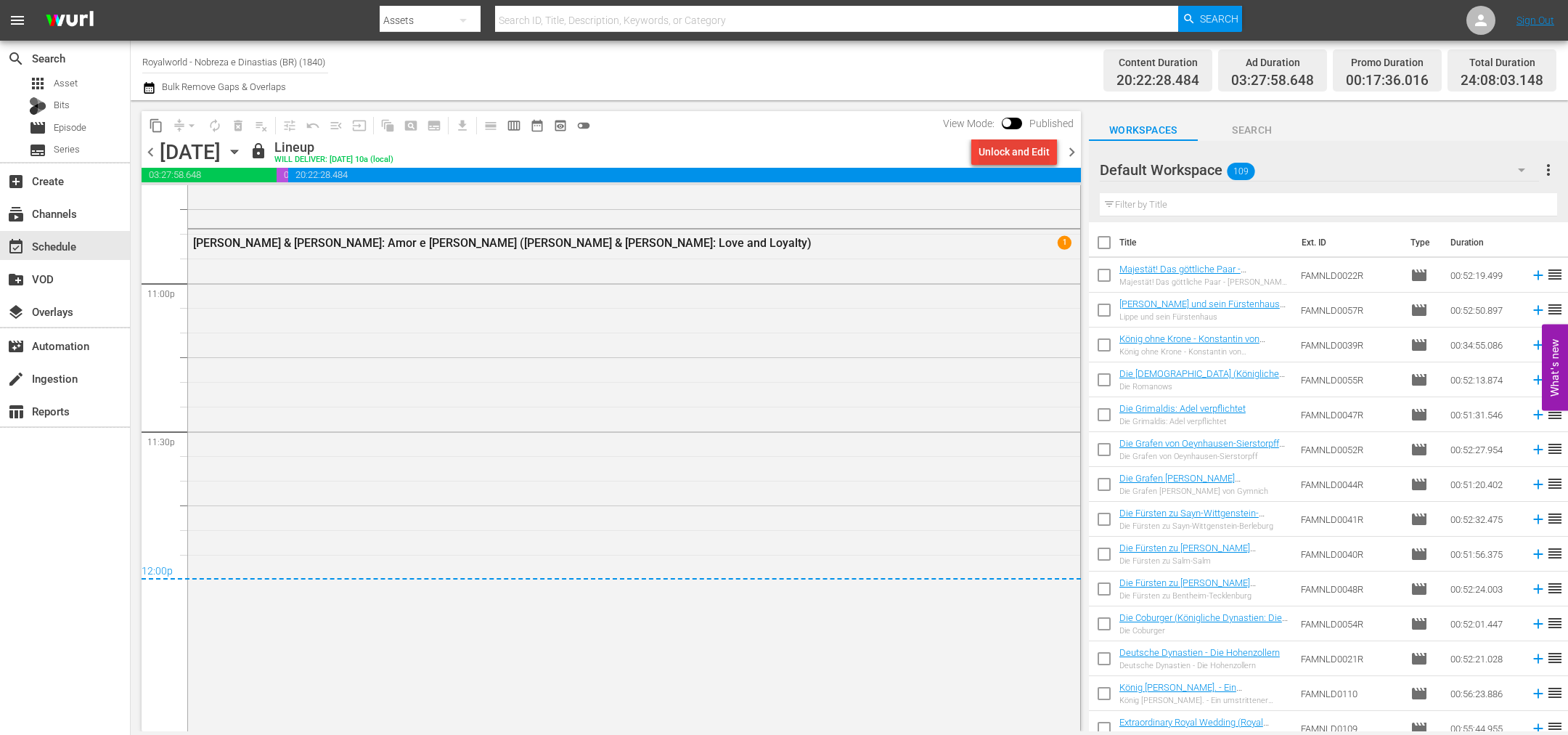
click at [998, 157] on div "Unlock and Edit" at bounding box center [1014, 152] width 71 height 26
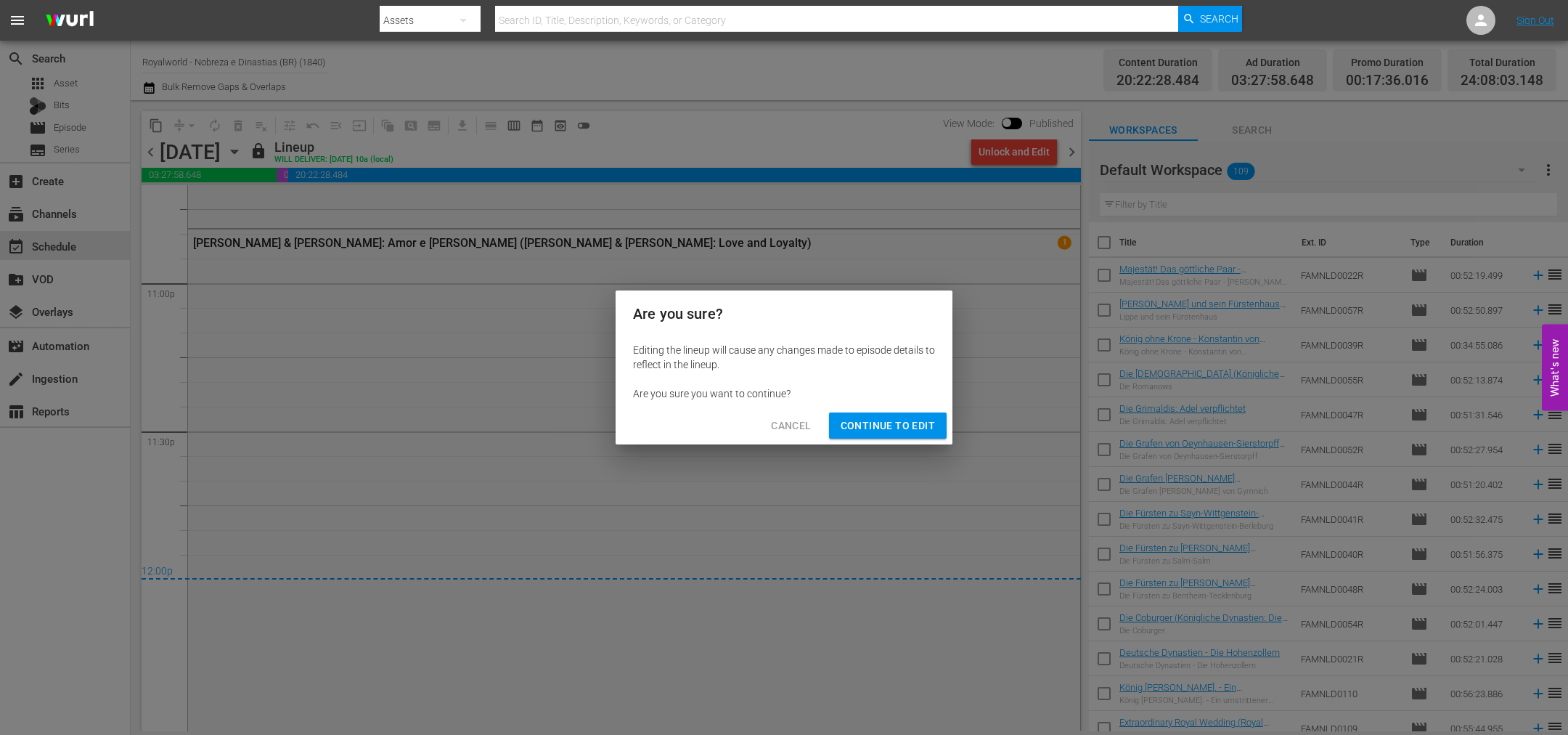
click at [871, 421] on span "Continue to Edit" at bounding box center [888, 426] width 95 height 18
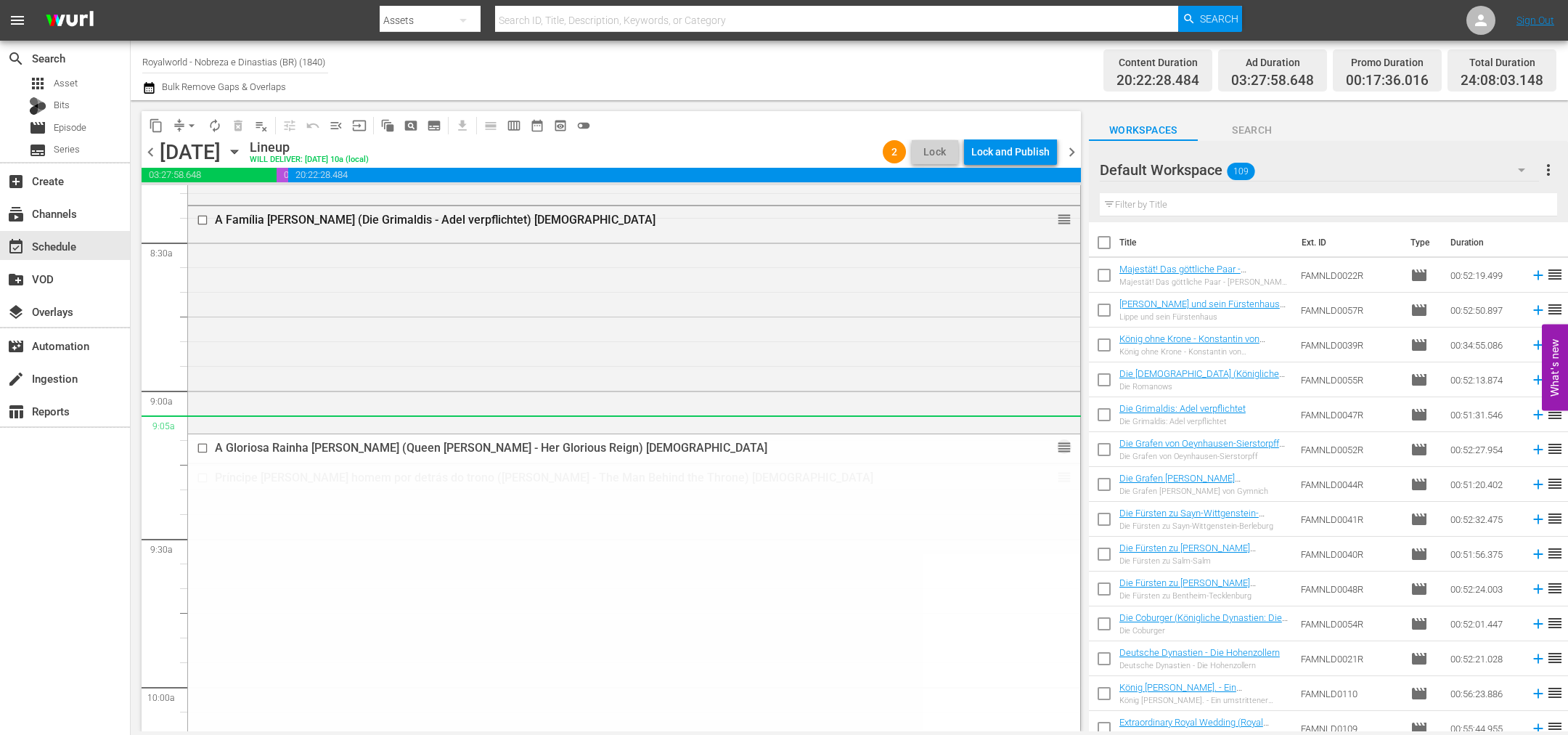
scroll to position [2264, 0]
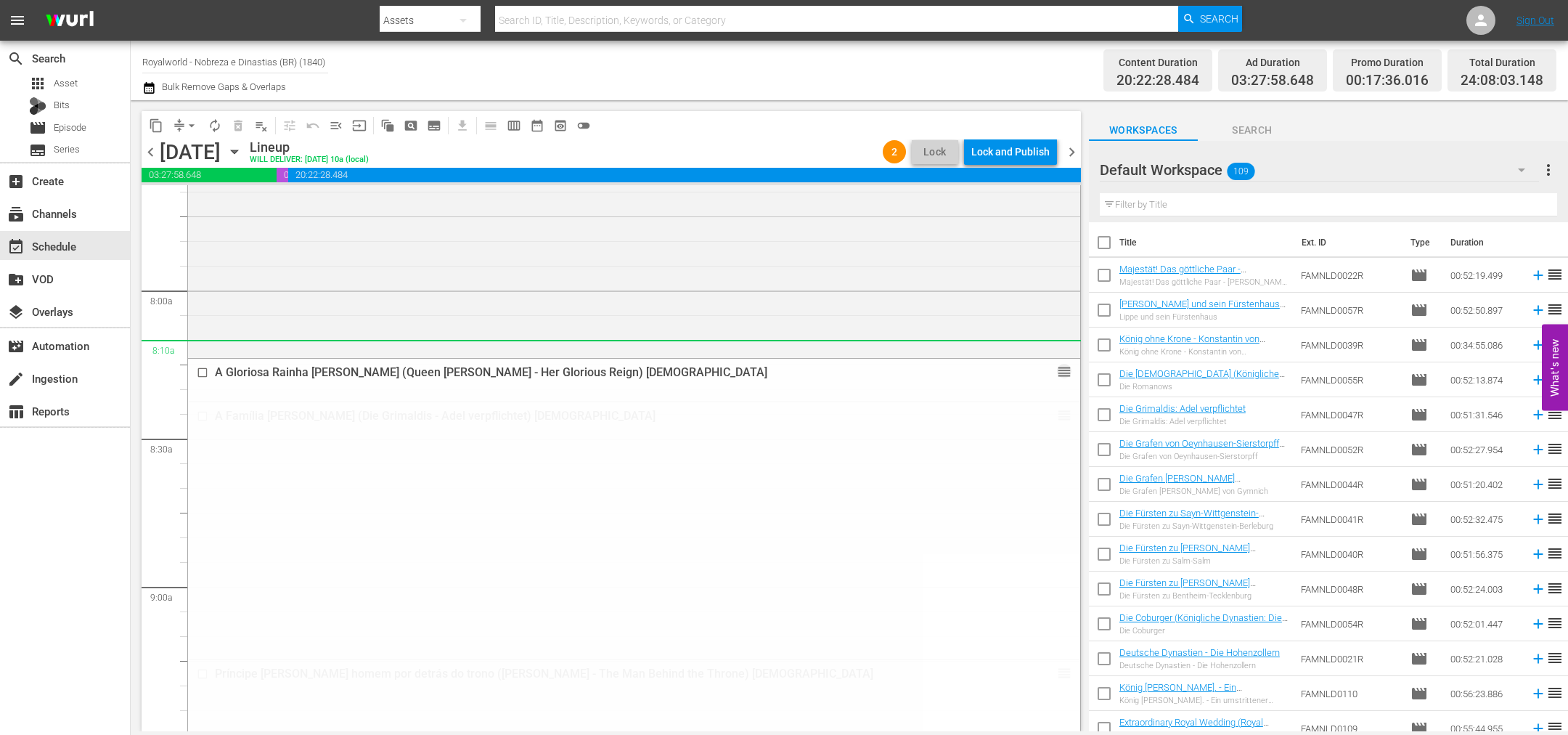
drag, startPoint x: 1052, startPoint y: 507, endPoint x: 945, endPoint y: 342, distance: 196.7
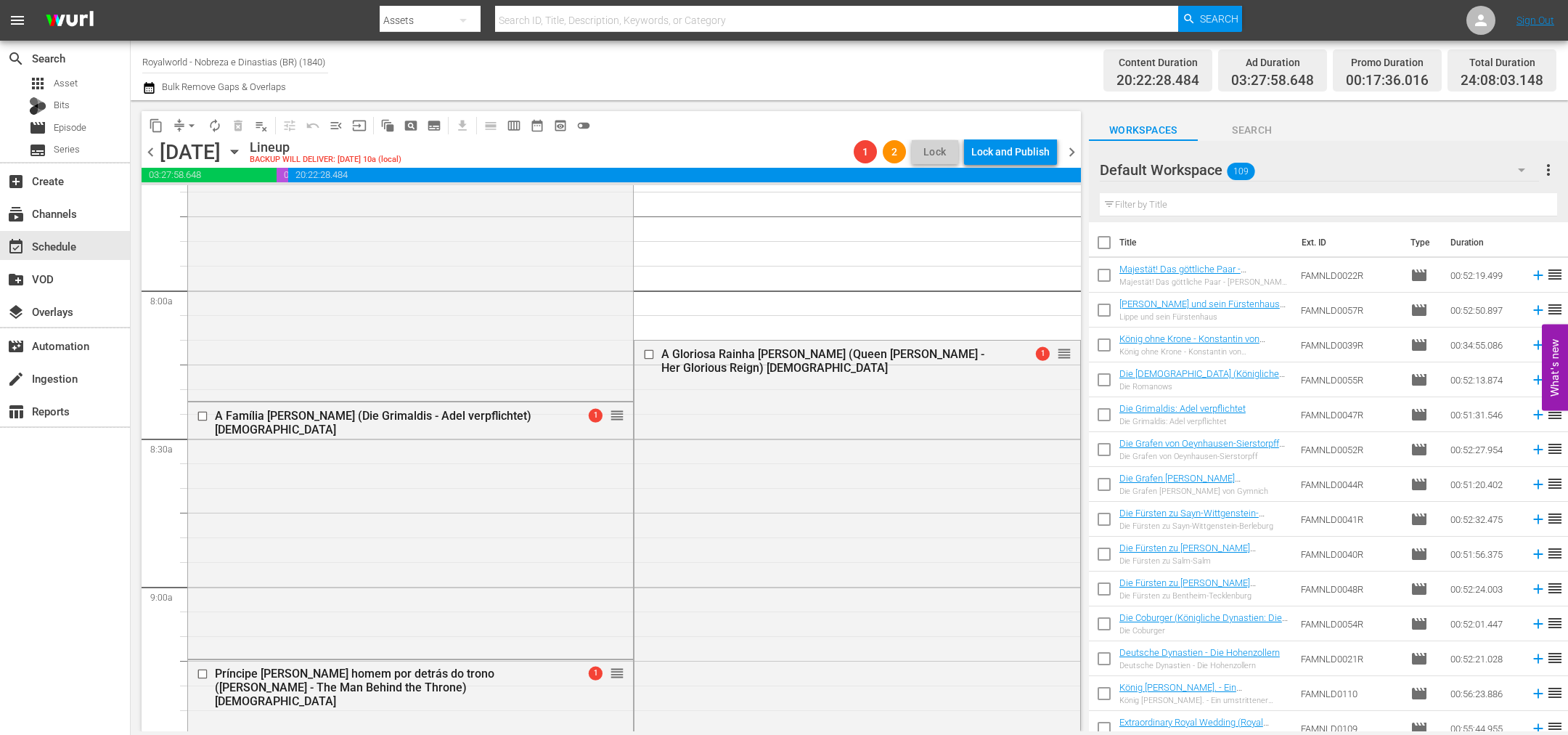
click at [1157, 198] on input "text" at bounding box center [1328, 205] width 457 height 23
paste input "Dinastias Reais: Os Romanovs (Königliche Dynastien: Die Romanows)"
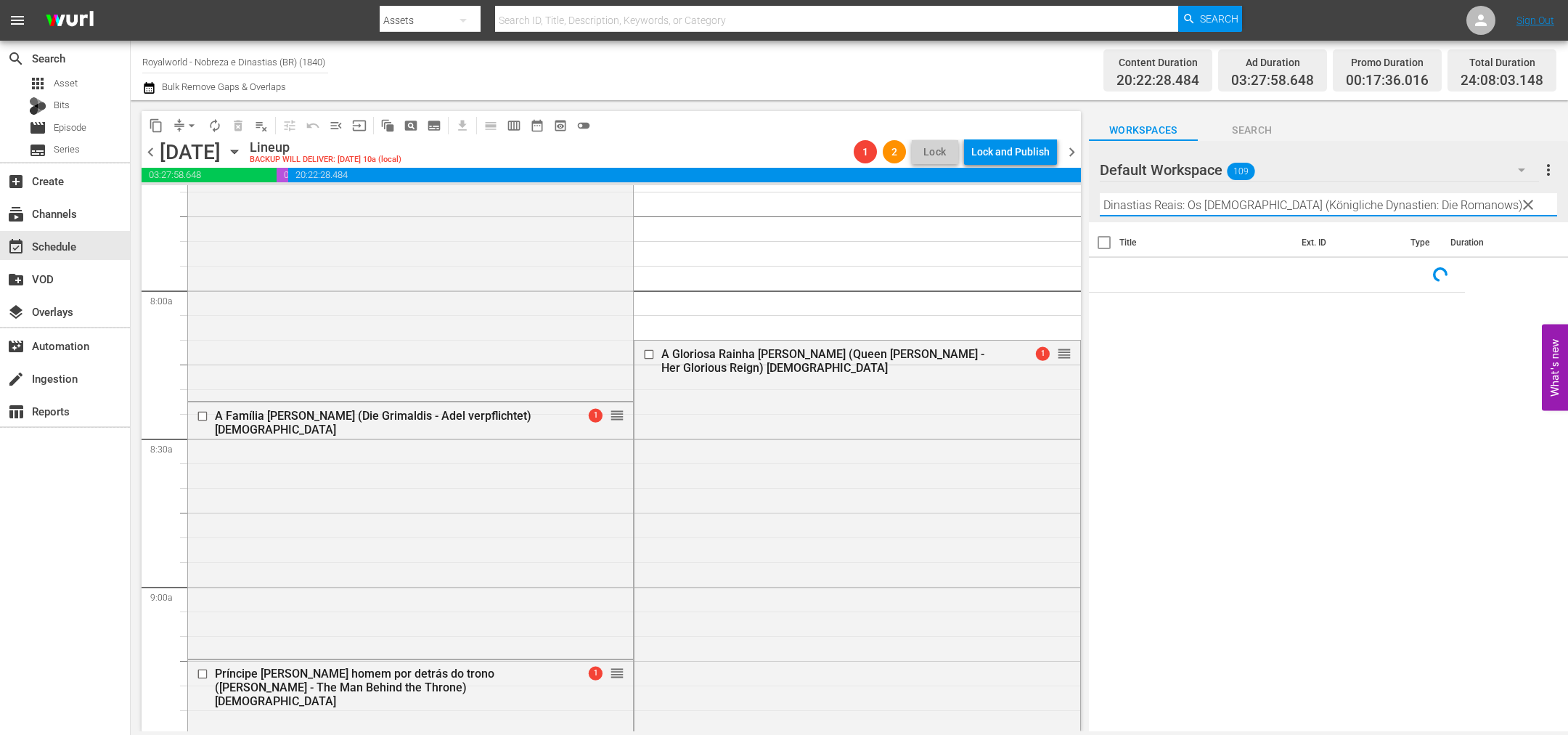
type input "Dinastias Reais: Os Romanovs (Königliche Dynastien: Die Romanows)"
drag, startPoint x: 1525, startPoint y: 205, endPoint x: 1404, endPoint y: 203, distance: 121.0
click at [1525, 204] on span "clear" at bounding box center [1528, 205] width 18 height 18
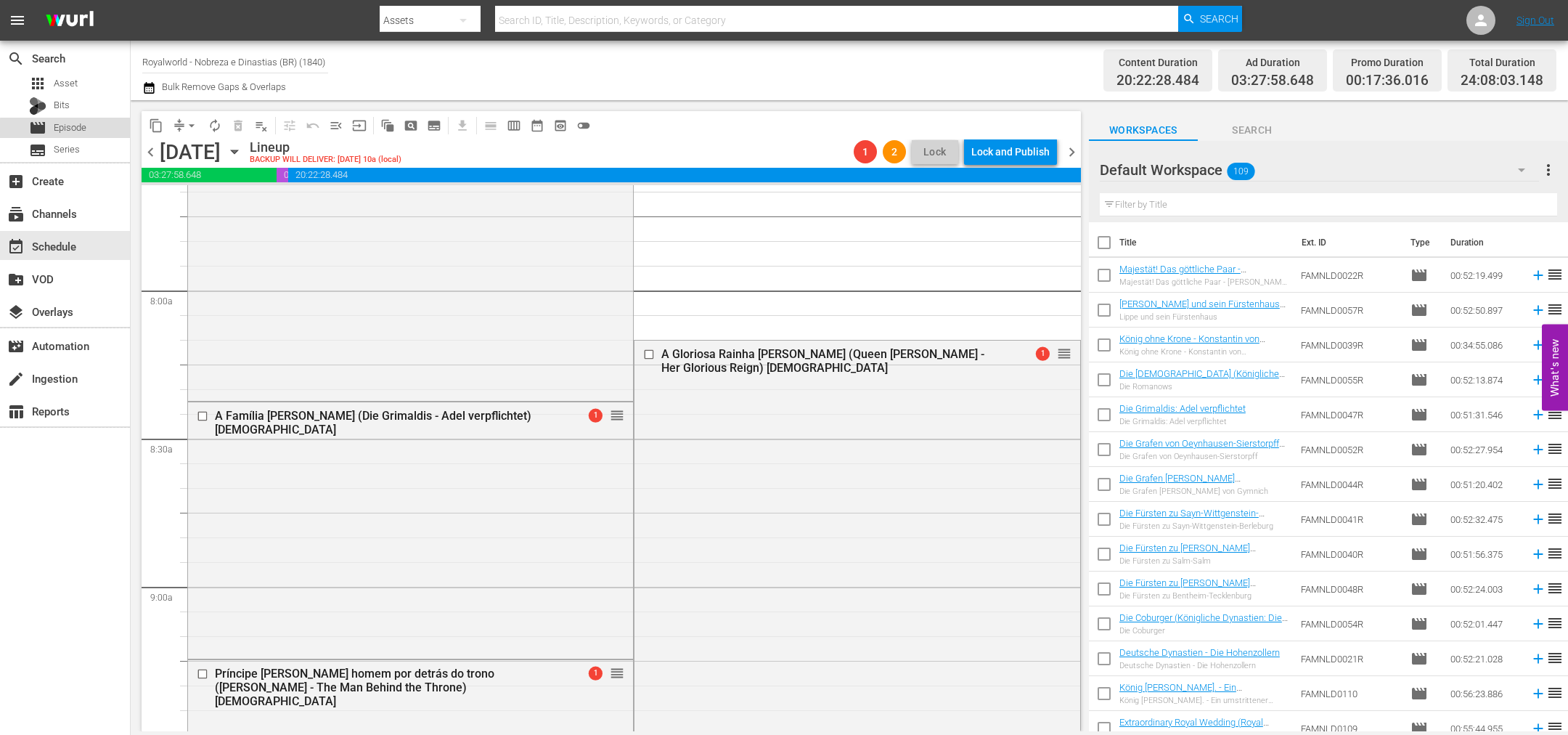
click at [90, 131] on div "movie Episode" at bounding box center [65, 128] width 130 height 21
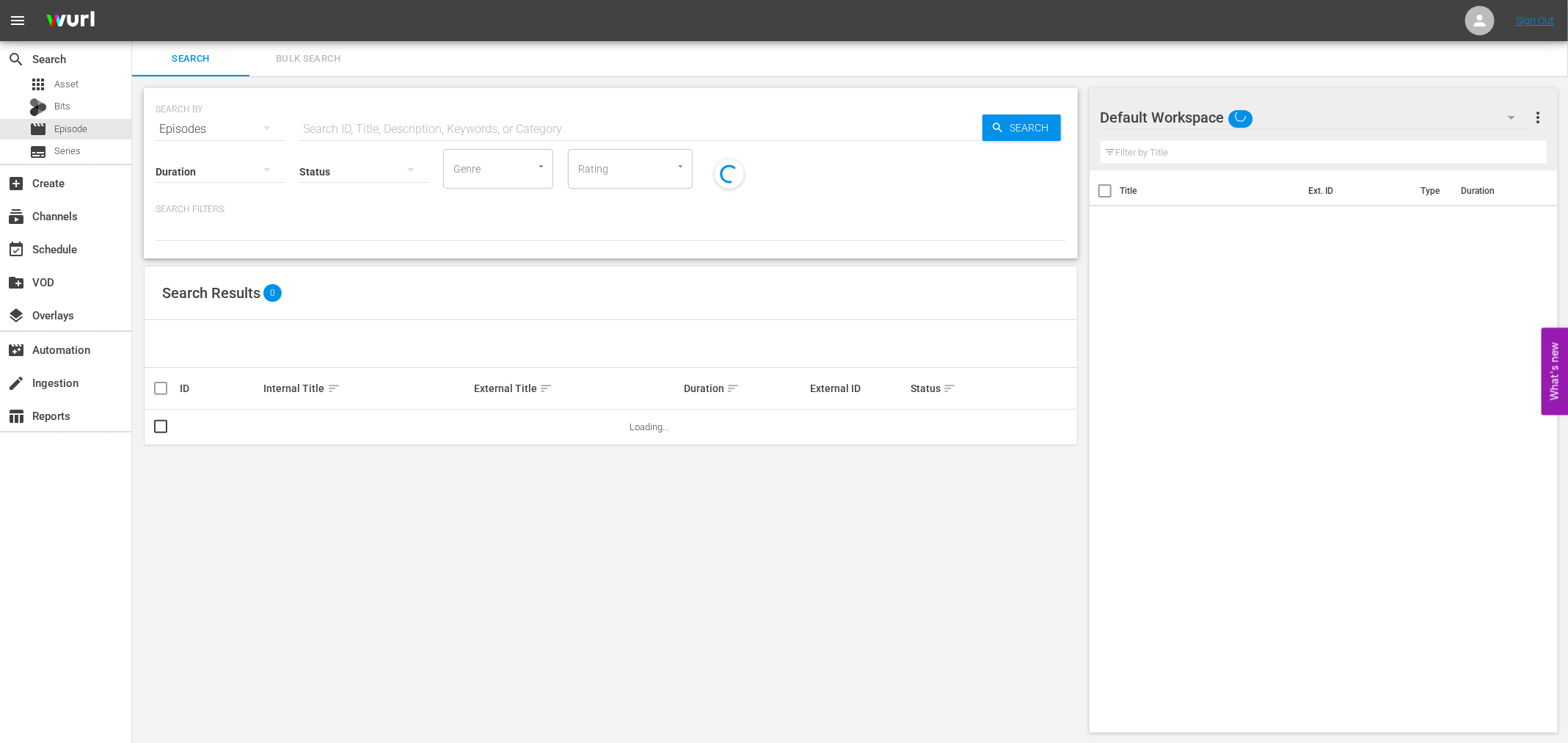
click at [401, 120] on input "text" at bounding box center [640, 128] width 683 height 35
paste input "Dinastias Reais: Os Romanovs (Königliche Dynastien: Die Romanows)"
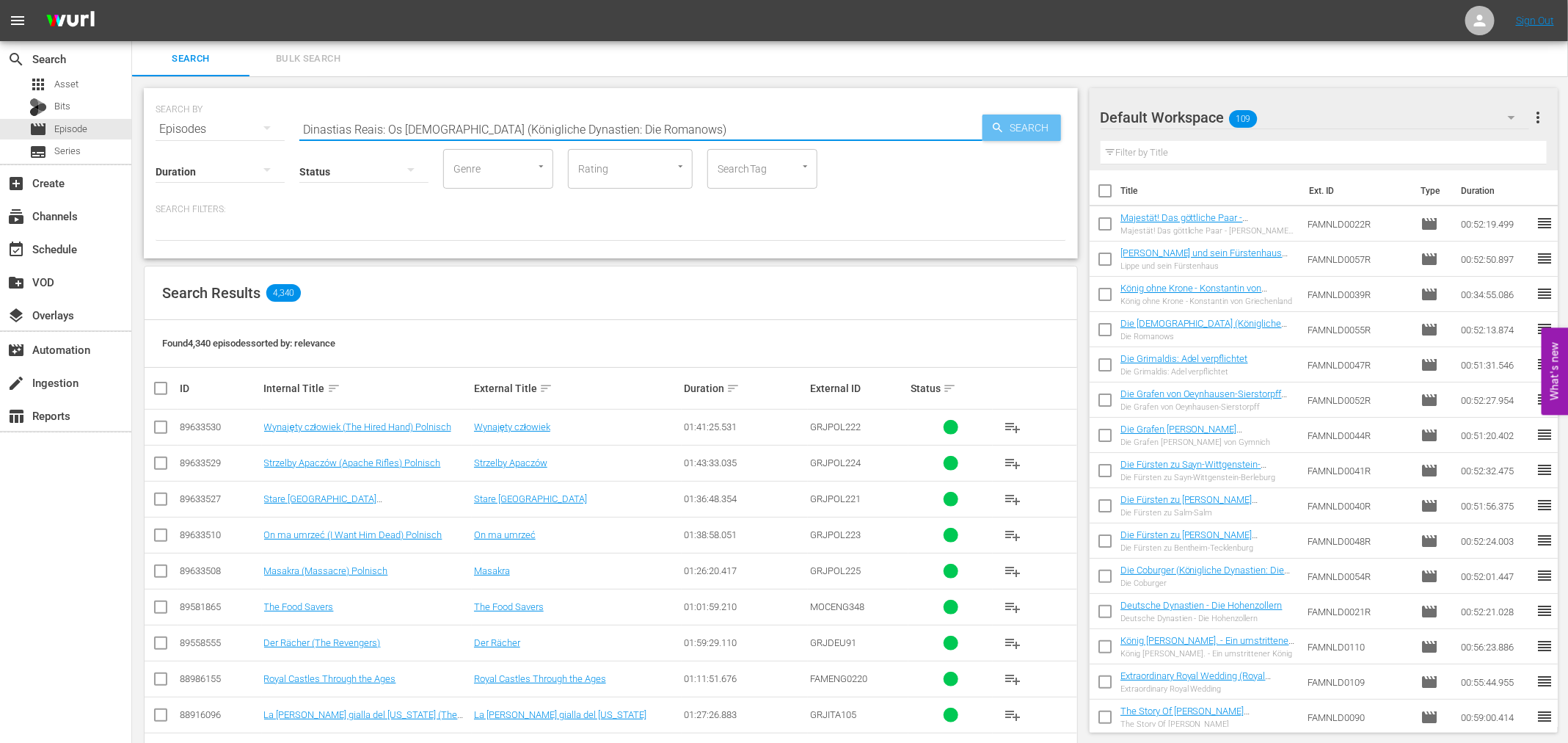
type input "Dinastias Reais: Os Romanovs (Königliche Dynastien: Die Romanows)"
click at [1020, 114] on span "Search" at bounding box center [1033, 128] width 56 height 27
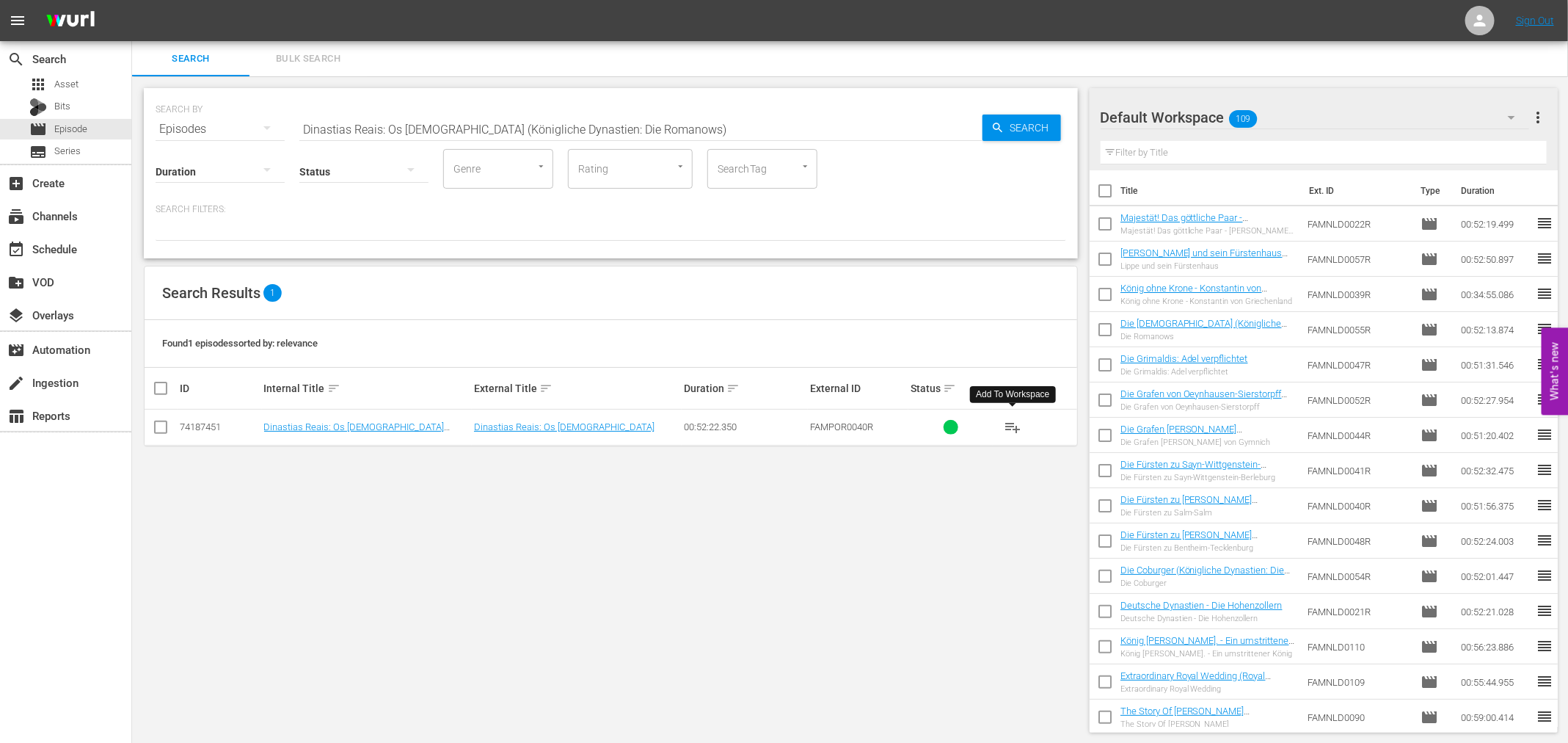
click at [1016, 430] on span "playlist_add" at bounding box center [1013, 428] width 18 height 18
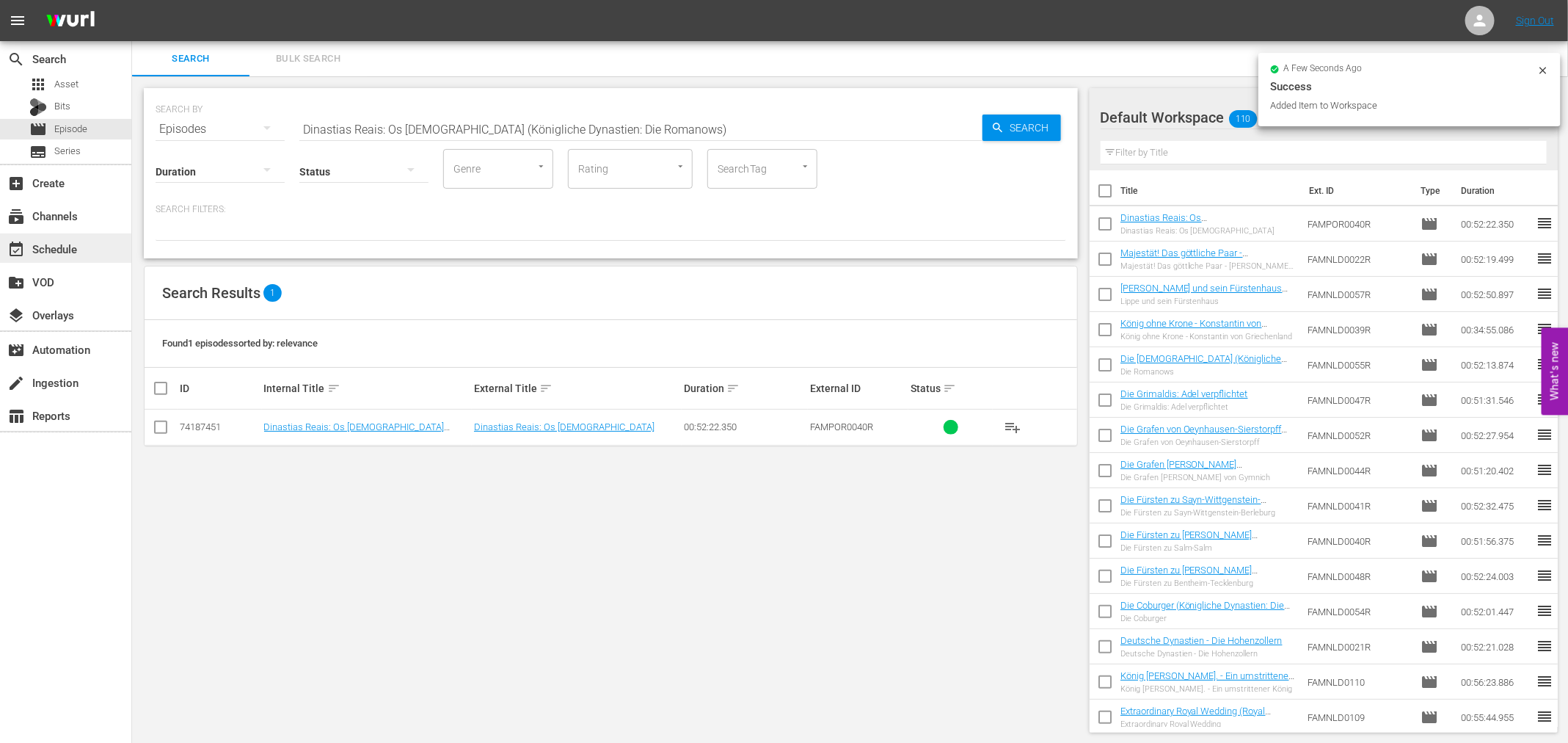
click at [88, 255] on div "event_available Schedule" at bounding box center [65, 248] width 131 height 30
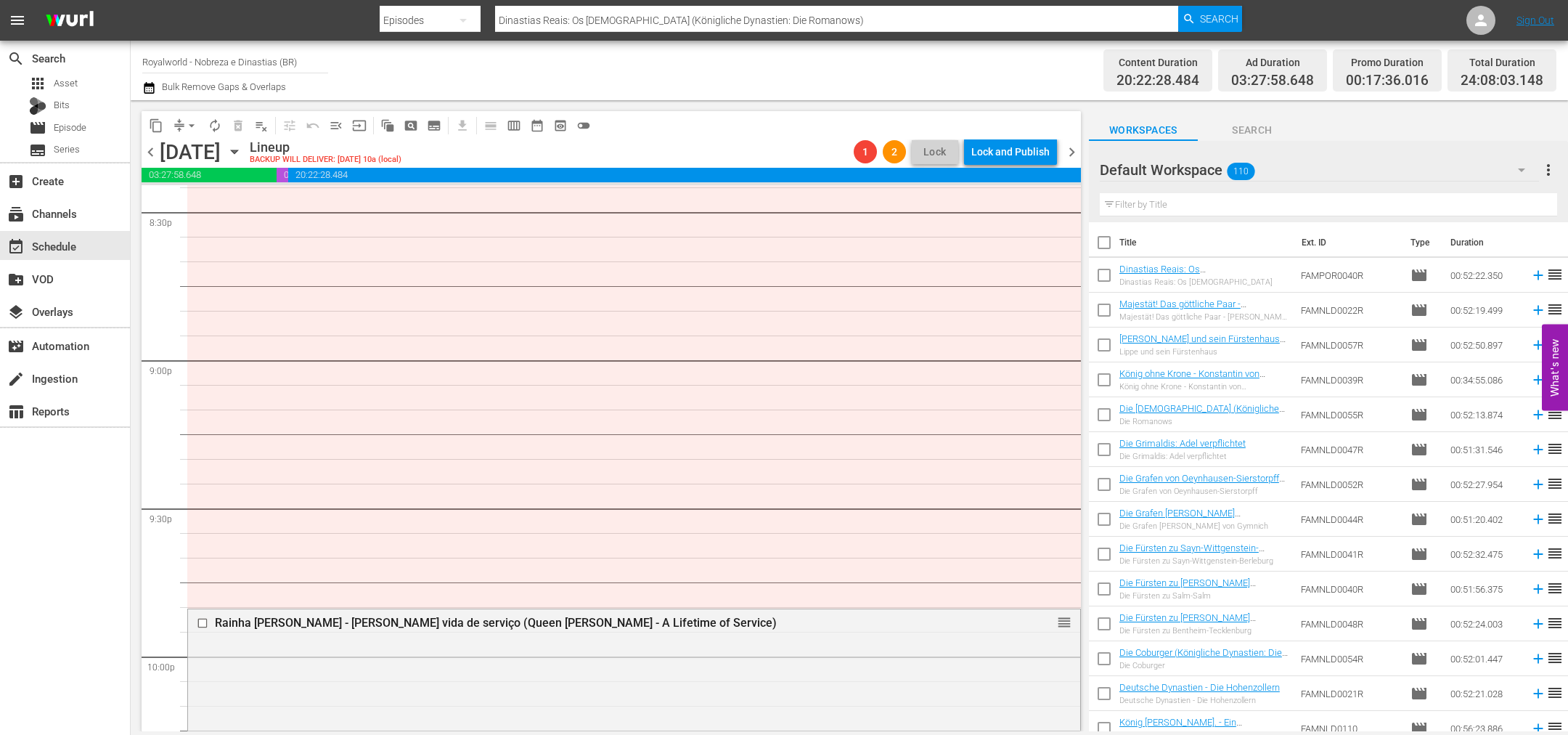
scroll to position [6023, 0]
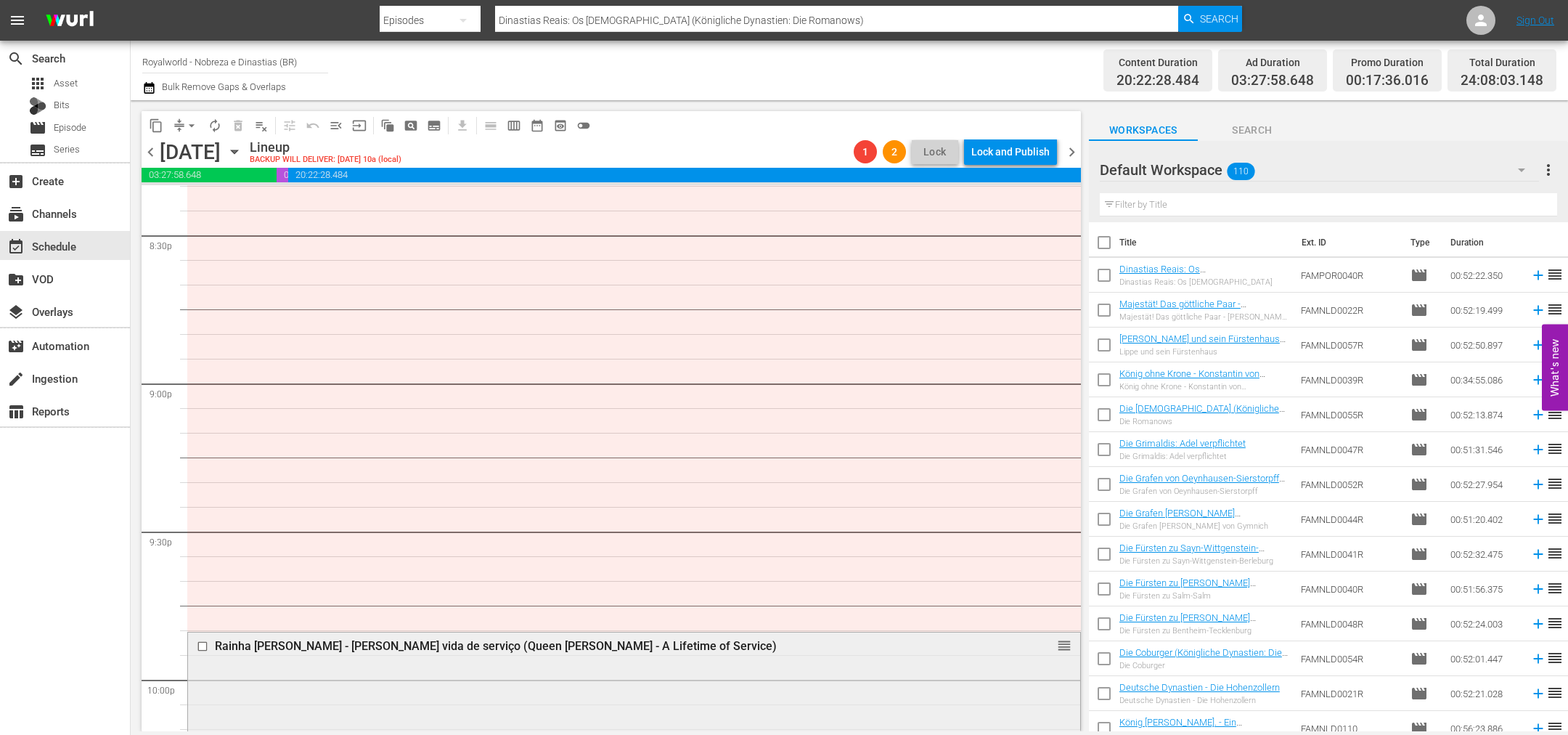
click at [204, 644] on input "checkbox" at bounding box center [204, 646] width 15 height 12
click at [239, 120] on span "delete_forever_outlined" at bounding box center [238, 126] width 15 height 15
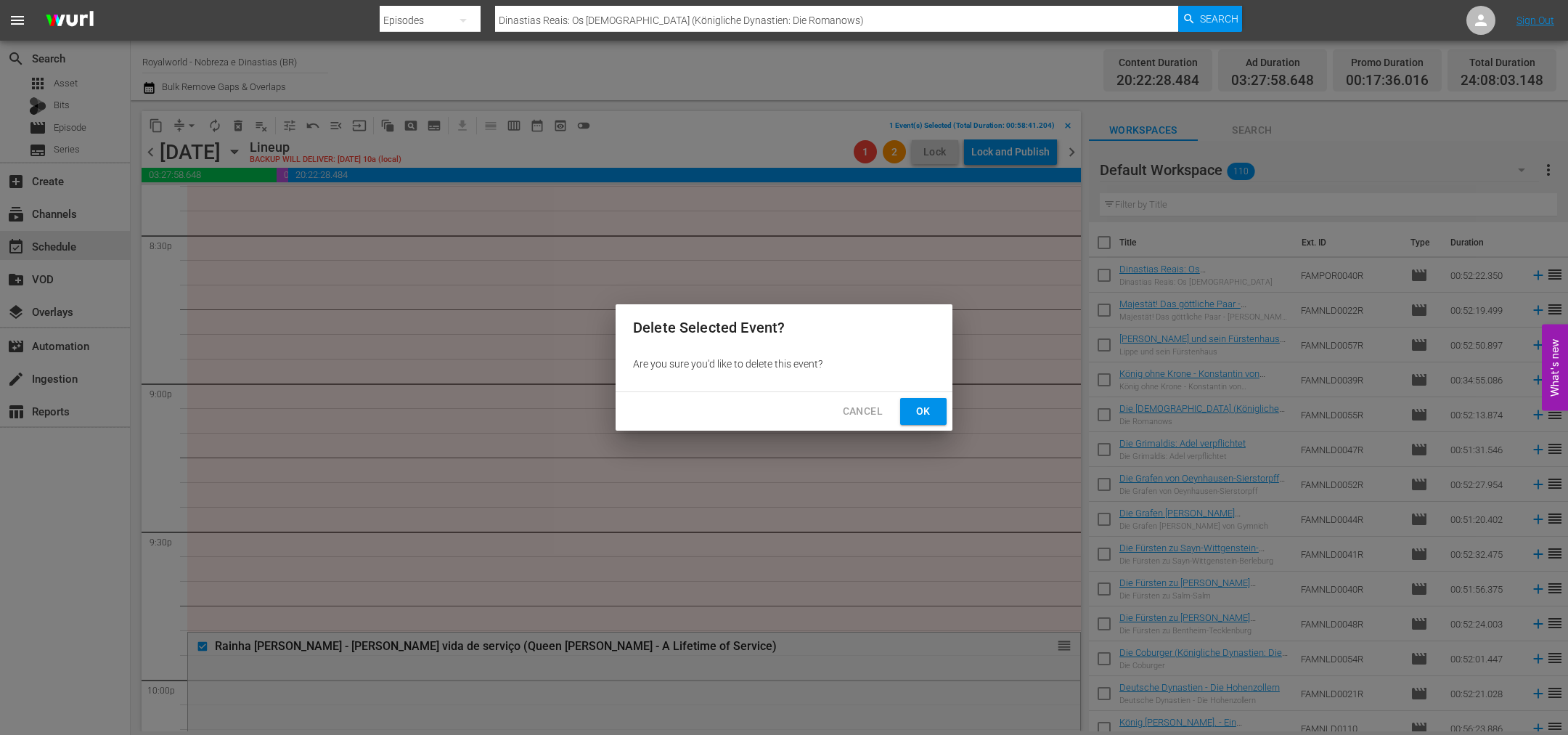
click at [921, 413] on span "Ok" at bounding box center [923, 411] width 23 height 18
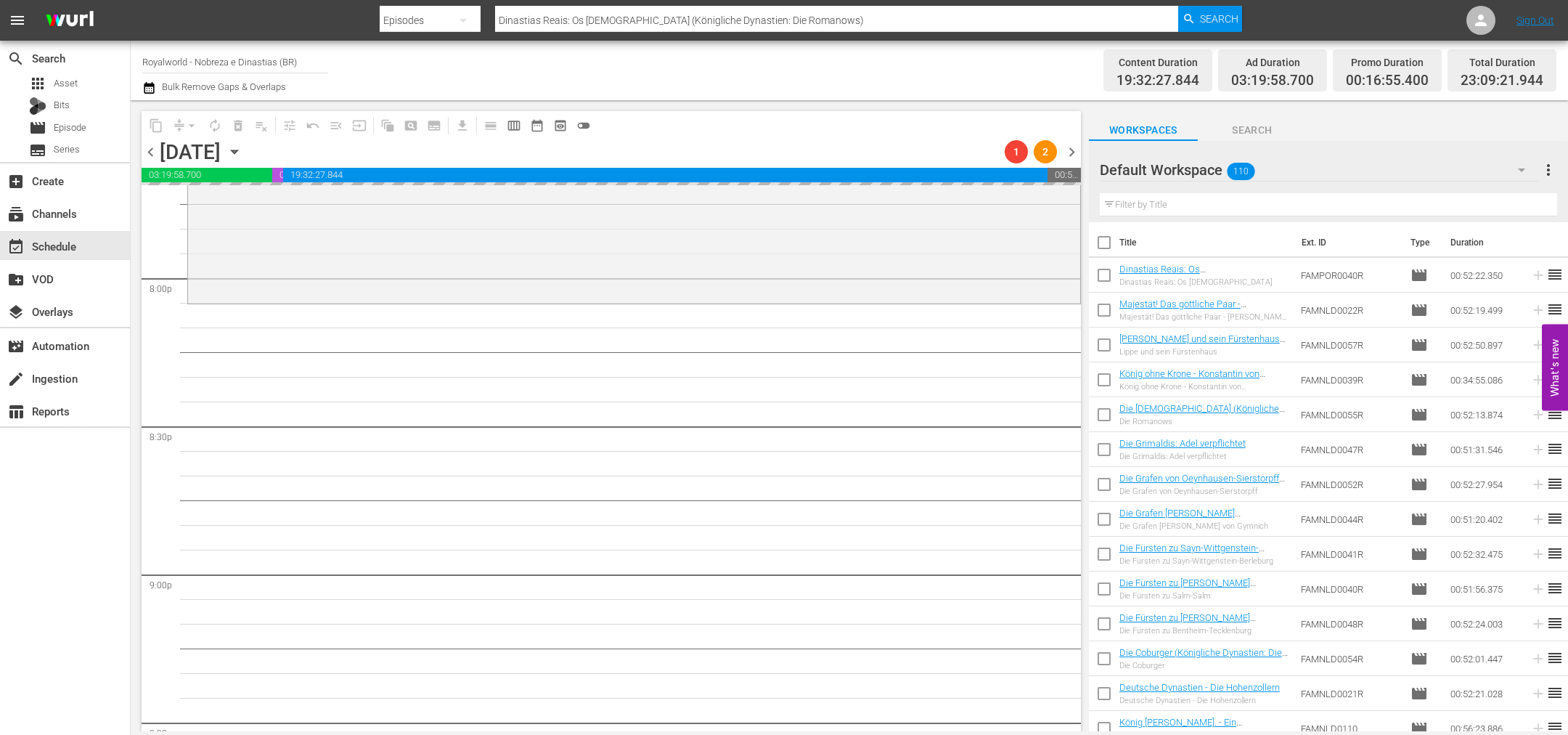
scroll to position [5696, 0]
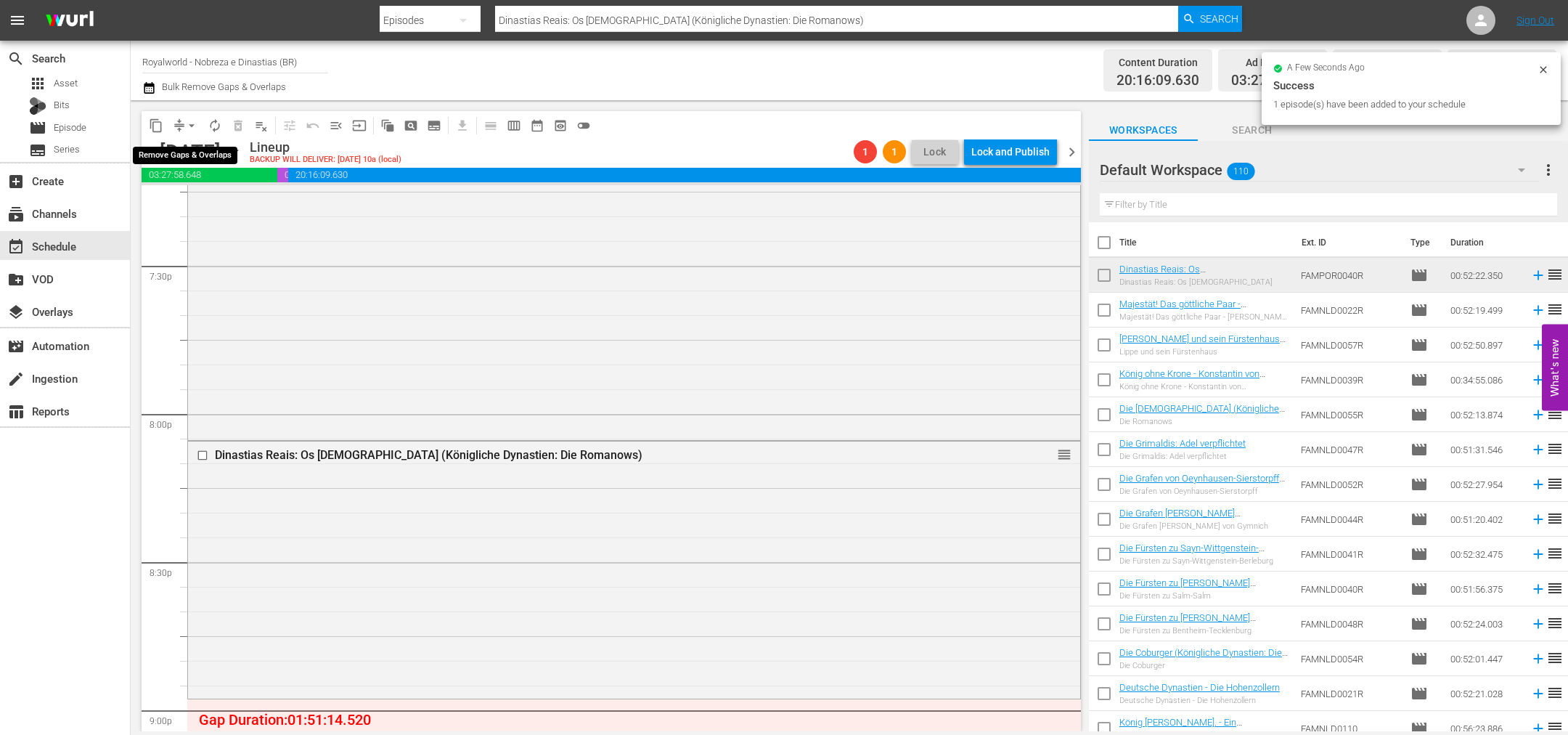
drag, startPoint x: 198, startPoint y: 120, endPoint x: 194, endPoint y: 135, distance: 15.5
click at [198, 122] on span "arrow_drop_down" at bounding box center [192, 126] width 15 height 15
click at [200, 203] on li "Align to End of Previous Day" at bounding box center [192, 202] width 153 height 24
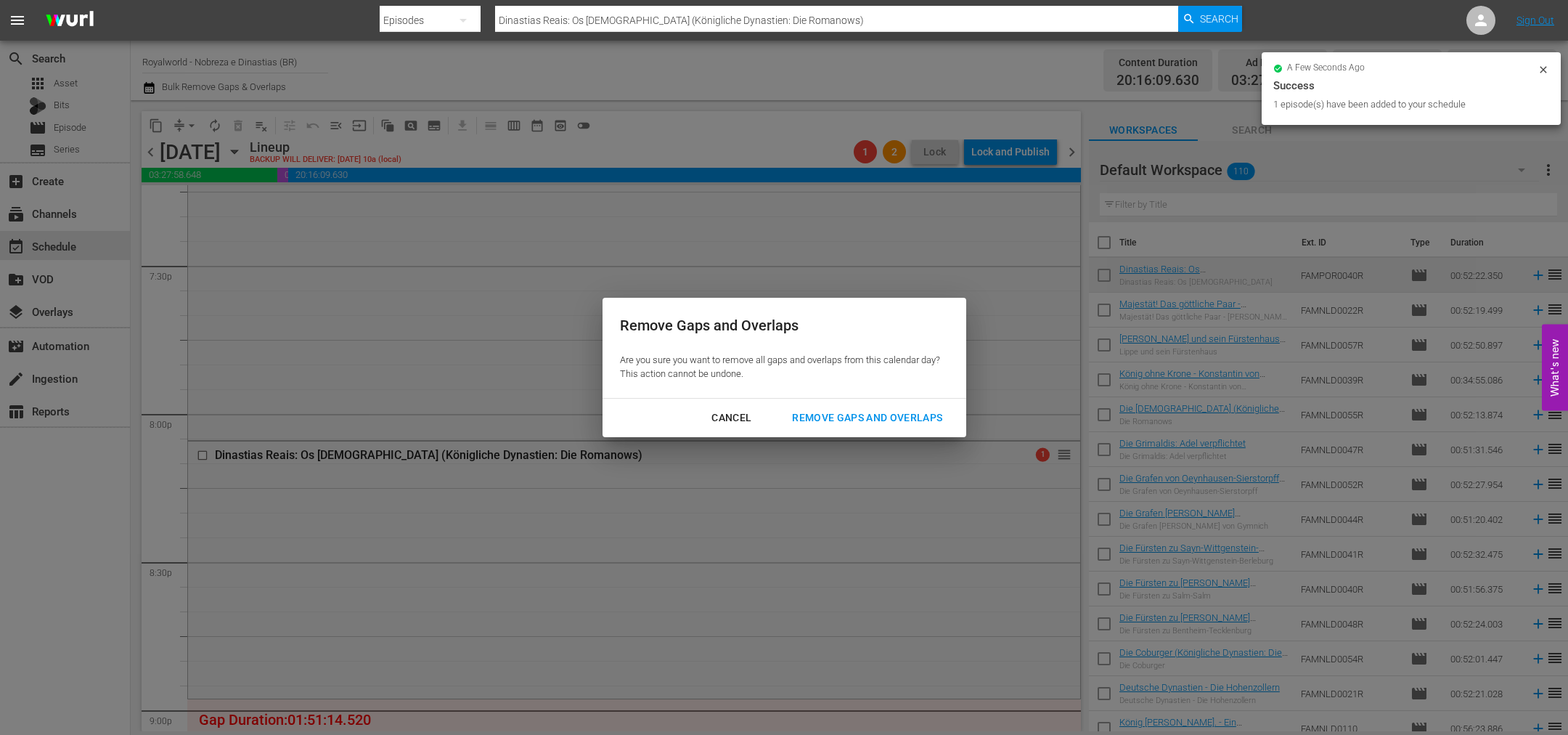
click at [884, 418] on div "Remove Gaps and Overlaps" at bounding box center [867, 418] width 173 height 18
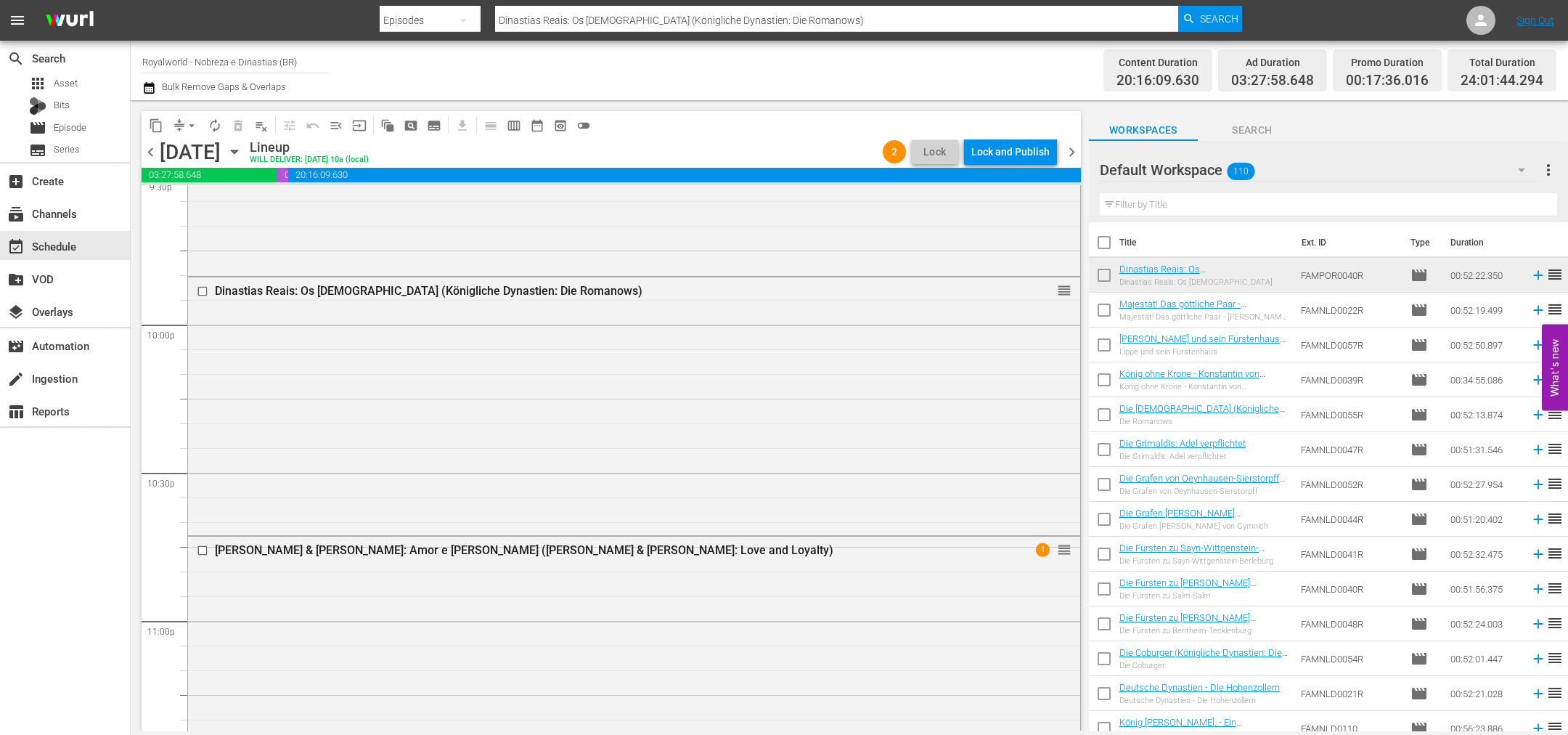
scroll to position [6685, 0]
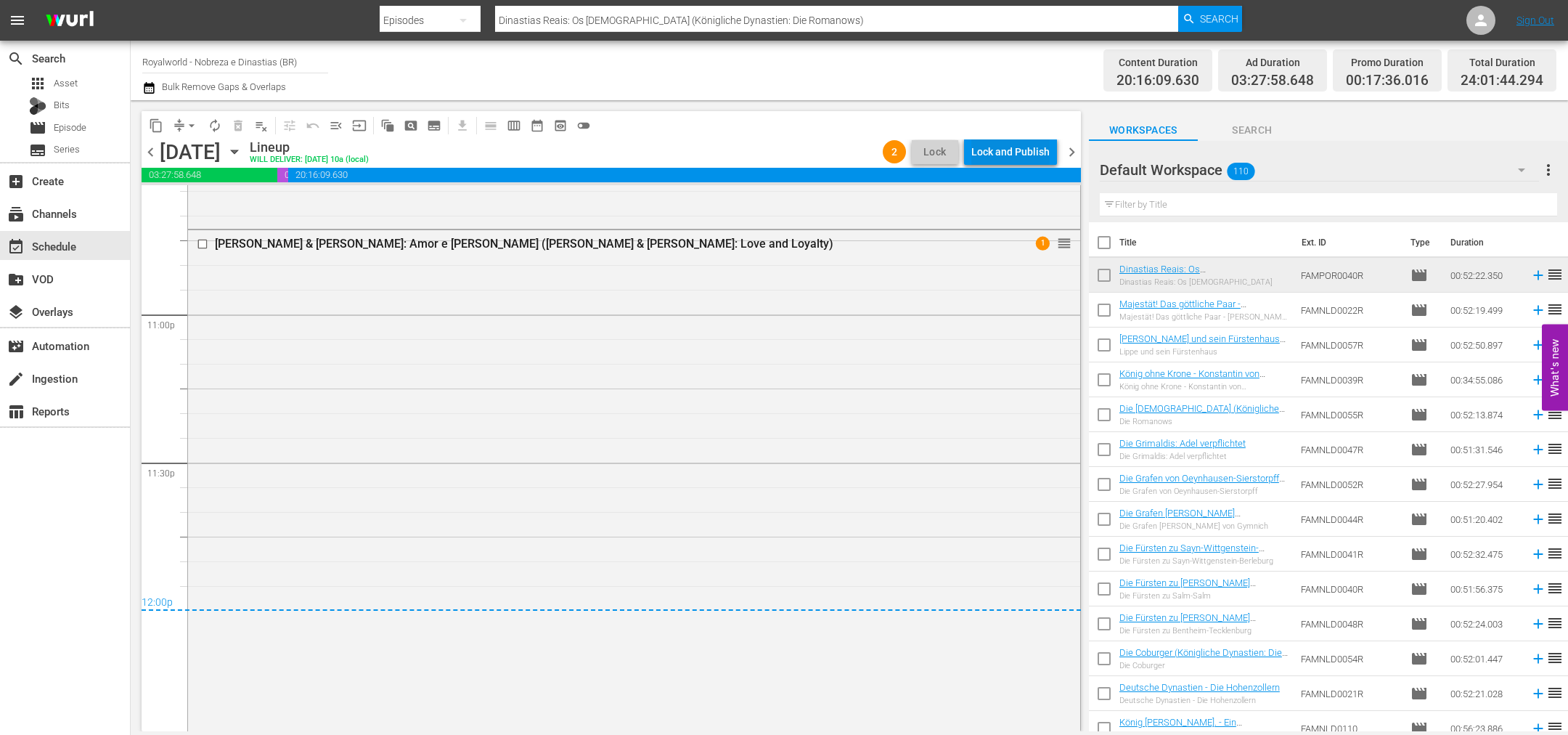
click at [1010, 141] on div "Lock and Publish" at bounding box center [1010, 152] width 79 height 26
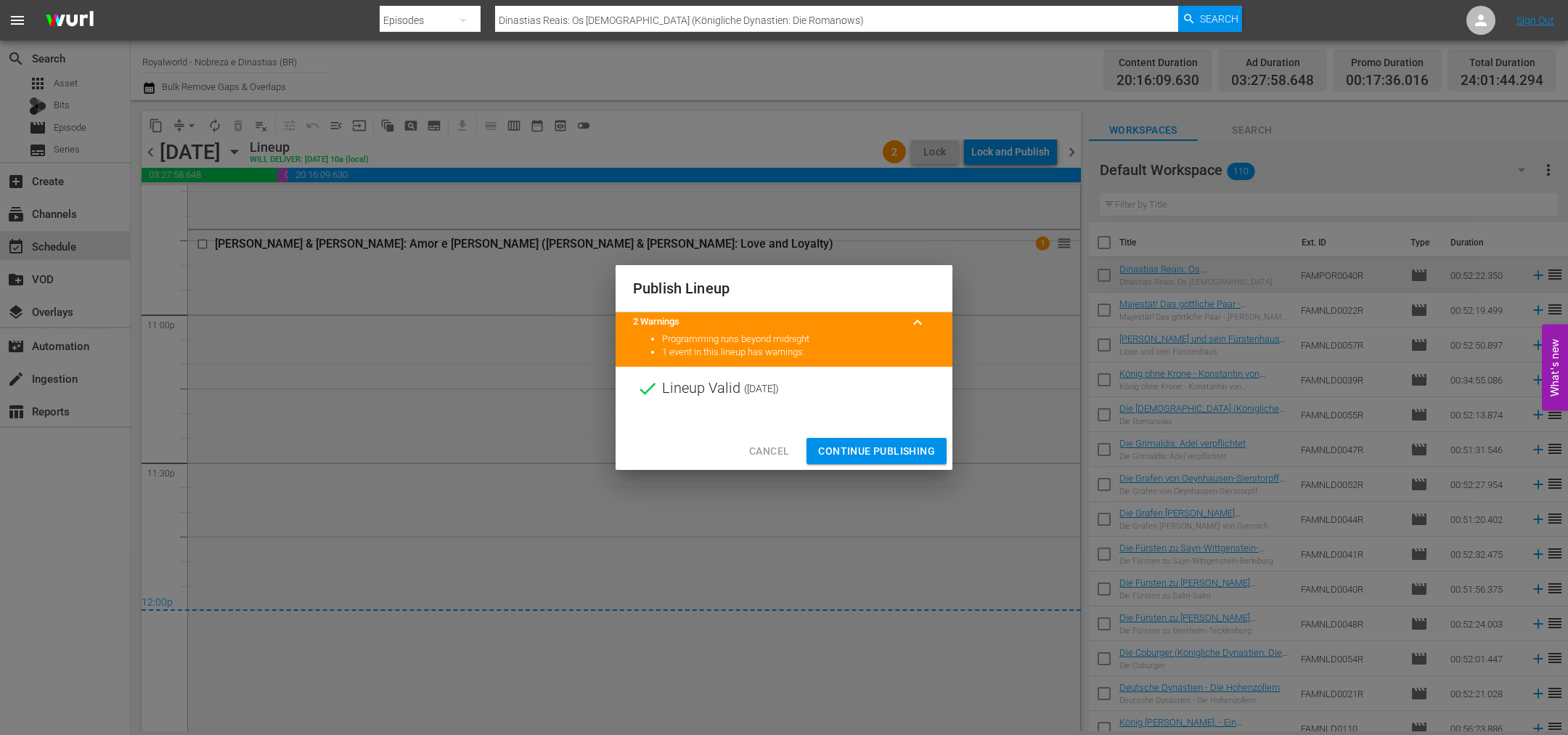
click at [870, 452] on span "Continue Publishing" at bounding box center [876, 451] width 117 height 18
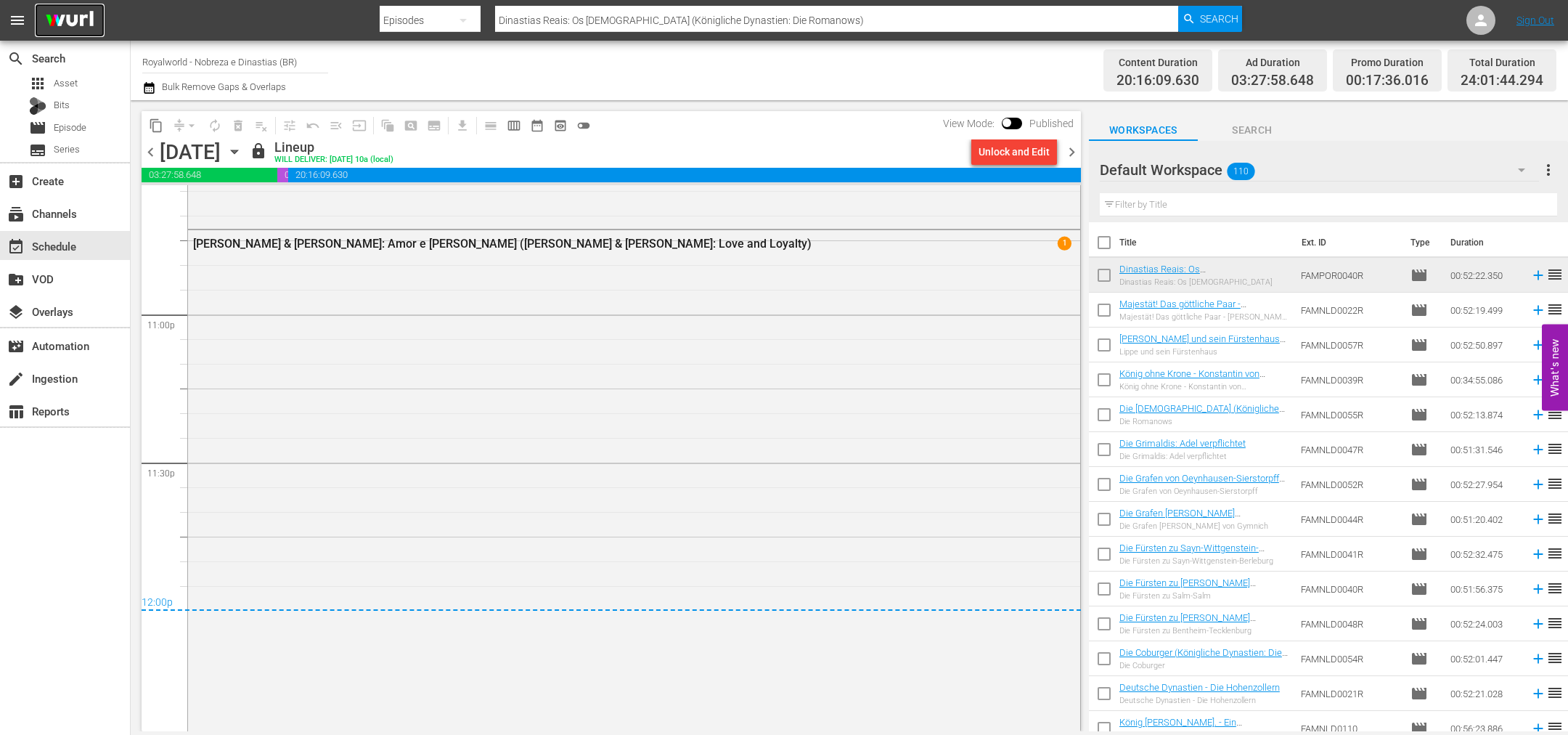
click at [85, 21] on img at bounding box center [69, 21] width 70 height 34
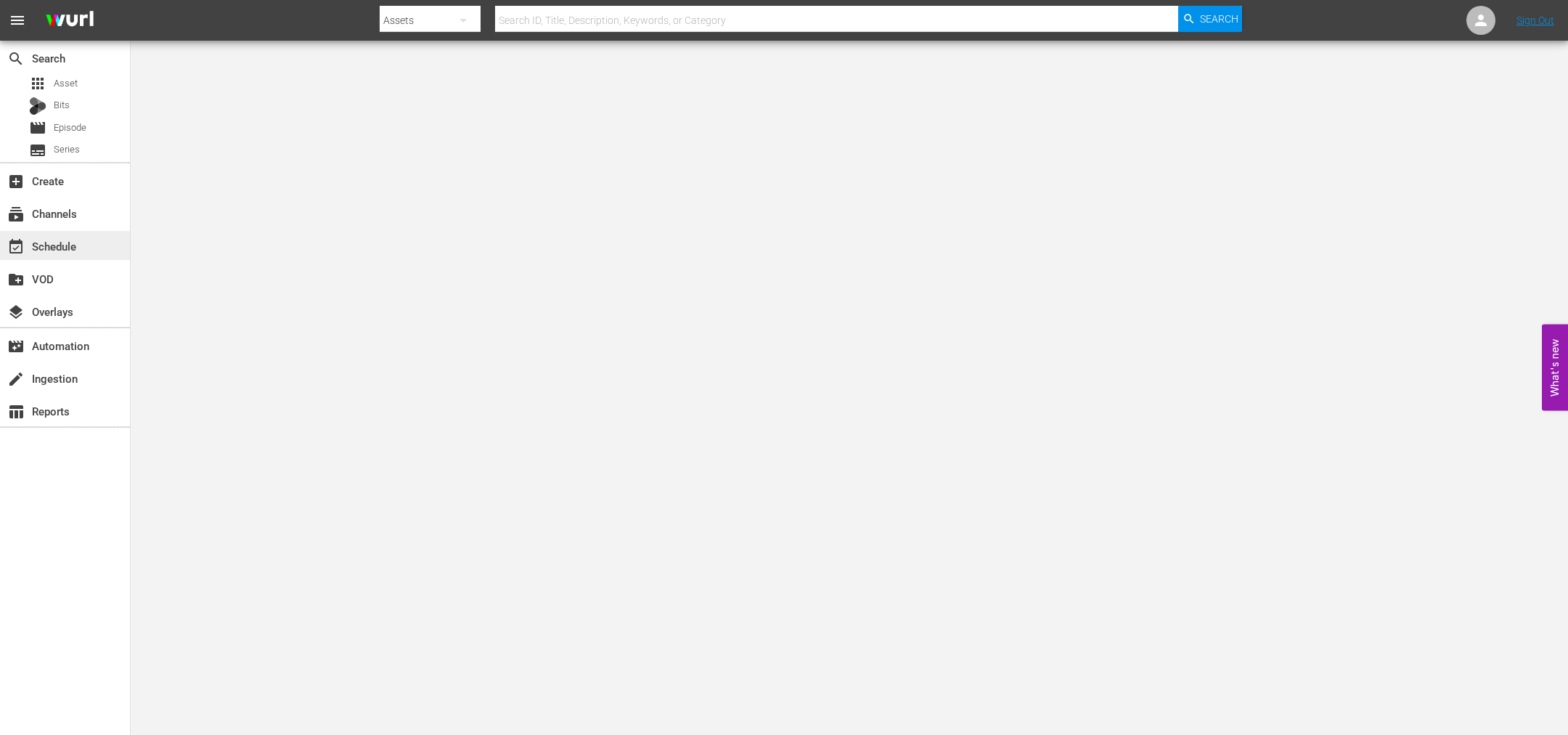
click at [86, 244] on div "event_available Schedule" at bounding box center [65, 245] width 130 height 29
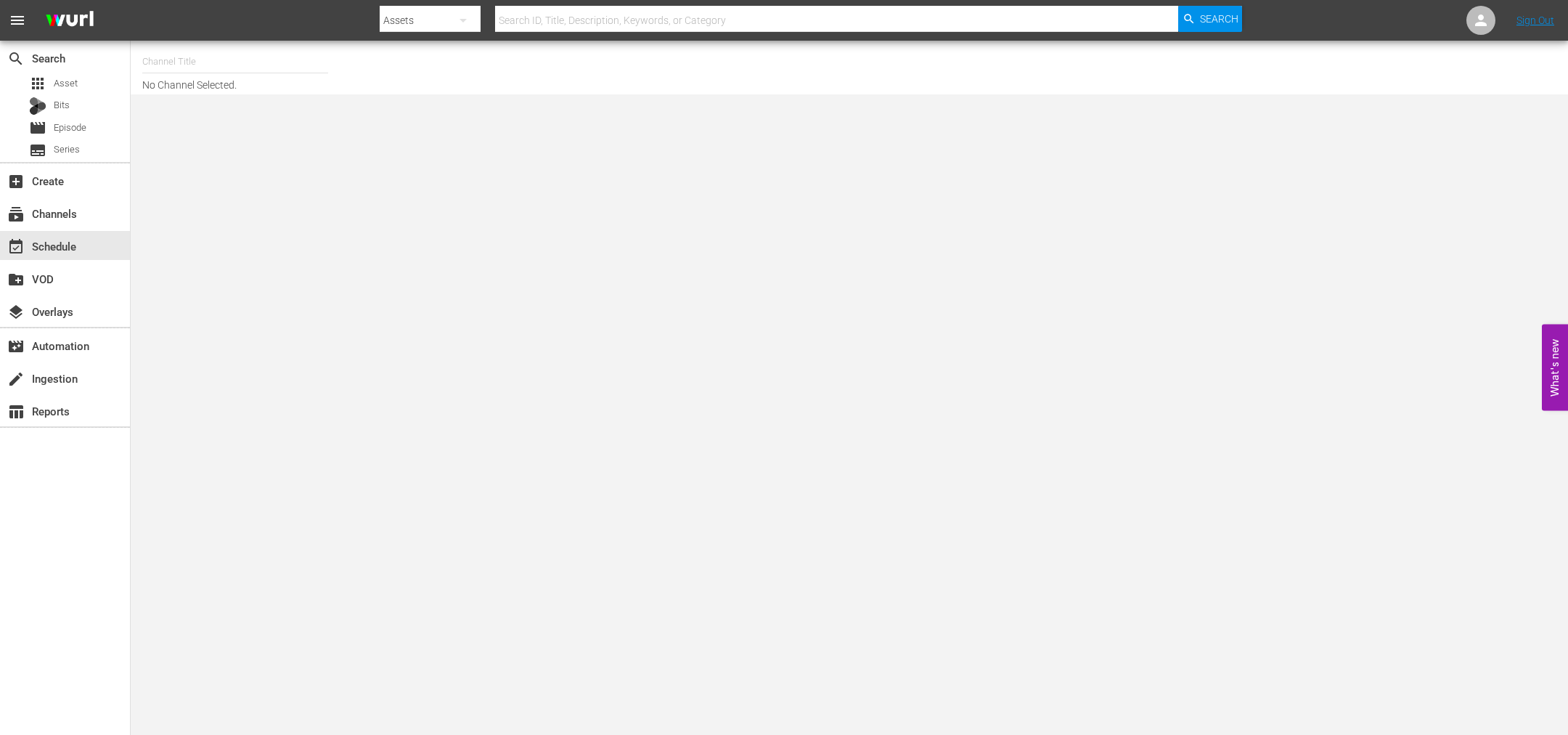
click at [275, 58] on input "text" at bounding box center [235, 61] width 186 height 35
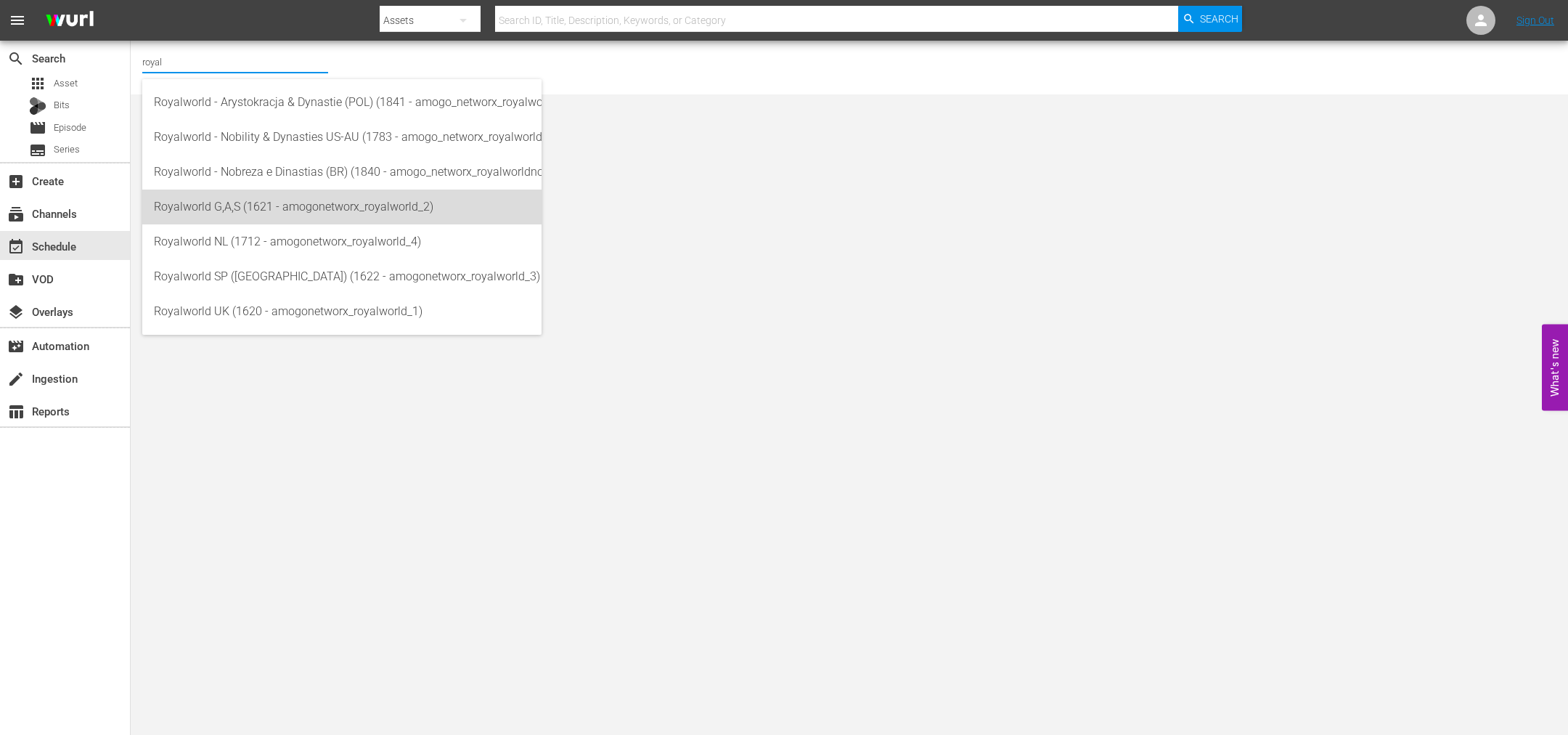
click at [273, 205] on div "Royalworld G,A,S (1621 - amogonetworx_royalworld_2)" at bounding box center [342, 206] width 376 height 35
type input "Royalworld G,A,S (1621 - amogonetworx_royalworld_2)"
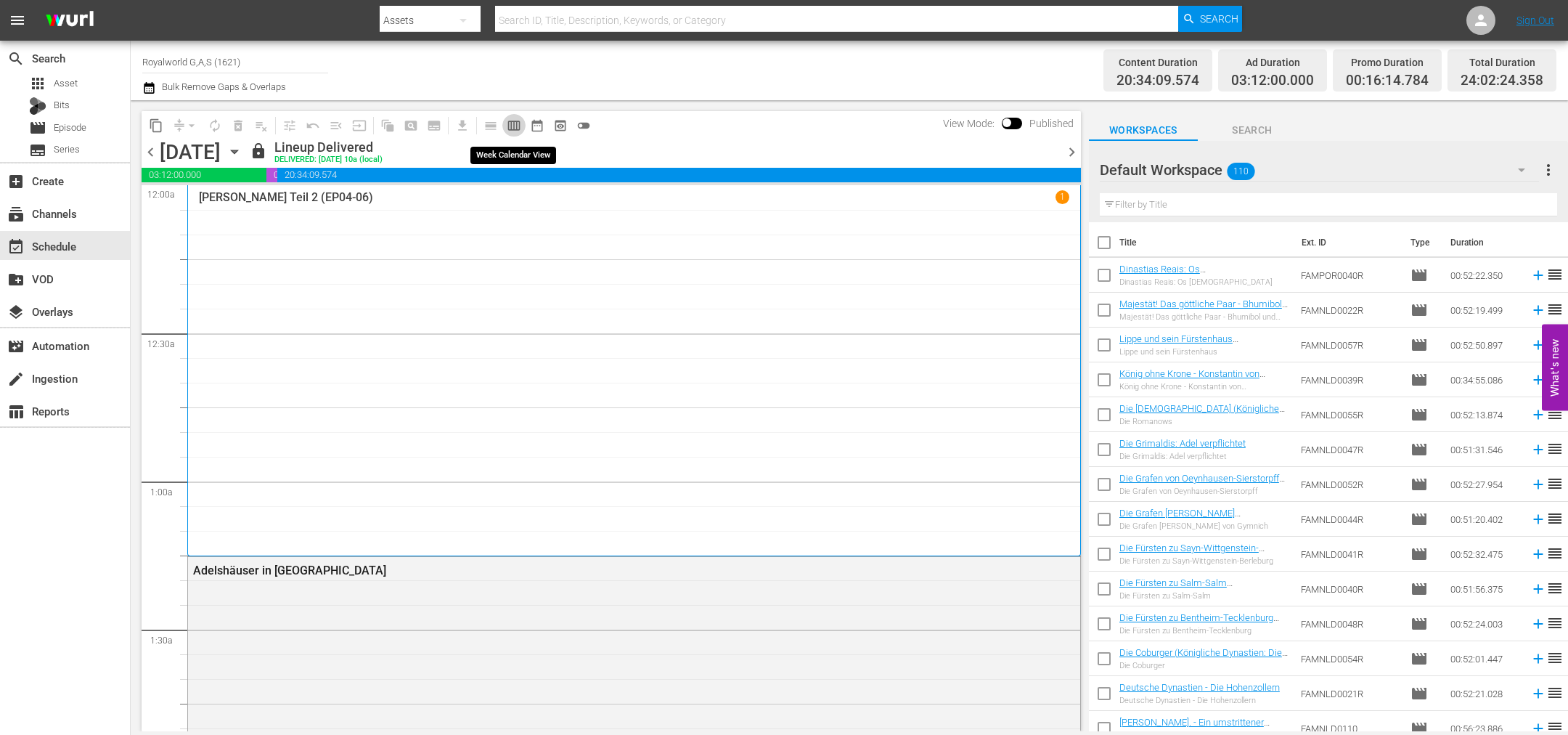
click at [512, 130] on span "calendar_view_week_outlined" at bounding box center [514, 126] width 15 height 15
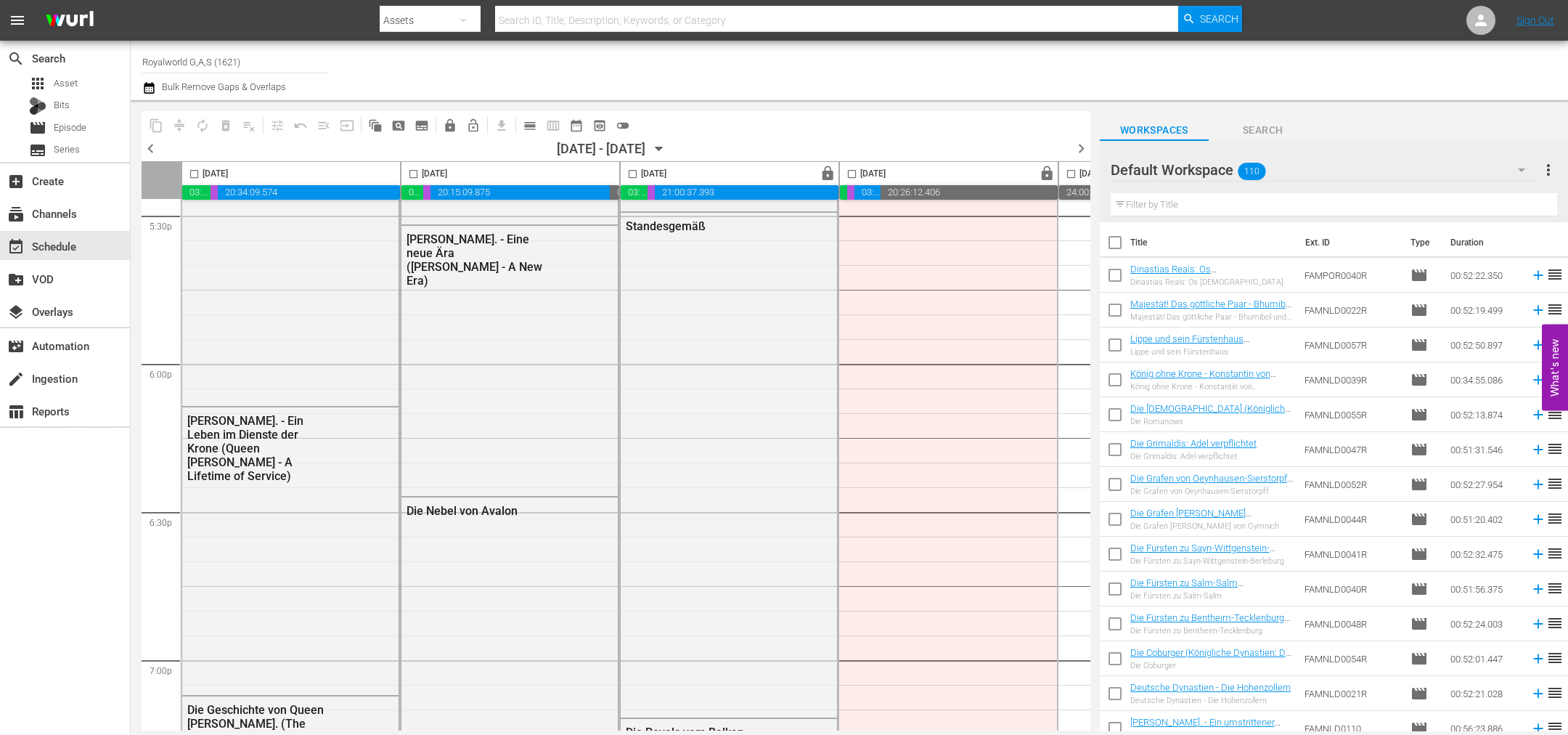
scroll to position [5446, 0]
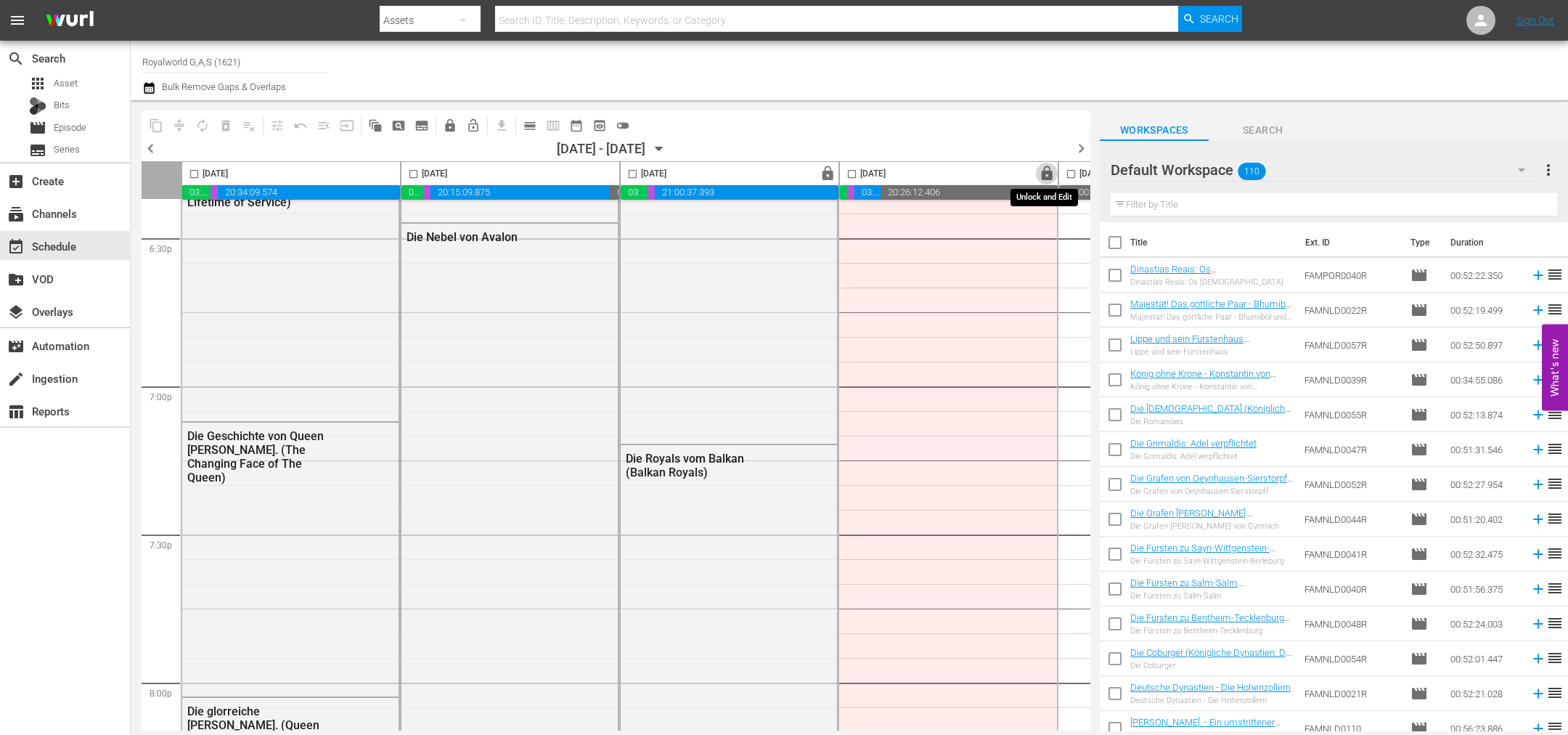
click at [1044, 178] on span "lock" at bounding box center [1047, 173] width 17 height 17
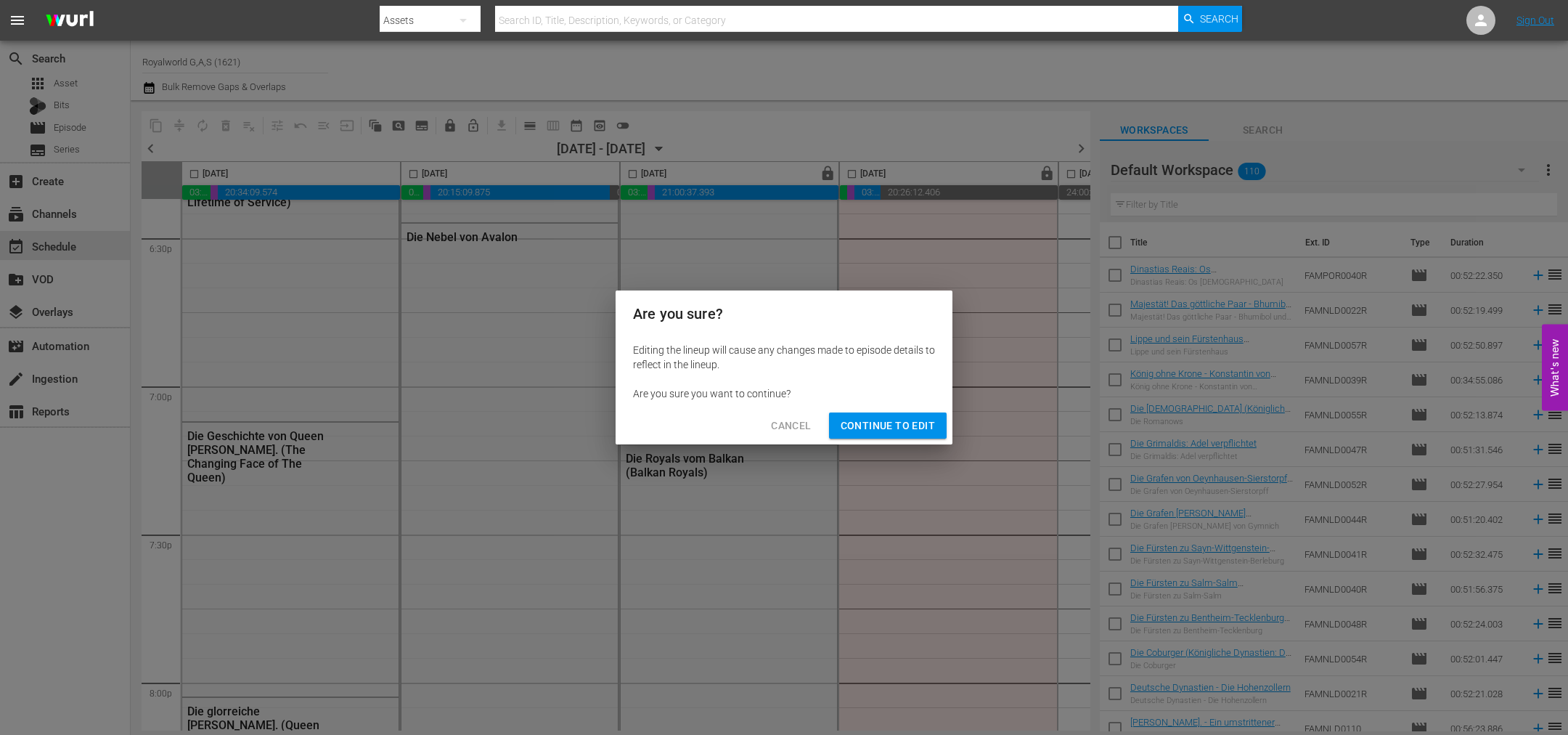
click at [897, 433] on span "Continue to Edit" at bounding box center [888, 426] width 95 height 18
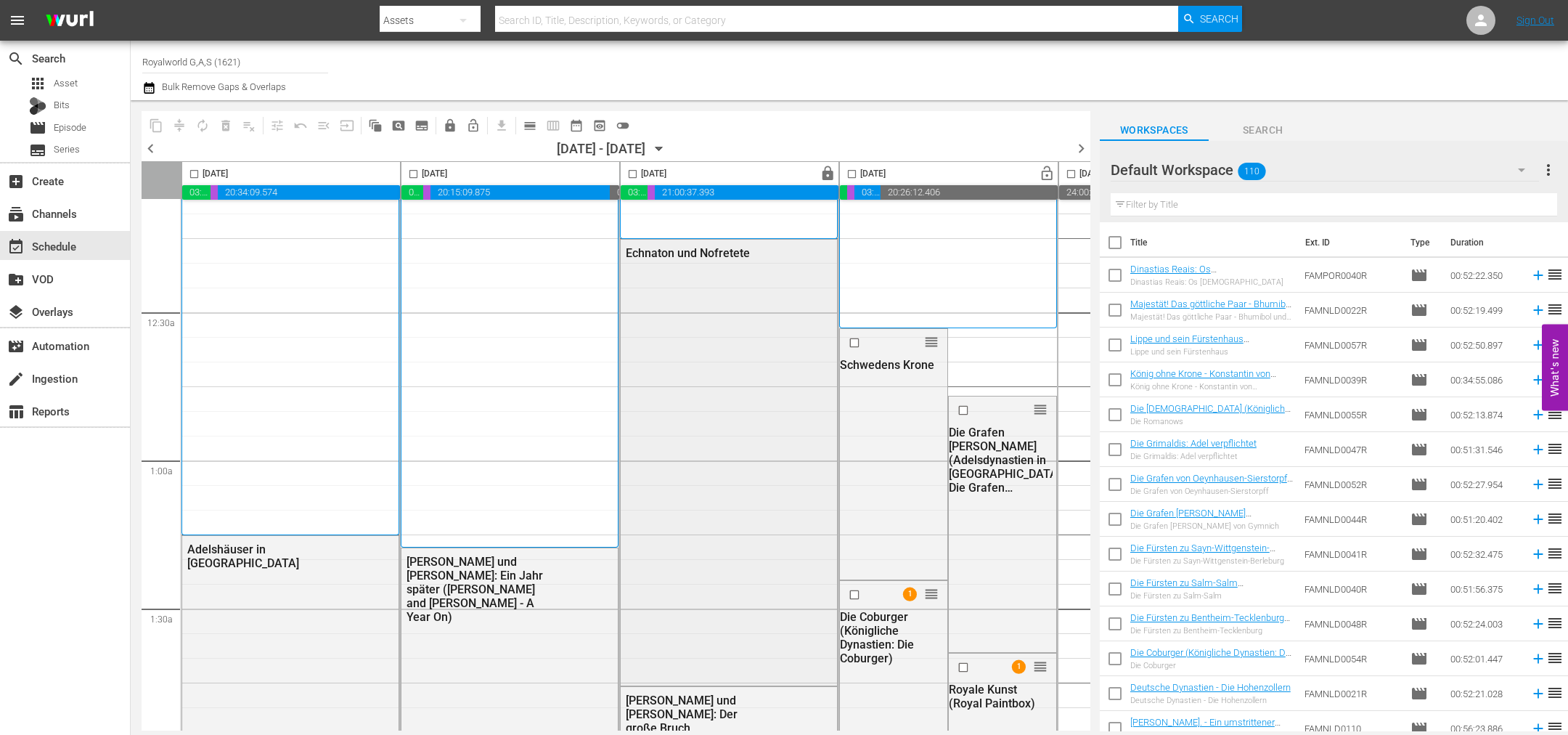
scroll to position [0, 0]
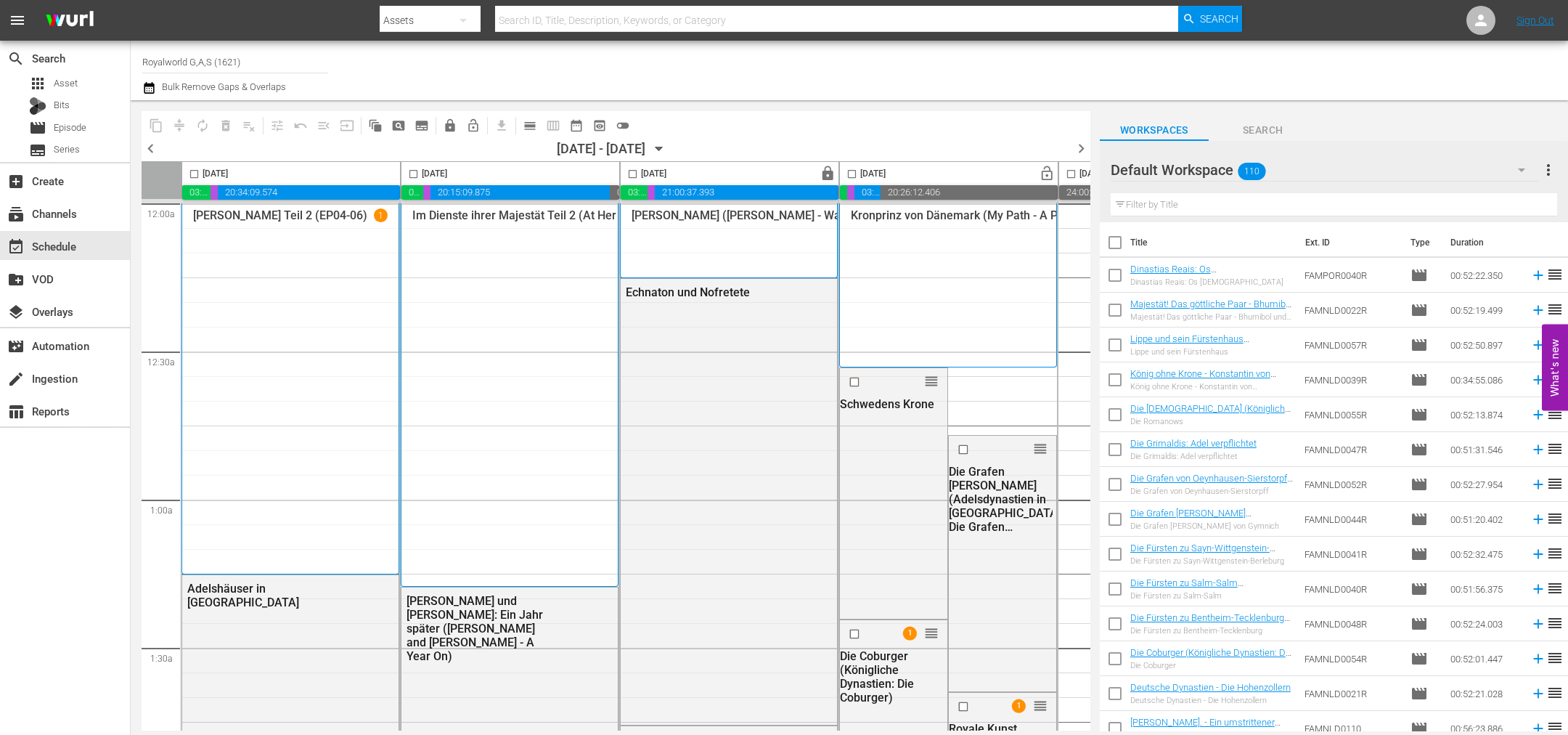
click at [146, 151] on span "chevron_left" at bounding box center [150, 148] width 18 height 18
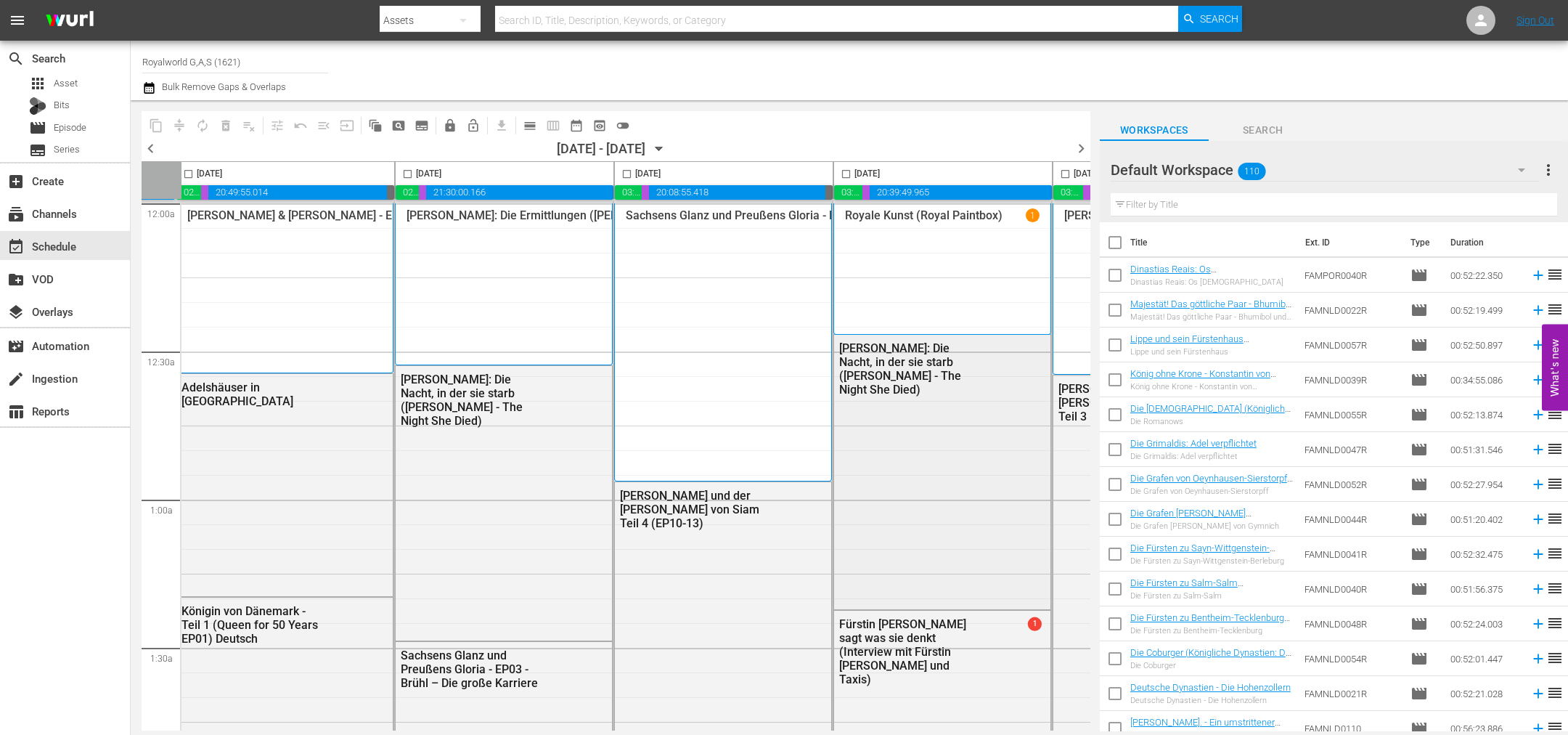
scroll to position [0, 445]
click at [845, 165] on span at bounding box center [845, 173] width 17 height 17
click at [845, 174] on input "checkbox" at bounding box center [845, 176] width 17 height 17
checkbox input "true"
click at [156, 128] on span "content_copy" at bounding box center [156, 126] width 15 height 15
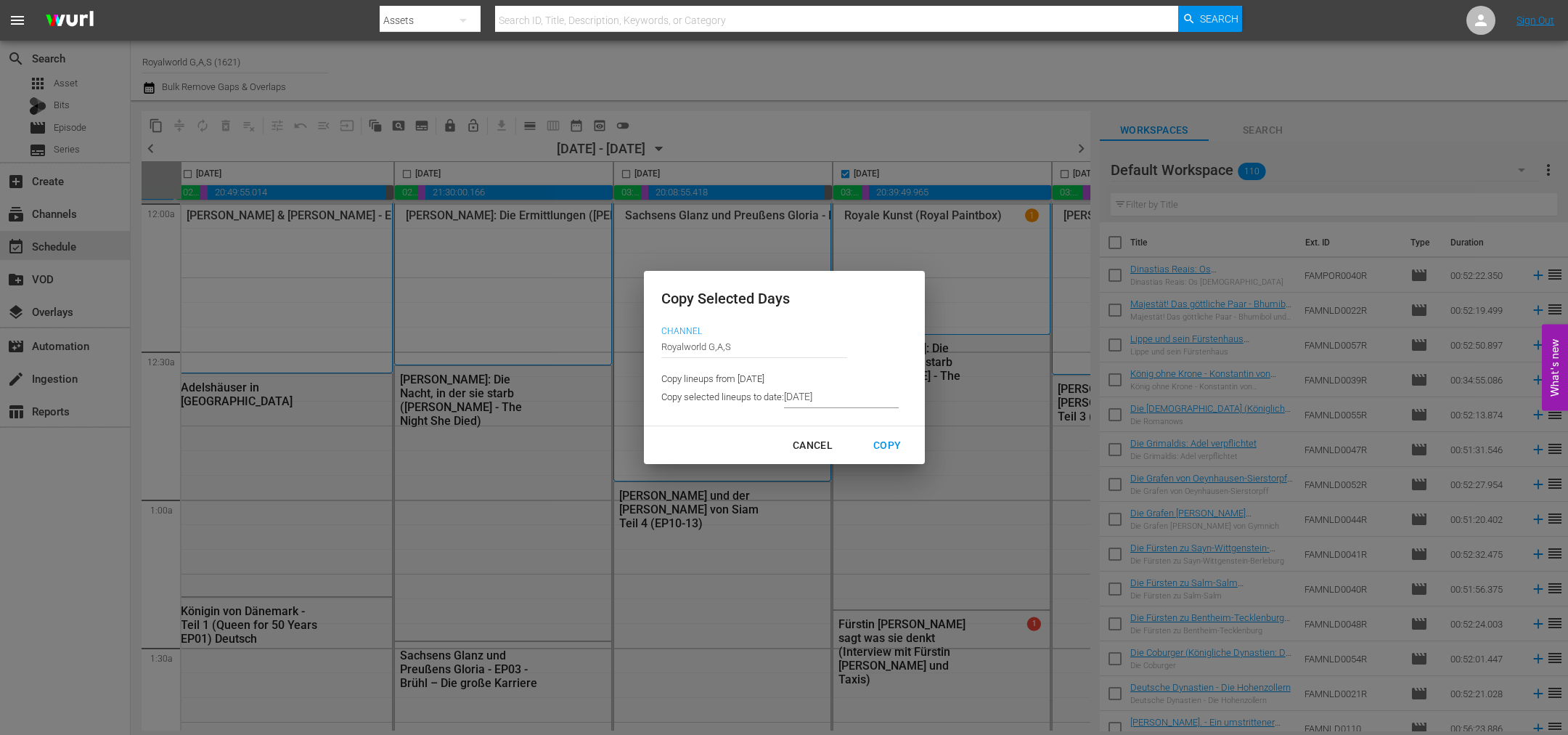
click at [856, 401] on input "[DATE]" at bounding box center [841, 397] width 115 height 22
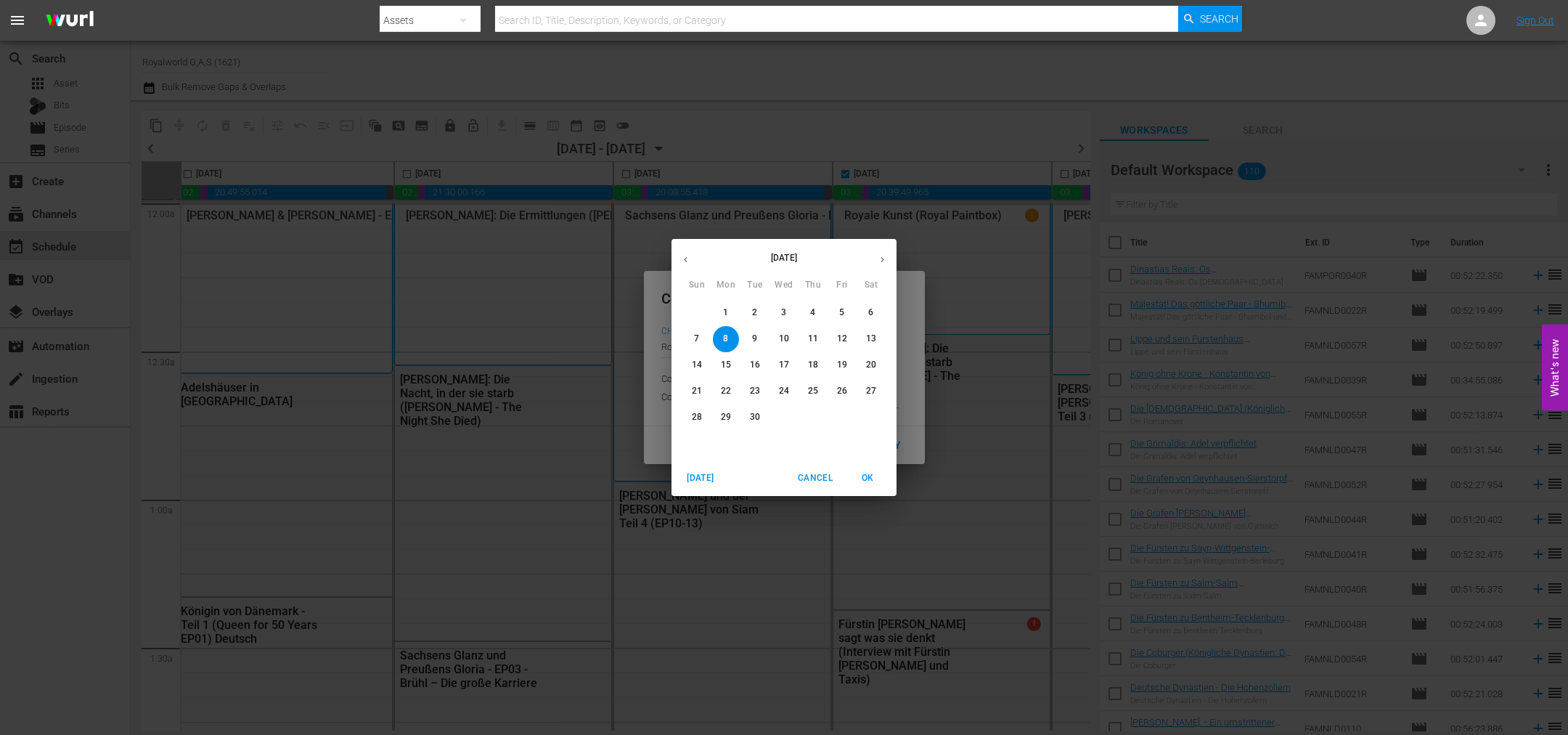
click at [821, 339] on span "11" at bounding box center [813, 338] width 26 height 12
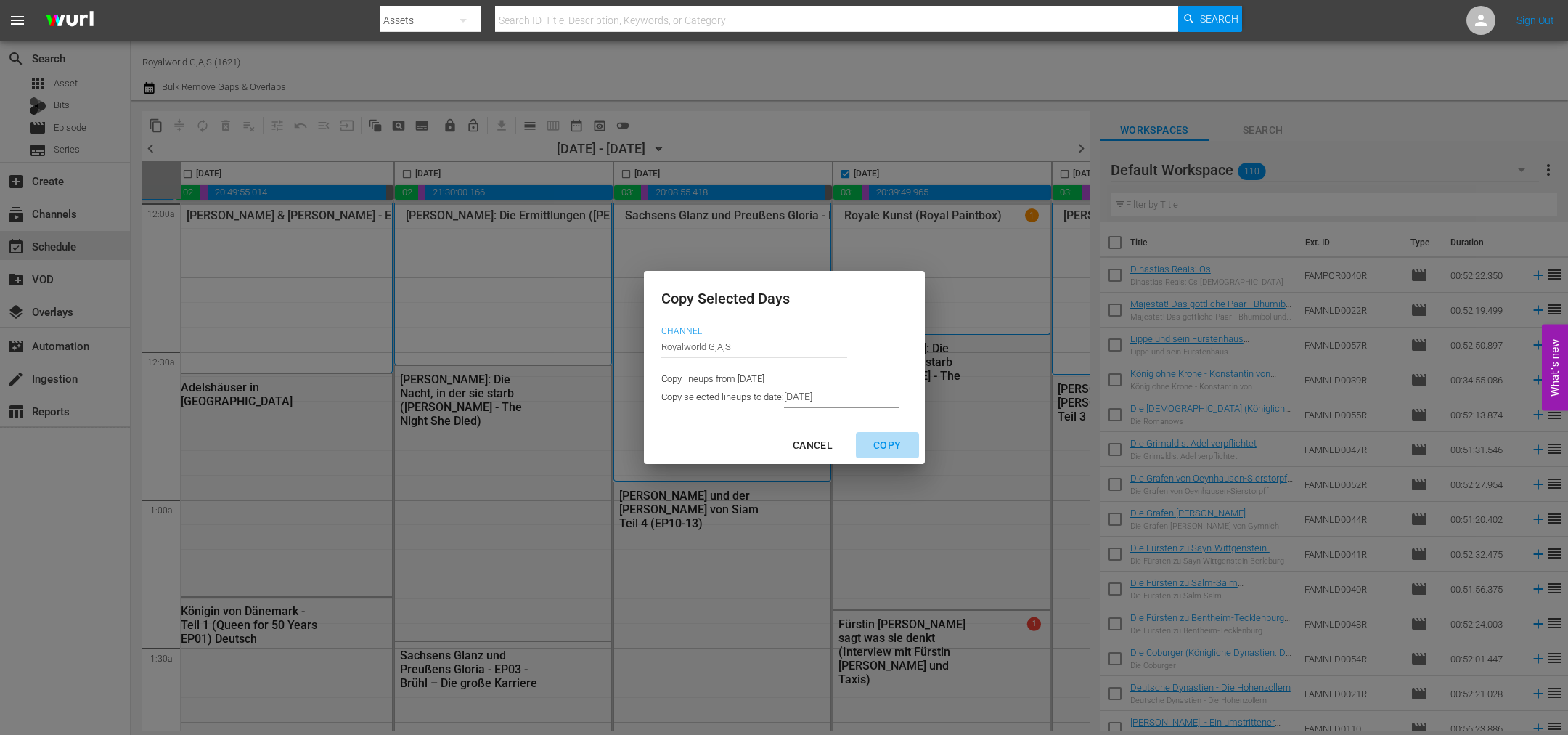
click at [882, 449] on div "Copy" at bounding box center [887, 445] width 51 height 18
type input "9/06/2025"
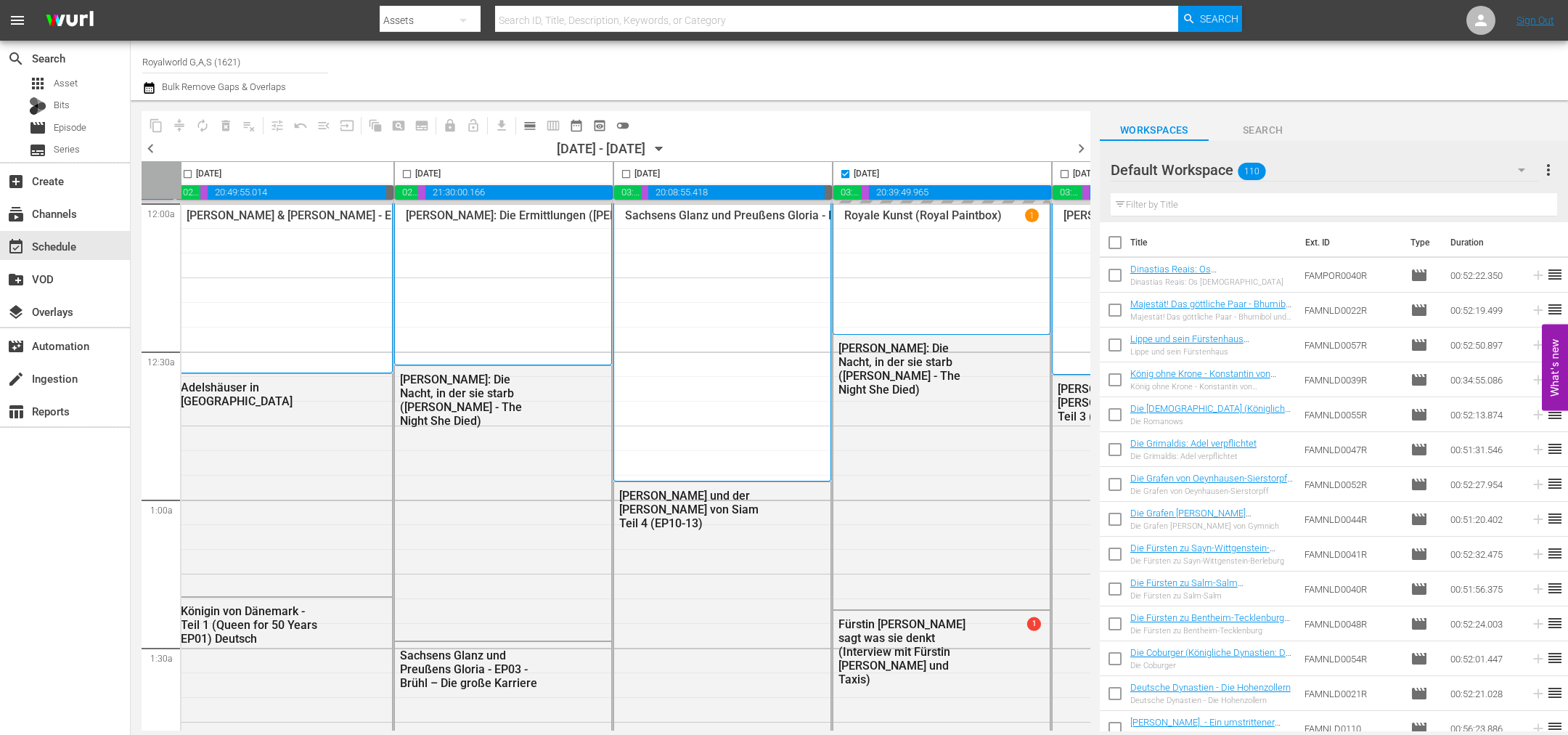
checkbox input "false"
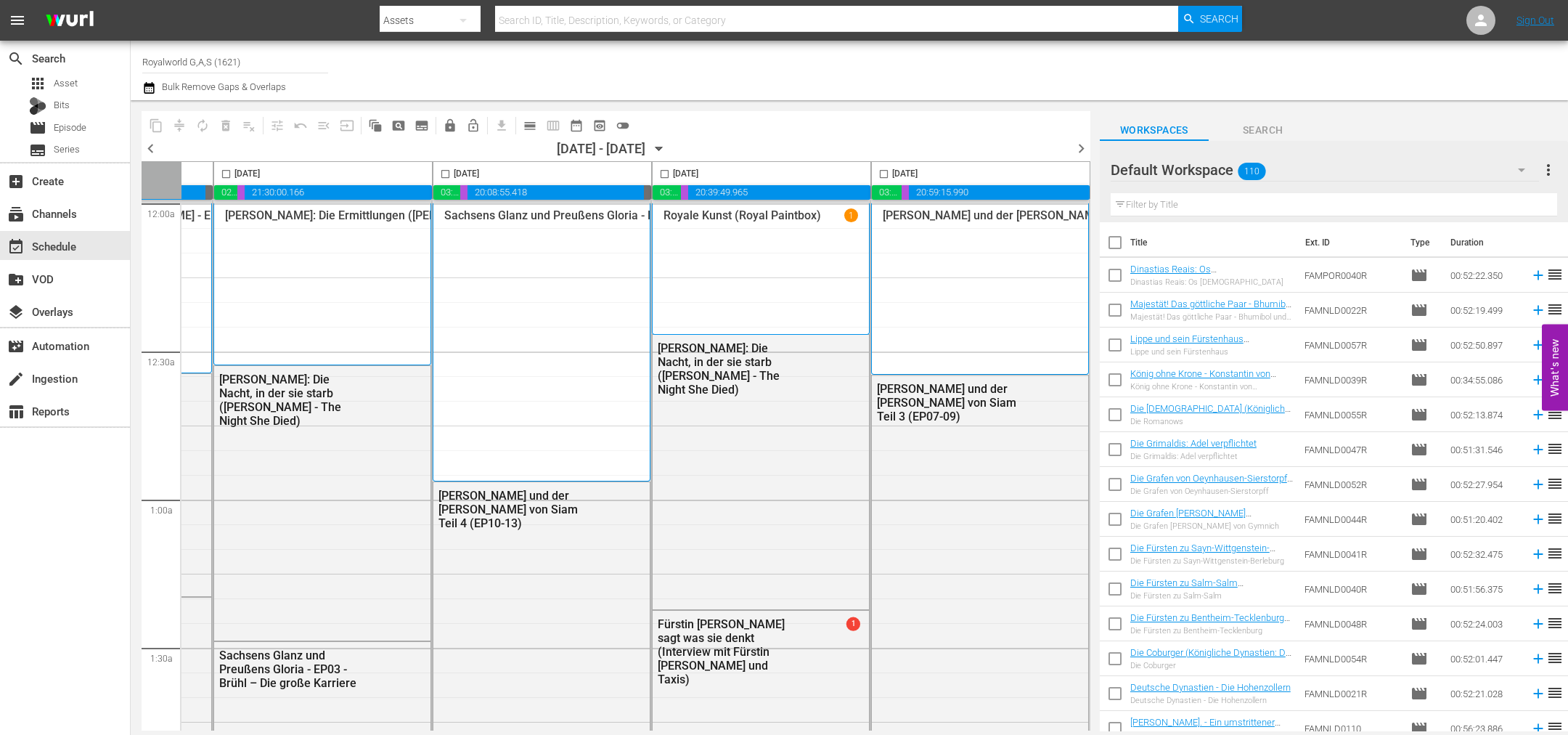
click at [1081, 153] on span "chevron_right" at bounding box center [1081, 148] width 18 height 18
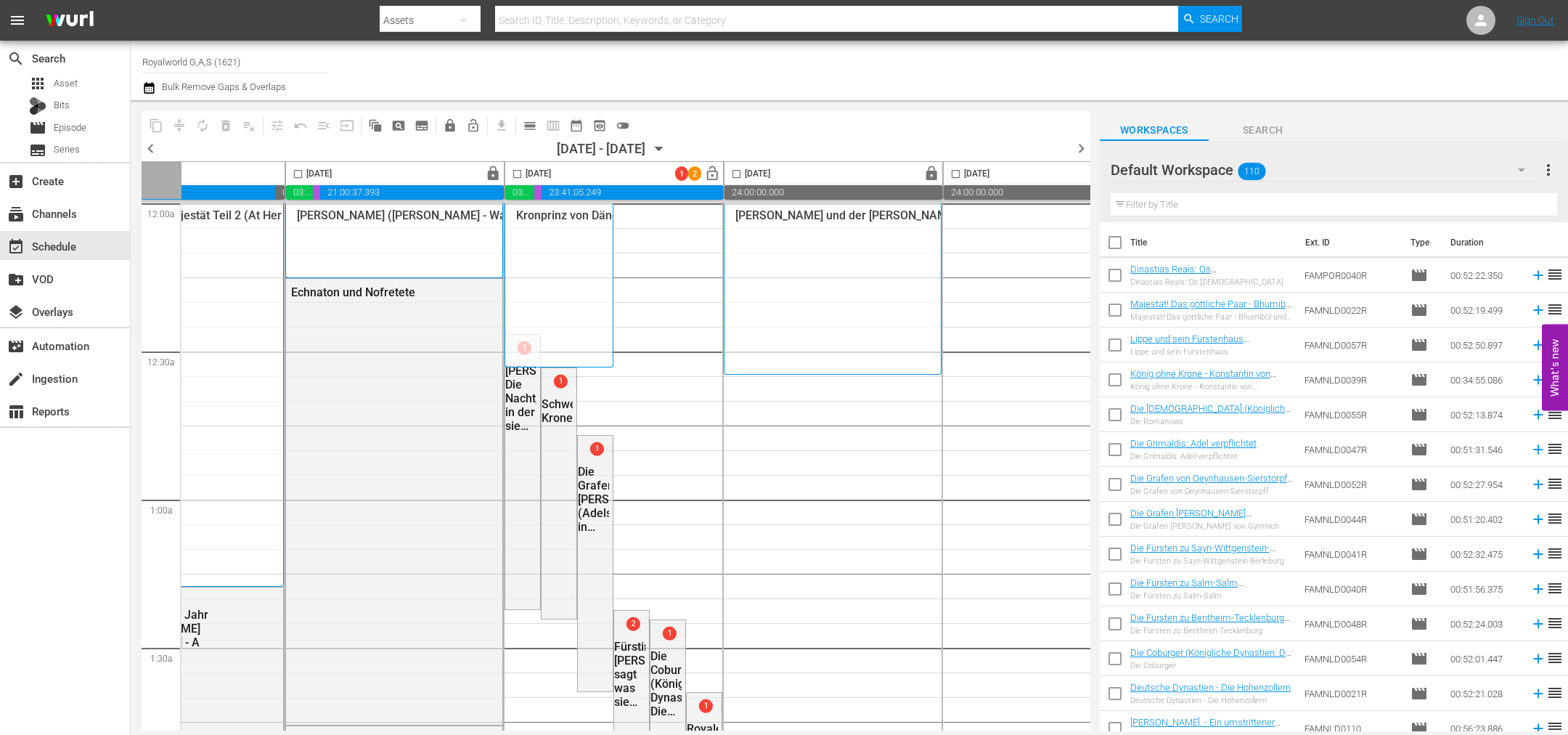
scroll to position [0, 306]
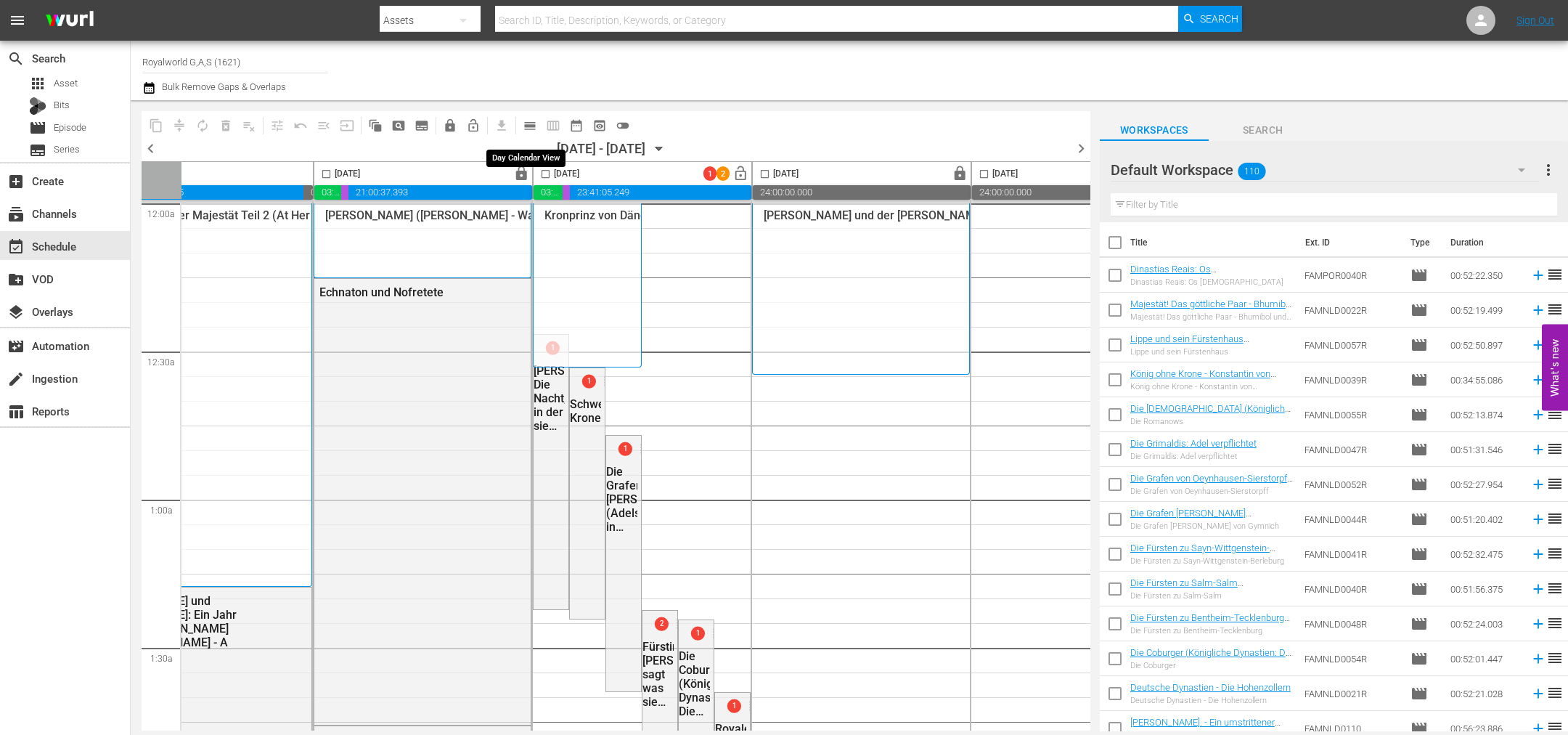
click at [534, 132] on span "calendar_view_day_outlined" at bounding box center [530, 126] width 15 height 15
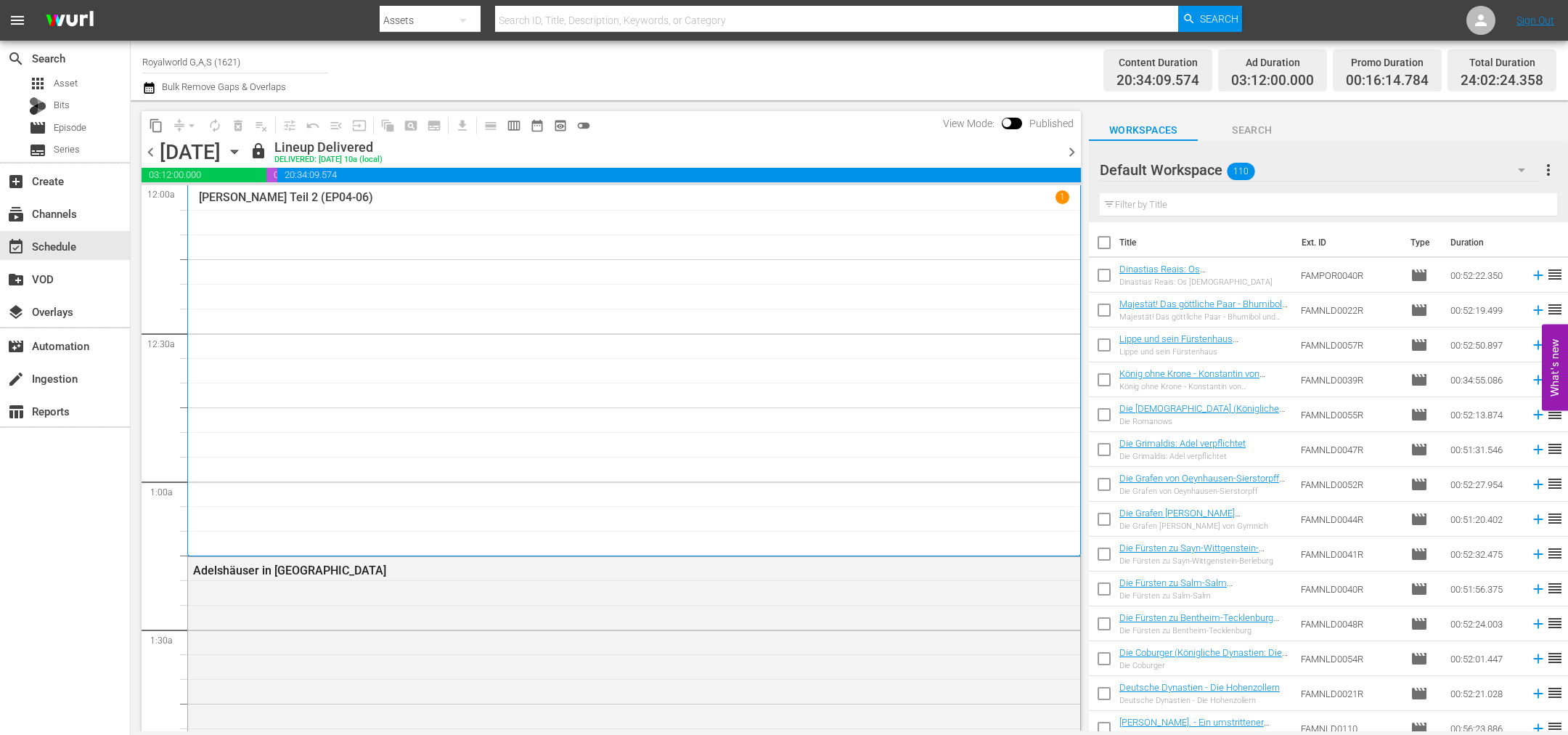
click at [1066, 153] on span "chevron_right" at bounding box center [1072, 152] width 18 height 18
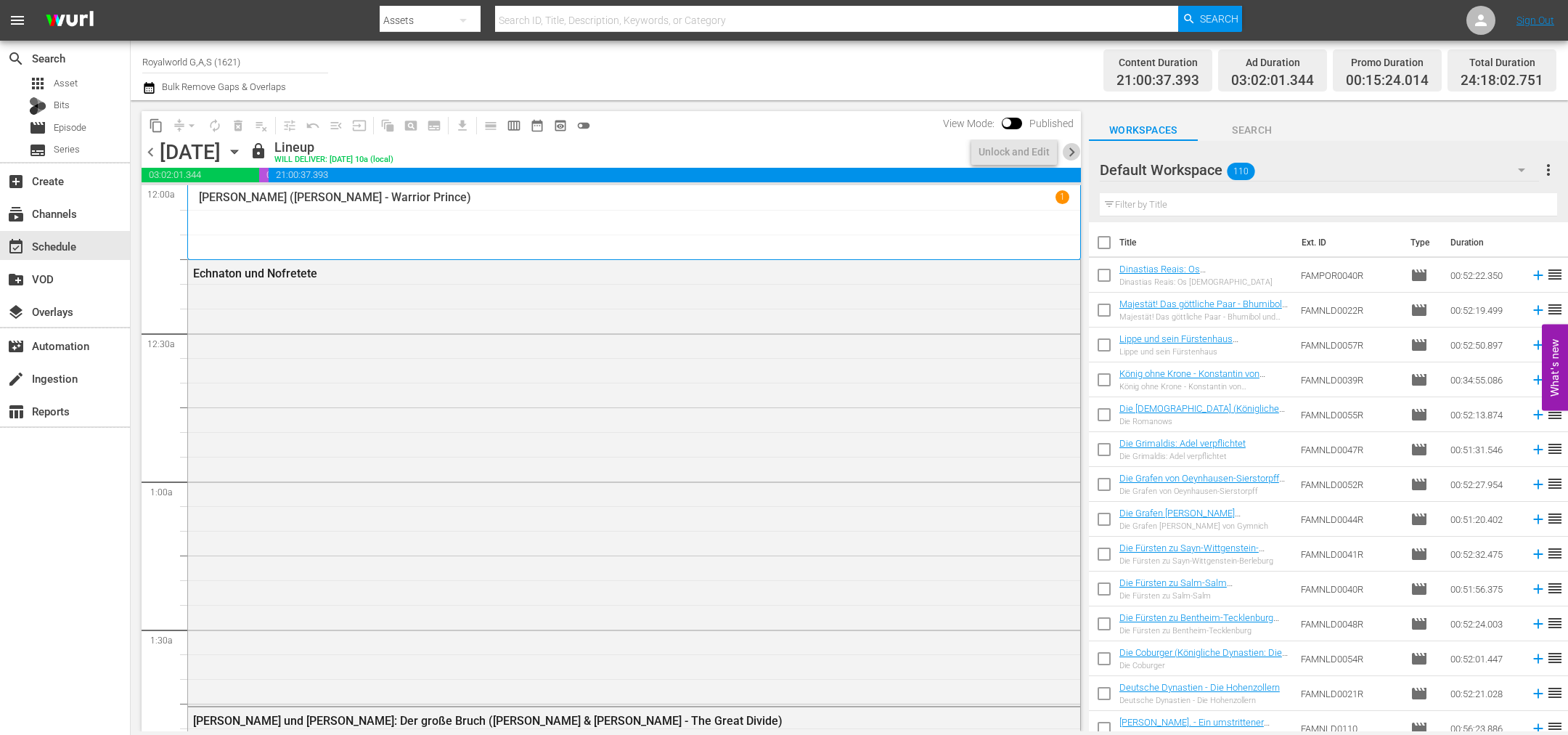
click at [1066, 153] on span "chevron_right" at bounding box center [1072, 152] width 18 height 18
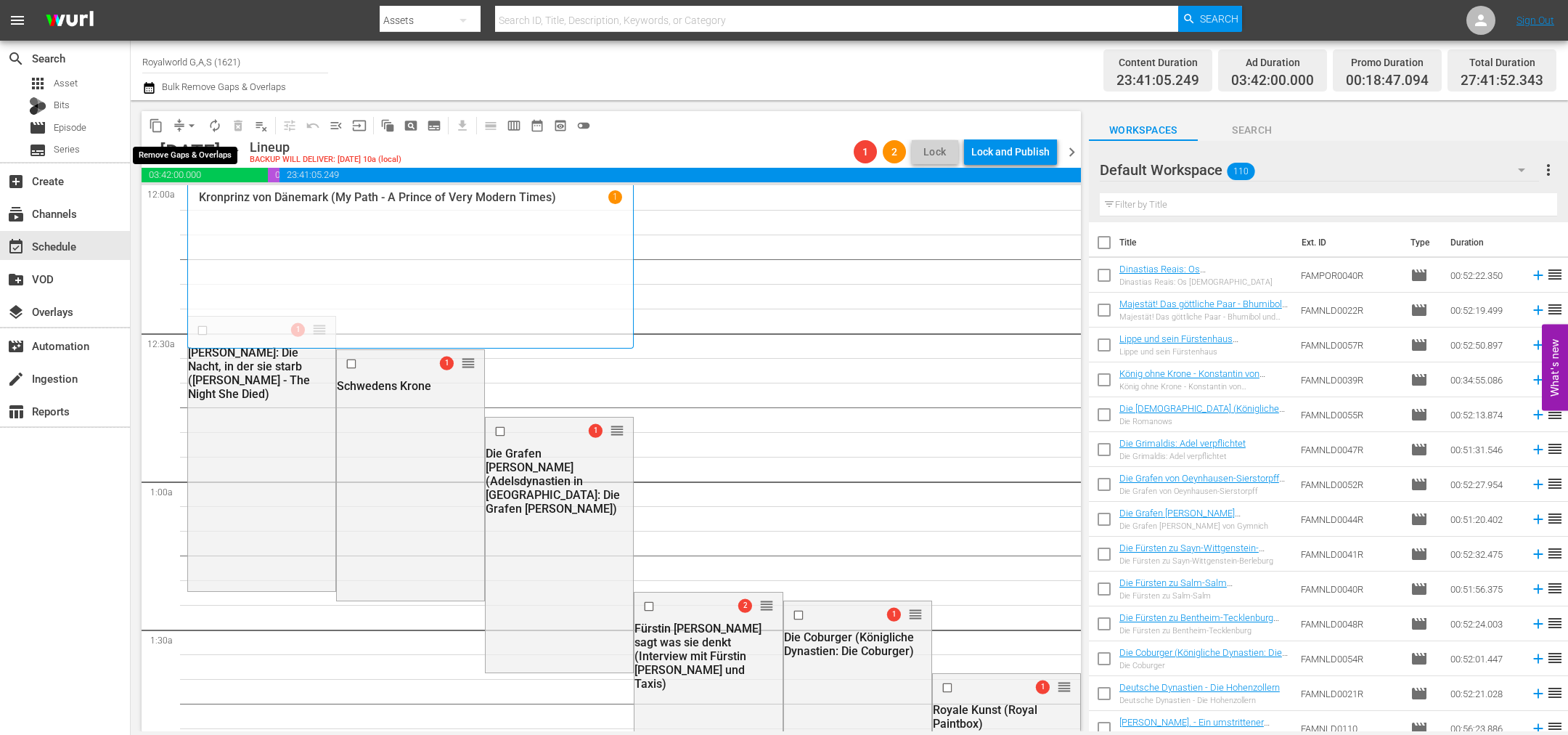
click at [189, 123] on span "arrow_drop_down" at bounding box center [192, 126] width 15 height 15
click at [209, 202] on li "Align to End of Previous Day" at bounding box center [192, 202] width 153 height 24
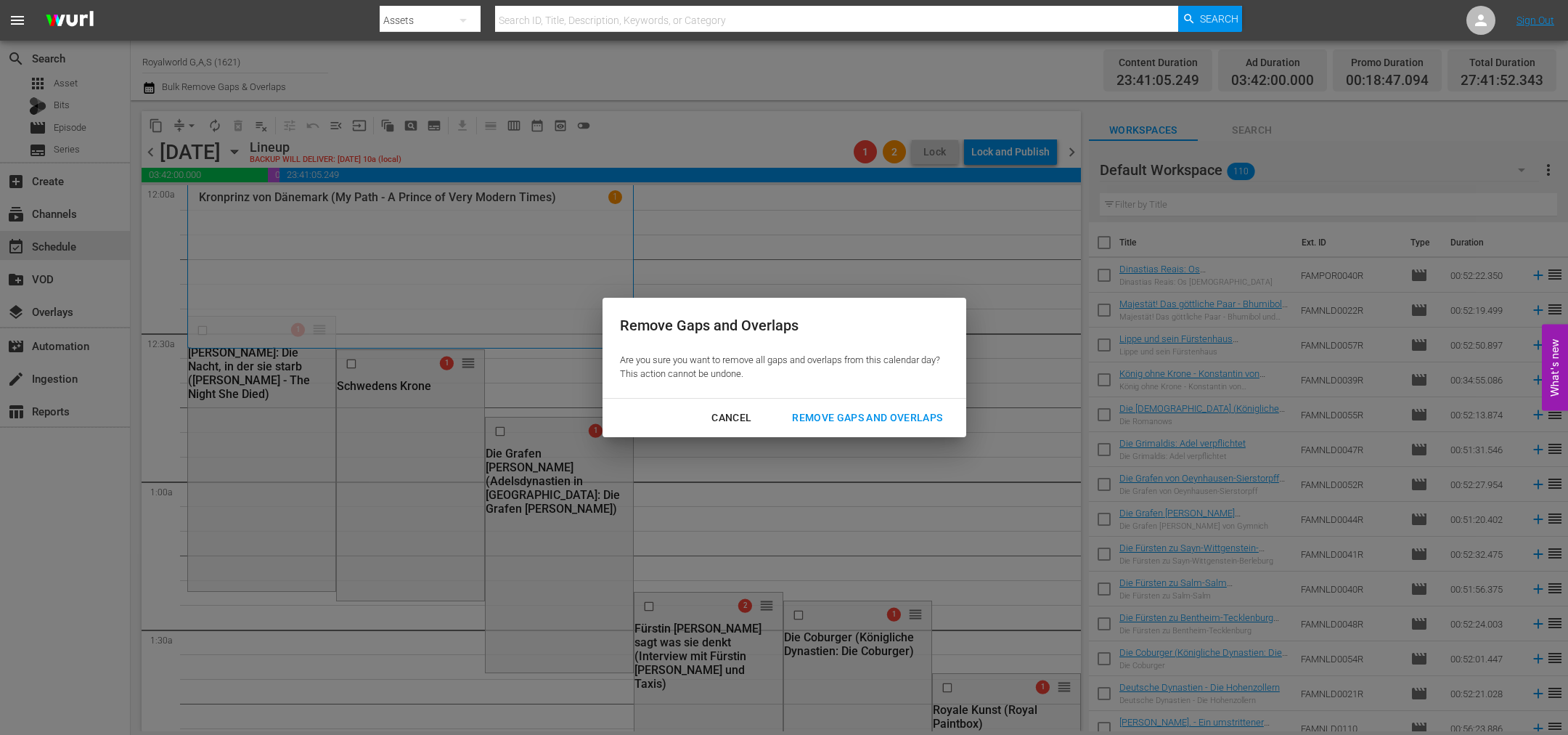
click at [847, 413] on div "Remove Gaps and Overlaps" at bounding box center [867, 418] width 173 height 18
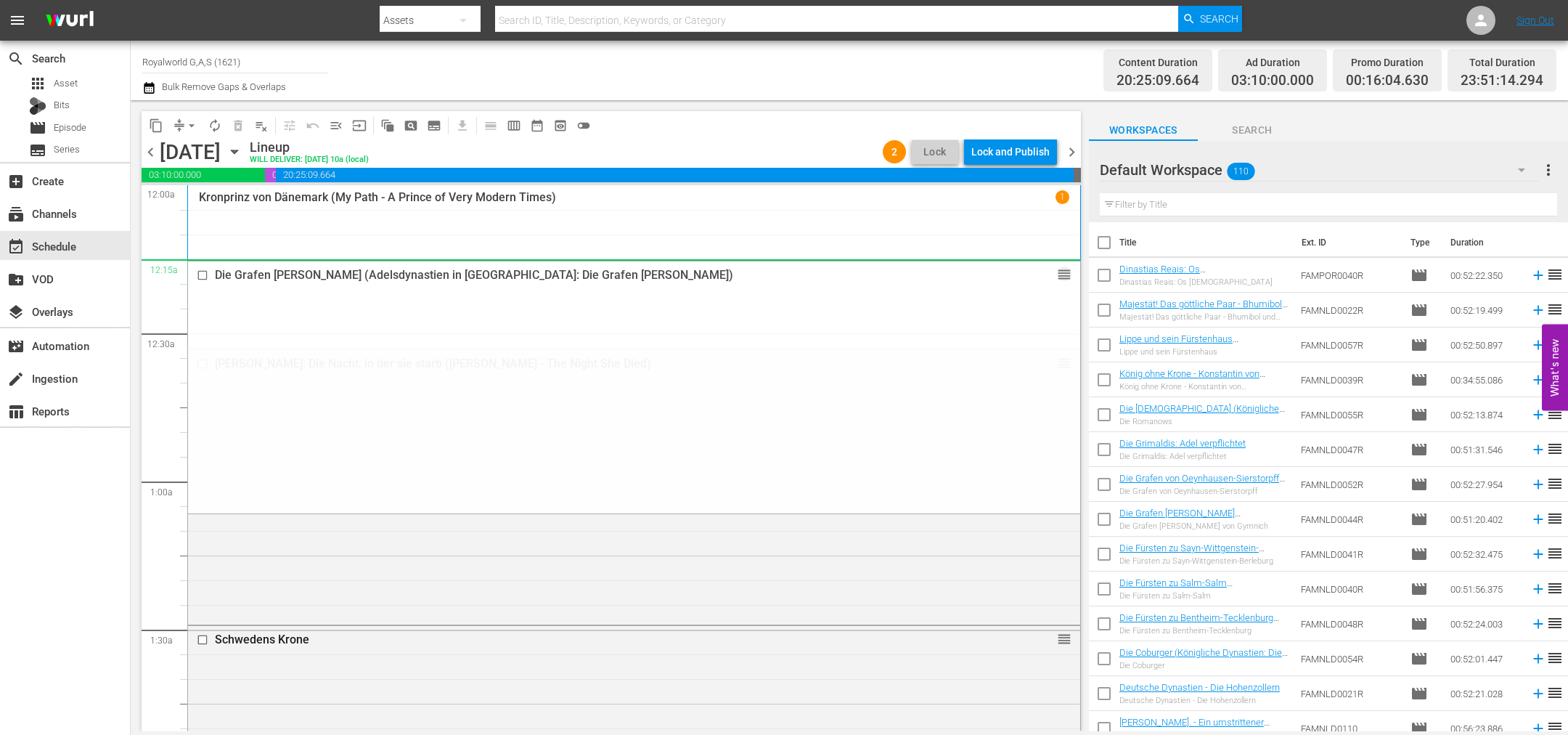
drag, startPoint x: 1047, startPoint y: 568, endPoint x: 562, endPoint y: 0, distance: 746.9
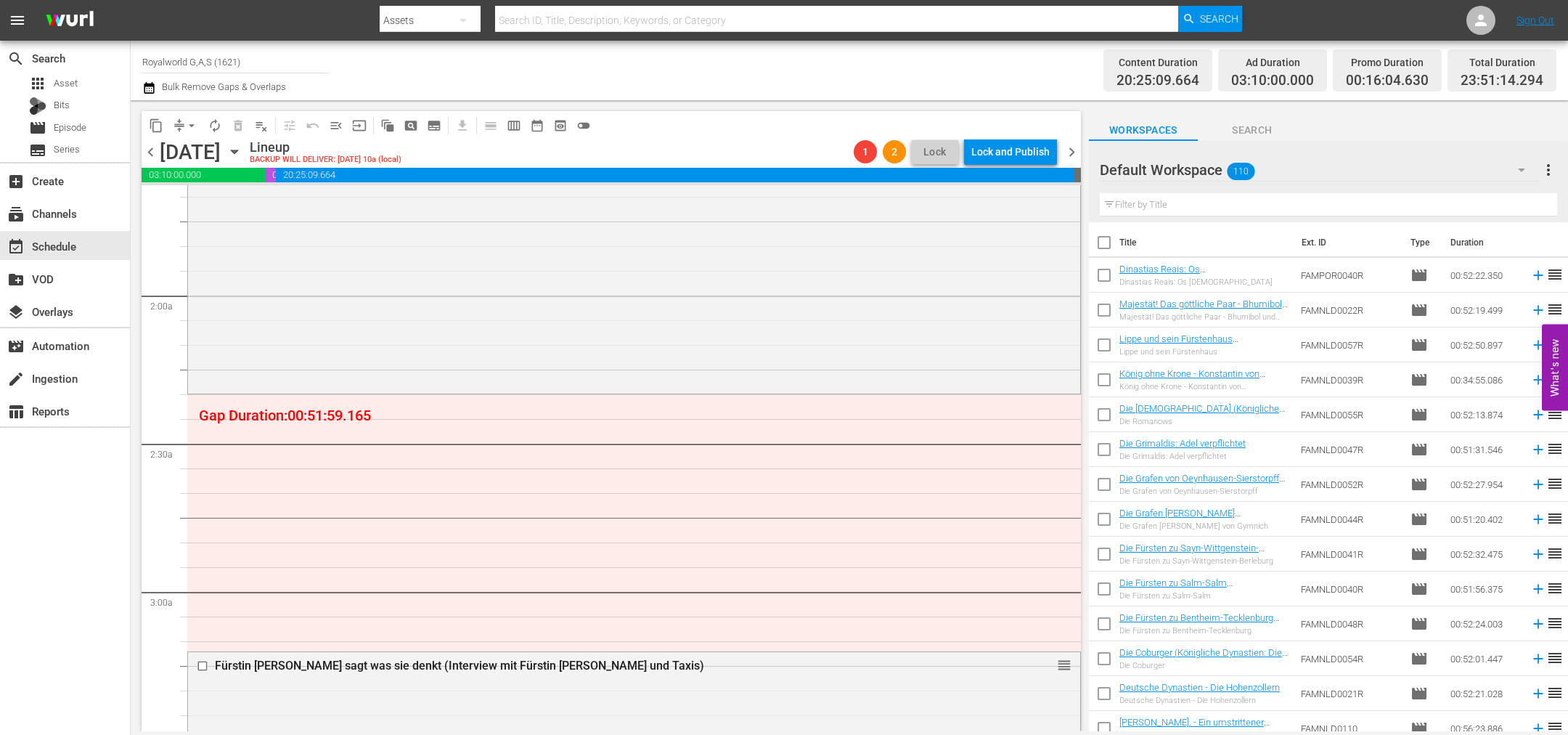
scroll to position [545, 0]
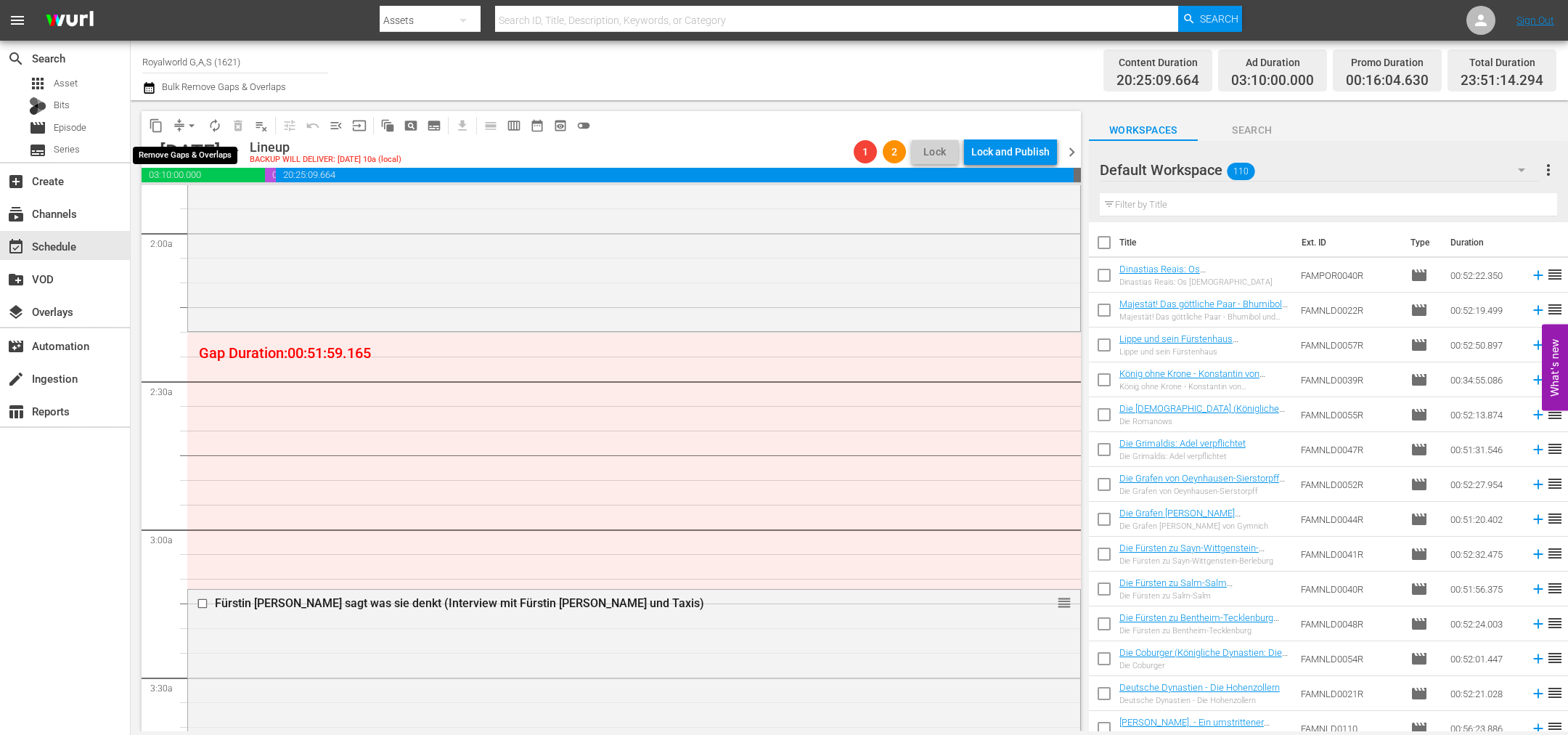
drag, startPoint x: 198, startPoint y: 126, endPoint x: 199, endPoint y: 134, distance: 8.1
click at [199, 126] on button "arrow_drop_down" at bounding box center [192, 126] width 23 height 23
click at [205, 203] on li "Align to End of Previous Day" at bounding box center [192, 202] width 153 height 24
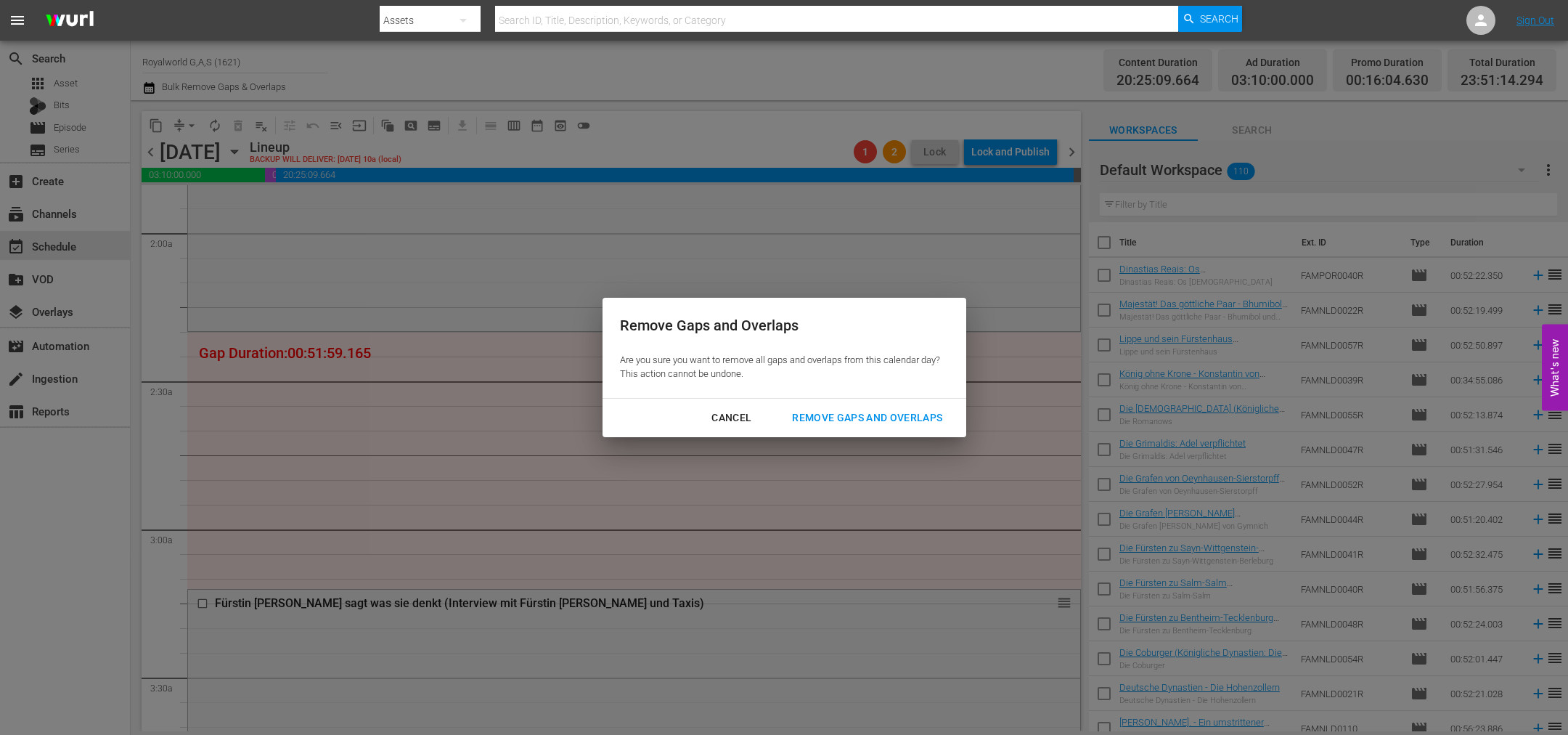
click at [912, 416] on div "Remove Gaps and Overlaps" at bounding box center [867, 418] width 173 height 18
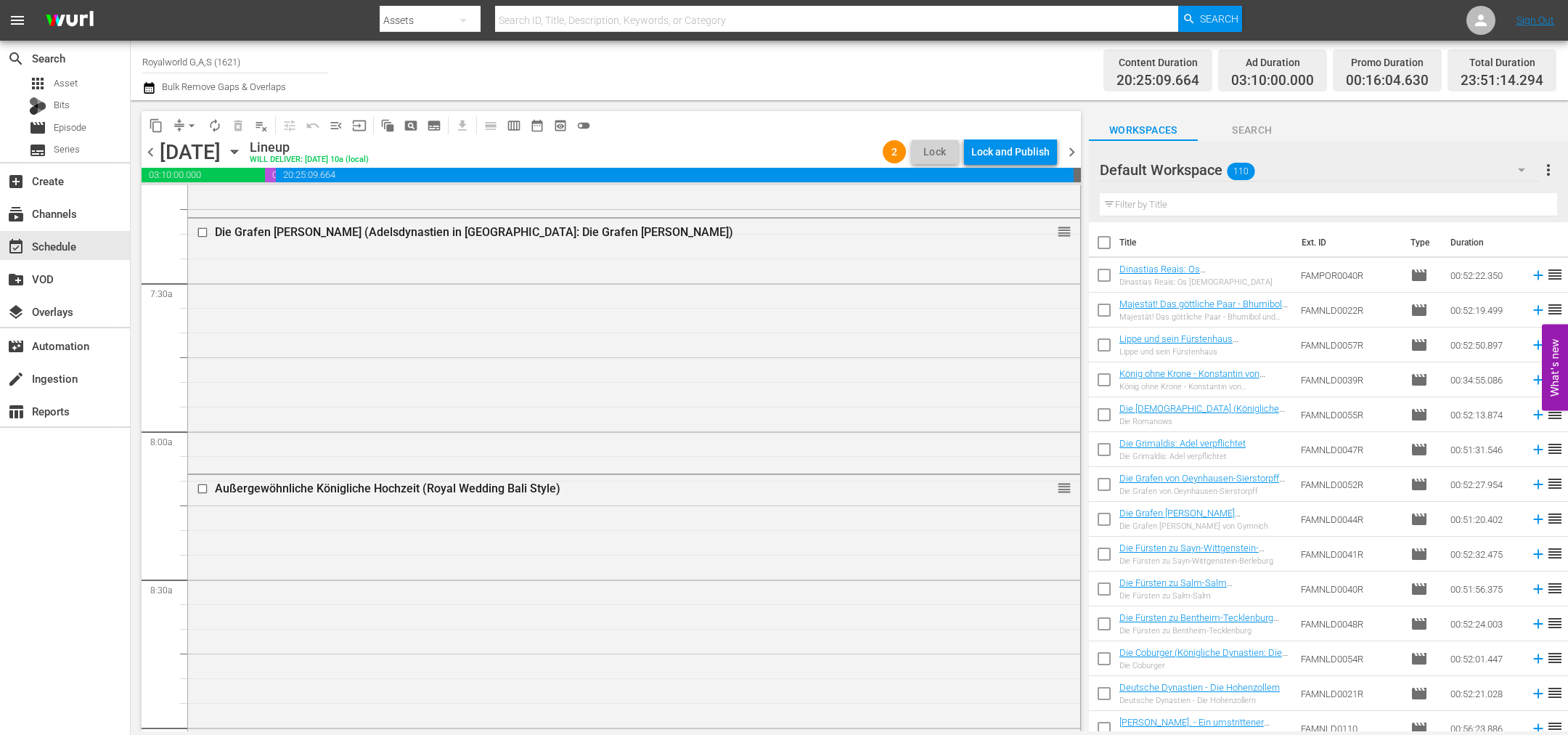
scroll to position [1915, 0]
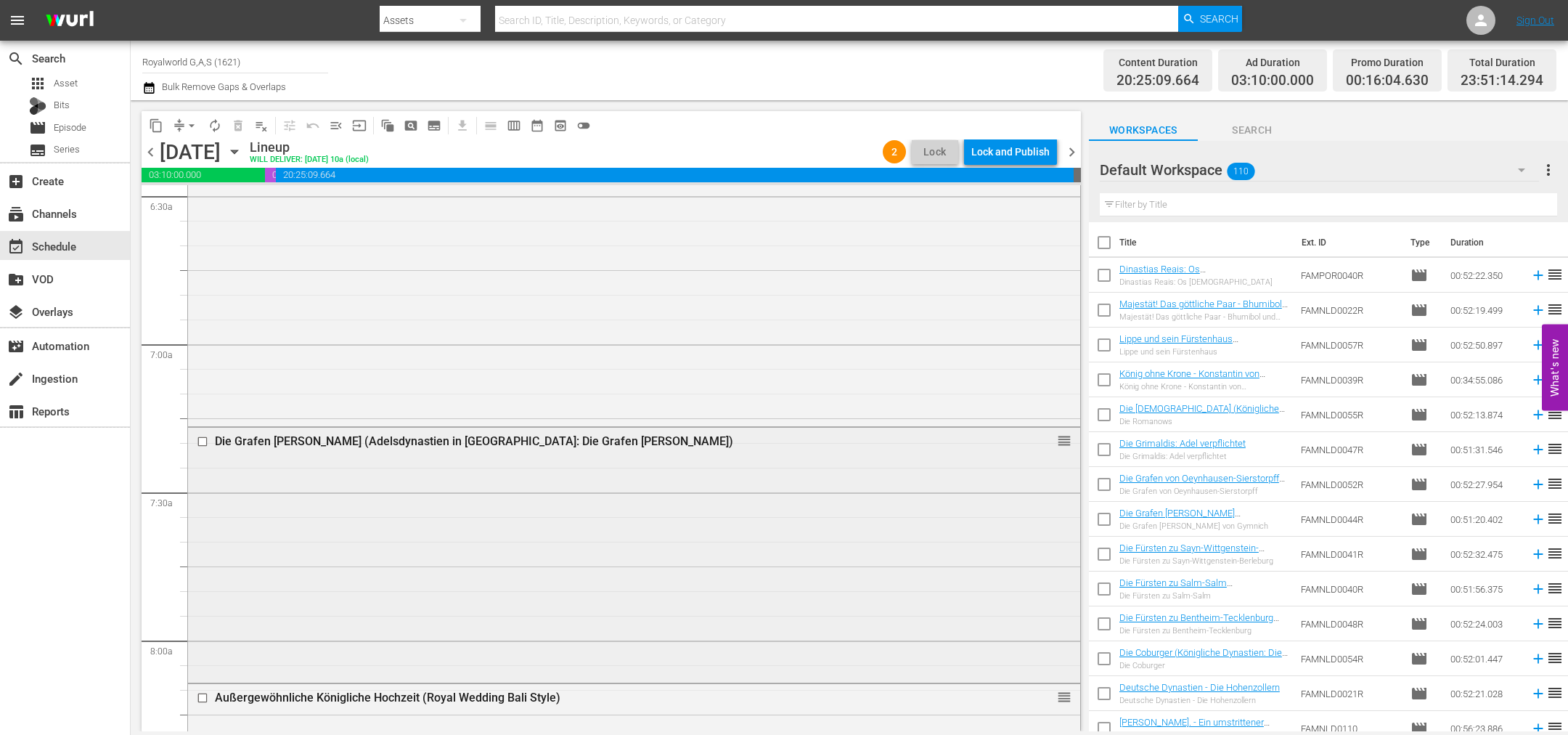
click at [203, 437] on input "checkbox" at bounding box center [204, 441] width 15 height 12
click at [244, 122] on span "delete_forever_outlined" at bounding box center [238, 126] width 15 height 15
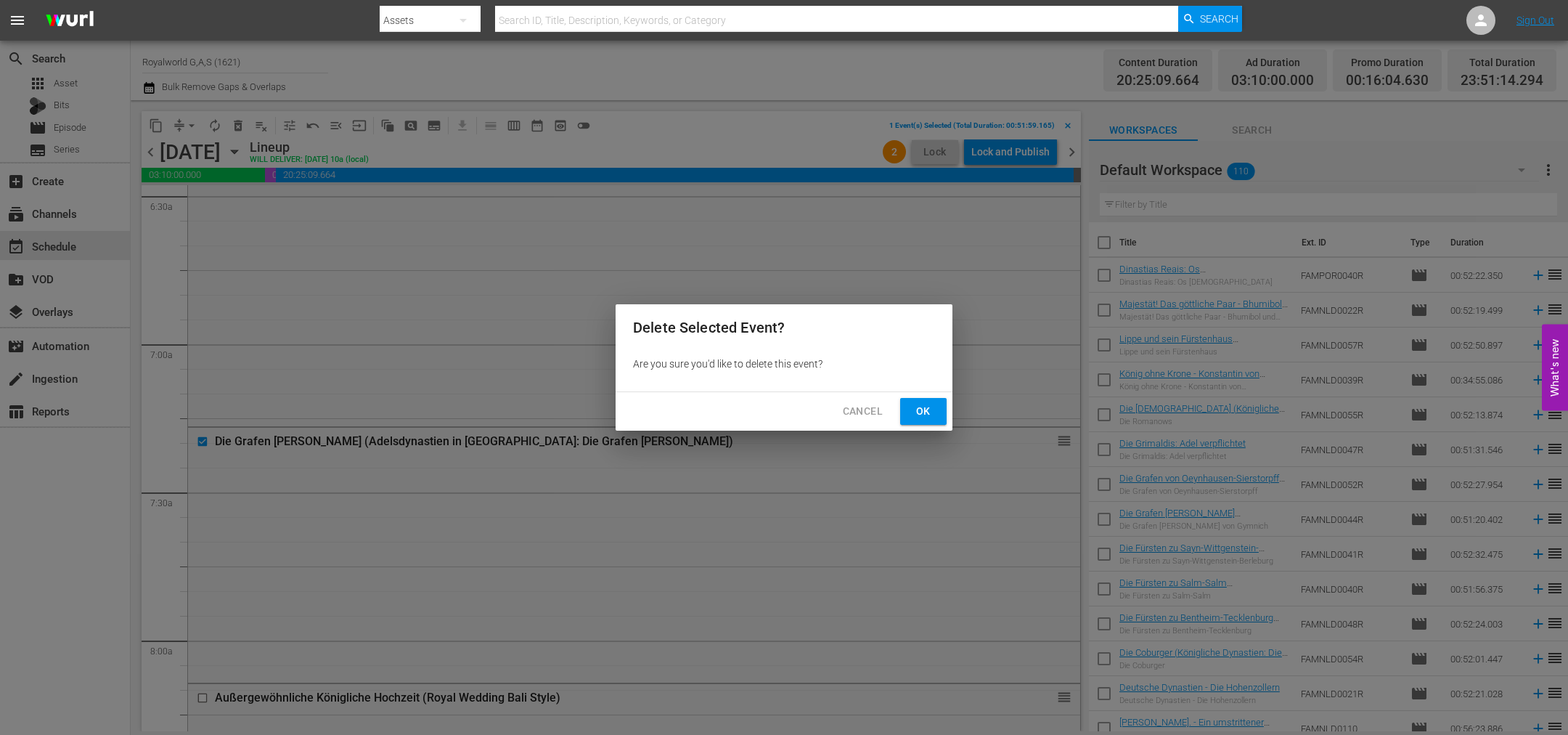
click at [937, 410] on button "Ok" at bounding box center [923, 411] width 46 height 27
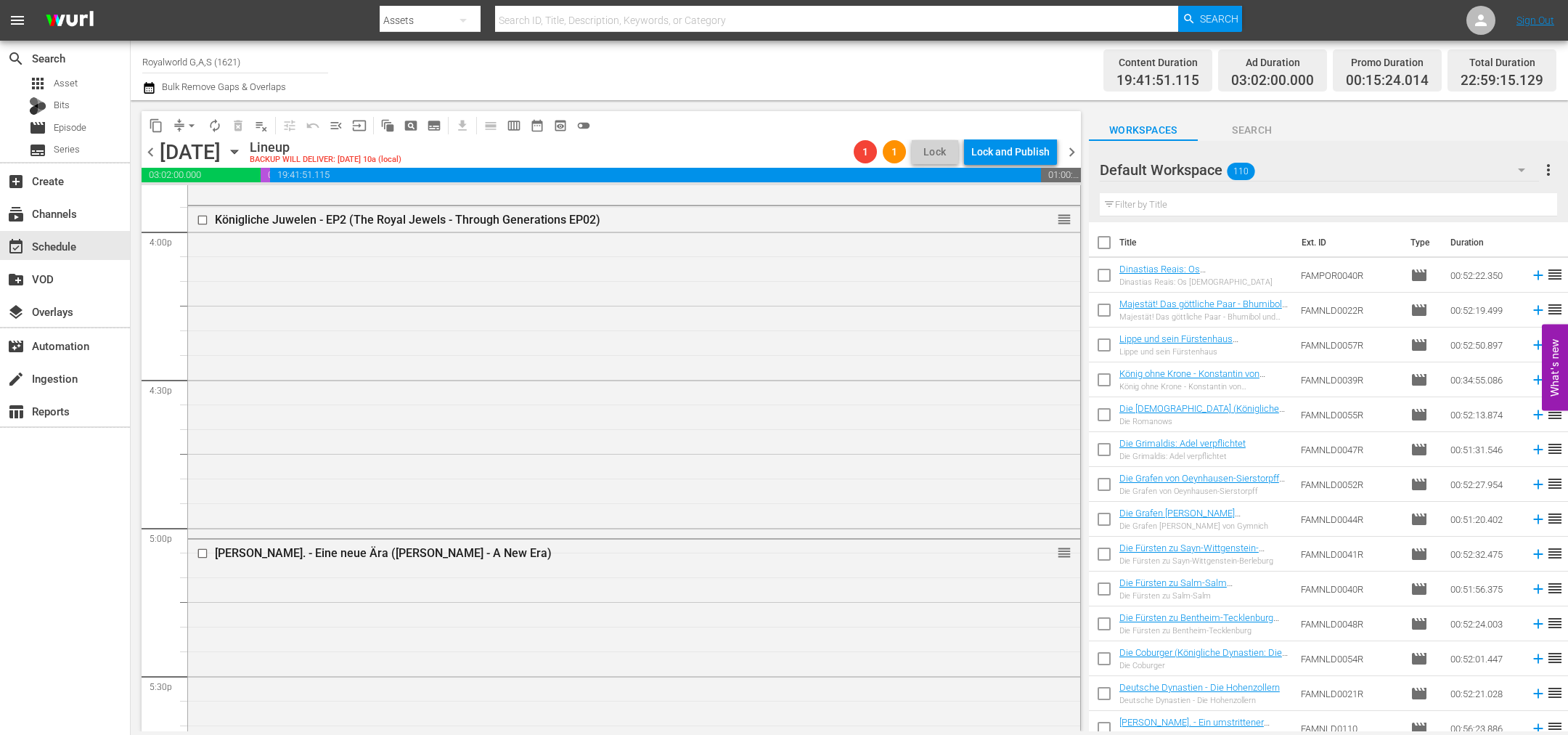
scroll to position [6684, 0]
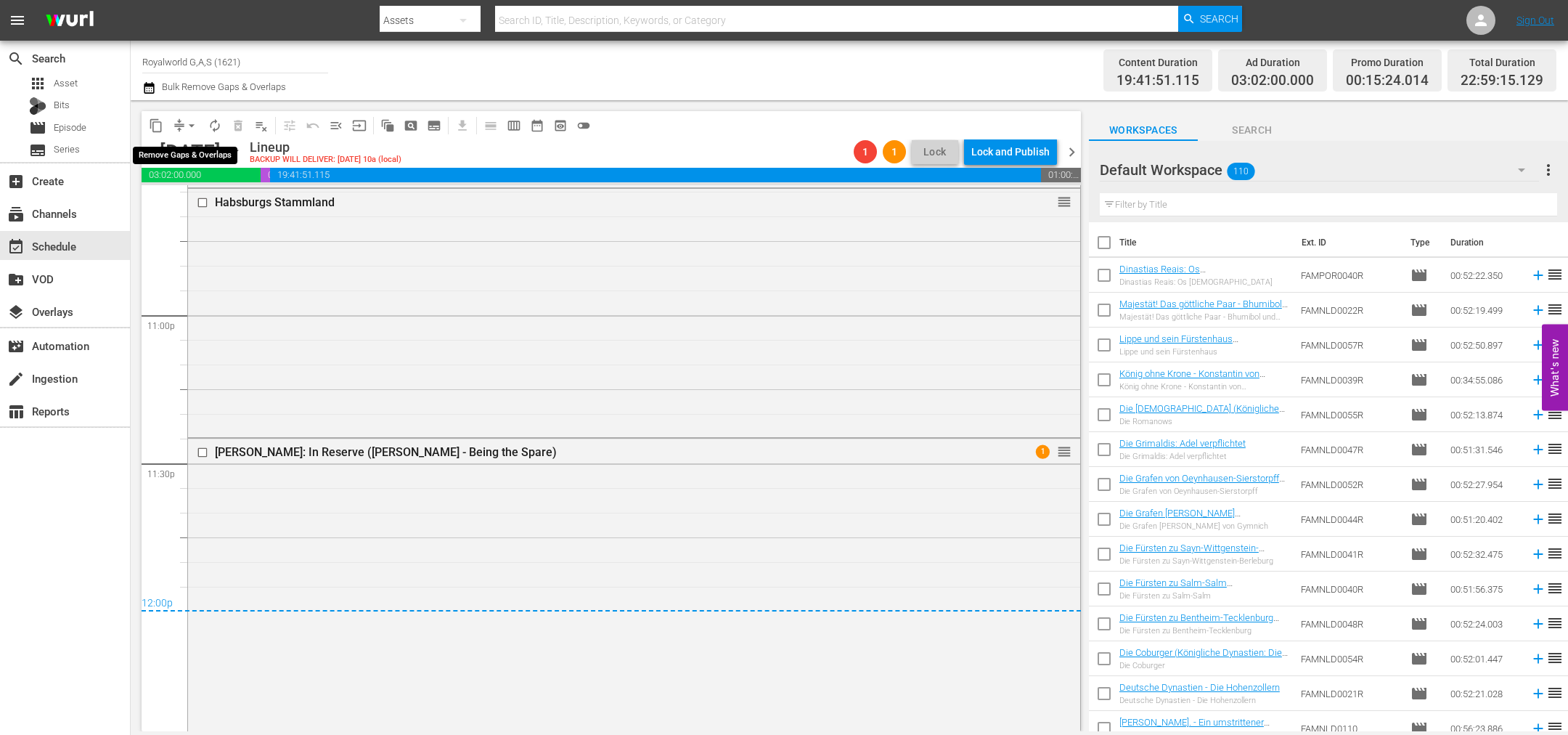
click at [192, 123] on span "arrow_drop_down" at bounding box center [192, 126] width 15 height 15
click at [206, 211] on li "Align to End of Previous Day" at bounding box center [192, 202] width 153 height 24
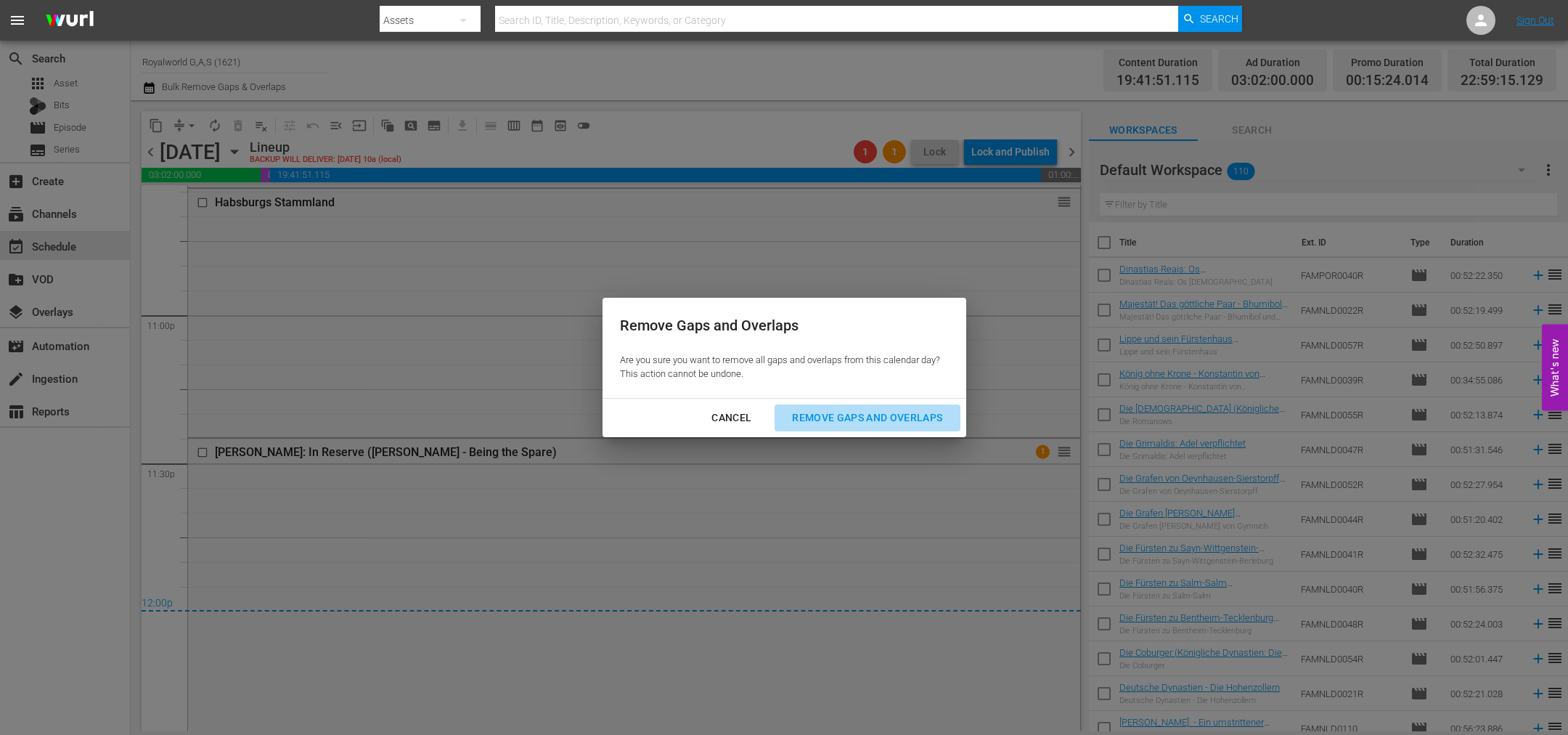
click at [840, 409] on div "Remove Gaps and Overlaps" at bounding box center [867, 418] width 173 height 18
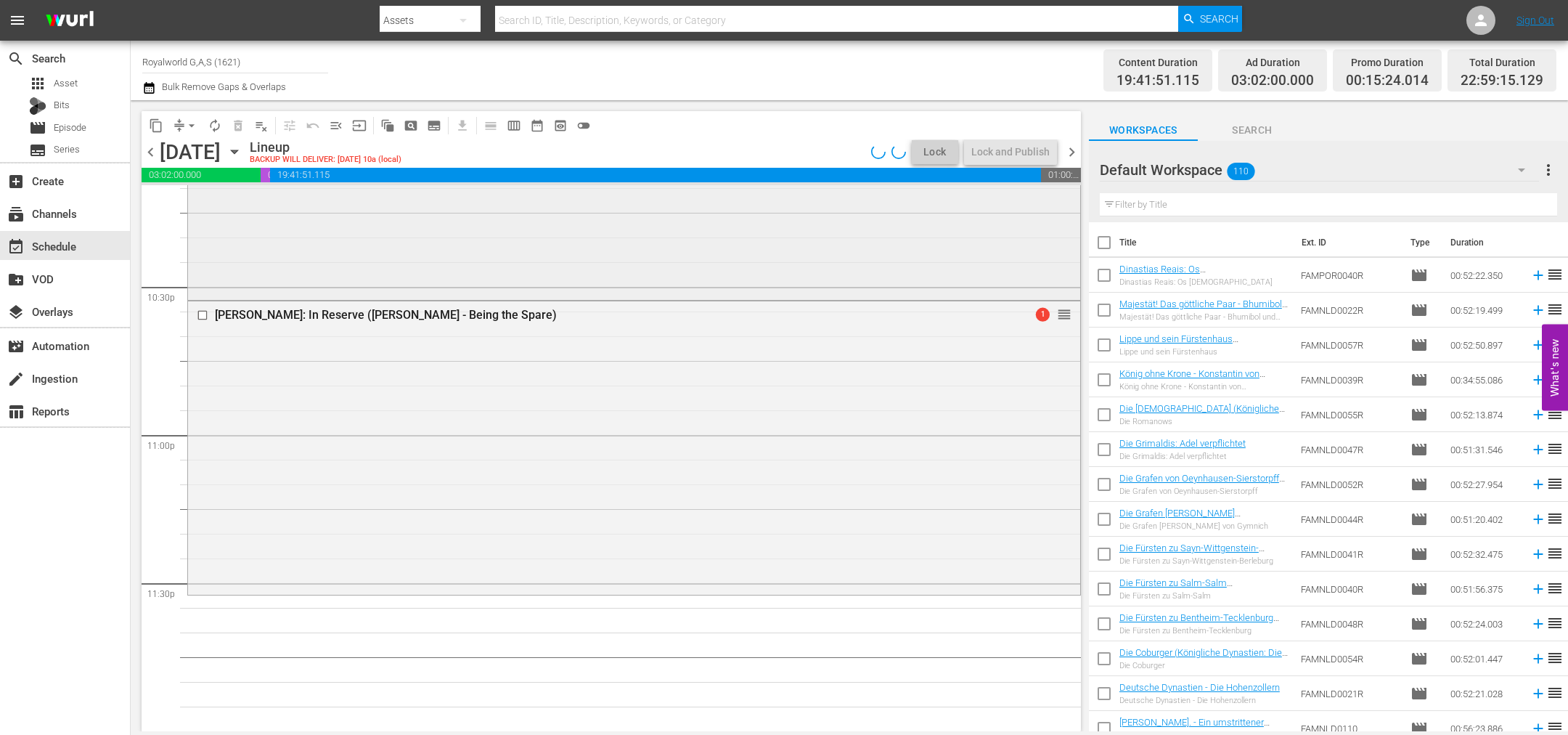
scroll to position [6564, 0]
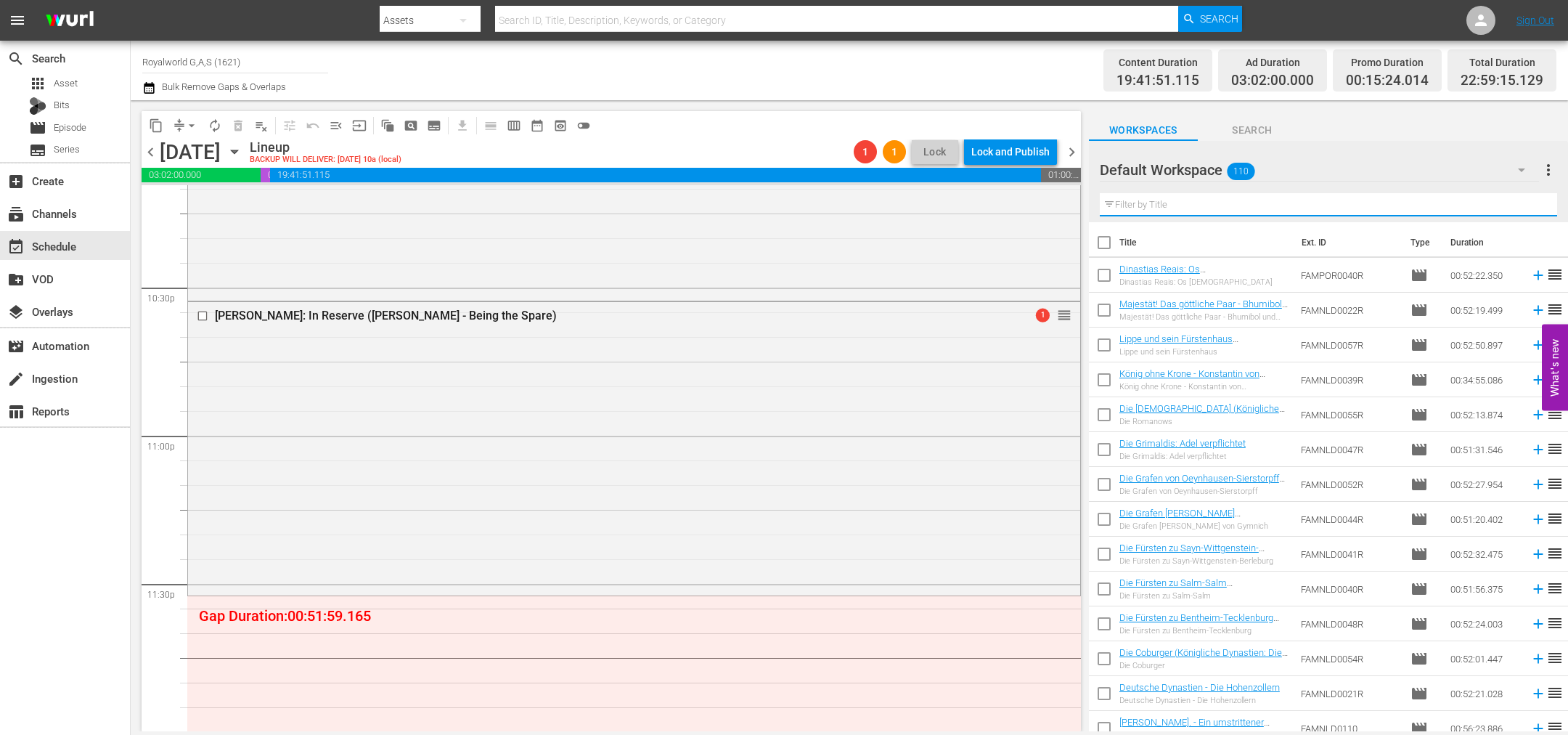
click at [1133, 213] on input "text" at bounding box center [1328, 205] width 457 height 23
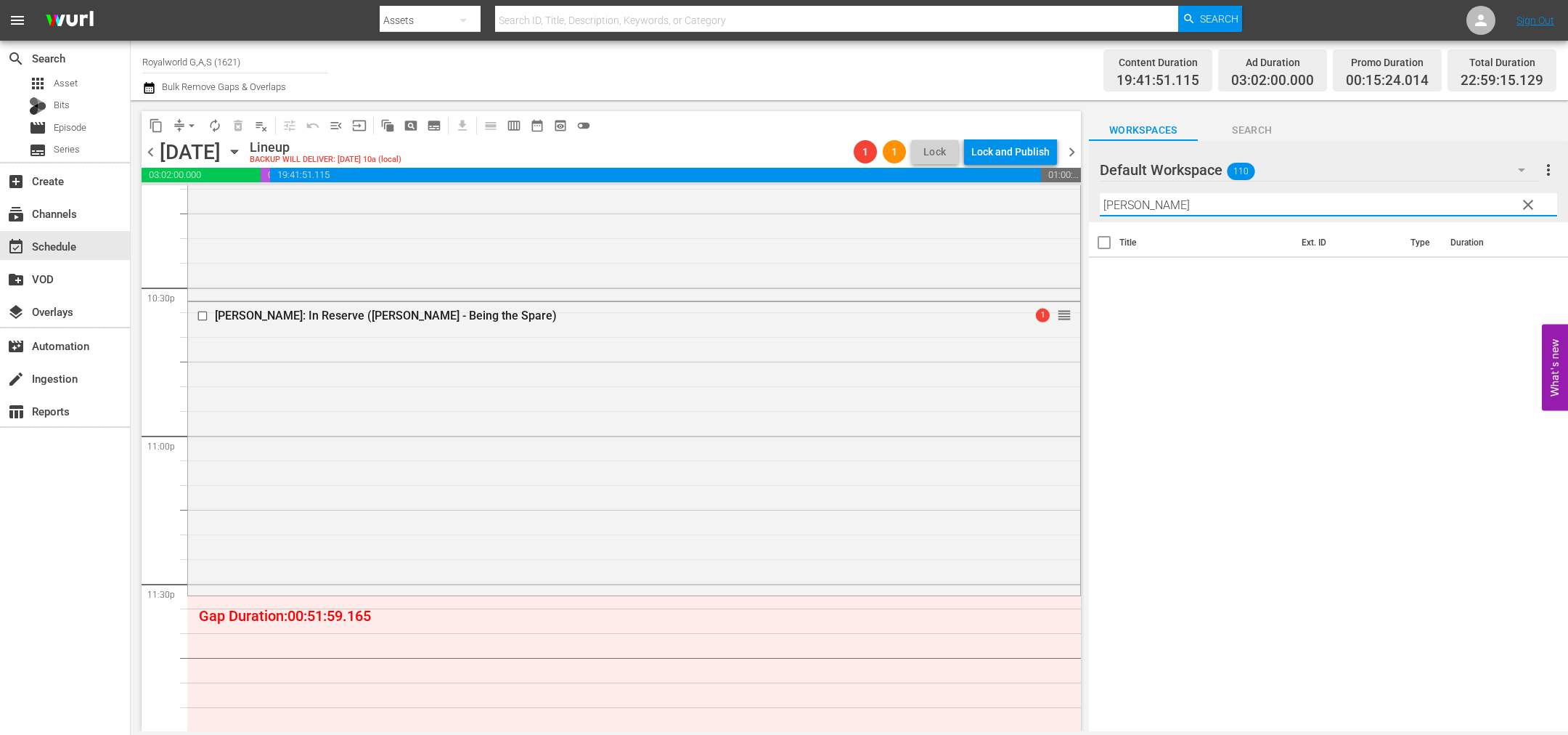
type input "Anna und der König von Siam Tei"
click at [1537, 202] on button "clear" at bounding box center [1528, 204] width 23 height 23
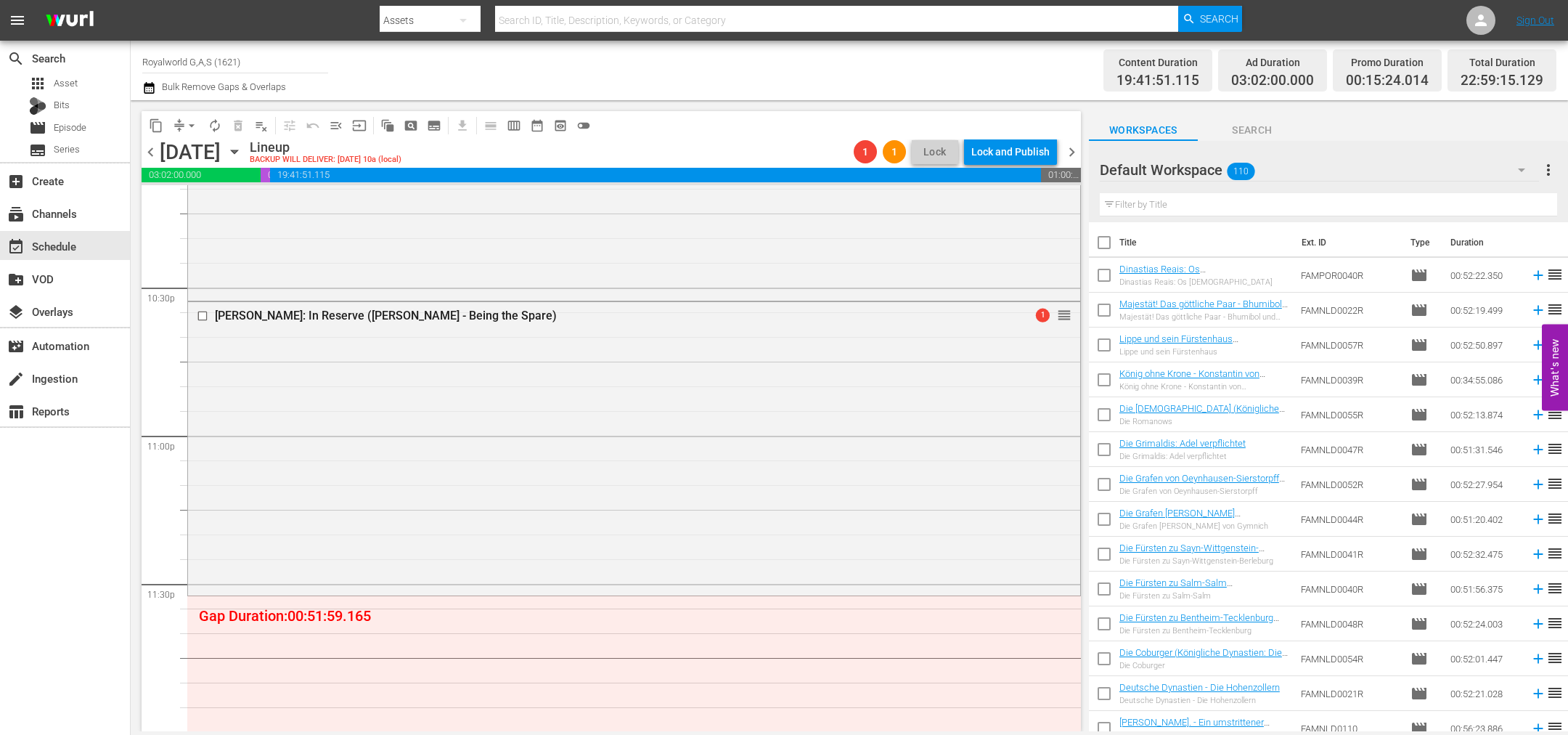
click at [1554, 165] on span "more_vert" at bounding box center [1548, 170] width 18 height 18
click at [1411, 207] on div "Clear All Workspace Items" at bounding box center [1454, 198] width 170 height 26
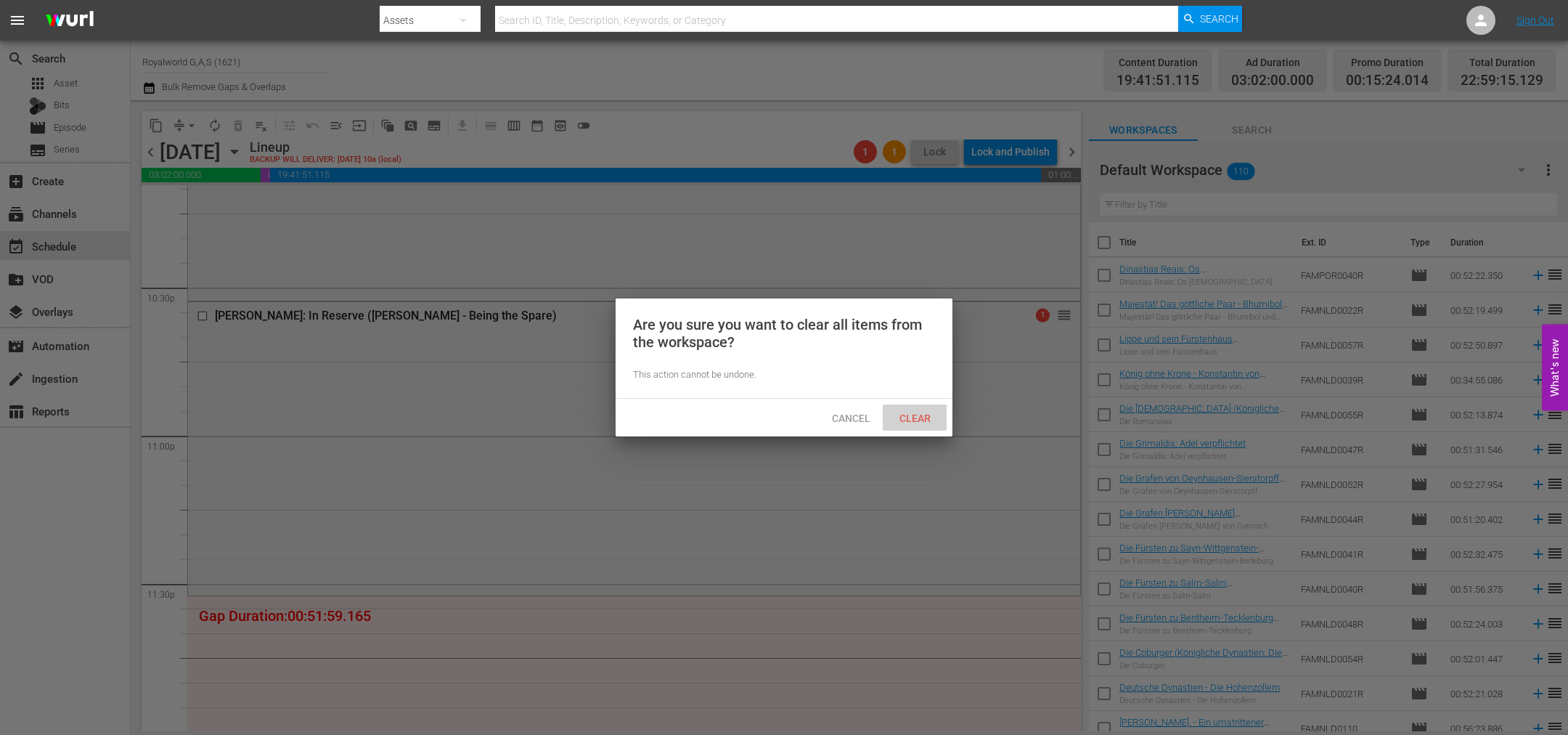
click at [915, 422] on span "Clear" at bounding box center [915, 419] width 54 height 12
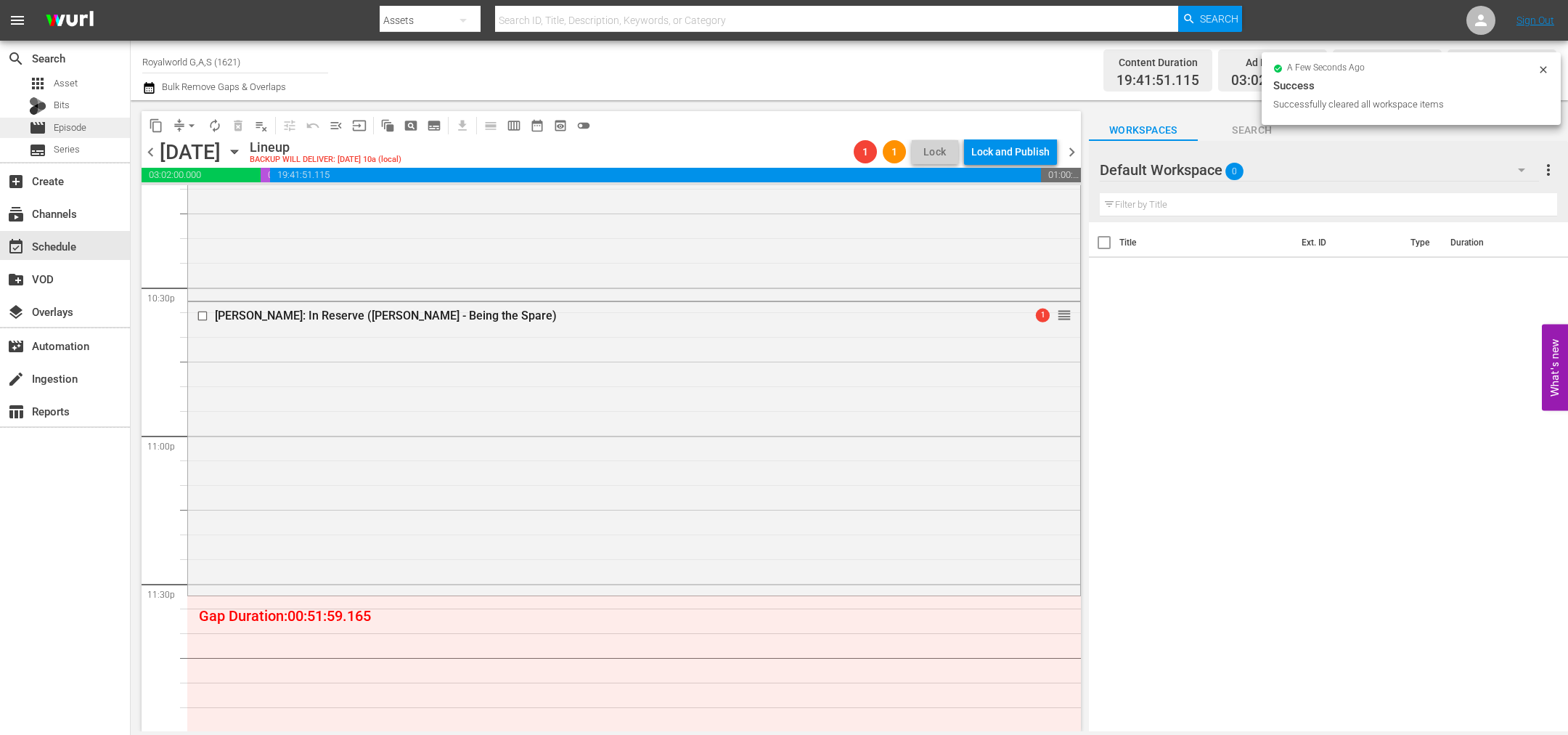
click at [69, 129] on span "Episode" at bounding box center [70, 128] width 33 height 15
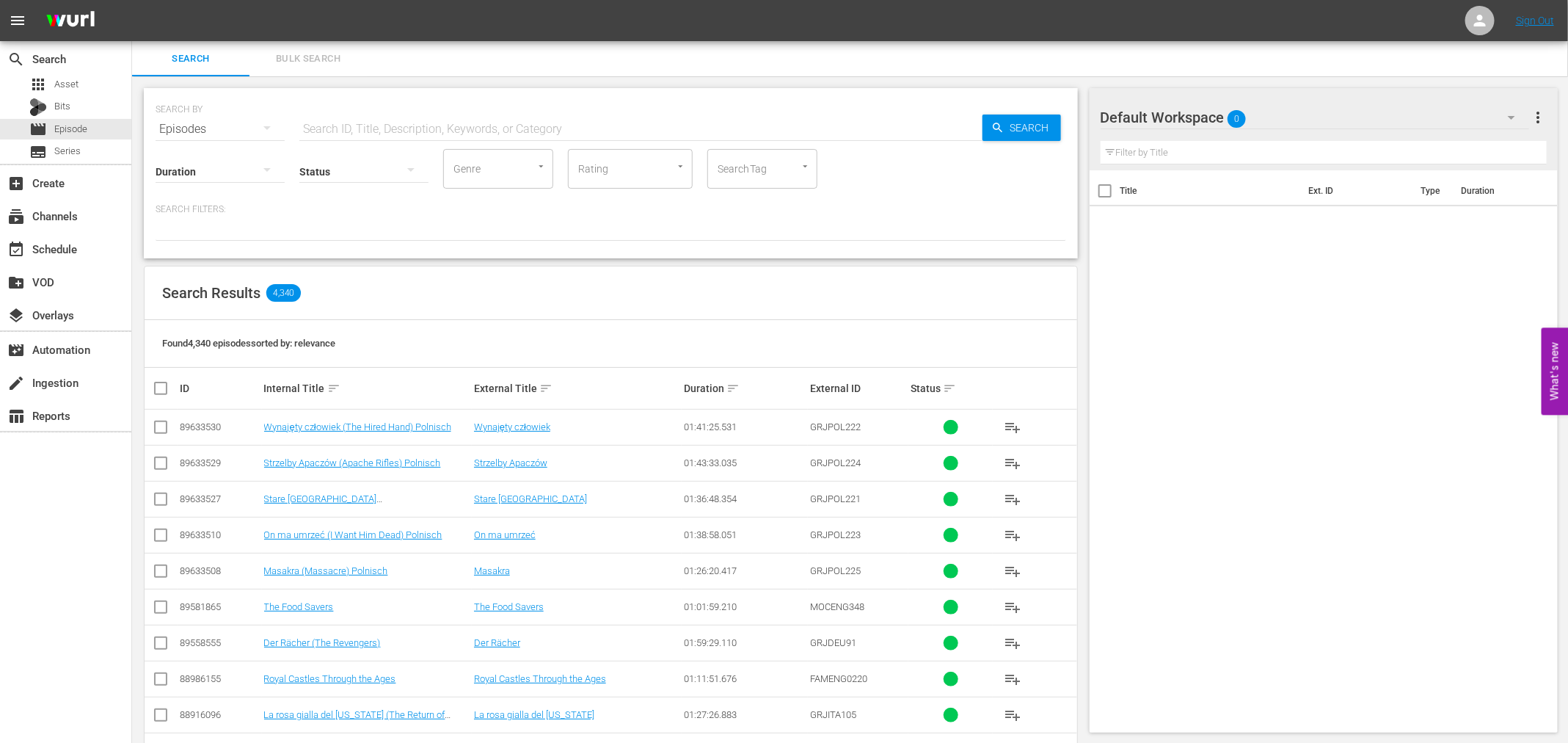
click at [433, 128] on input "text" at bounding box center [640, 128] width 683 height 35
paste input "Anna und der König von Siam Teil 1"
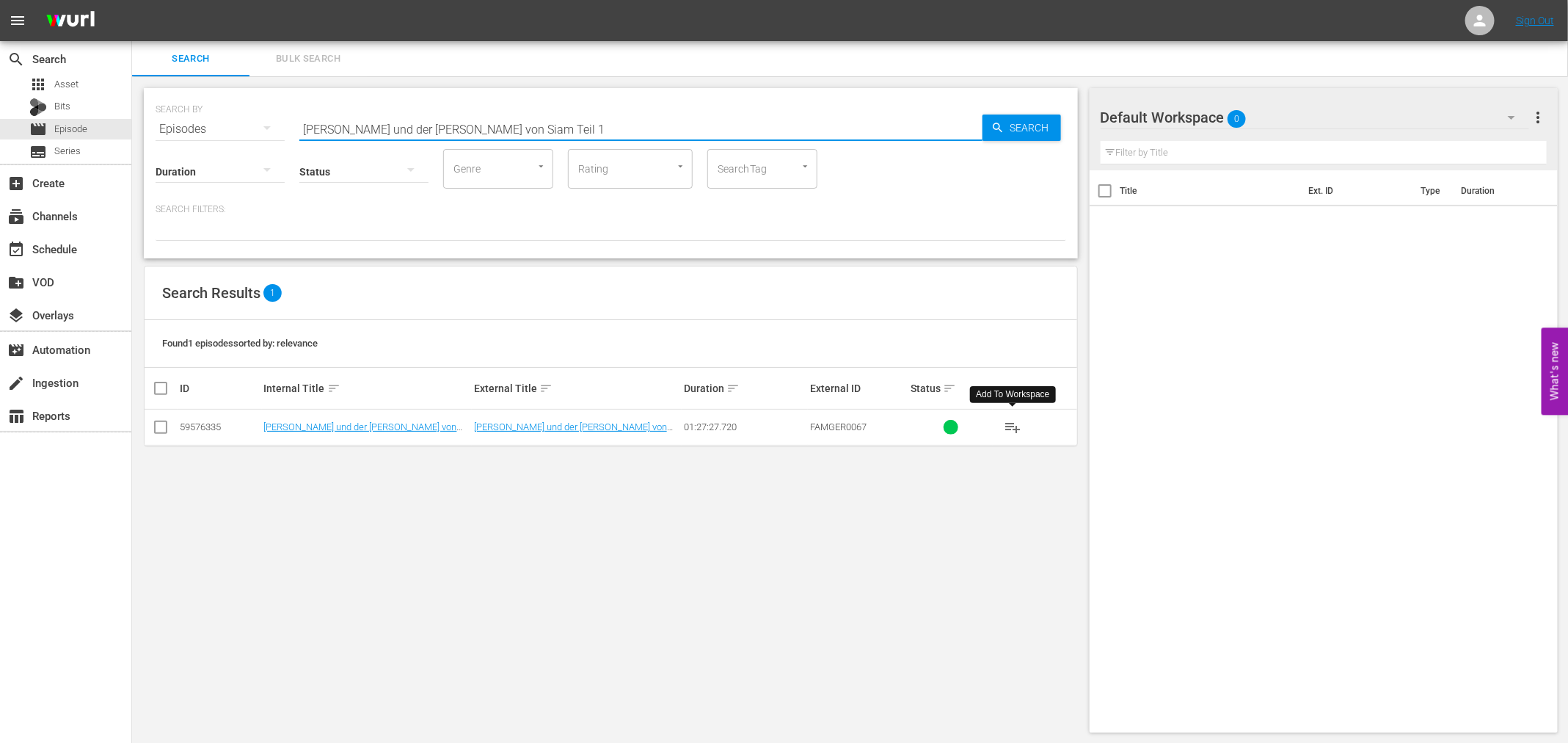
click at [1021, 424] on span "playlist_add" at bounding box center [1013, 428] width 18 height 18
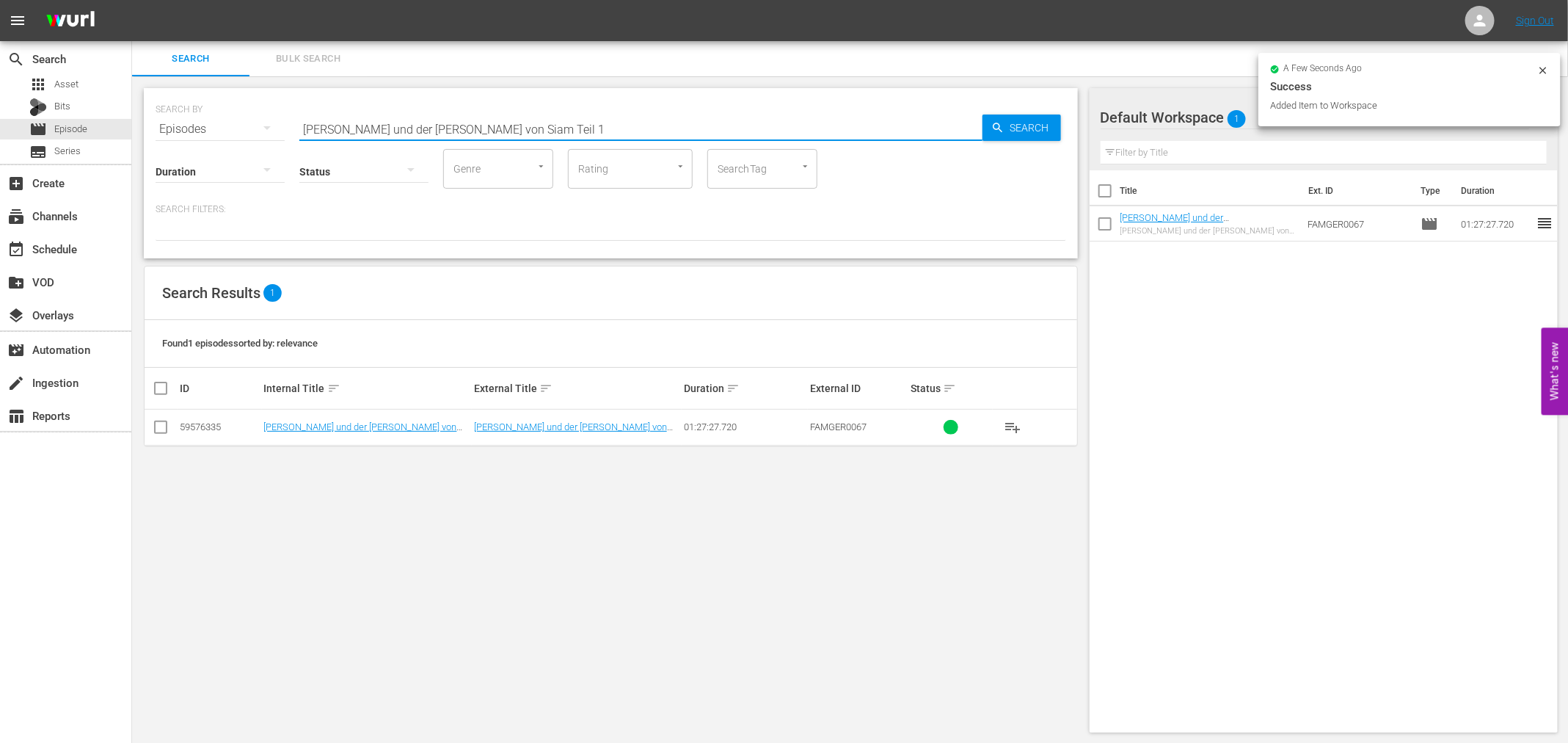
click at [565, 137] on input "Anna und der König von Siam Teil 1" at bounding box center [640, 128] width 683 height 35
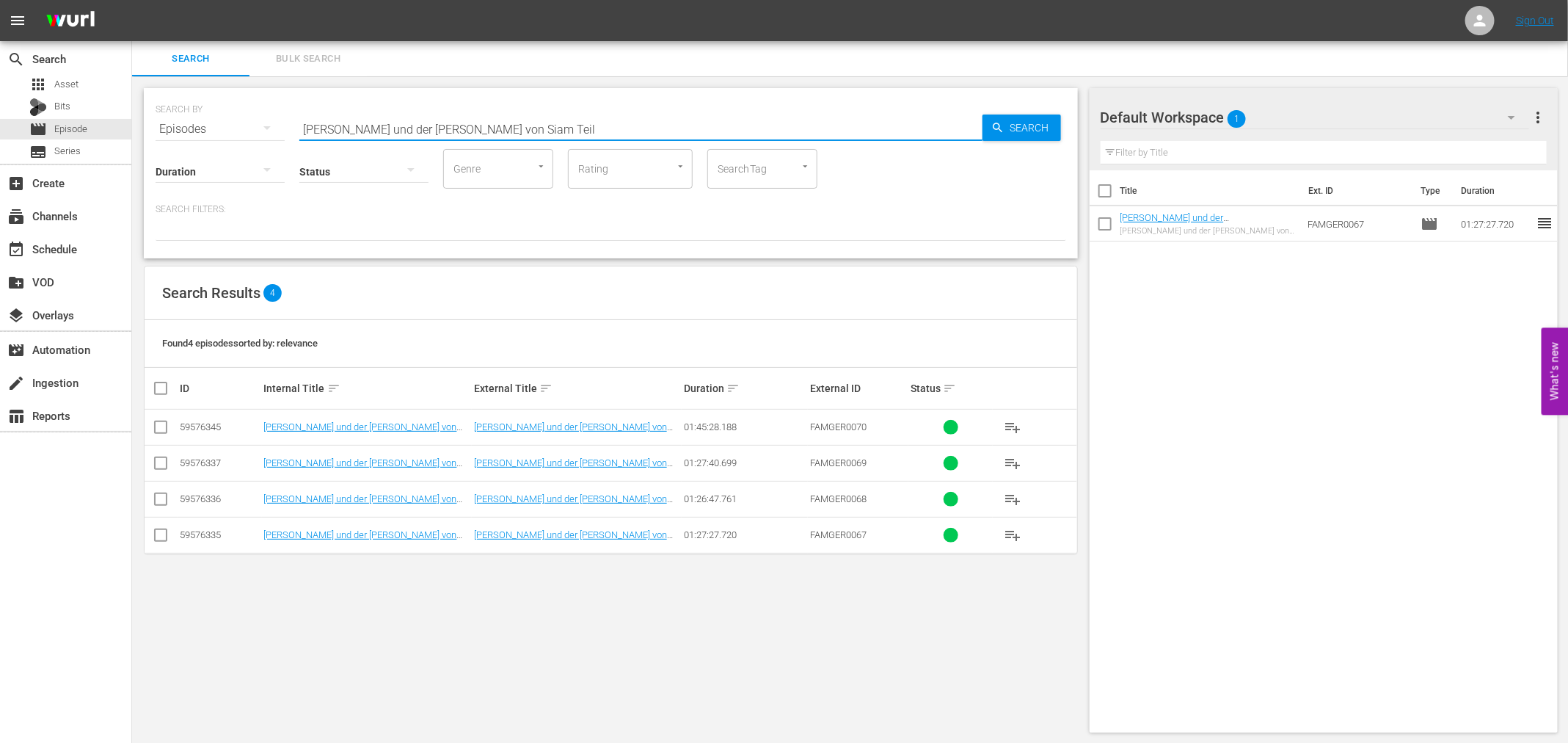
type input "Anna und der König von Siam Teil"
click at [1020, 503] on span "playlist_add" at bounding box center [1013, 500] width 18 height 18
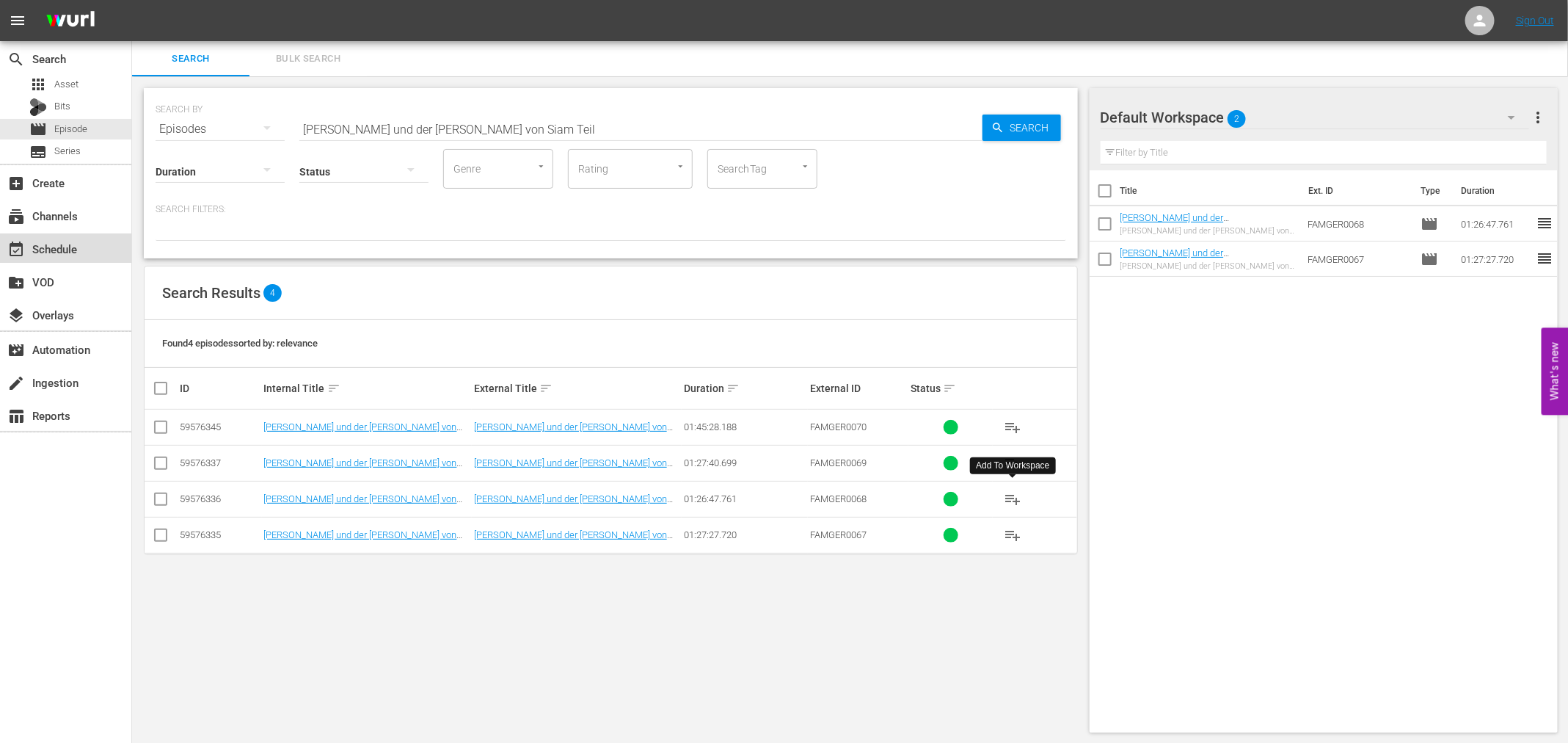
click at [55, 253] on div "event_available Schedule" at bounding box center [41, 246] width 82 height 13
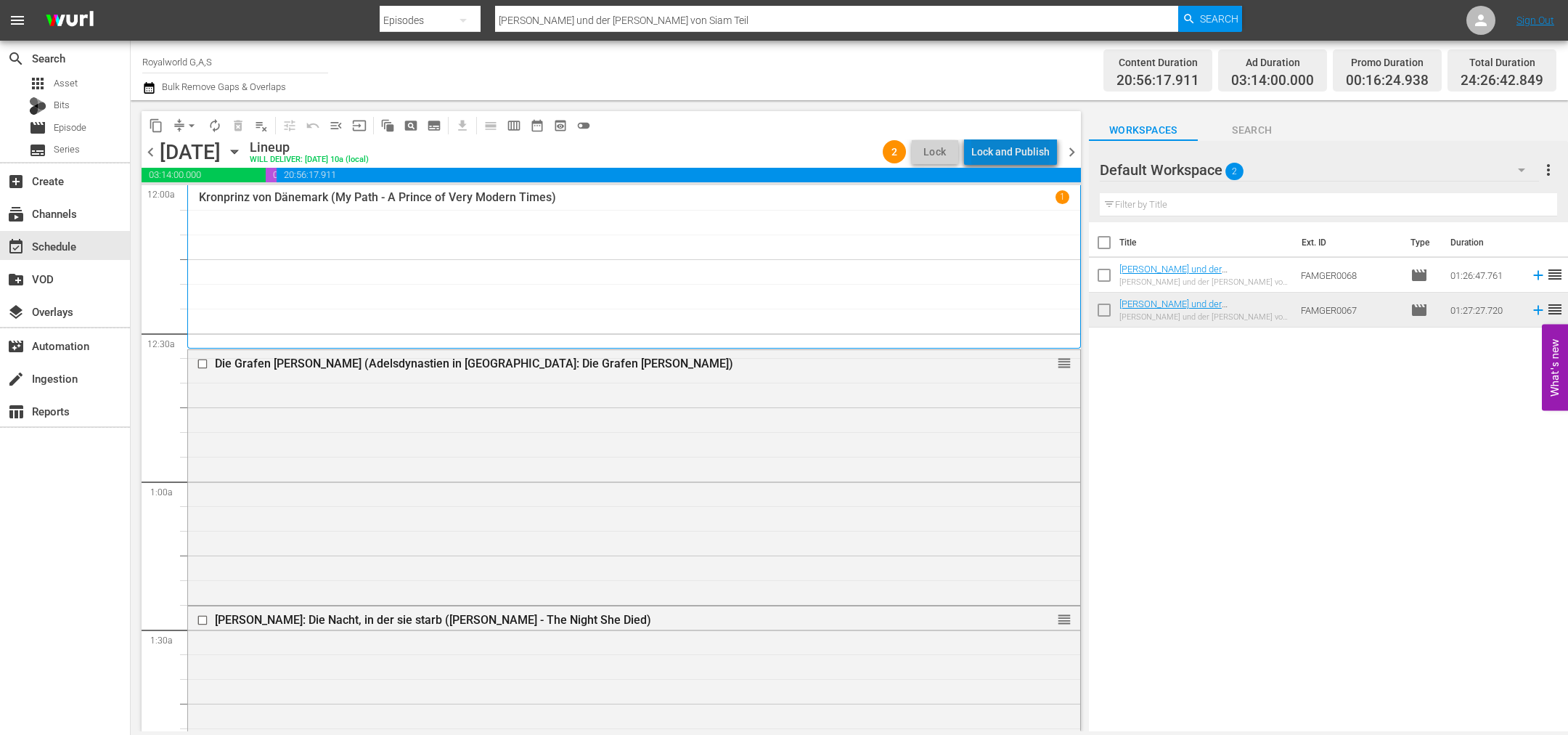
click at [1028, 149] on div "Lock and Publish" at bounding box center [1010, 152] width 79 height 26
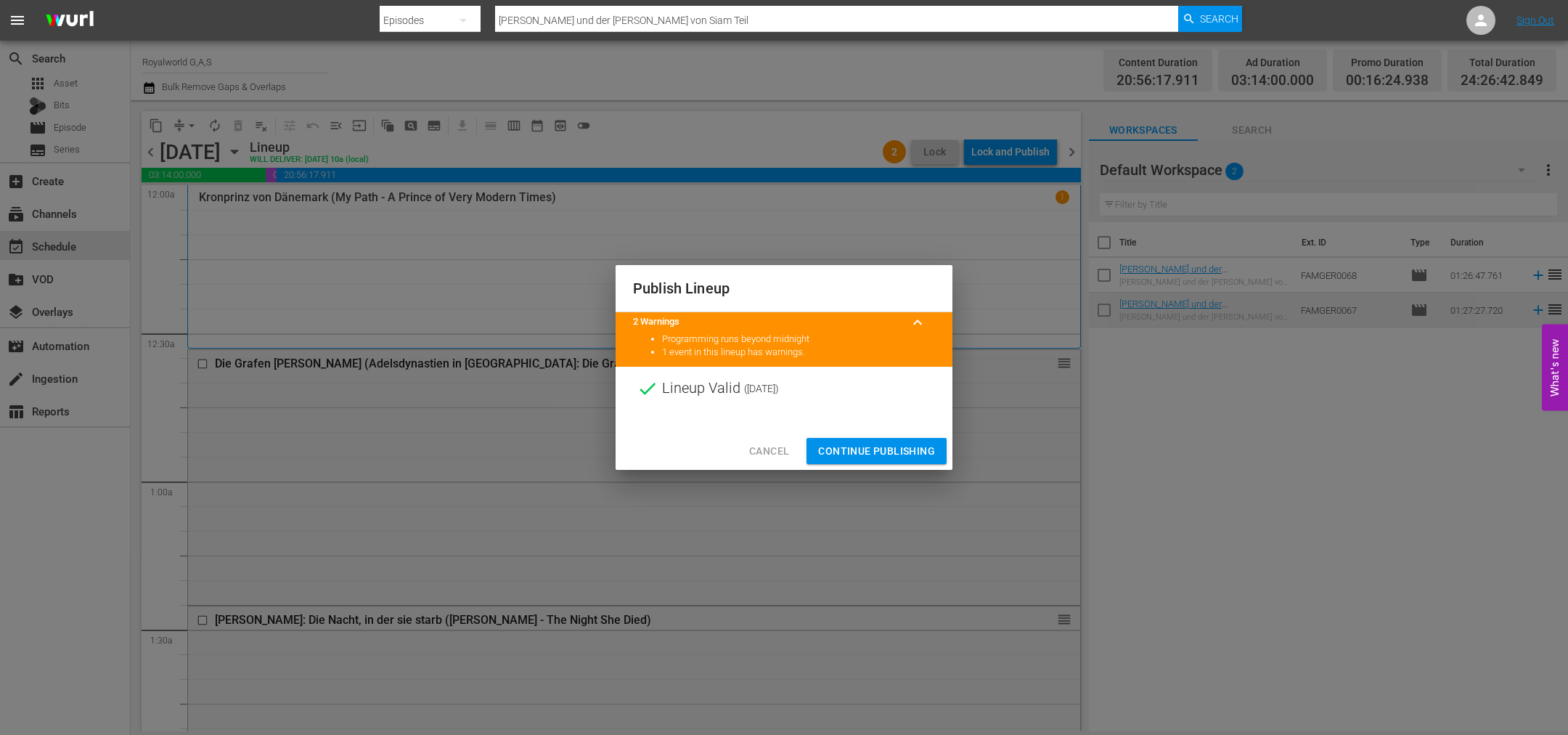
click at [868, 446] on span "Continue Publishing" at bounding box center [876, 451] width 117 height 18
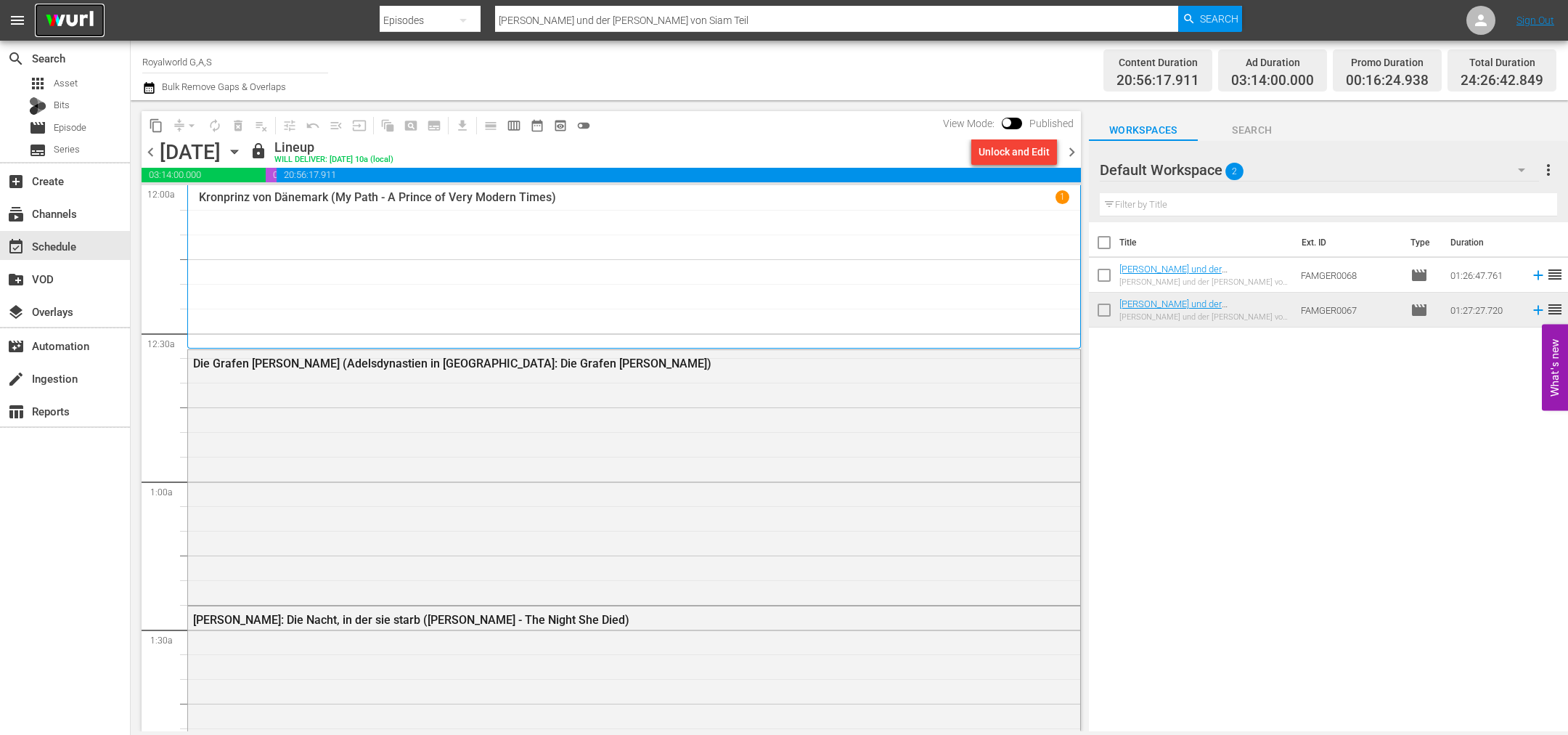
click at [79, 30] on img at bounding box center [69, 21] width 70 height 34
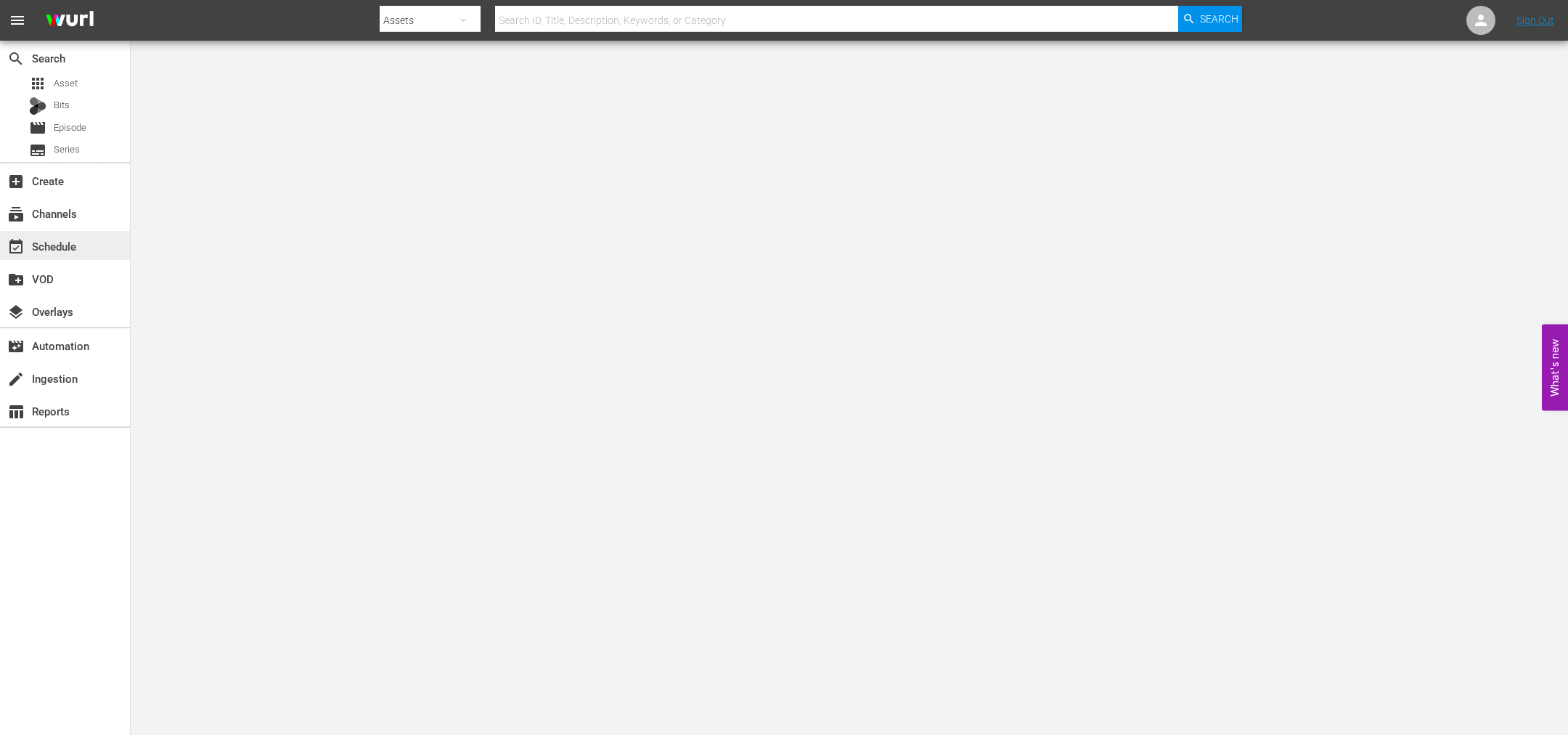
click at [79, 241] on div "event_available Schedule" at bounding box center [40, 244] width 81 height 13
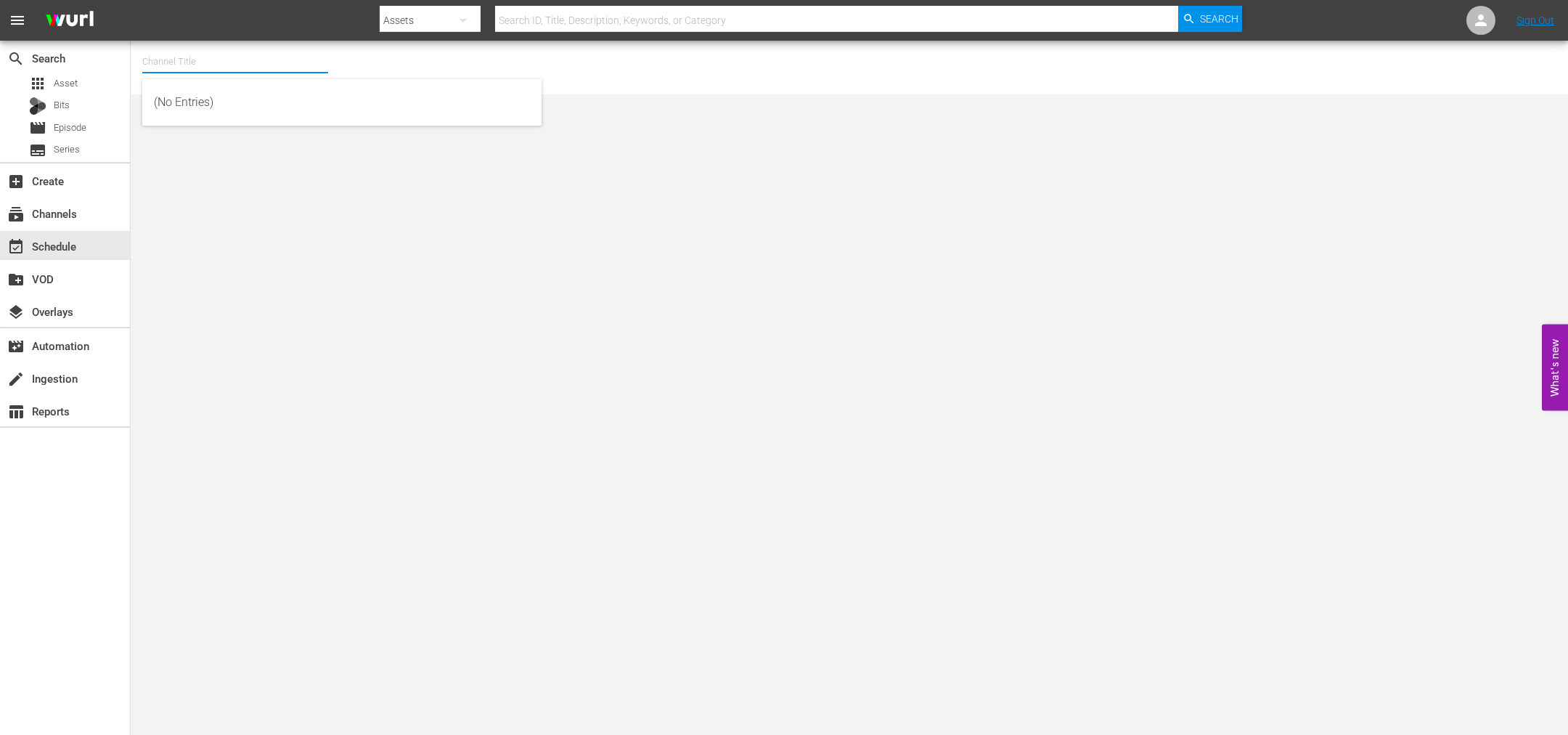
click at [161, 65] on input "text" at bounding box center [235, 61] width 186 height 35
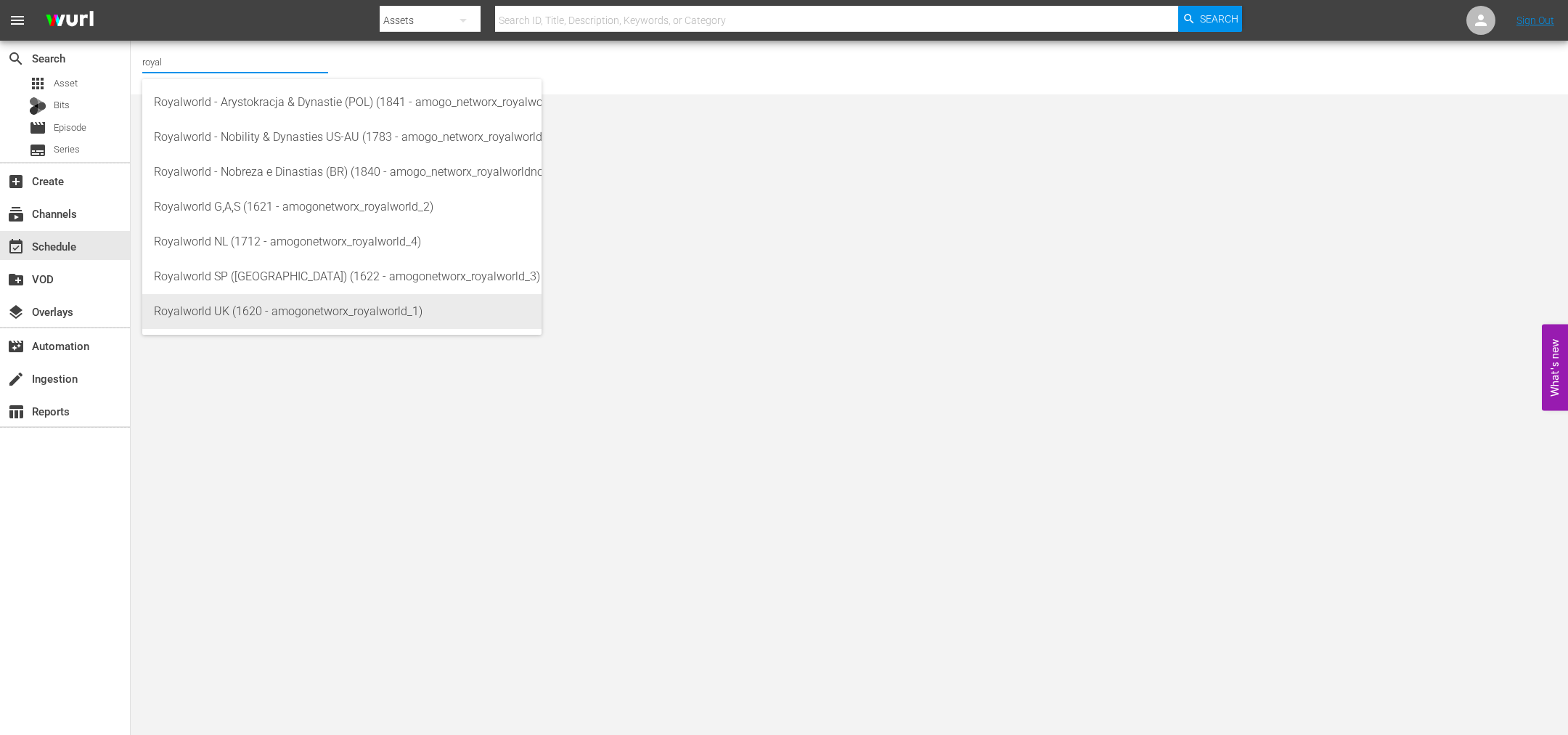
click at [288, 315] on div "Royalworld UK (1620 - amogonetworx_royalworld_1)" at bounding box center [342, 311] width 376 height 35
type input "Royalworld UK (1620 - amogonetworx_royalworld_1)"
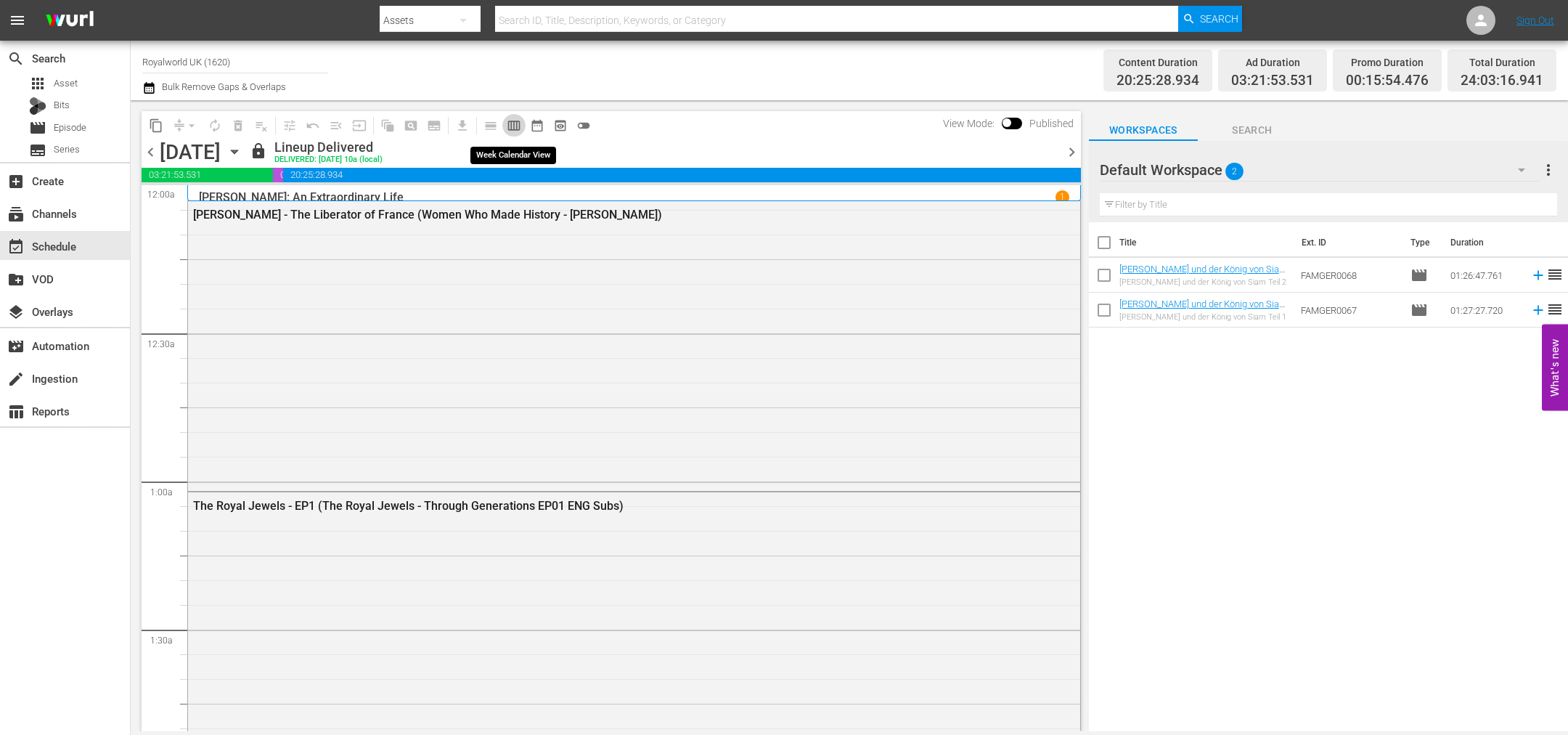
click at [512, 114] on button "calendar_view_week_outlined" at bounding box center [514, 126] width 23 height 23
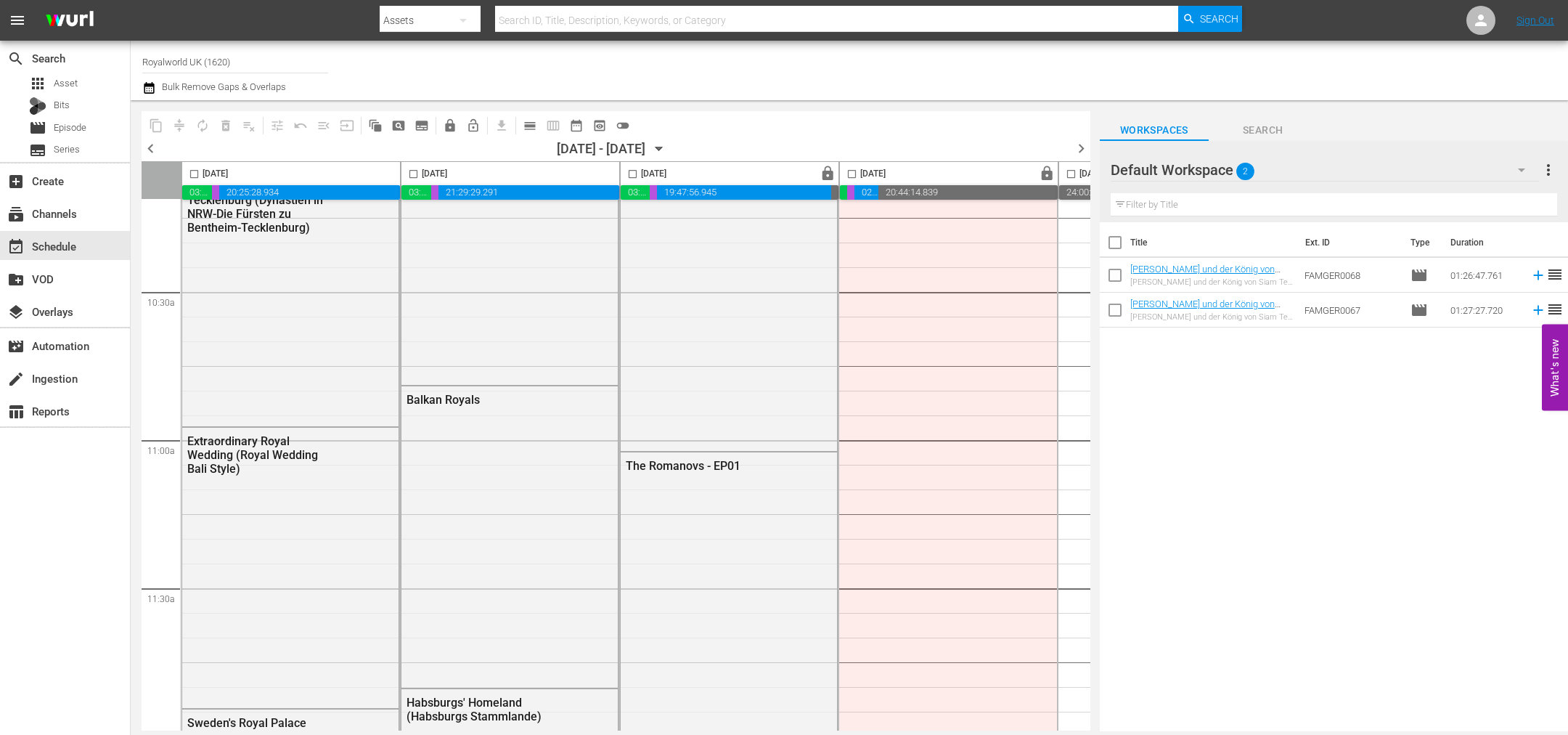
scroll to position [3267, 0]
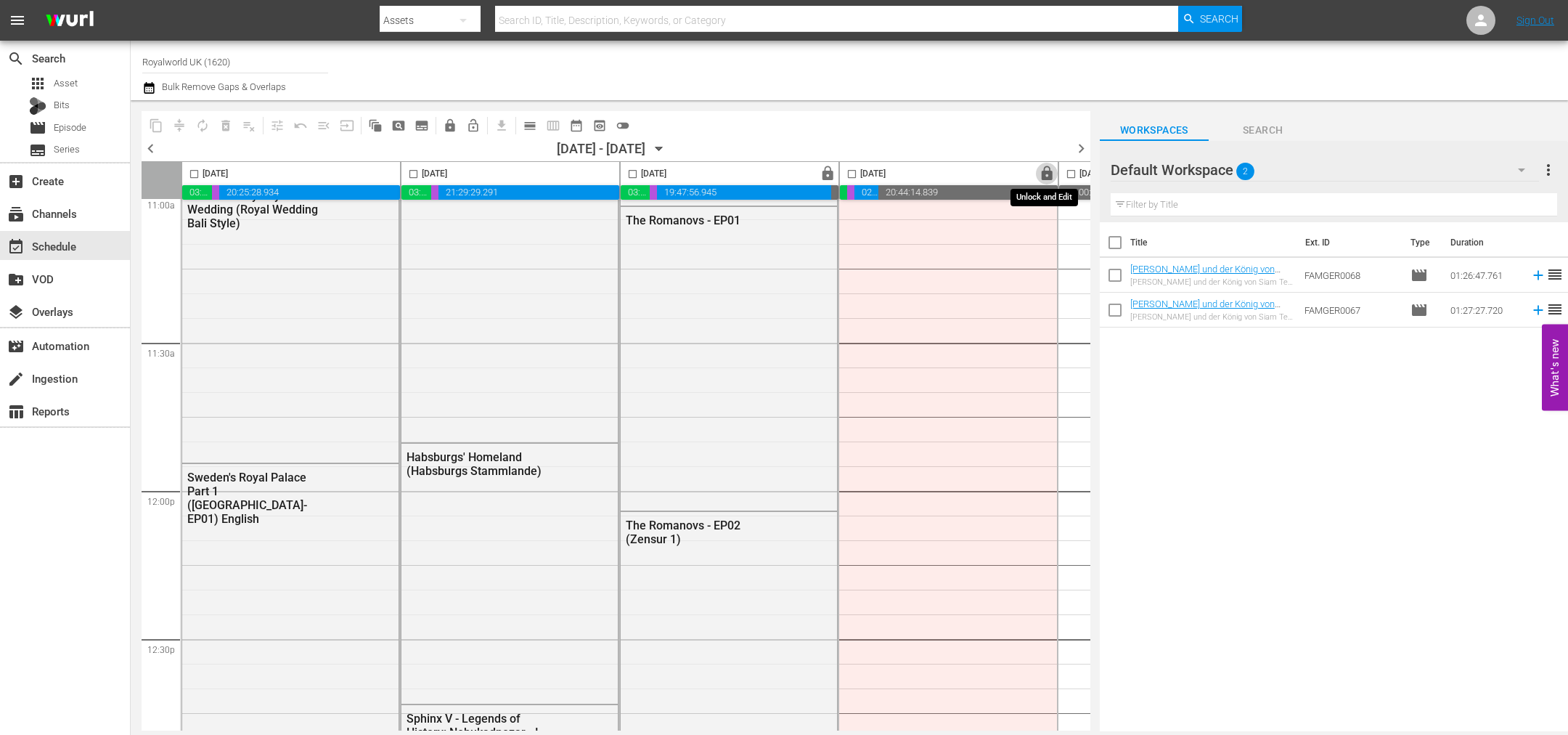
click at [1042, 172] on span "lock" at bounding box center [1047, 173] width 17 height 17
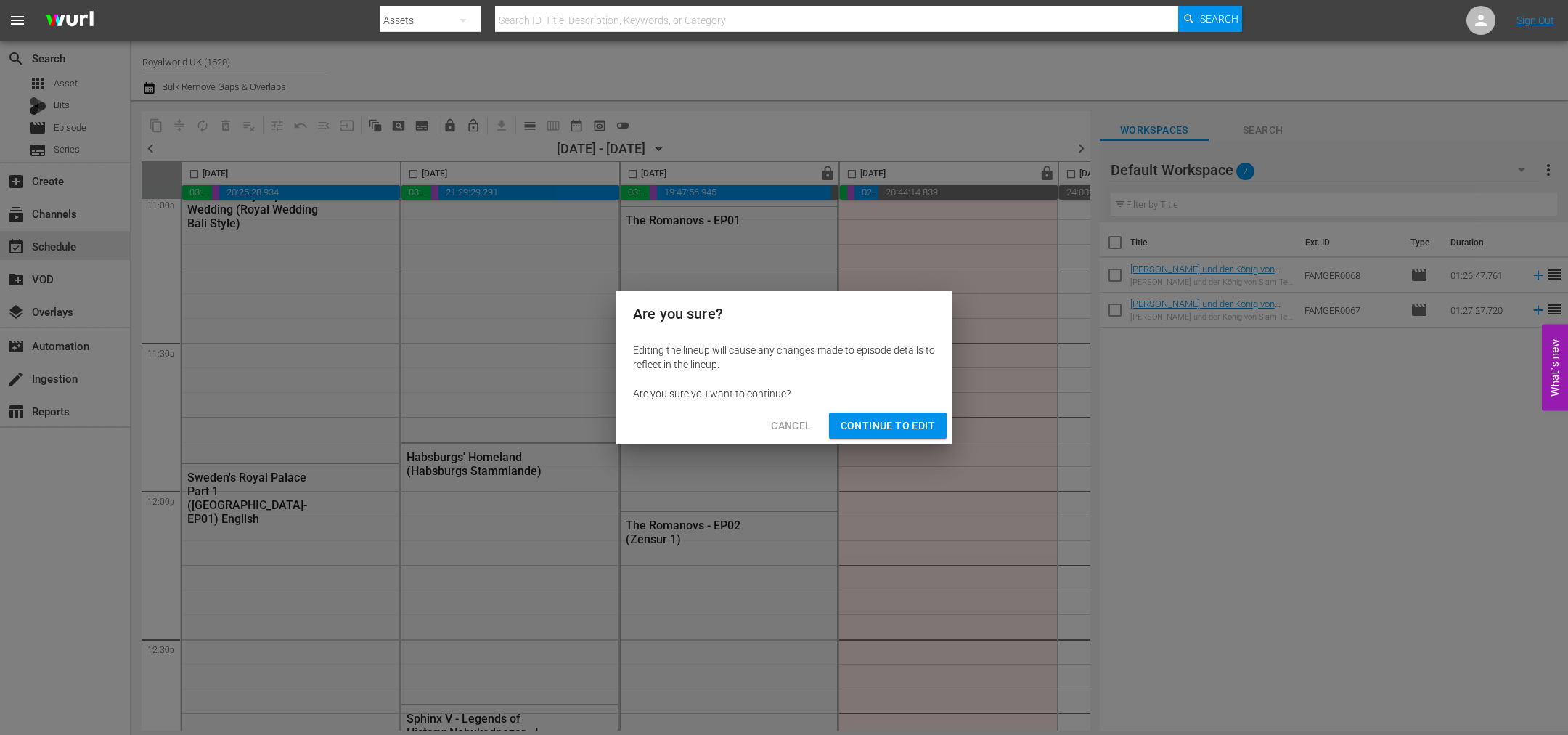
click at [923, 430] on span "Continue to Edit" at bounding box center [888, 426] width 95 height 18
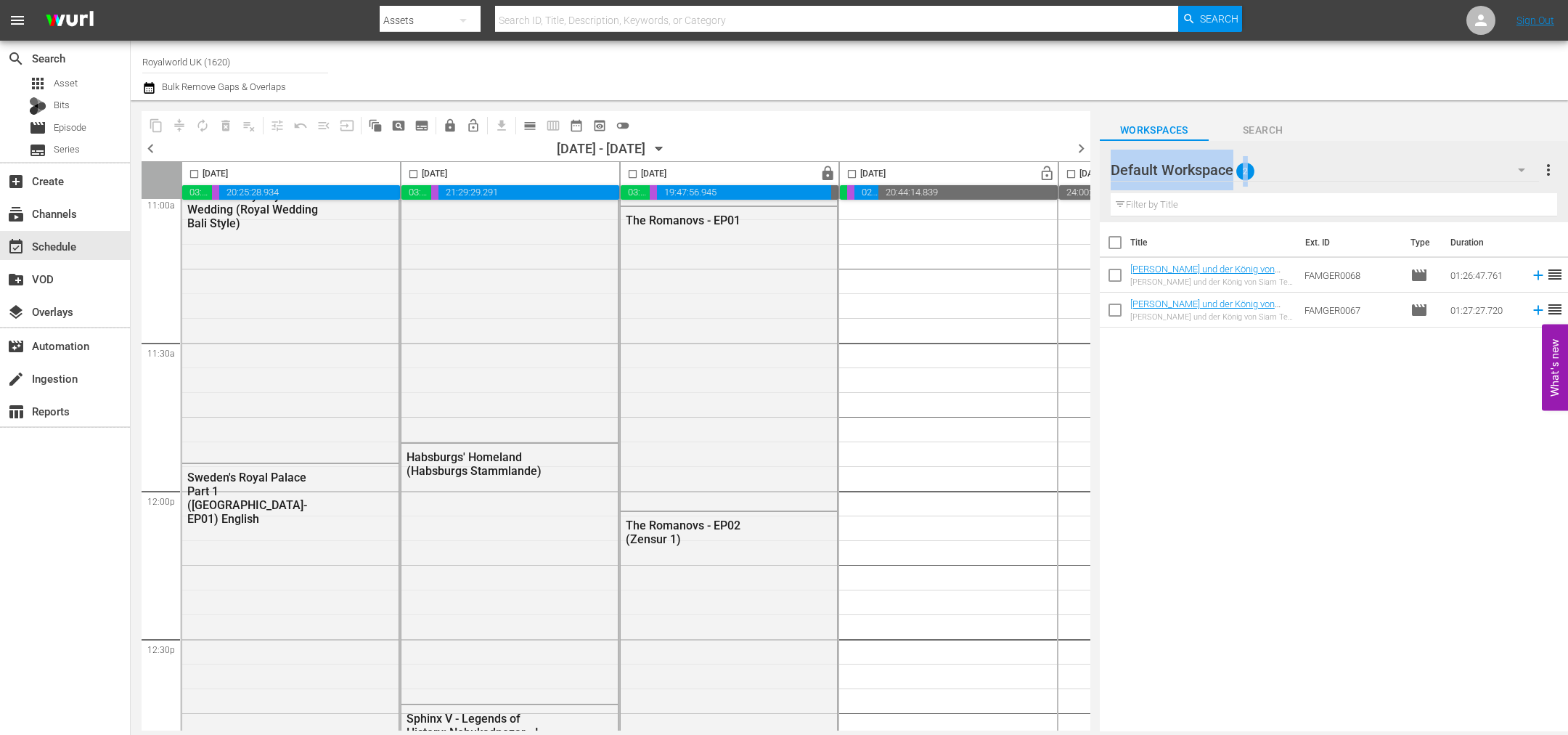
drag, startPoint x: 1084, startPoint y: 385, endPoint x: 1091, endPoint y: 222, distance: 163.2
click at [1091, 222] on div "content_copy compress autorenew_outlined delete_forever_outlined playlist_remov…" at bounding box center [849, 415] width 1437 height 631
click at [1172, 480] on div "Title Ext. ID Type Duration [PERSON_NAME] und der König von Siam Teil 2 (EP04-0…" at bounding box center [1334, 478] width 468 height 511
click at [885, 172] on div "[DATE]" at bounding box center [863, 173] width 46 height 17
drag, startPoint x: 1084, startPoint y: 442, endPoint x: 1085, endPoint y: 424, distance: 18.0
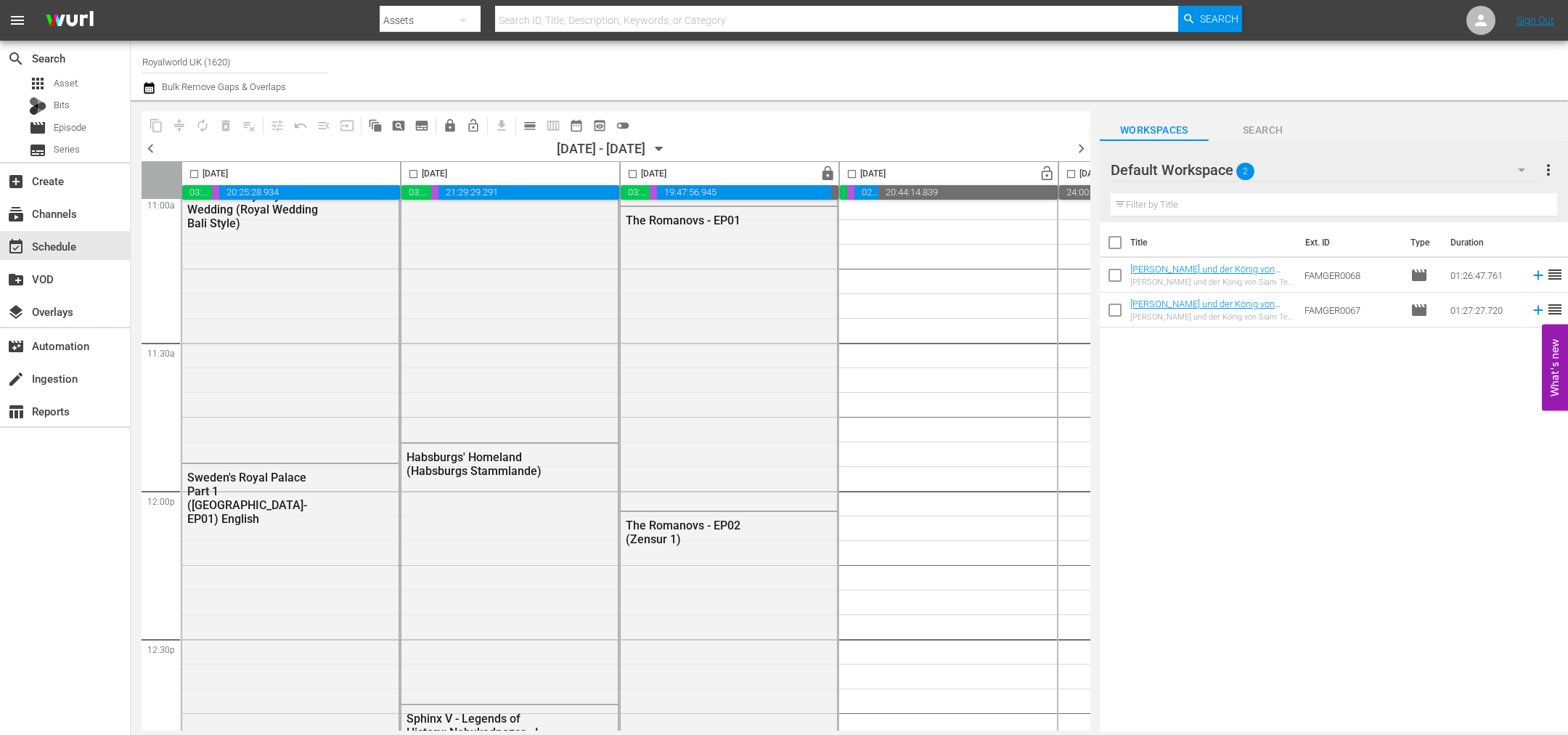
click at [1085, 424] on div "Monday, September 8th 03:21:53.531 00:15:54.476 20:25:28.934 00:00:00.000 Tuesd…" at bounding box center [616, 446] width 948 height 569
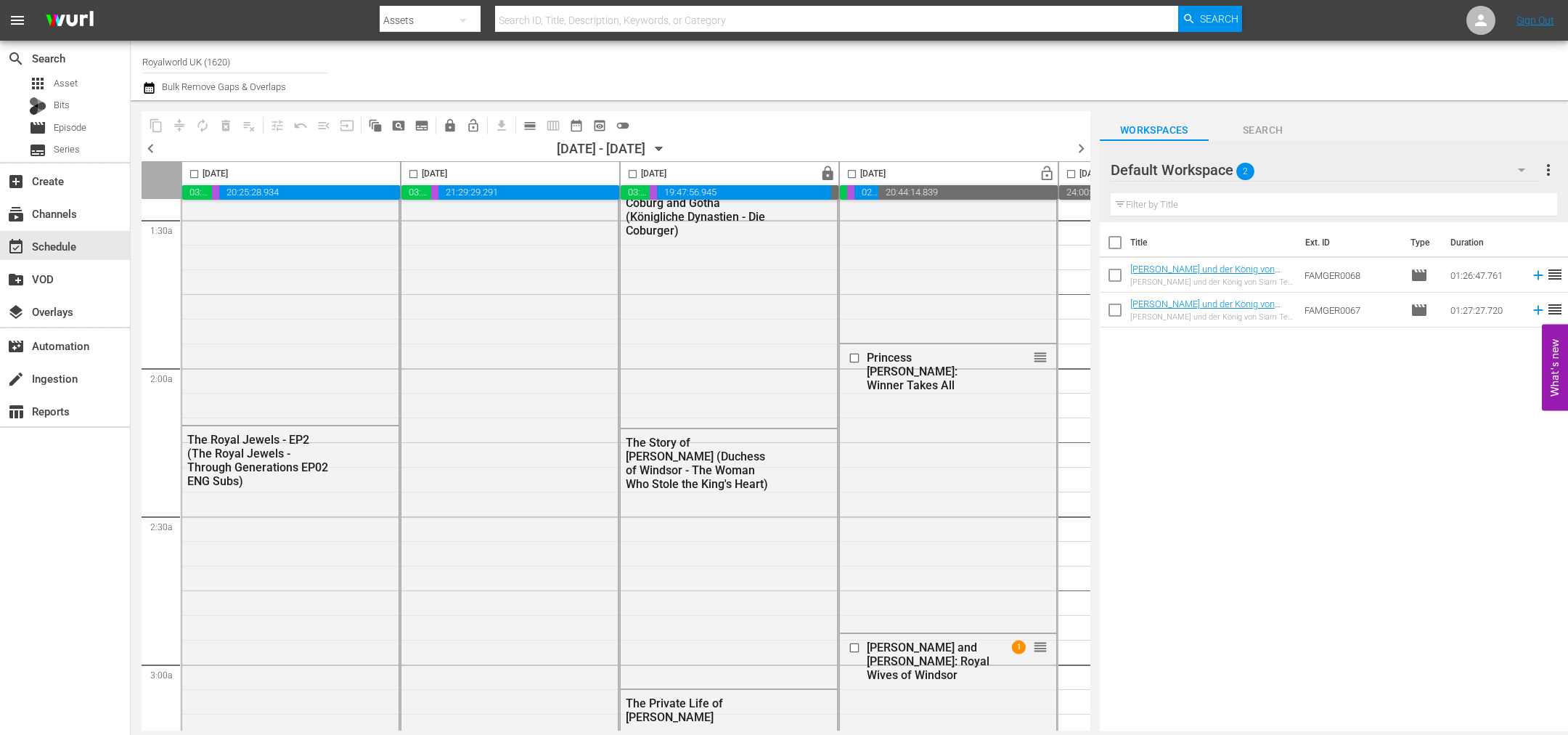
scroll to position [477, 0]
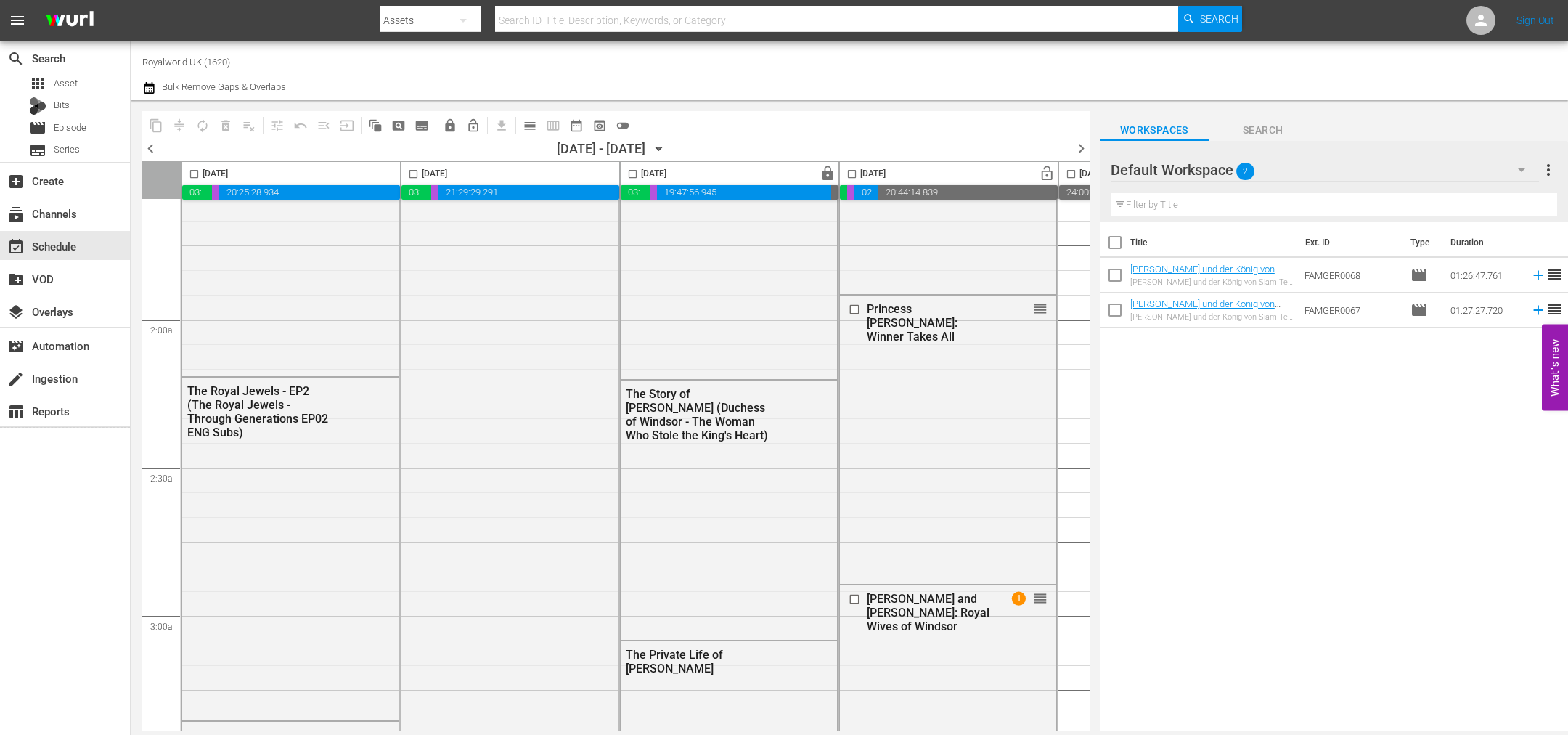
click at [149, 150] on span "chevron_left" at bounding box center [150, 148] width 18 height 18
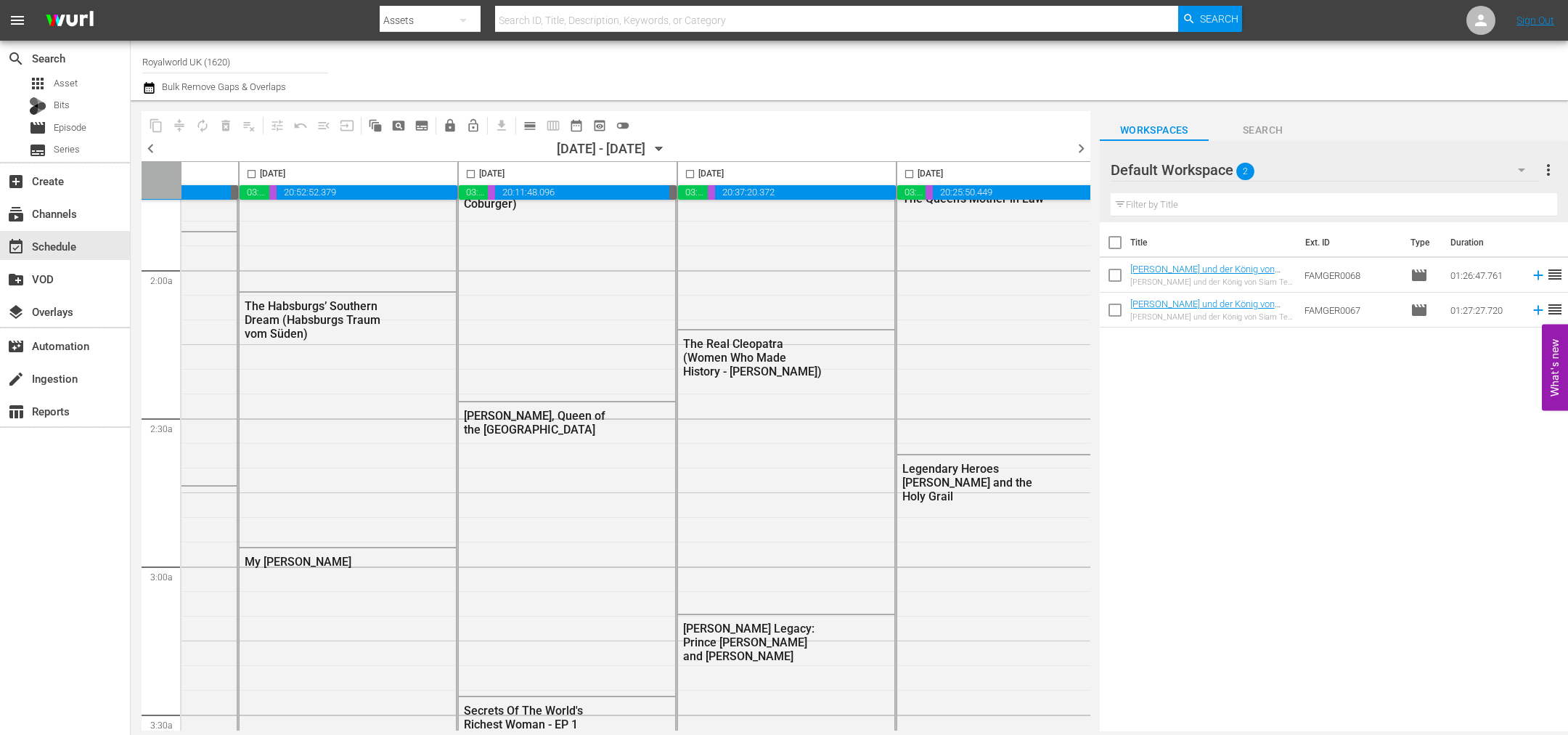
scroll to position [526, 416]
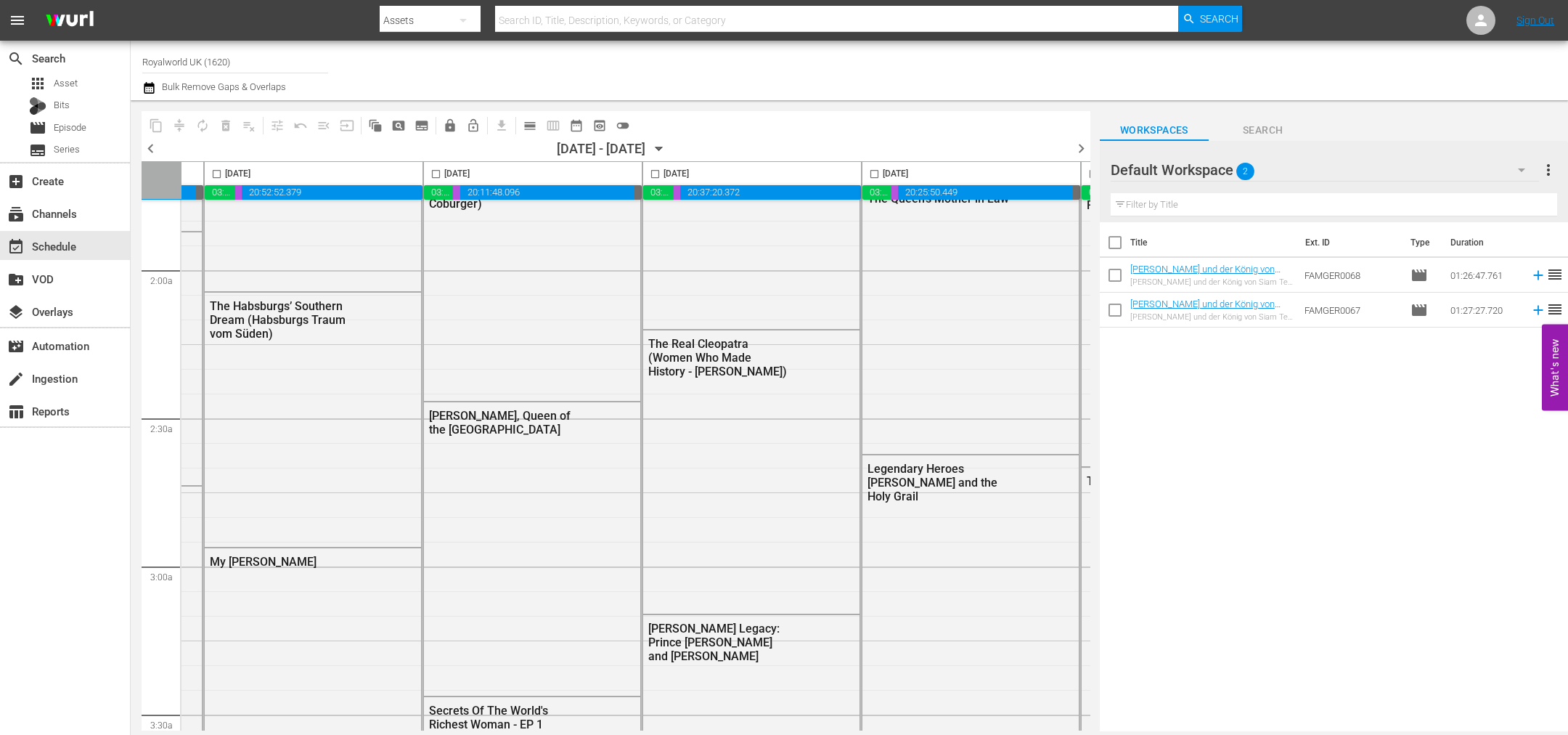
click at [658, 178] on input "checkbox" at bounding box center [655, 176] width 17 height 17
checkbox input "true"
click at [153, 126] on span "content_copy" at bounding box center [156, 126] width 15 height 15
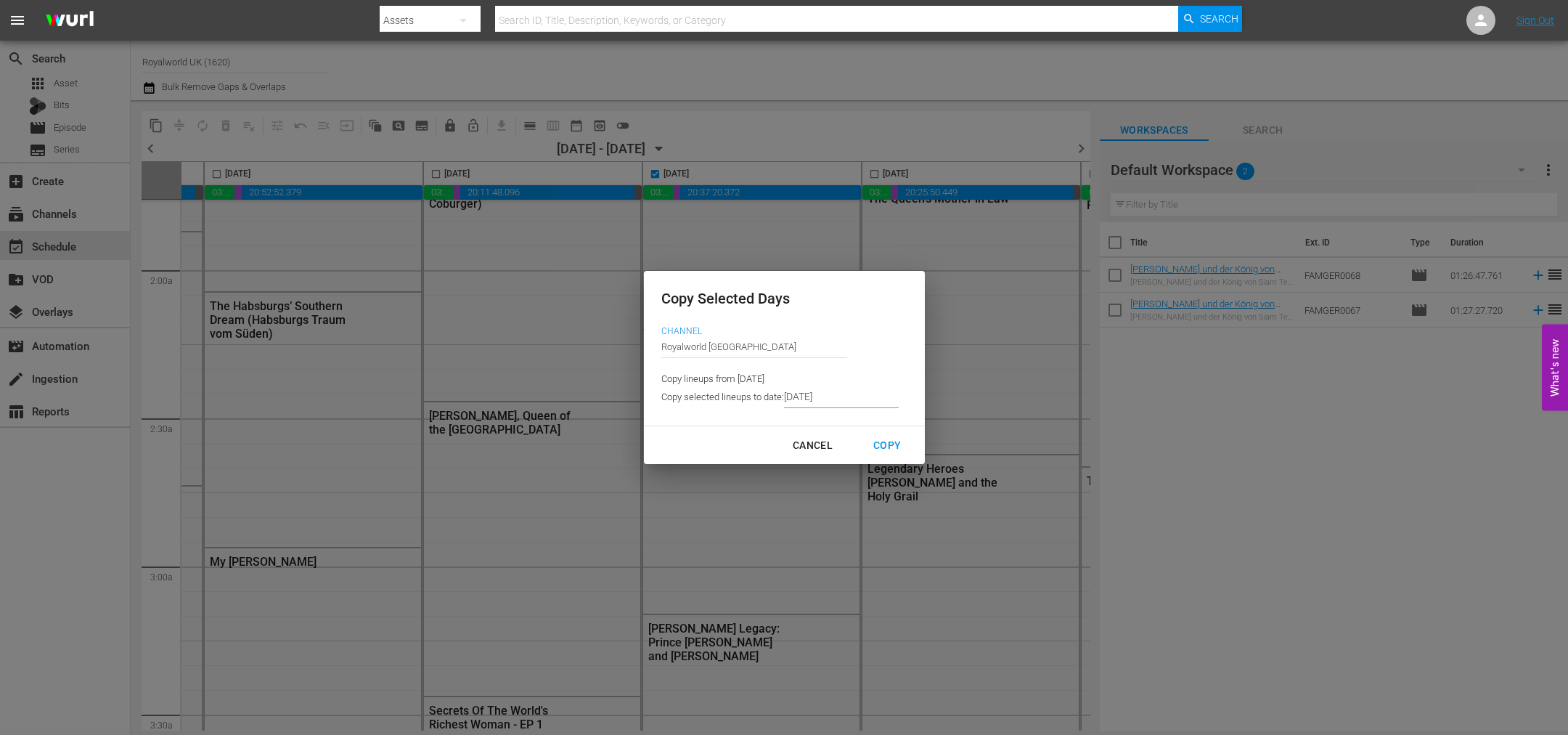
click at [832, 400] on input "9/08/2025" at bounding box center [841, 397] width 115 height 22
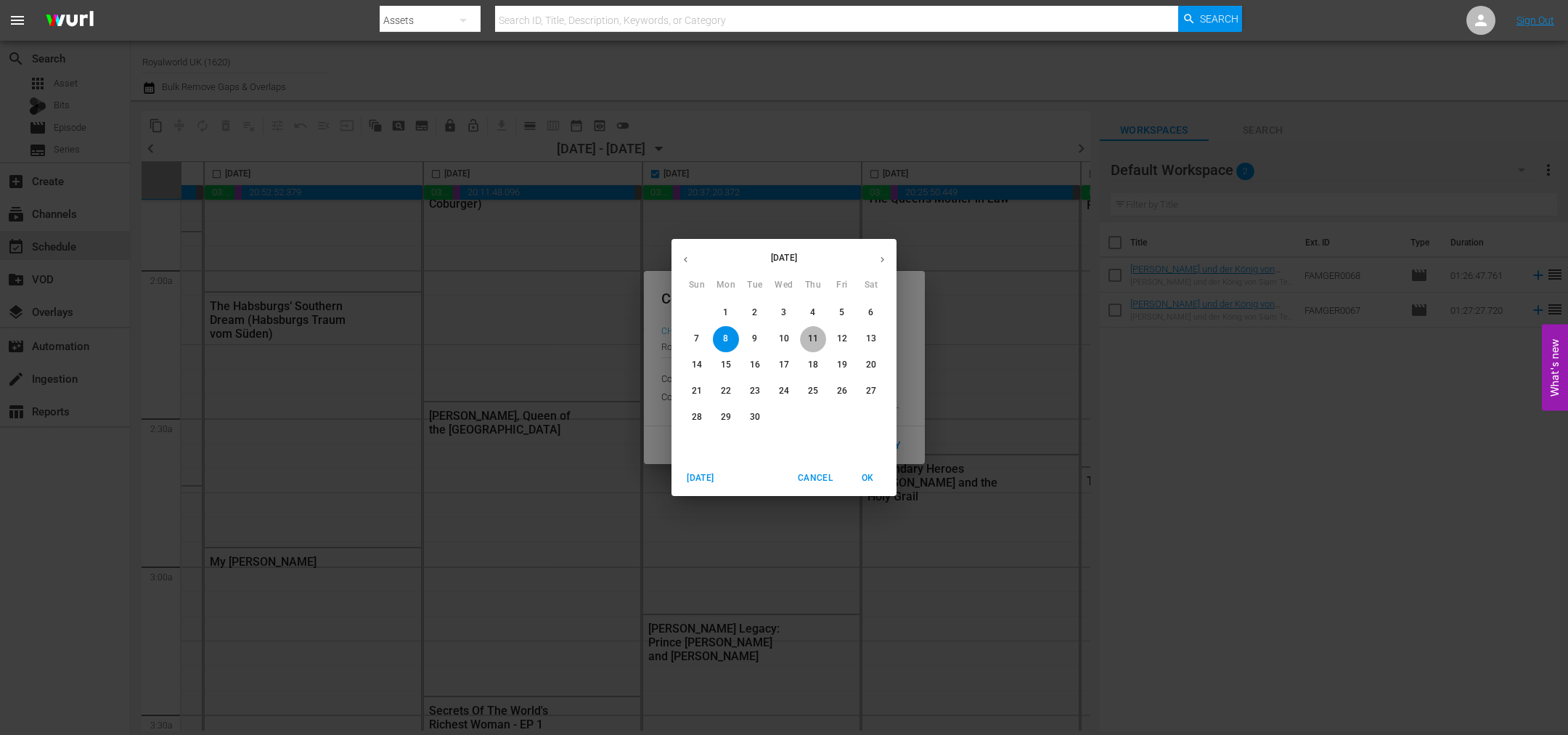
click at [813, 347] on button "11" at bounding box center [813, 339] width 26 height 26
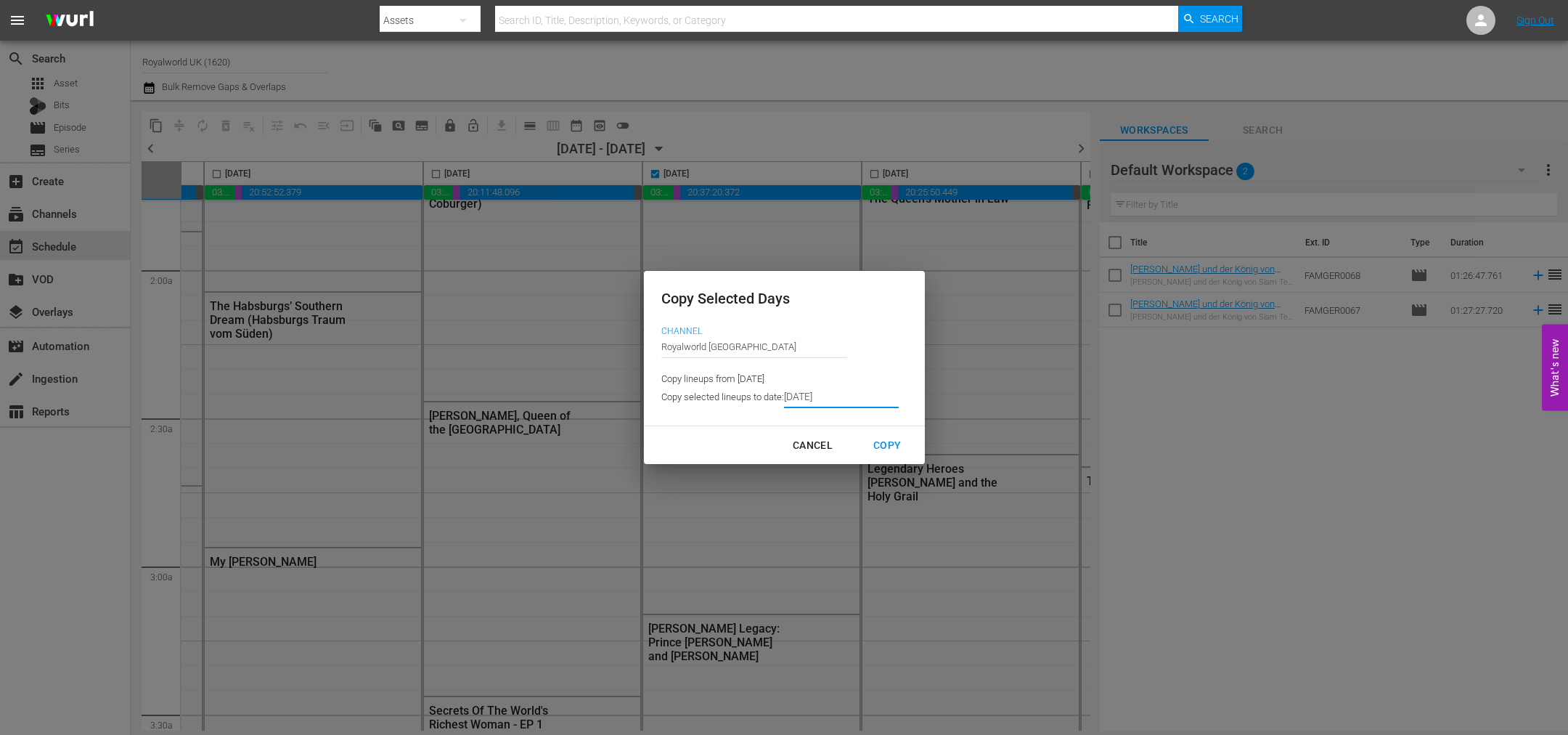
click at [882, 444] on div "Copy" at bounding box center [887, 445] width 51 height 18
type input "9/05/2025"
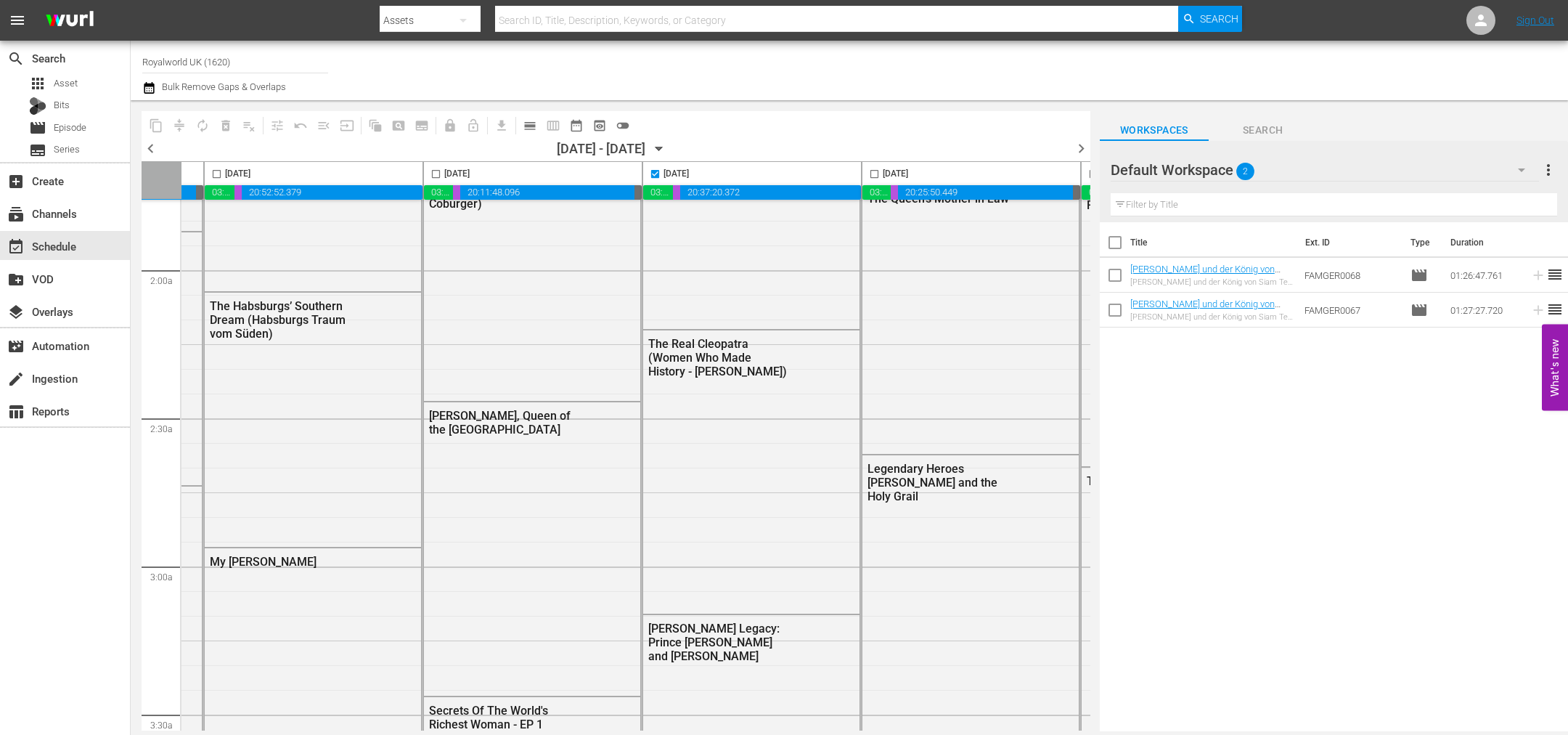
checkbox input "false"
click at [532, 127] on span "calendar_view_day_outlined" at bounding box center [530, 126] width 15 height 15
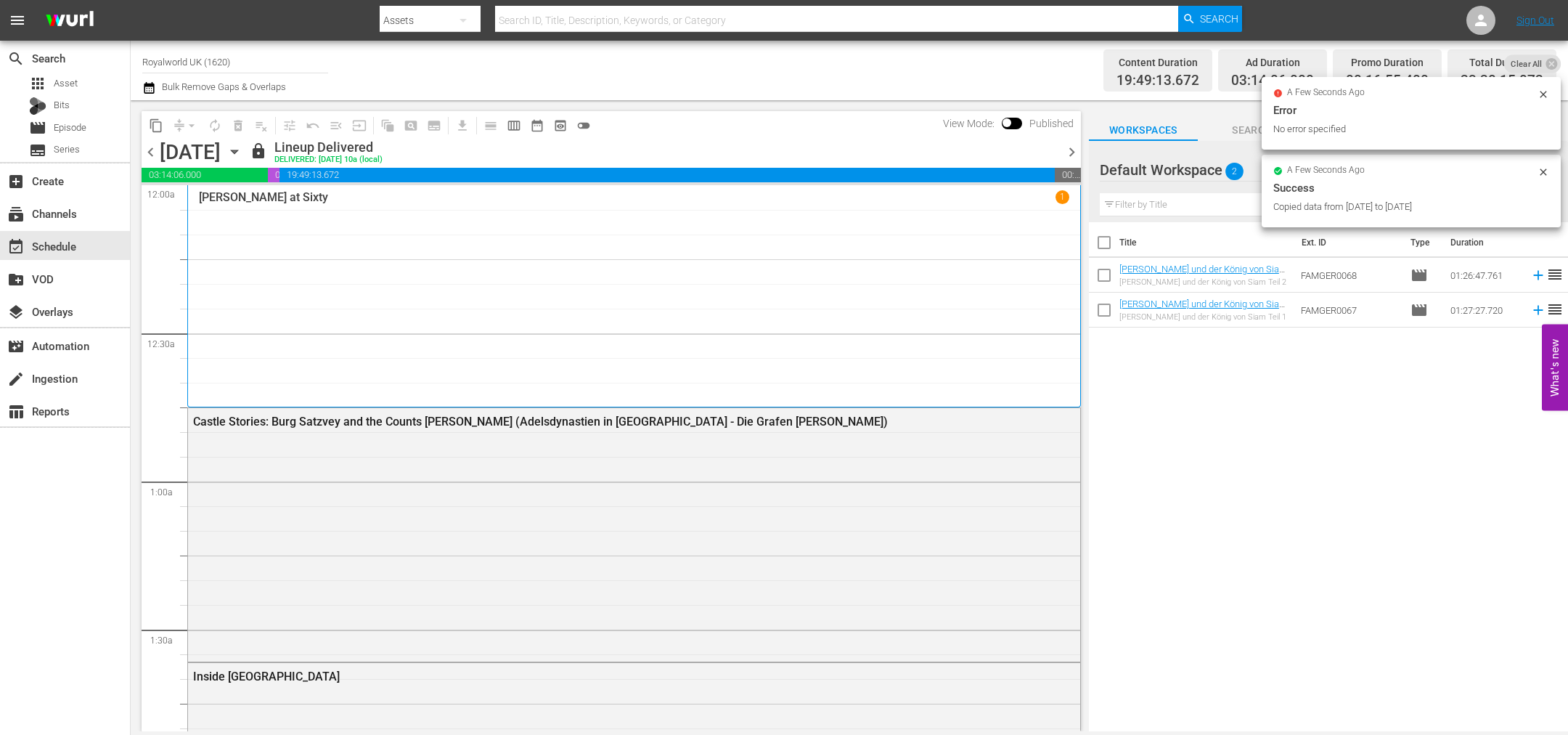
click at [1067, 151] on span "chevron_right" at bounding box center [1072, 152] width 18 height 18
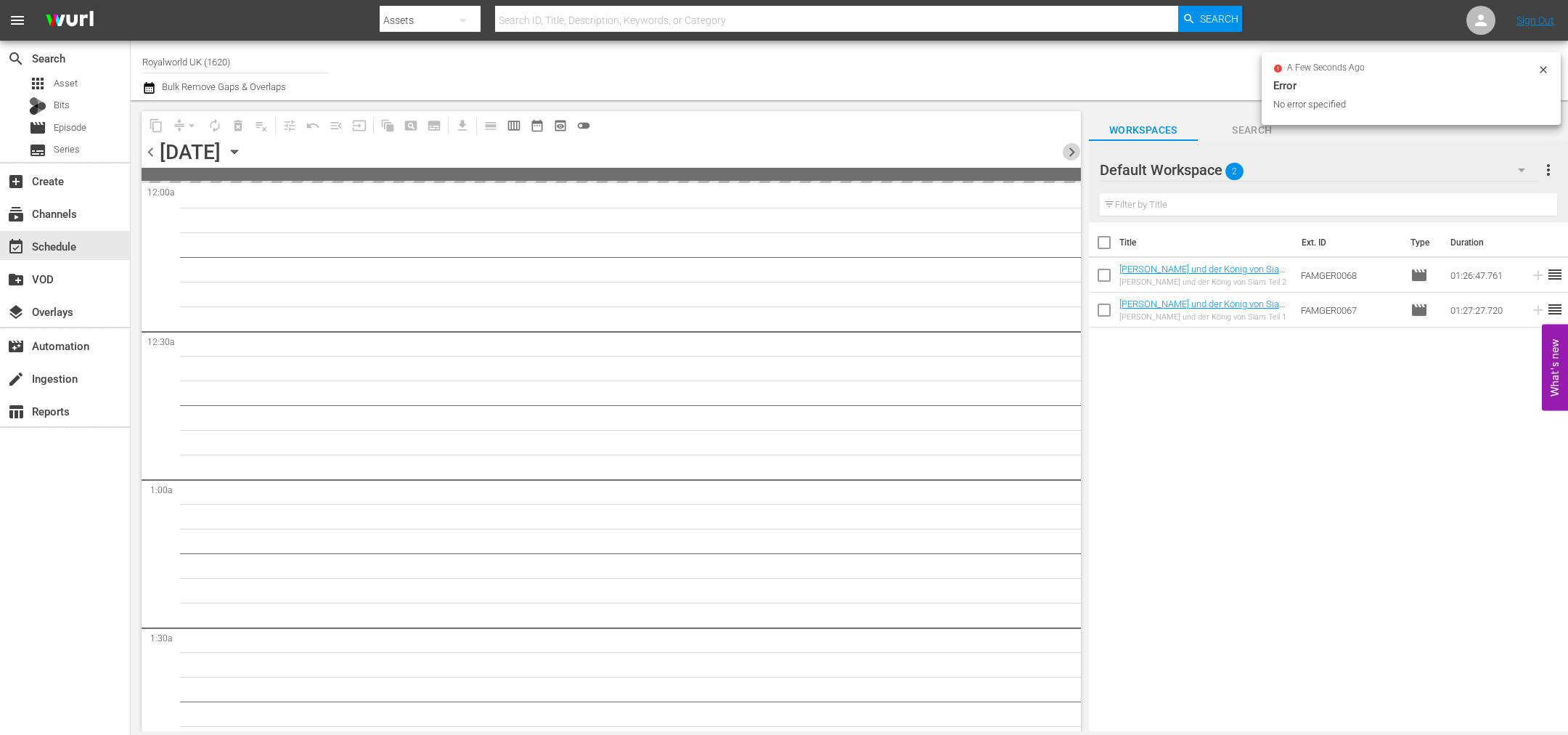
click at [1067, 151] on span "chevron_right" at bounding box center [1072, 152] width 18 height 18
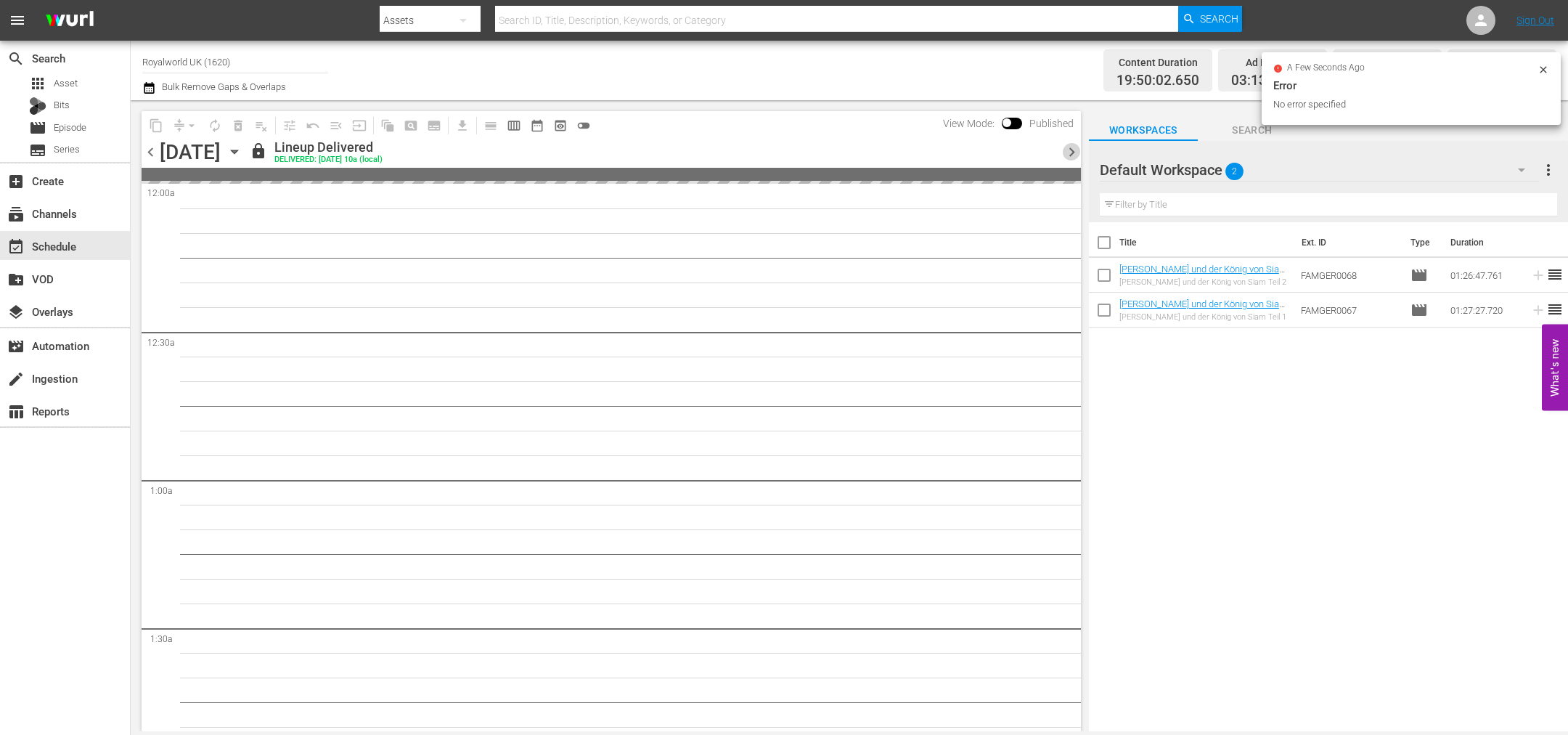
click at [1067, 151] on span "chevron_right" at bounding box center [1072, 152] width 18 height 18
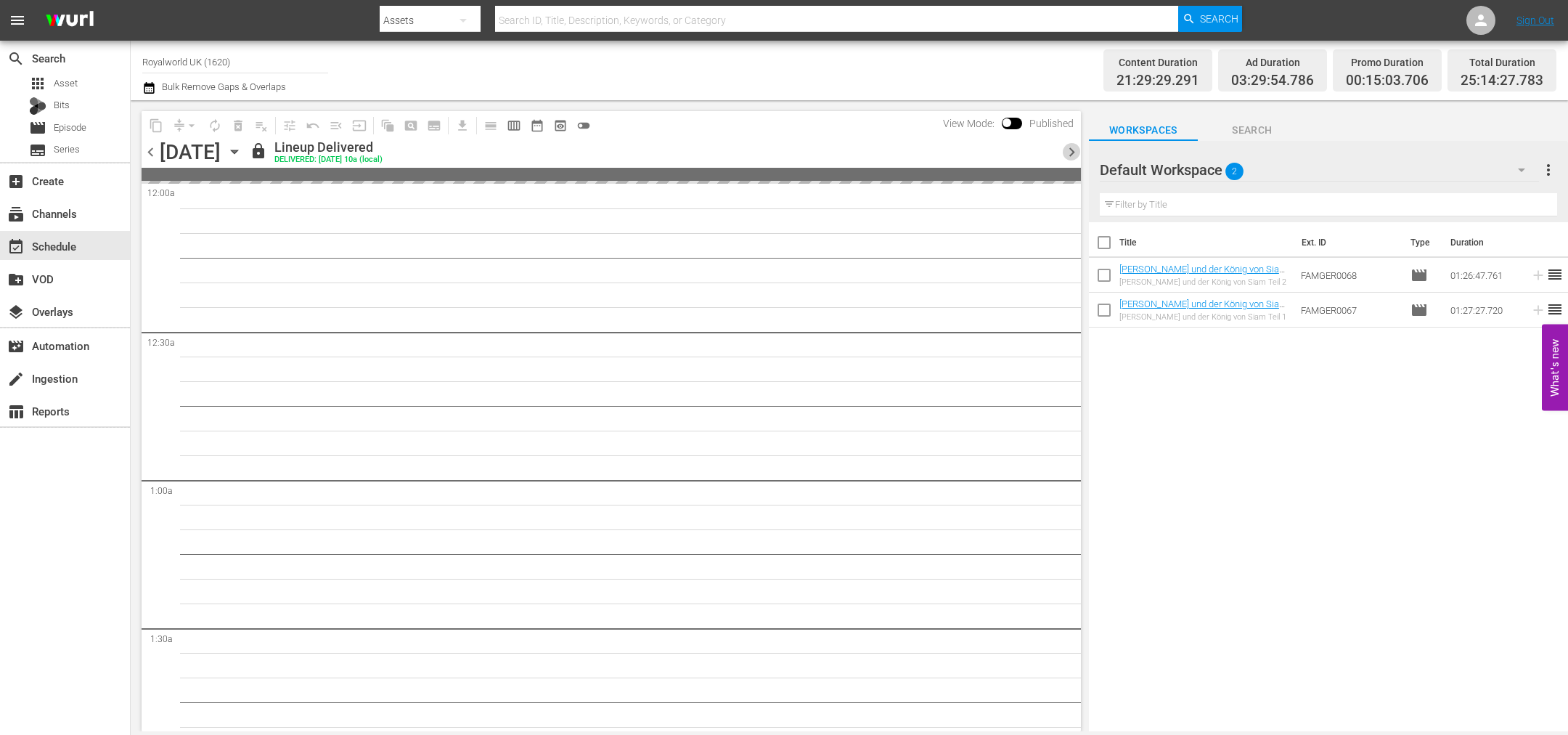
click at [1067, 151] on span "chevron_right" at bounding box center [1072, 152] width 18 height 18
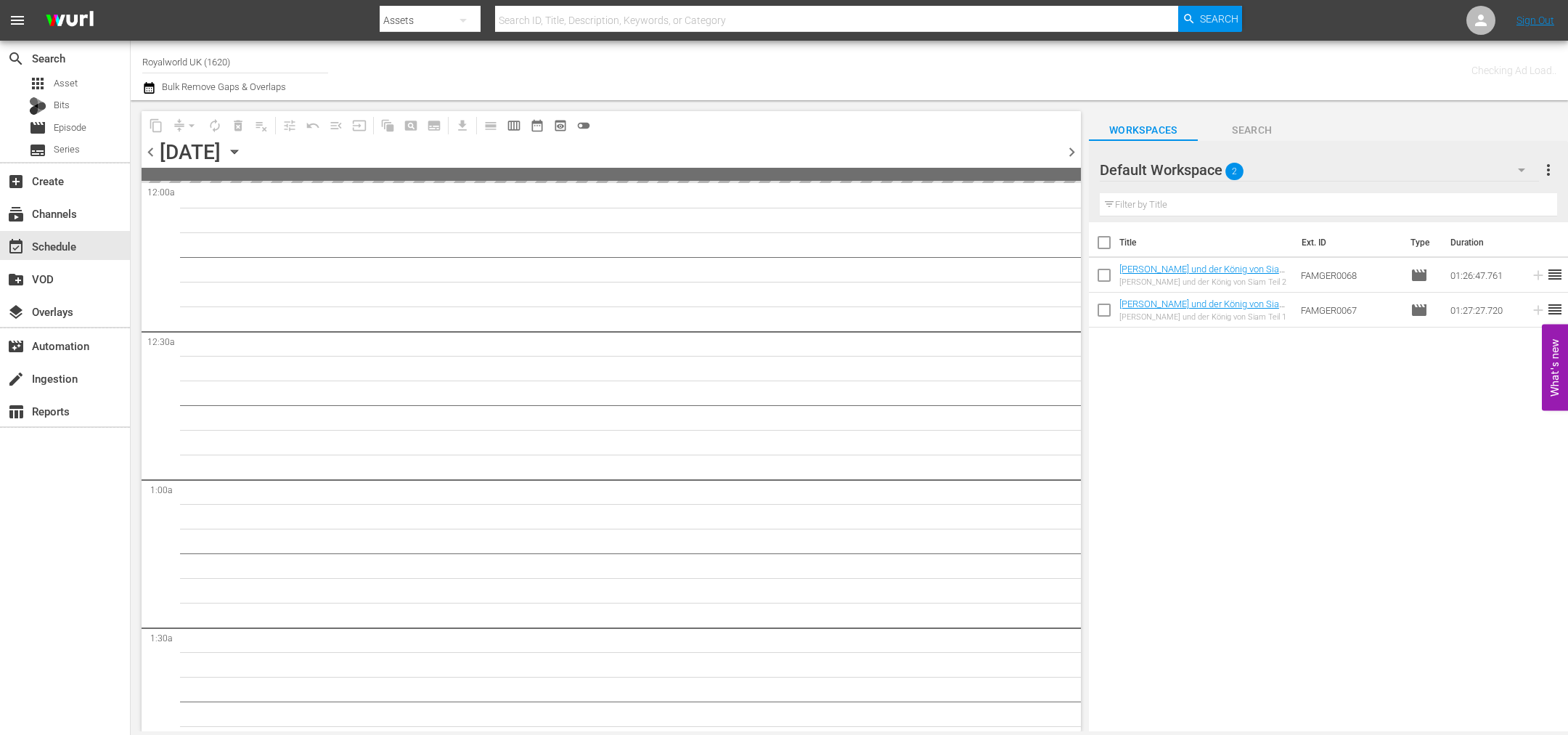
click at [1067, 151] on span "chevron_right" at bounding box center [1072, 152] width 18 height 18
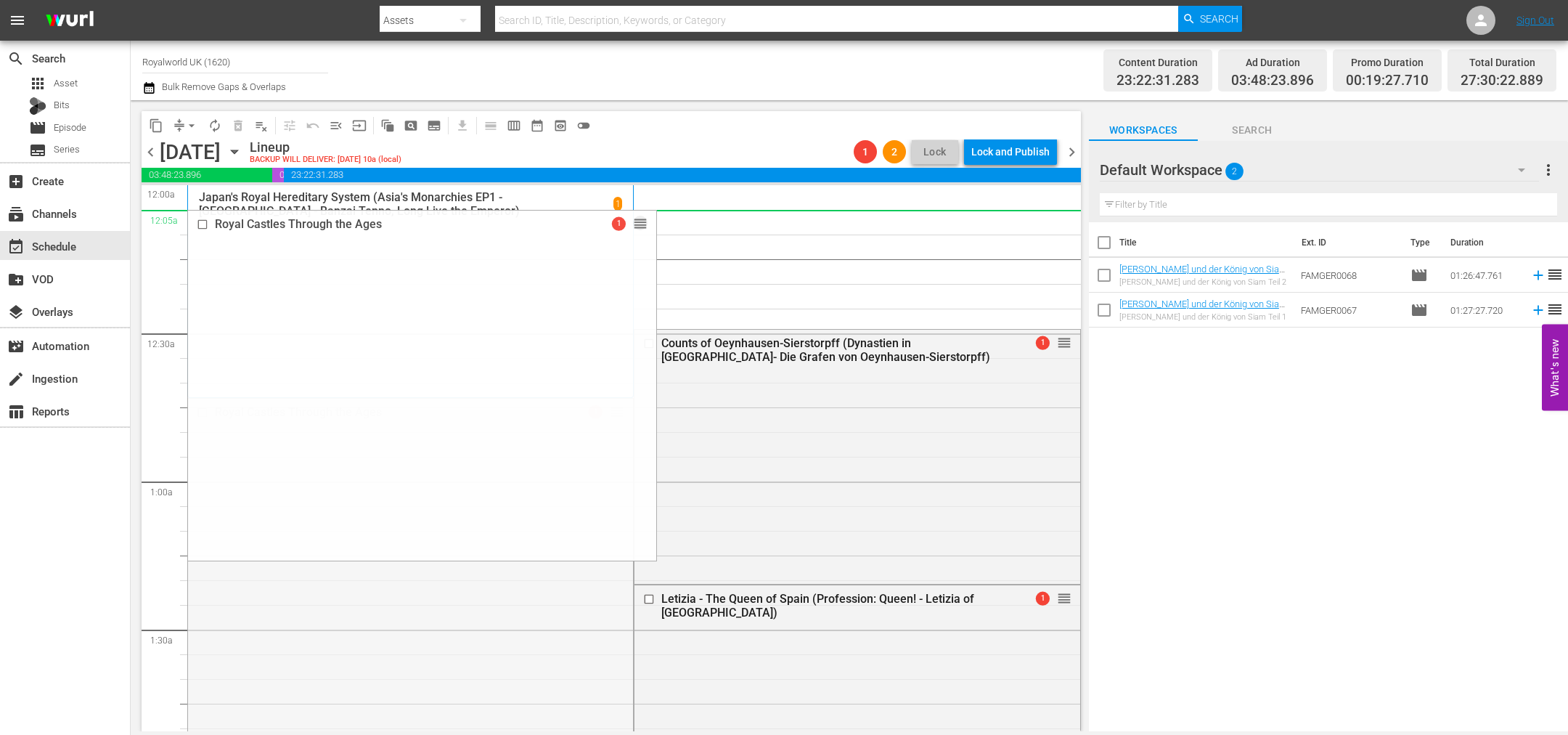
drag, startPoint x: 603, startPoint y: 412, endPoint x: 601, endPoint y: 374, distance: 38.1
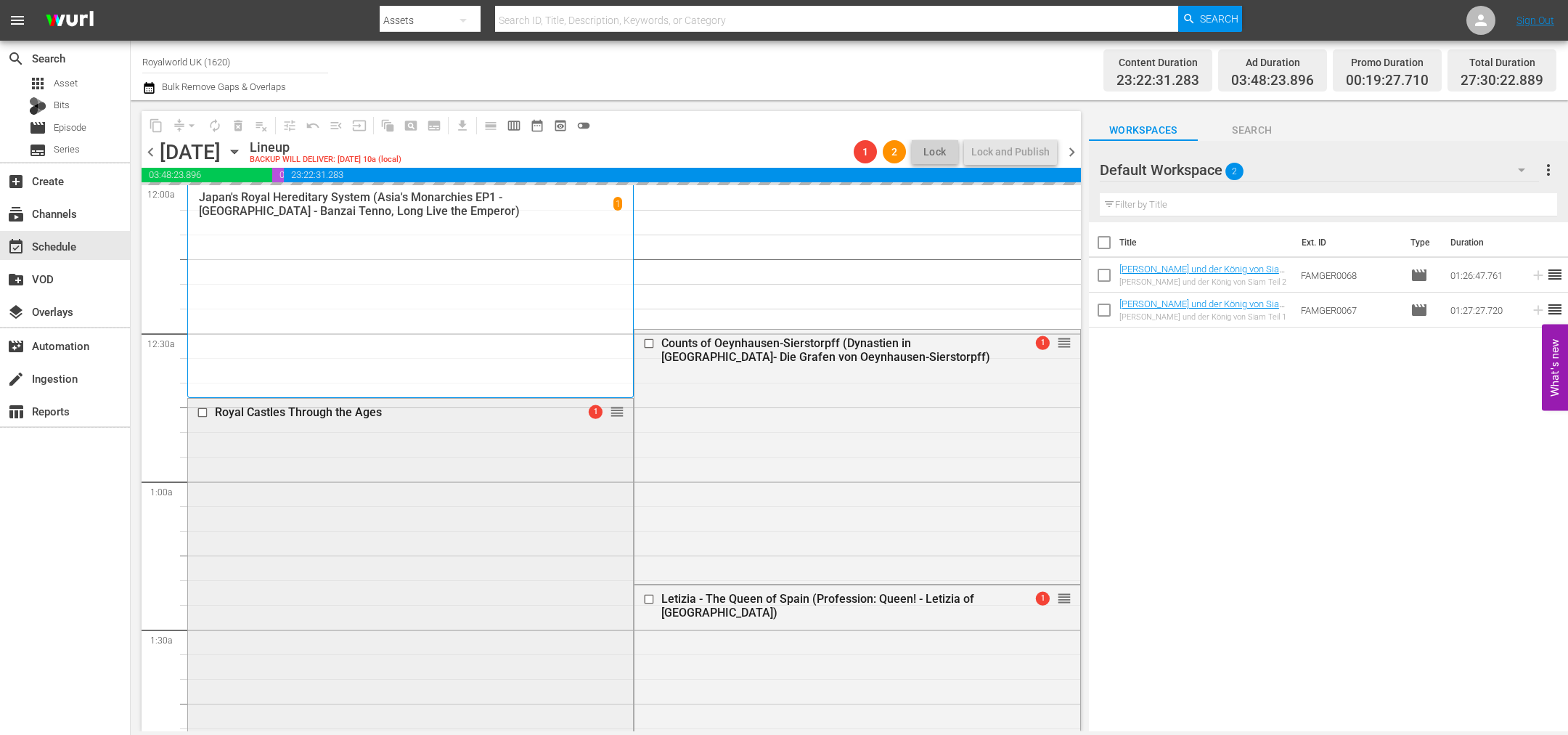
scroll to position [109, 0]
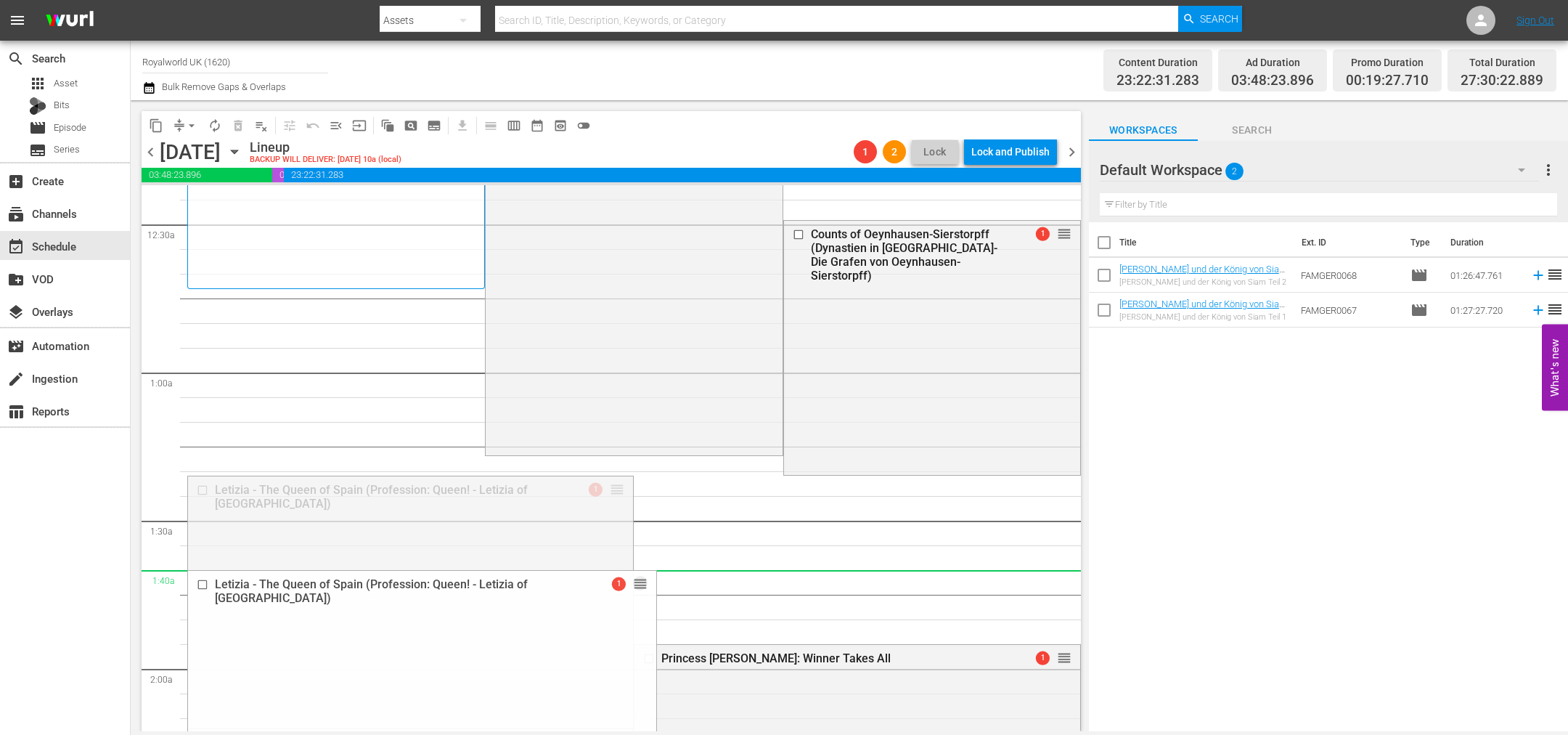
drag, startPoint x: 614, startPoint y: 497, endPoint x: 601, endPoint y: 584, distance: 88.0
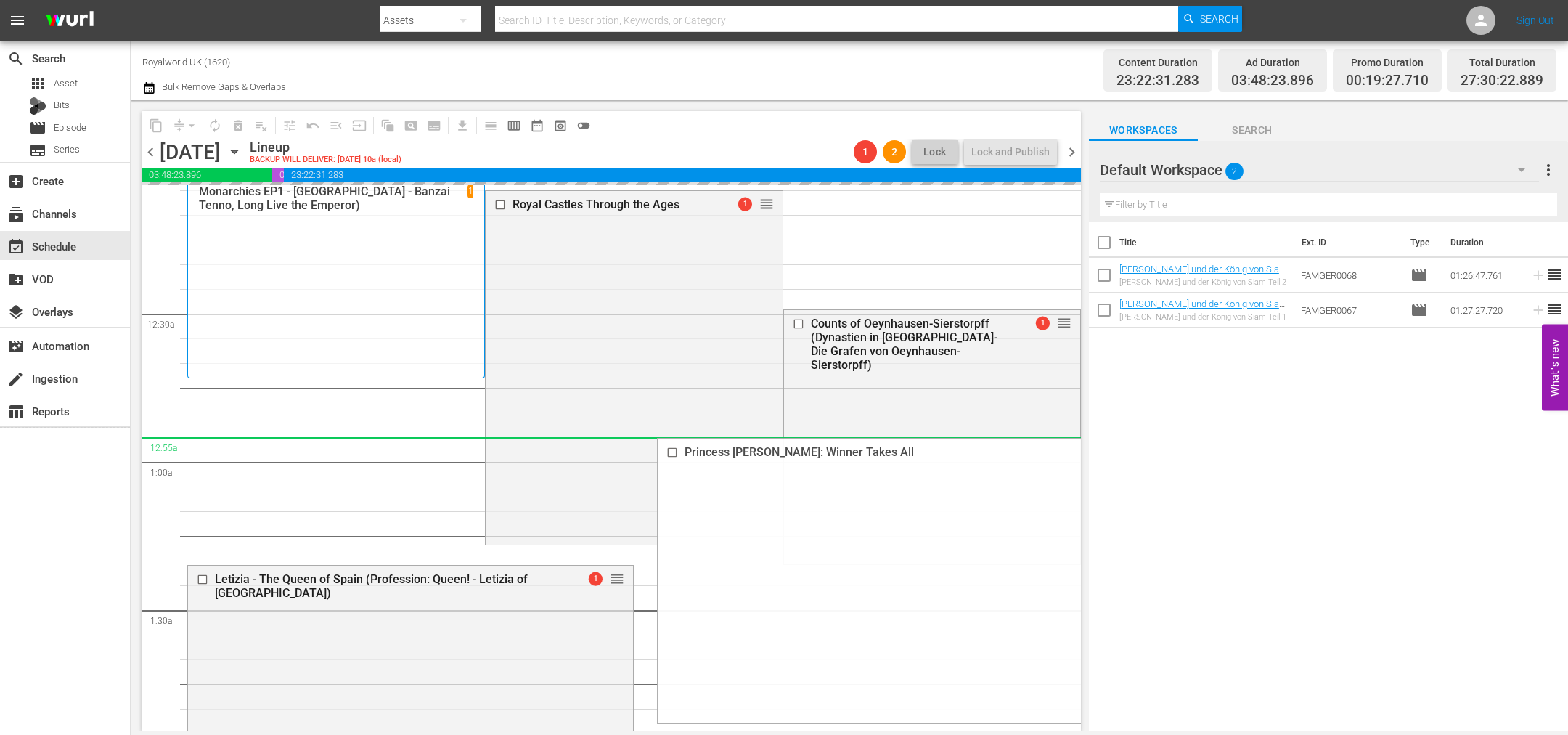
scroll to position [0, 0]
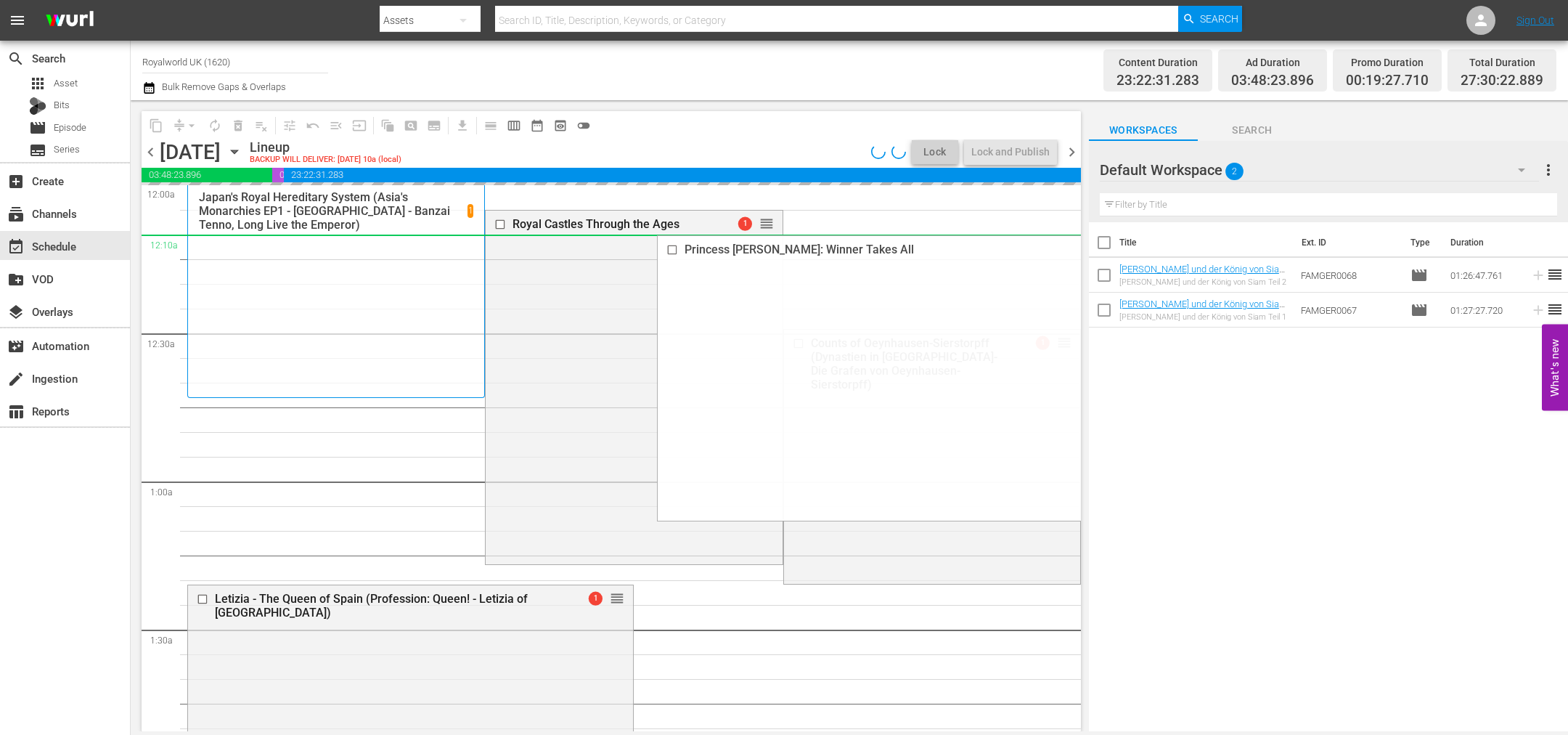
drag, startPoint x: 1053, startPoint y: 658, endPoint x: 980, endPoint y: 257, distance: 407.6
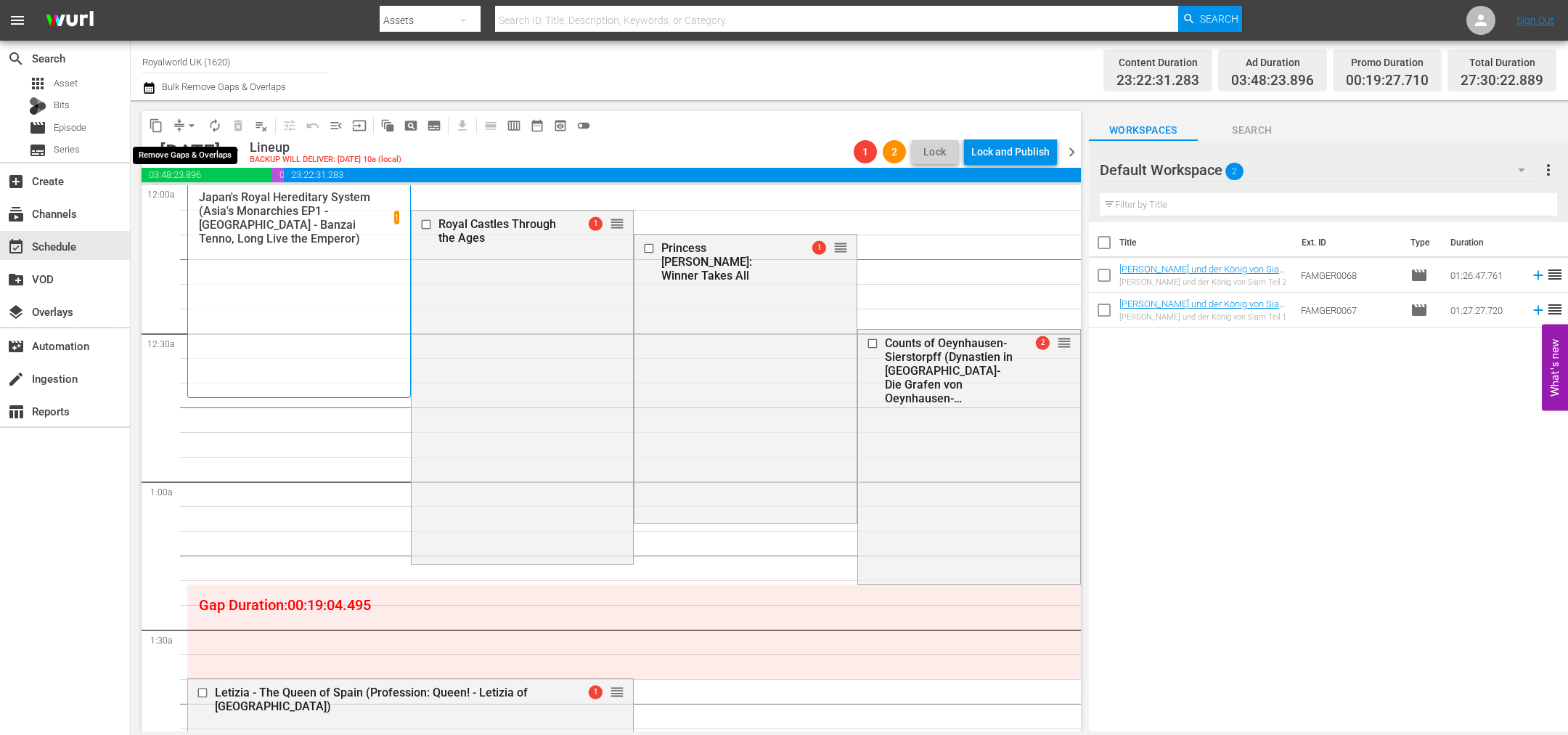
click at [195, 116] on button "arrow_drop_down" at bounding box center [192, 126] width 23 height 23
click at [198, 198] on li "Align to End of Previous Day" at bounding box center [192, 202] width 153 height 24
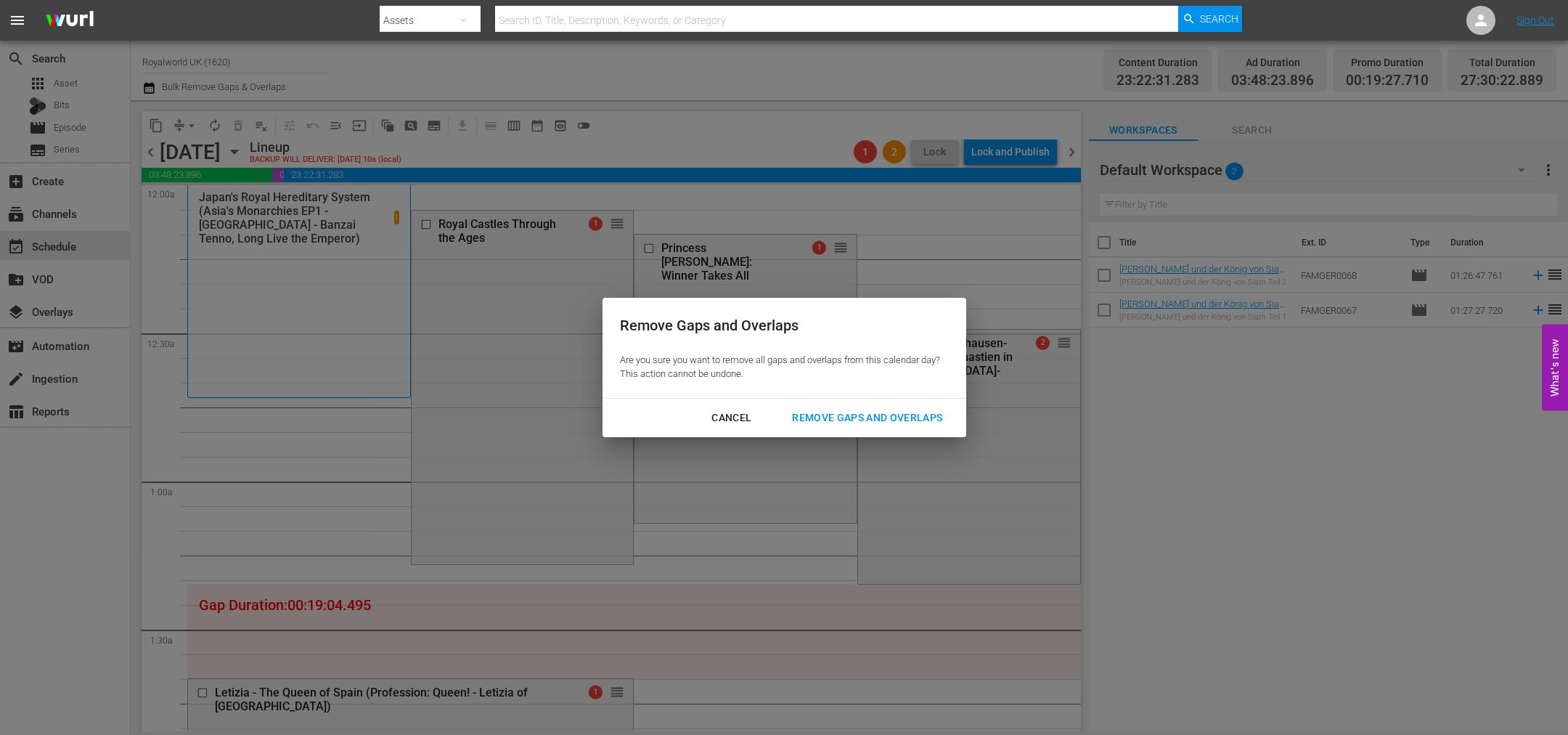
click at [860, 418] on div "Remove Gaps and Overlaps" at bounding box center [867, 418] width 173 height 18
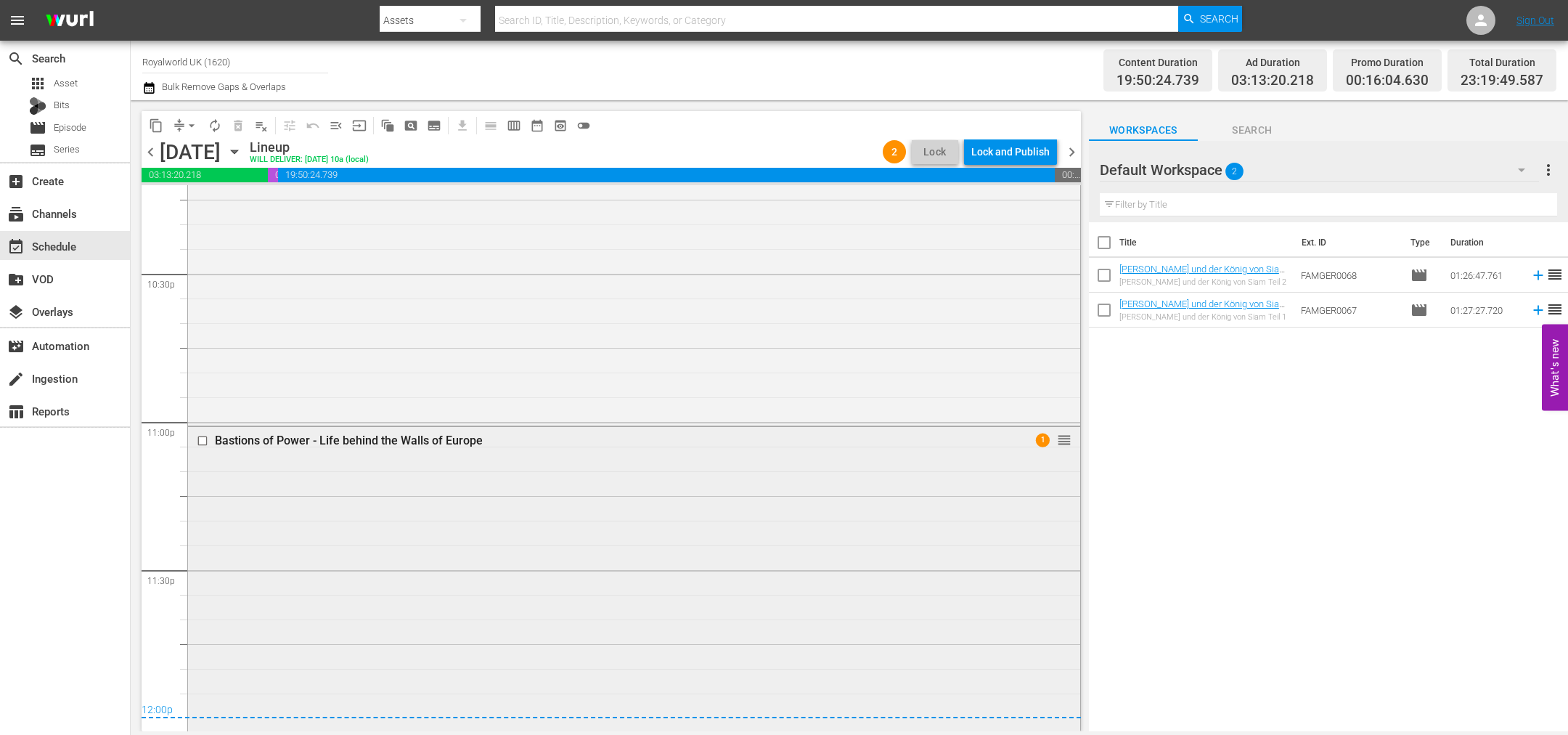
scroll to position [6578, 0]
click at [1003, 159] on div "Lock and Publish" at bounding box center [1010, 152] width 79 height 26
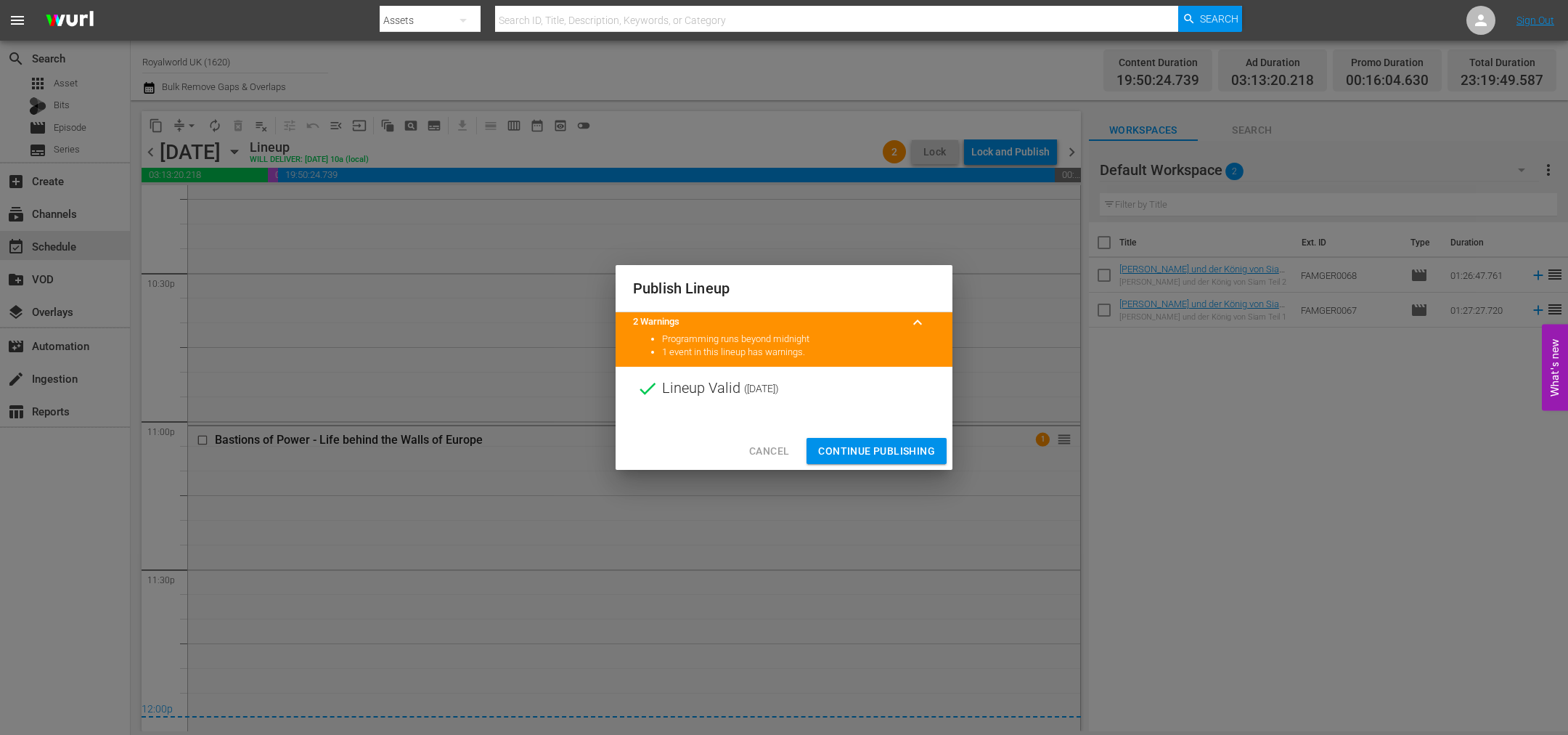
click at [880, 447] on span "Continue Publishing" at bounding box center [876, 451] width 117 height 18
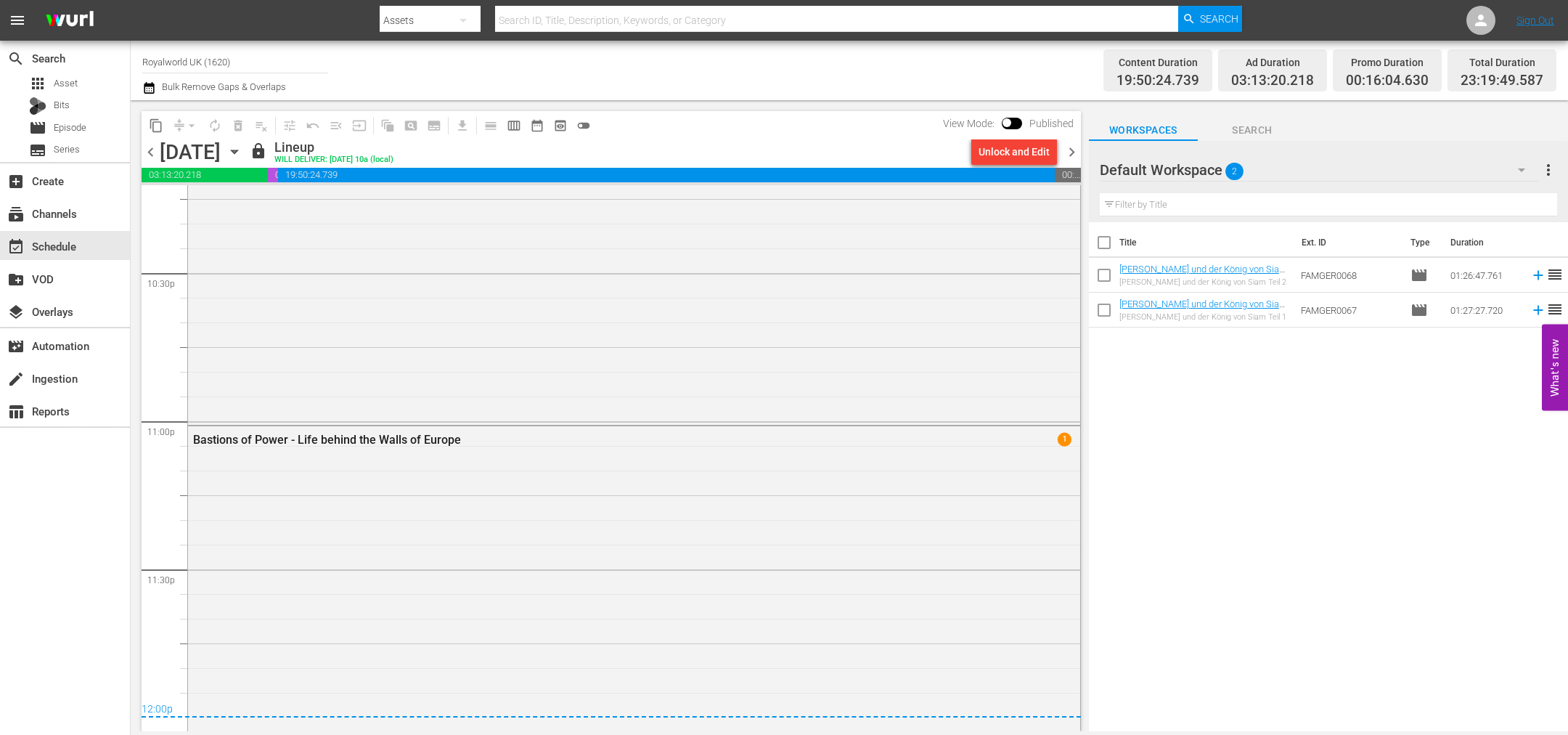
click at [148, 90] on icon "button" at bounding box center [149, 88] width 14 height 18
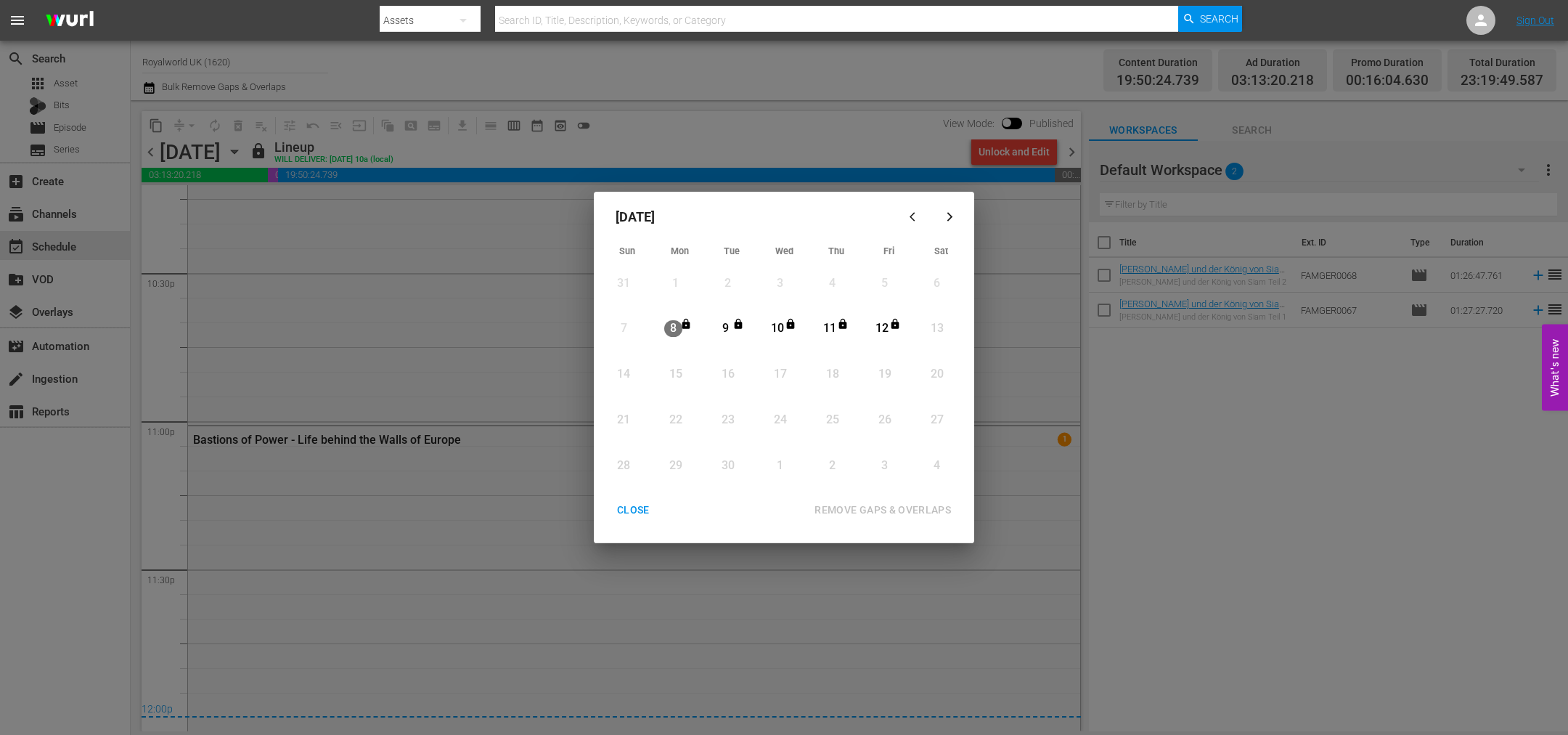
click at [617, 512] on div "CLOSE" at bounding box center [634, 510] width 56 height 18
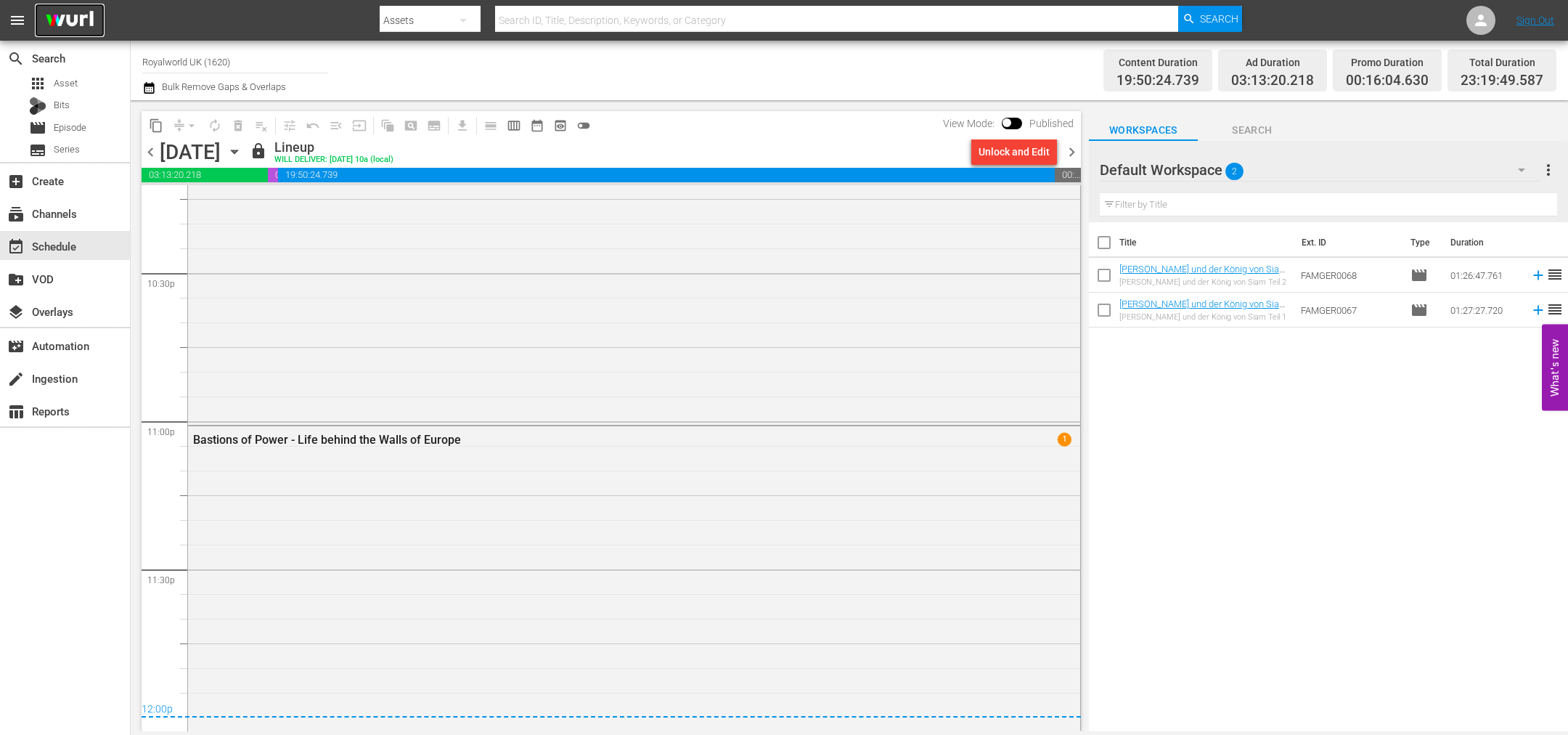
click at [41, 17] on img at bounding box center [69, 21] width 70 height 34
